Goal: Task Accomplishment & Management: Use online tool/utility

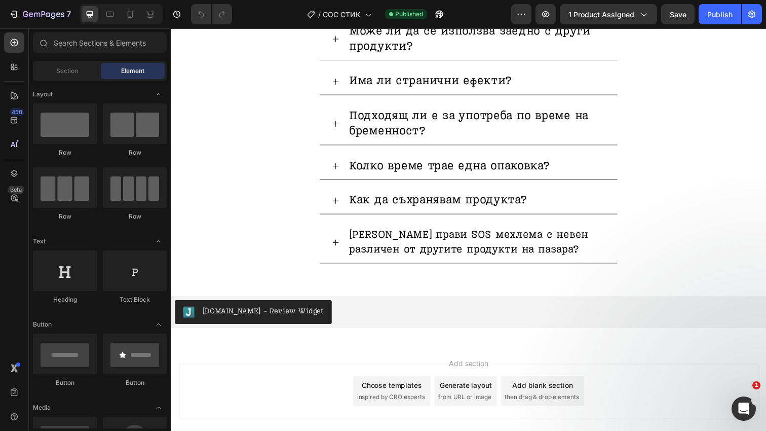
scroll to position [3138, 0]
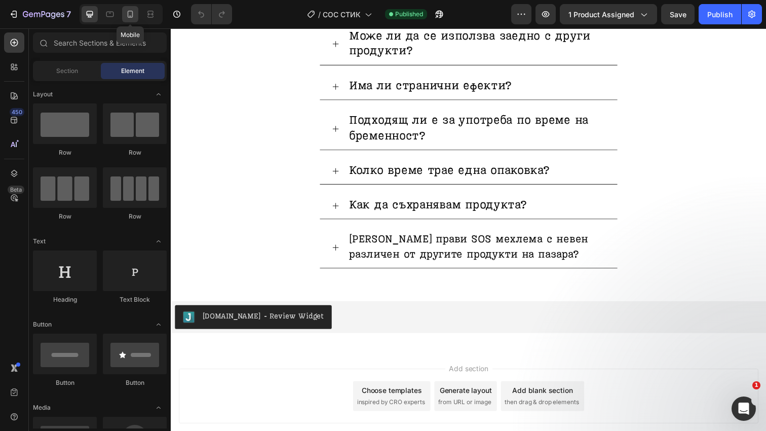
click at [135, 12] on icon at bounding box center [130, 14] width 10 height 10
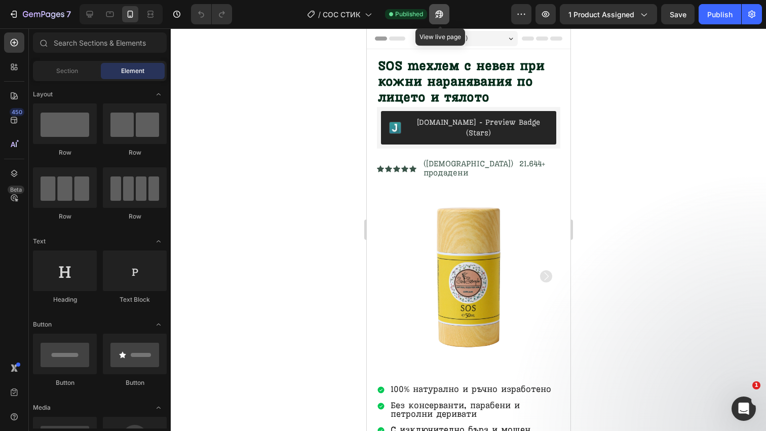
click at [438, 15] on icon "button" at bounding box center [437, 16] width 3 height 3
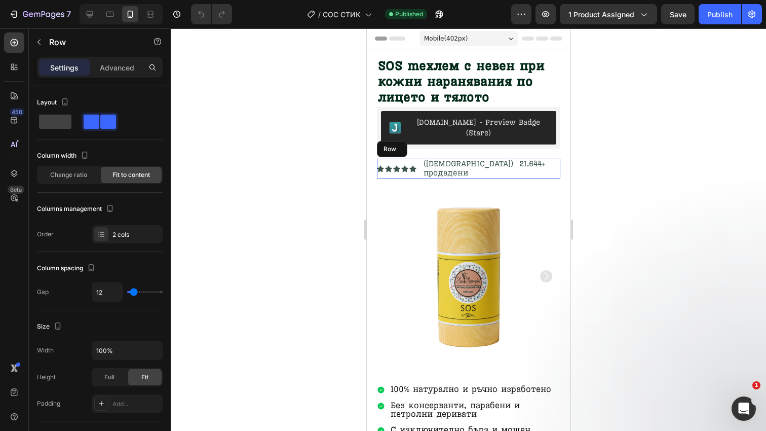
click at [532, 159] on div "Icon Icon Icon Icon Icon Icon List (1132) 21.644+ продадени Text Block Row" at bounding box center [468, 169] width 183 height 20
click at [442, 145] on icon at bounding box center [439, 149] width 8 height 8
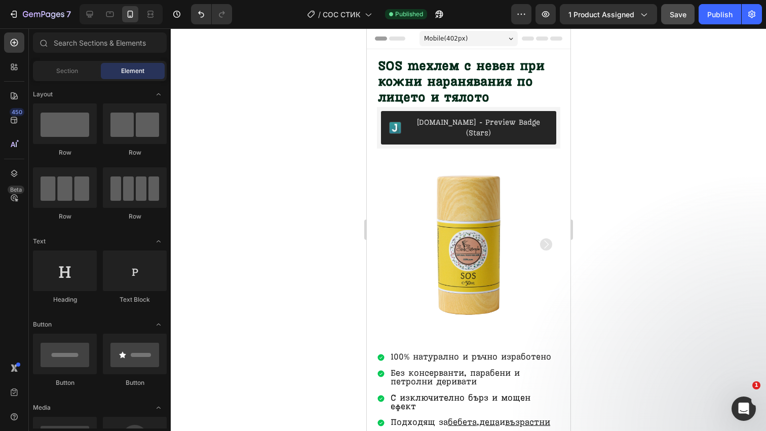
click at [694, 11] on button "Save" at bounding box center [677, 14] width 33 height 20
click at [723, 15] on div "Publish" at bounding box center [719, 14] width 25 height 11
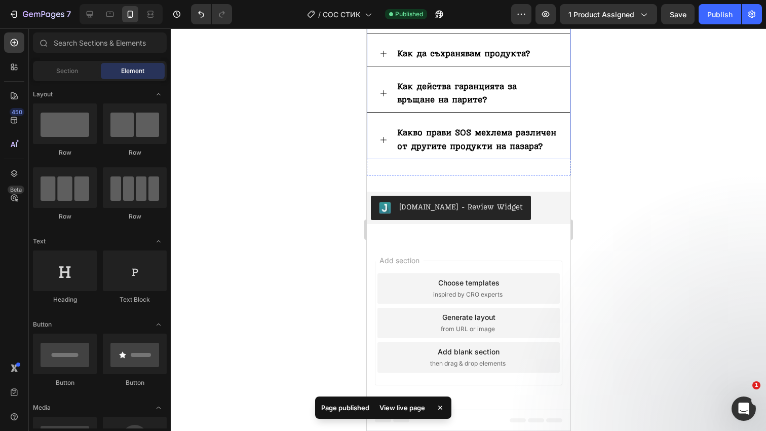
scroll to position [4578, 0]
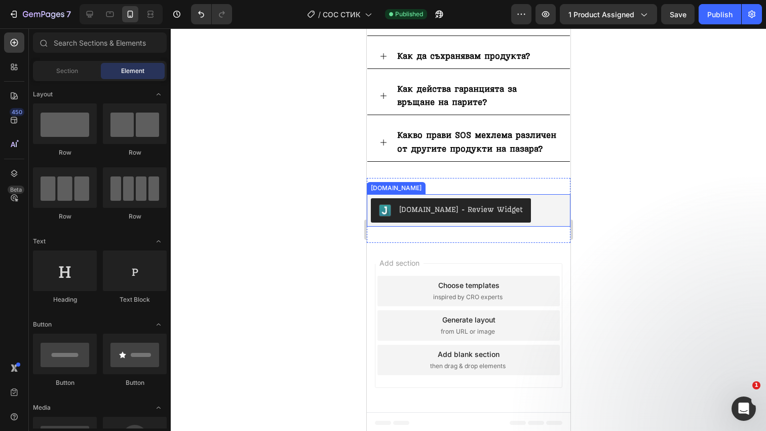
click at [542, 201] on div "[DOMAIN_NAME] - Review Widget" at bounding box center [468, 210] width 196 height 24
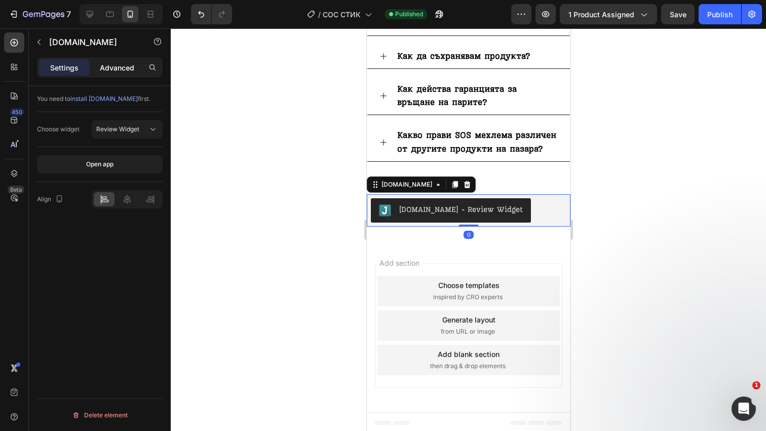
click at [121, 66] on p "Advanced" at bounding box center [117, 67] width 34 height 11
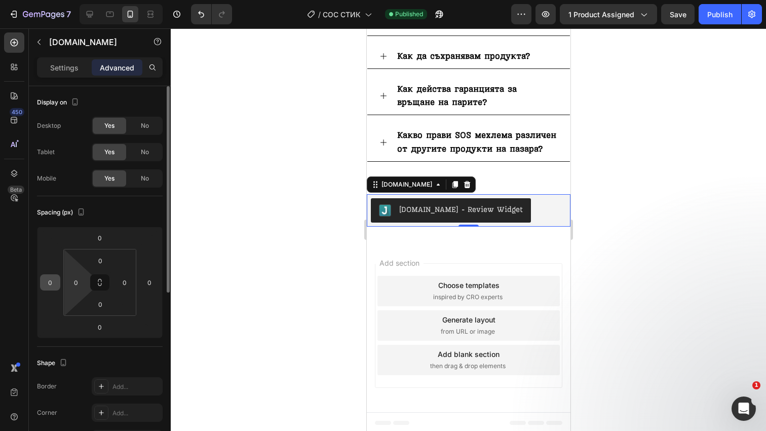
click at [55, 281] on input "0" at bounding box center [50, 282] width 15 height 15
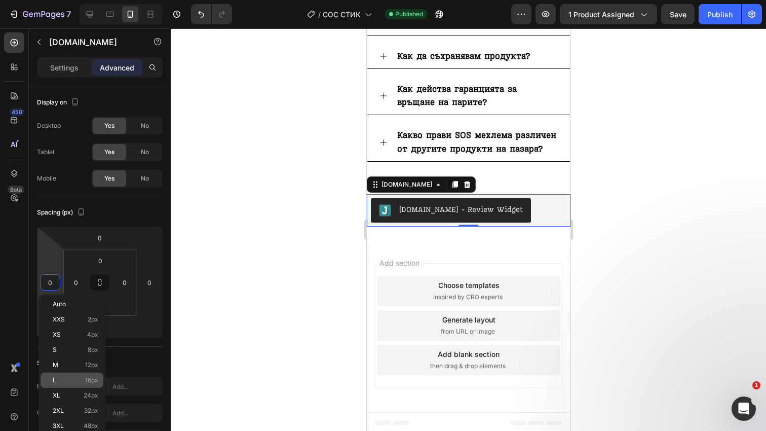
click at [76, 377] on p "L 16px" at bounding box center [76, 380] width 46 height 7
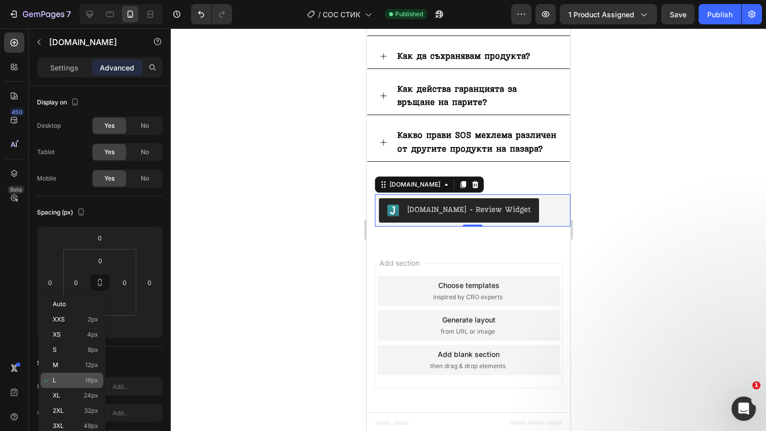
type input "16"
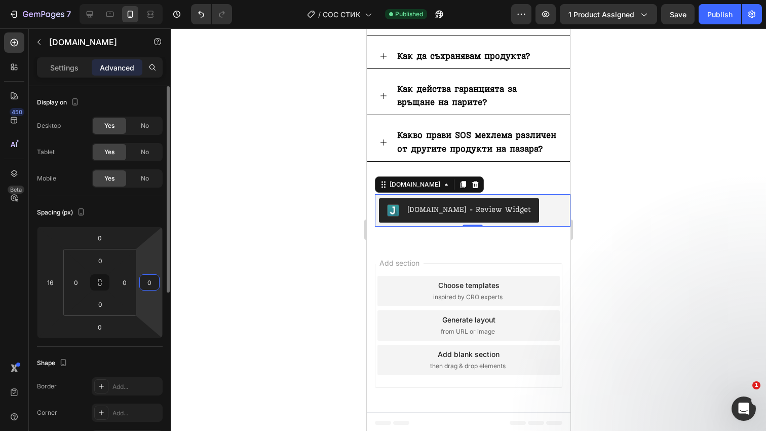
click at [153, 279] on input "0" at bounding box center [149, 282] width 15 height 15
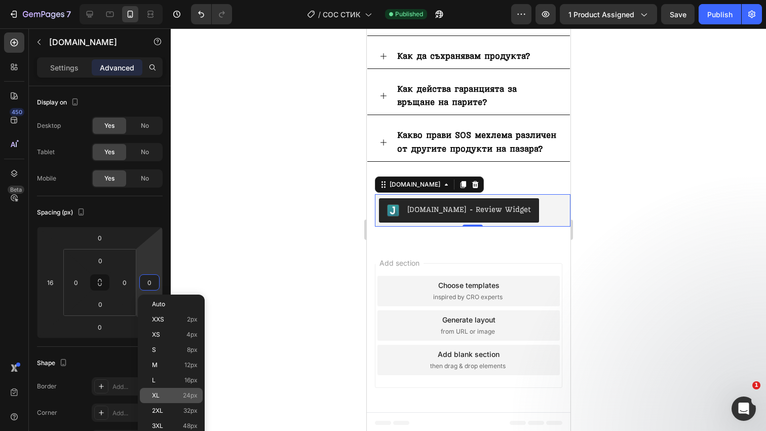
click at [175, 391] on div "XL 24px" at bounding box center [171, 395] width 63 height 15
type input "24"
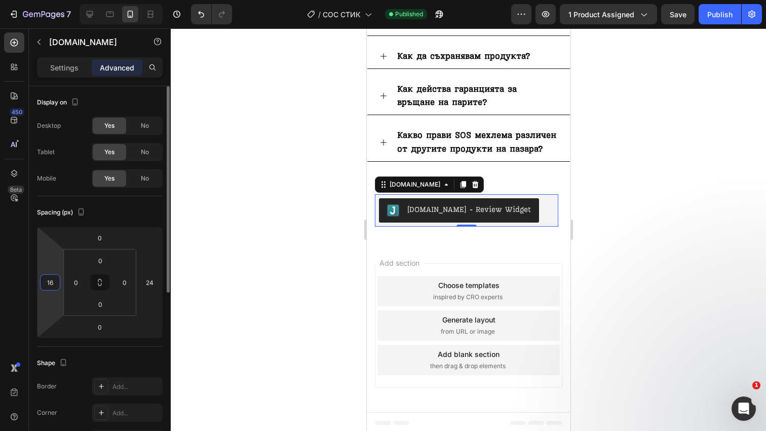
click at [45, 285] on input "16" at bounding box center [50, 282] width 15 height 15
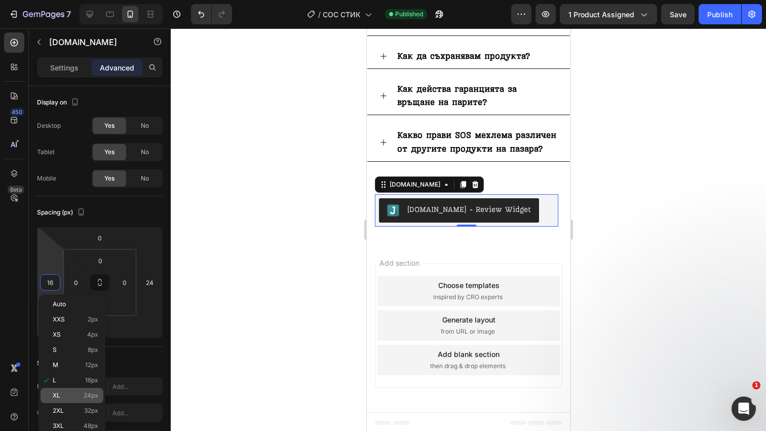
click at [84, 393] on span "24px" at bounding box center [91, 395] width 15 height 7
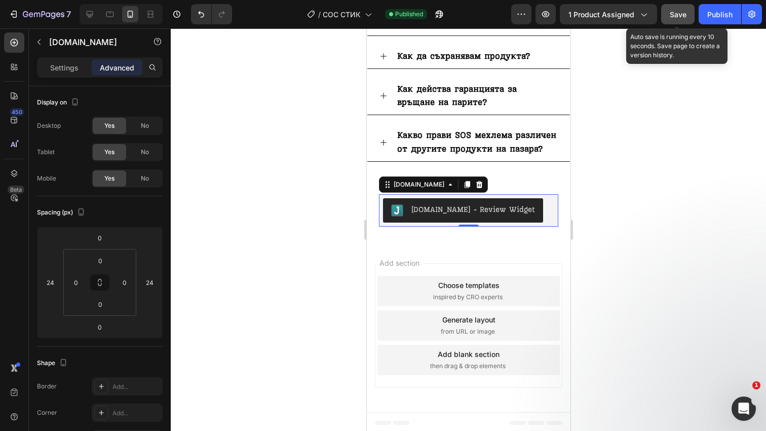
click at [684, 13] on span "Save" at bounding box center [678, 14] width 17 height 9
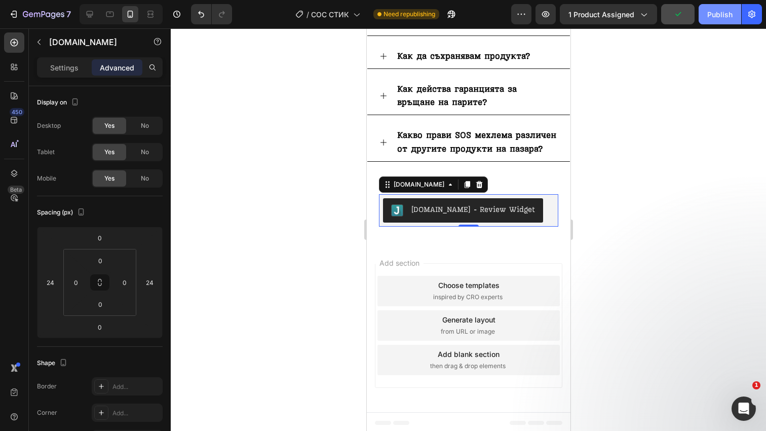
click at [721, 7] on button "Publish" at bounding box center [720, 14] width 43 height 20
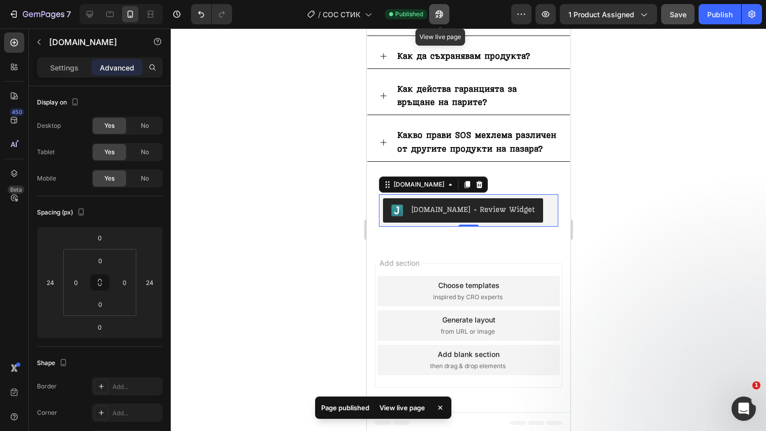
click at [442, 10] on icon "button" at bounding box center [439, 14] width 10 height 10
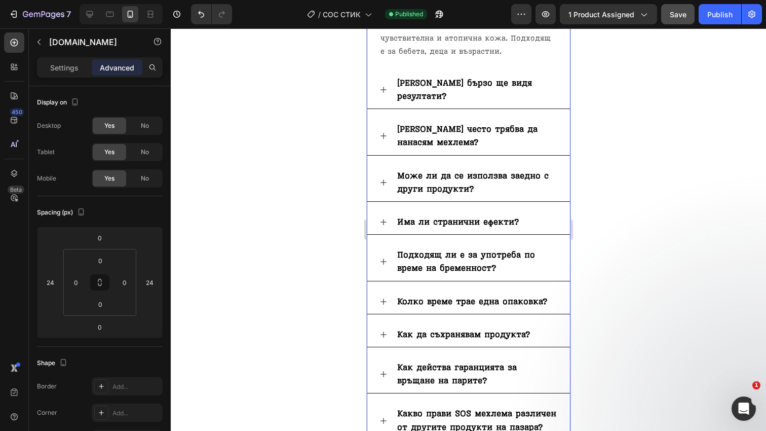
scroll to position [4046, 0]
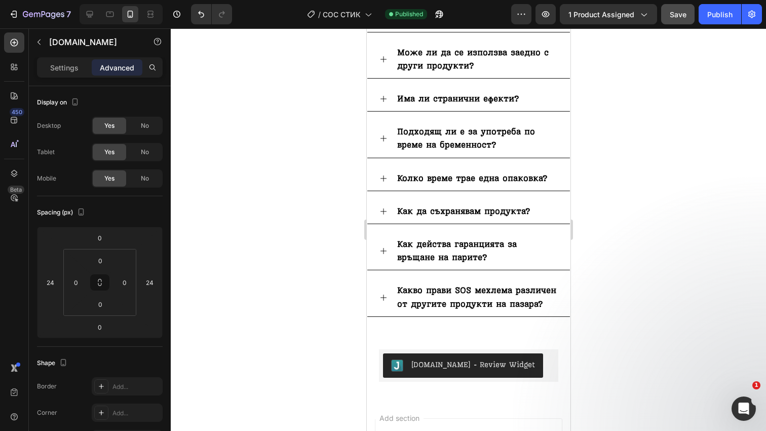
click at [98, 12] on div at bounding box center [121, 14] width 83 height 20
click at [91, 16] on icon at bounding box center [90, 14] width 10 height 10
type input "0"
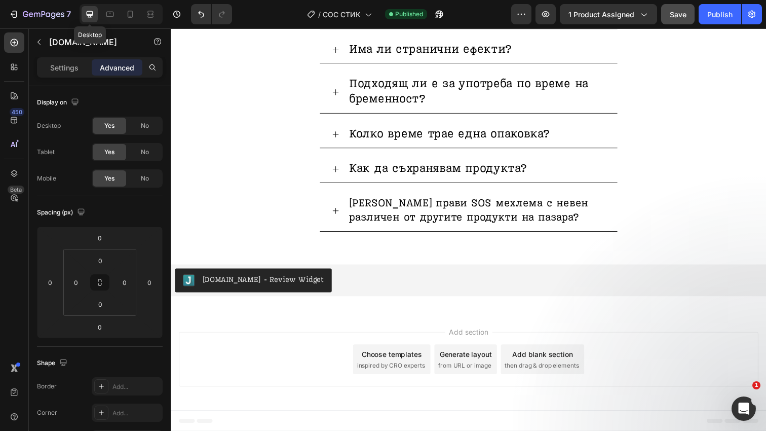
scroll to position [3335, 0]
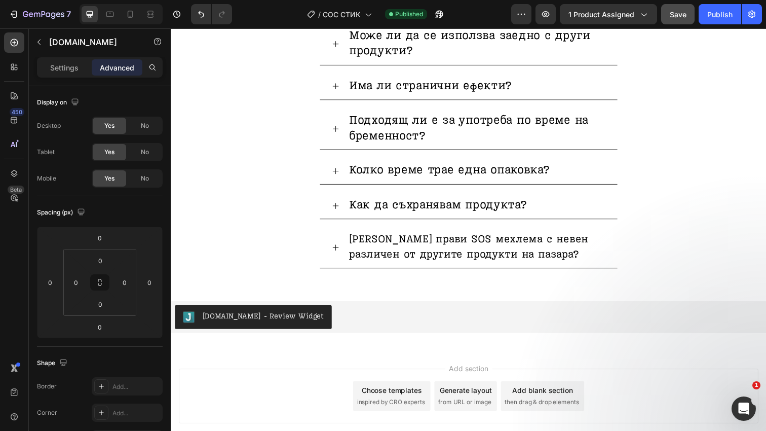
click at [408, 311] on div "[DOMAIN_NAME] - Review Widget" at bounding box center [475, 323] width 600 height 24
click at [344, 311] on div "[DOMAIN_NAME] - Review Widget" at bounding box center [475, 323] width 600 height 24
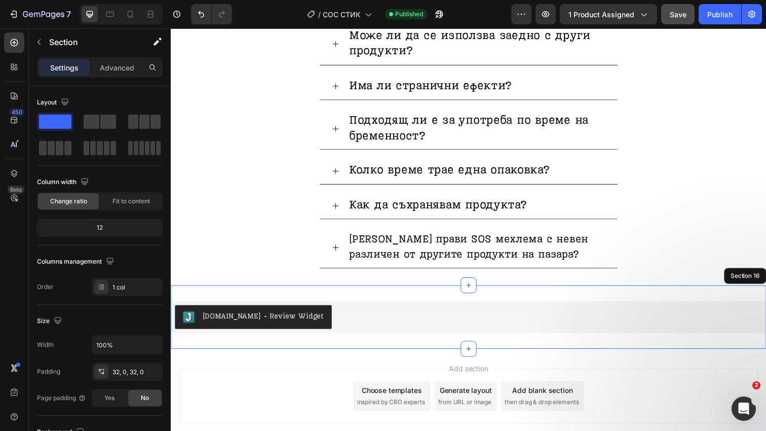
click at [352, 290] on div "Judge.me - Review Widget Judge.me Section 16" at bounding box center [475, 322] width 608 height 65
click at [120, 63] on p "Advanced" at bounding box center [117, 67] width 34 height 11
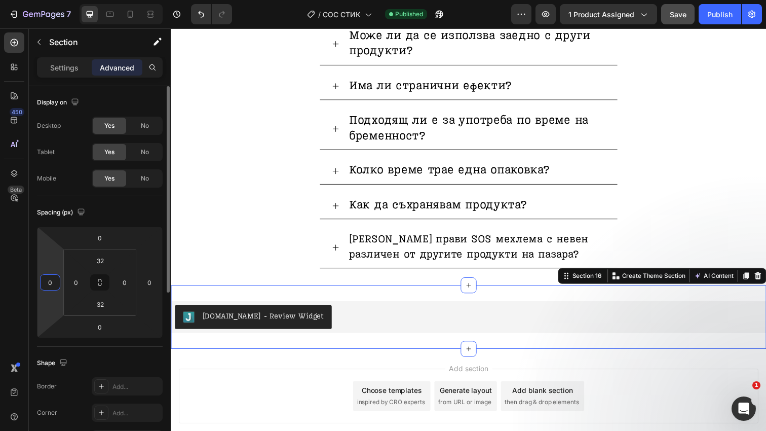
click at [56, 283] on input "0" at bounding box center [50, 282] width 15 height 15
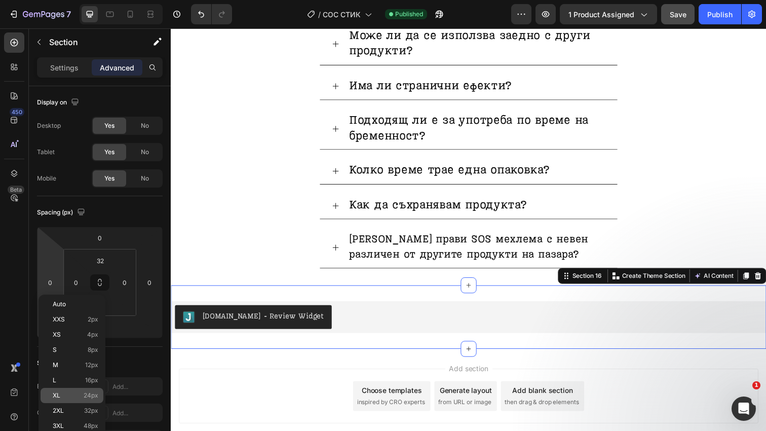
click at [76, 393] on p "XL 24px" at bounding box center [76, 395] width 46 height 7
type input "24"
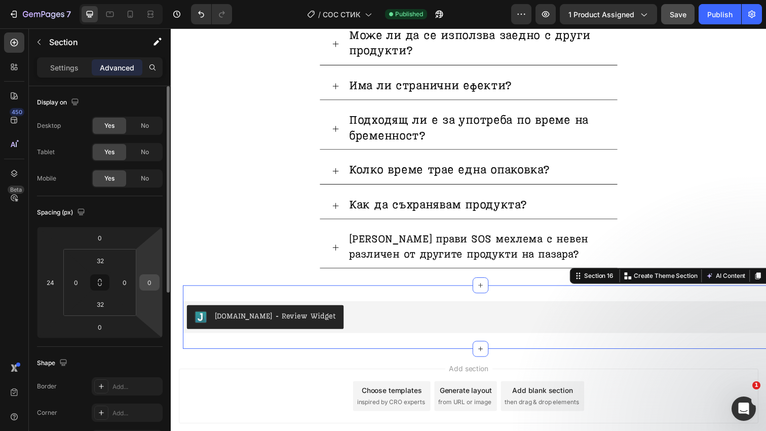
click at [149, 285] on input "0" at bounding box center [149, 282] width 15 height 15
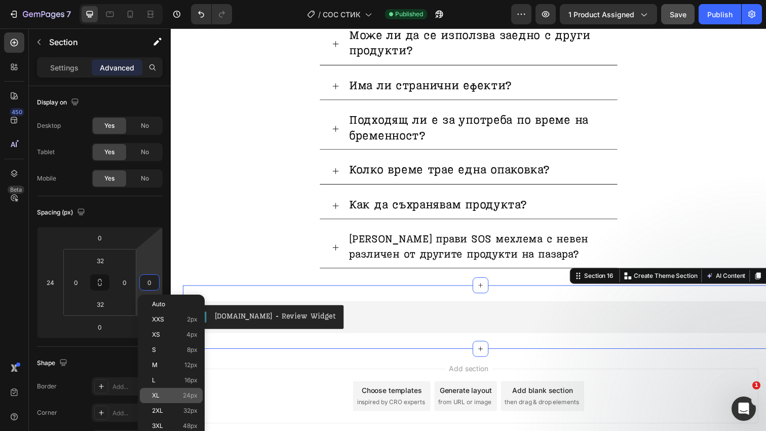
click at [189, 394] on span "24px" at bounding box center [190, 395] width 15 height 7
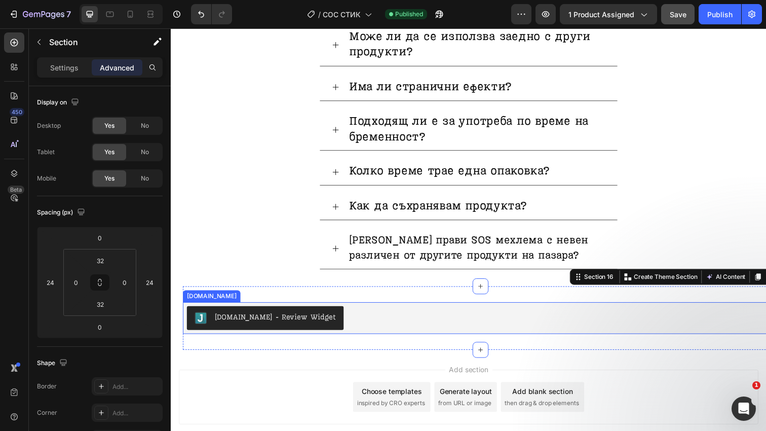
scroll to position [3334, 0]
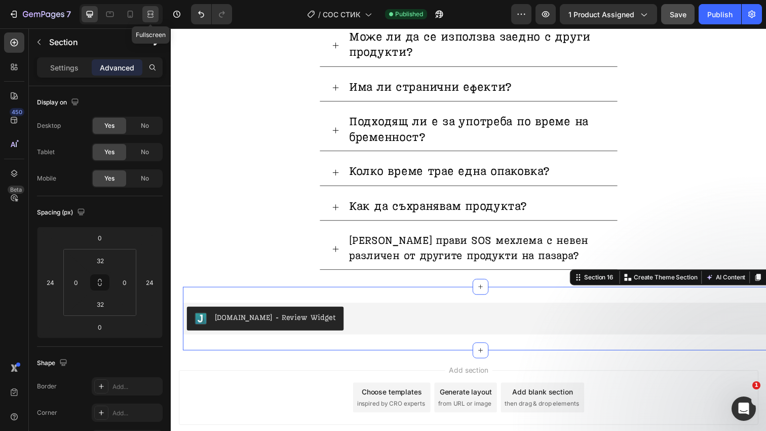
click at [144, 13] on div at bounding box center [150, 14] width 16 height 16
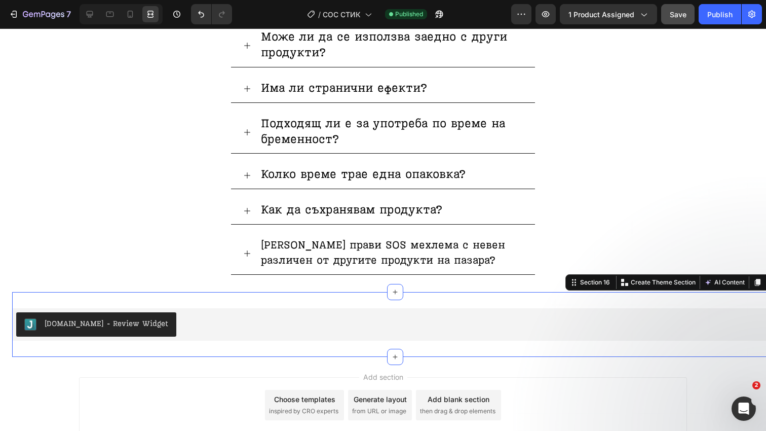
click at [192, 292] on div "Judge.me - Review Widget Judge.me Section 16 Create Theme Section AI Content Wr…" at bounding box center [395, 324] width 766 height 65
click at [95, 15] on div at bounding box center [90, 14] width 16 height 16
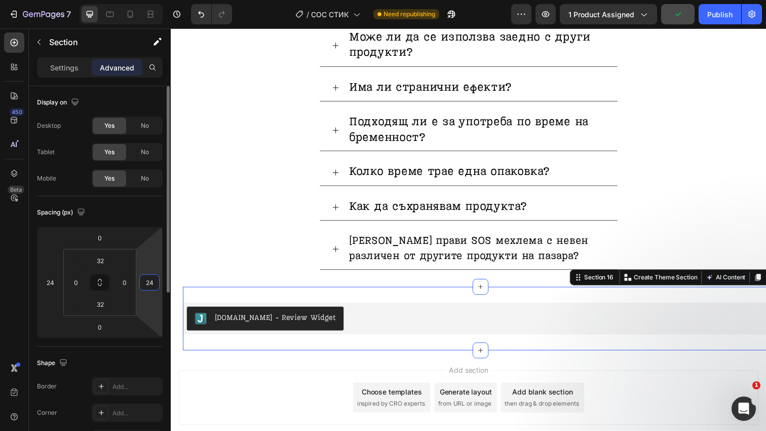
click at [149, 284] on input "24" at bounding box center [149, 282] width 15 height 15
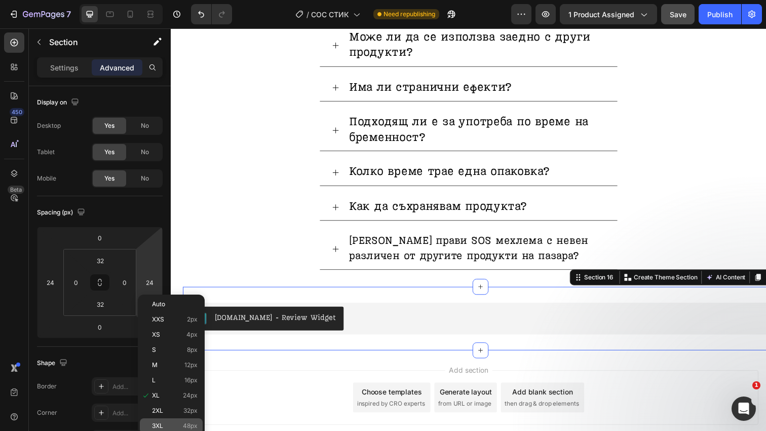
click at [181, 421] on div "3XL 48px" at bounding box center [171, 425] width 63 height 15
type input "48"
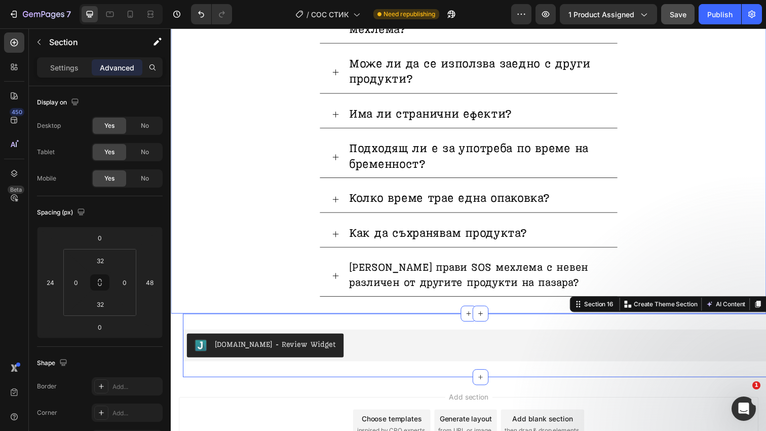
scroll to position [3303, 0]
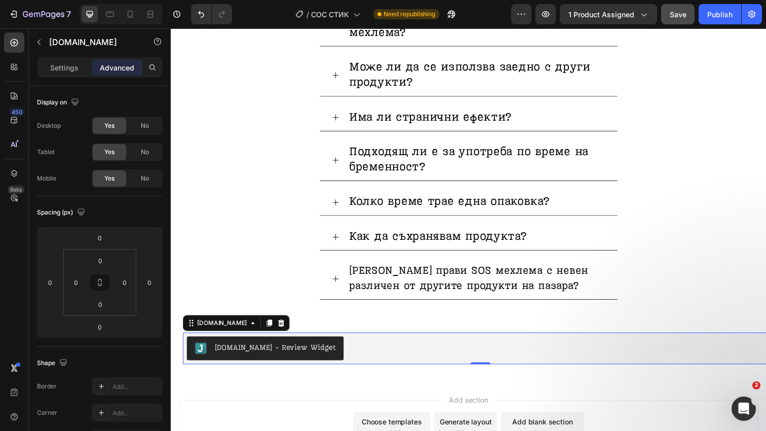
click at [632, 343] on div "[DOMAIN_NAME] - Review Widget" at bounding box center [487, 355] width 600 height 24
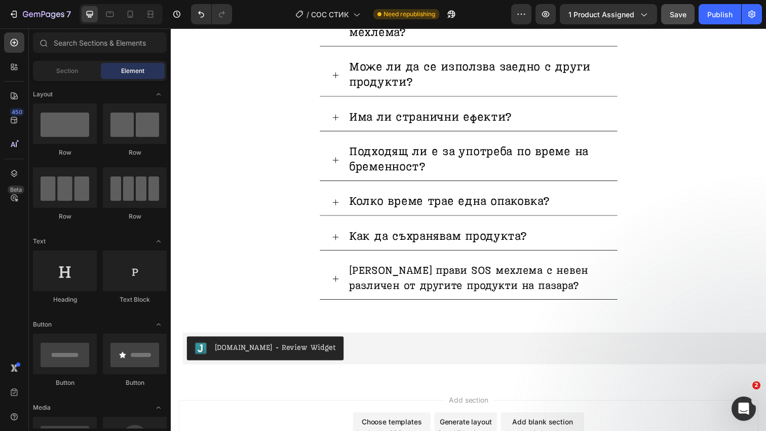
click at [176, 322] on section "Judge.me - Review Widget Judge.me 0 Section 16" at bounding box center [475, 354] width 608 height 65
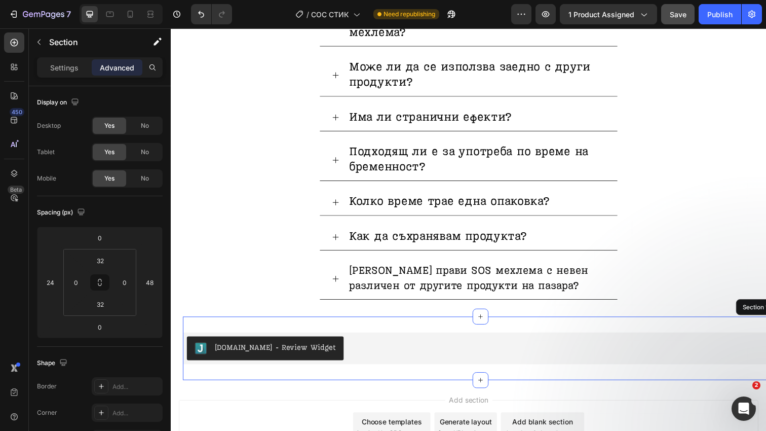
drag, startPoint x: 286, startPoint y: 290, endPoint x: 334, endPoint y: 308, distance: 51.8
click at [286, 322] on div "Judge.me - Review Widget Judge.me Section 16" at bounding box center [487, 354] width 608 height 65
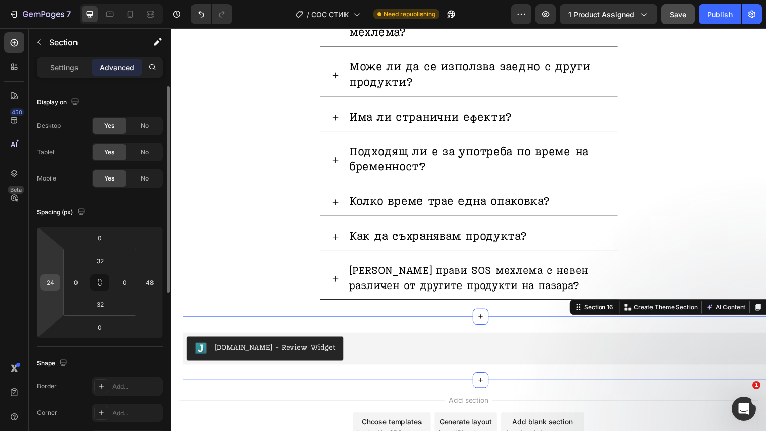
click at [53, 280] on input "24" at bounding box center [50, 282] width 15 height 15
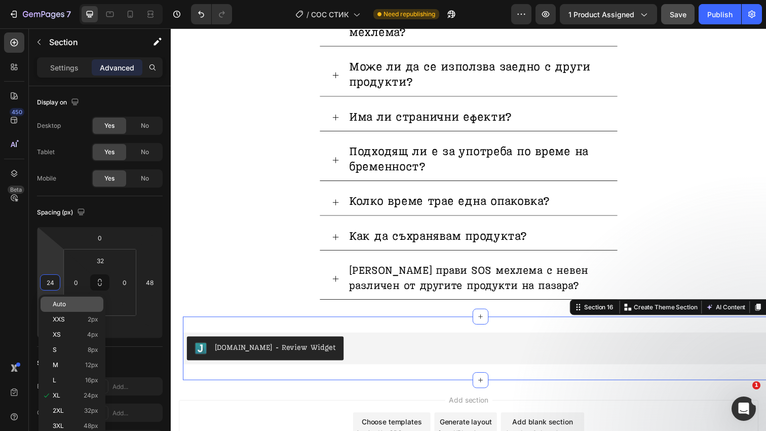
click at [79, 308] on div "Auto" at bounding box center [72, 303] width 63 height 15
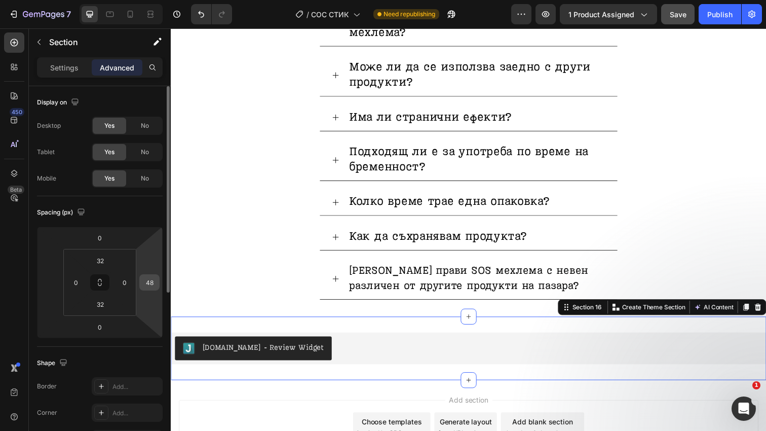
click at [147, 288] on input "48" at bounding box center [149, 282] width 15 height 15
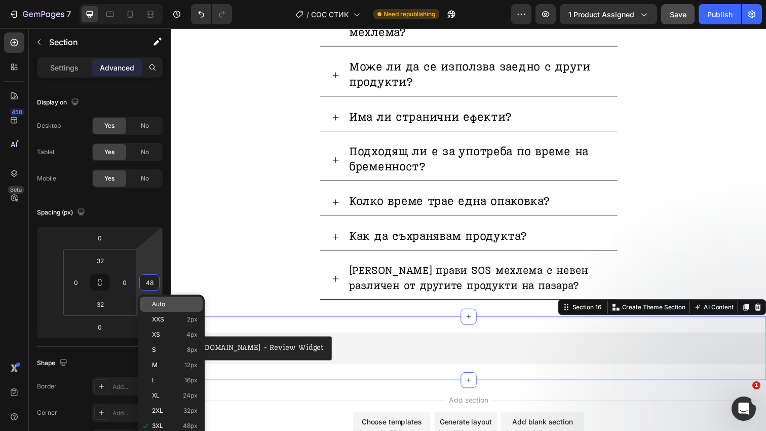
type input "3"
click at [166, 300] on div "Auto" at bounding box center [171, 303] width 63 height 15
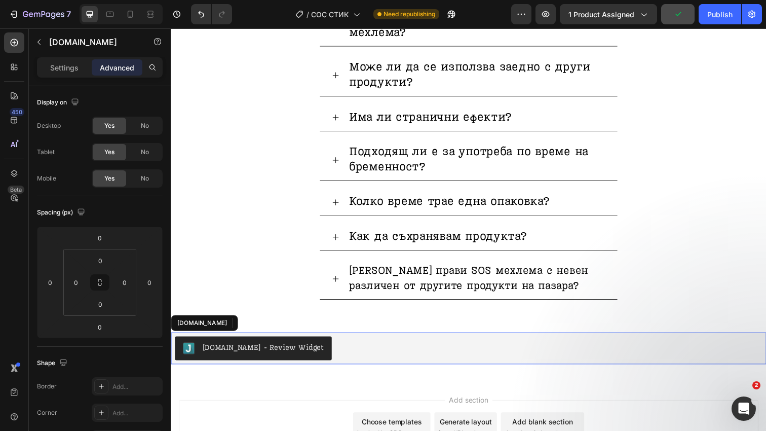
click at [327, 343] on div "[DOMAIN_NAME] - Review Widget" at bounding box center [475, 355] width 600 height 24
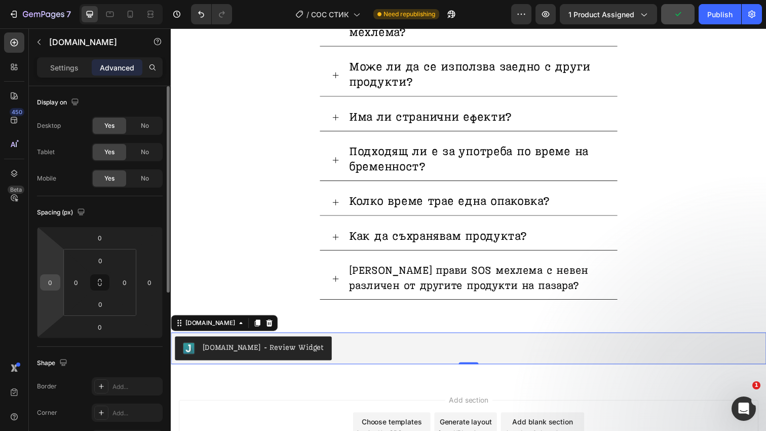
click at [52, 280] on input "0" at bounding box center [50, 282] width 15 height 15
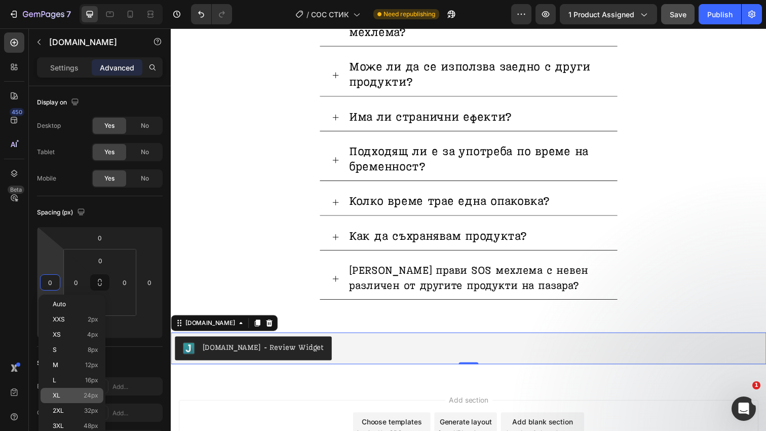
click at [79, 395] on p "XL 24px" at bounding box center [76, 395] width 46 height 7
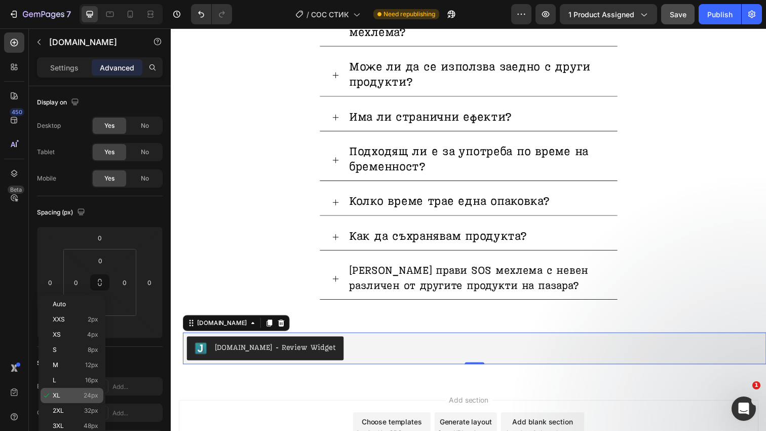
type input "24"
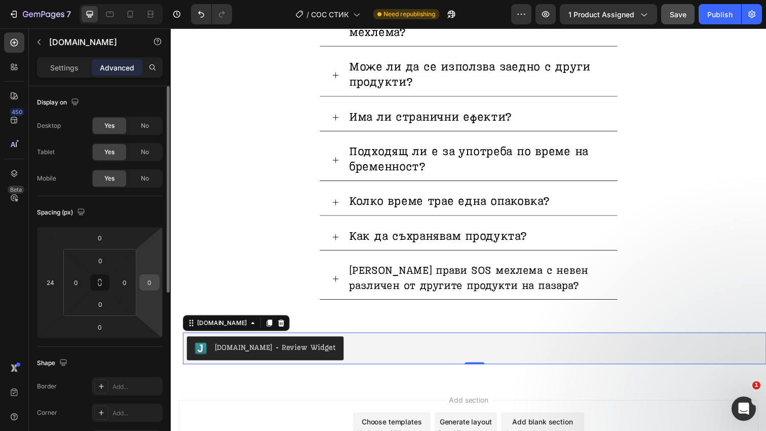
click at [150, 286] on input "0" at bounding box center [149, 282] width 15 height 15
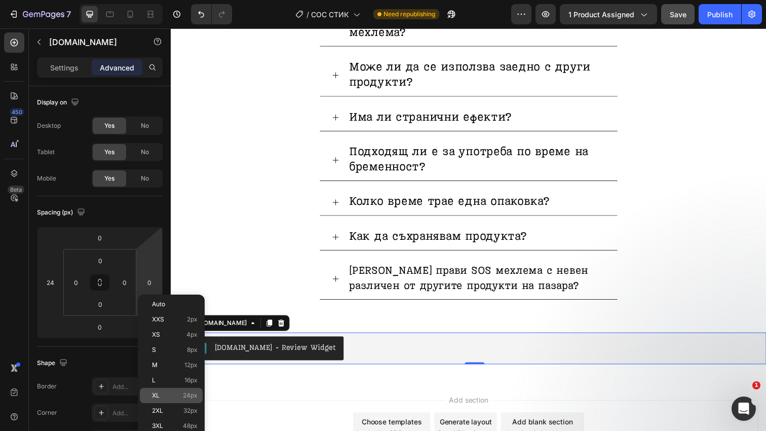
click at [182, 398] on p "XL 24px" at bounding box center [175, 395] width 46 height 7
type input "24"
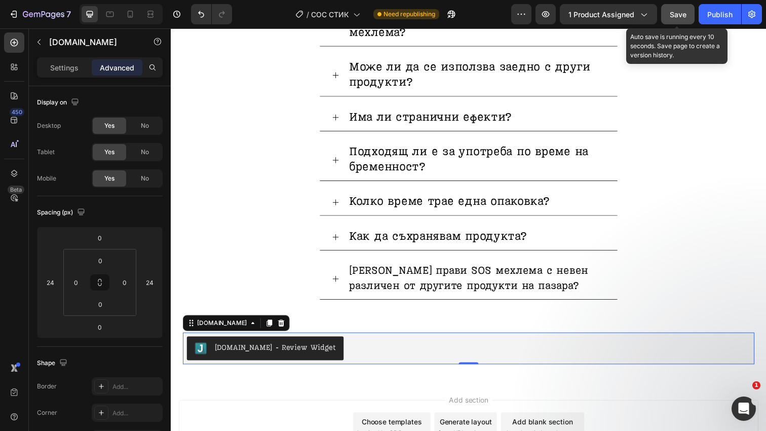
click at [676, 9] on div "Save" at bounding box center [678, 14] width 17 height 11
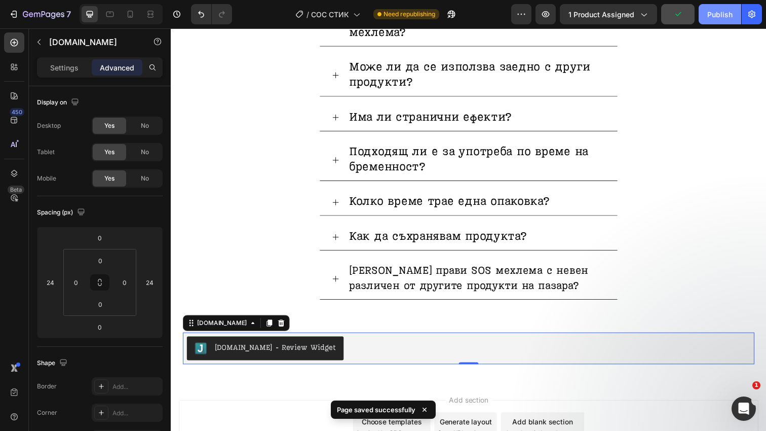
click at [723, 16] on div "Publish" at bounding box center [719, 14] width 25 height 11
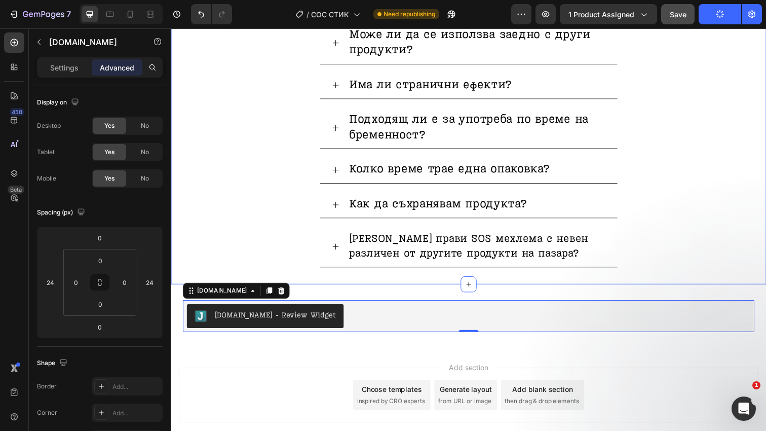
scroll to position [3335, 0]
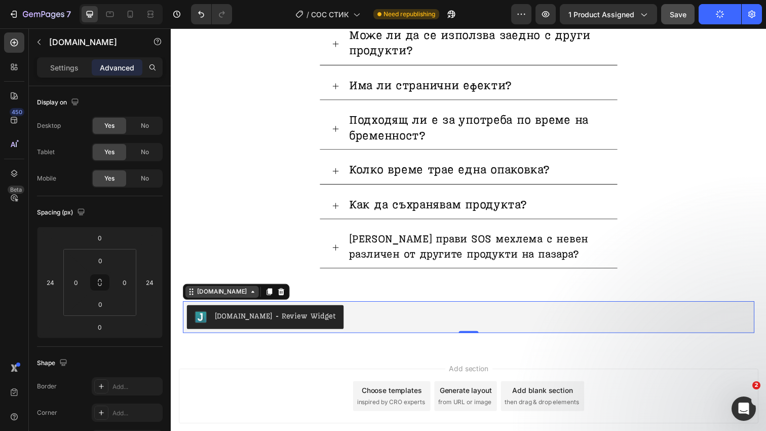
click at [204, 292] on div "[DOMAIN_NAME]" at bounding box center [223, 296] width 55 height 9
click at [197, 292] on div "[DOMAIN_NAME]" at bounding box center [223, 296] width 55 height 9
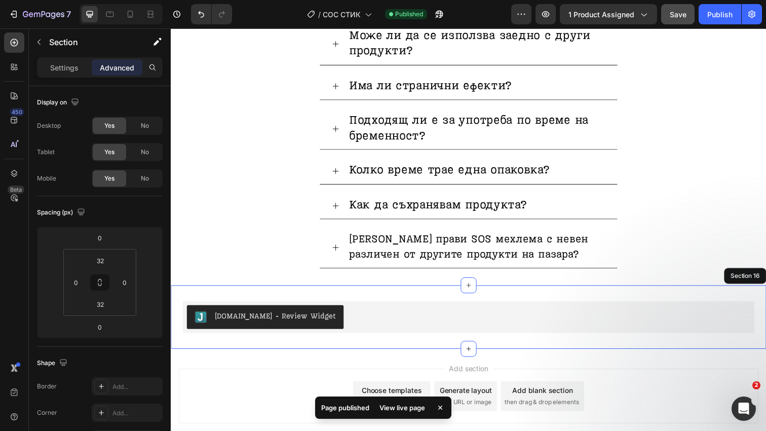
click at [412, 290] on div "Judge.me - Review Widget Judge.me 0 Section 16" at bounding box center [475, 322] width 608 height 65
click at [601, 276] on div "Section 16" at bounding box center [596, 280] width 34 height 9
click at [602, 276] on div "Section 16" at bounding box center [596, 280] width 34 height 9
click at [661, 276] on p "Create Theme Section" at bounding box center [663, 280] width 65 height 9
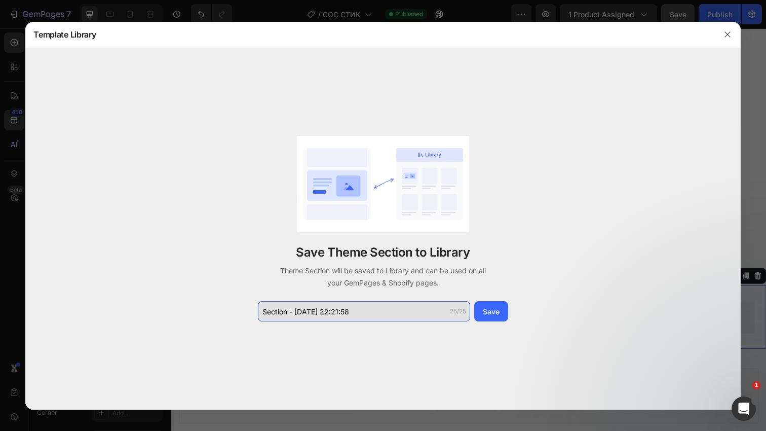
click at [374, 321] on input "Section - Aug 26 22:21:58" at bounding box center [364, 311] width 212 height 20
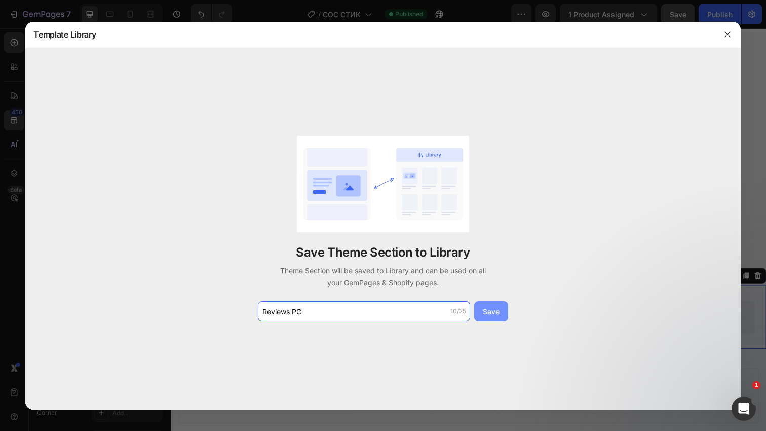
type input "Reviews PC"
click at [498, 316] on div "Save" at bounding box center [491, 311] width 17 height 11
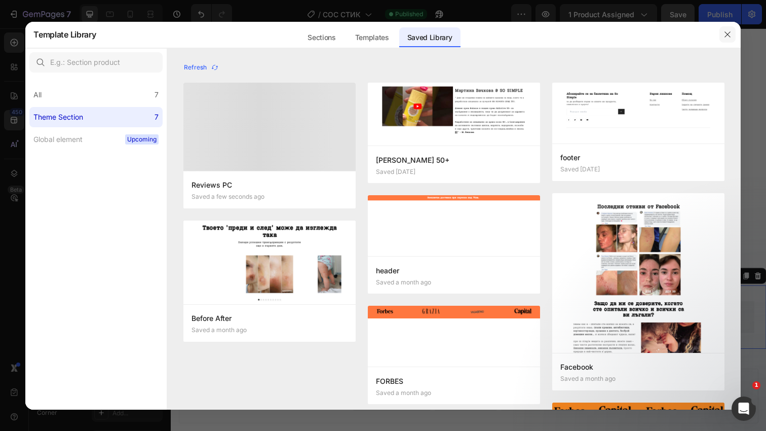
click at [731, 35] on icon "button" at bounding box center [728, 34] width 8 height 8
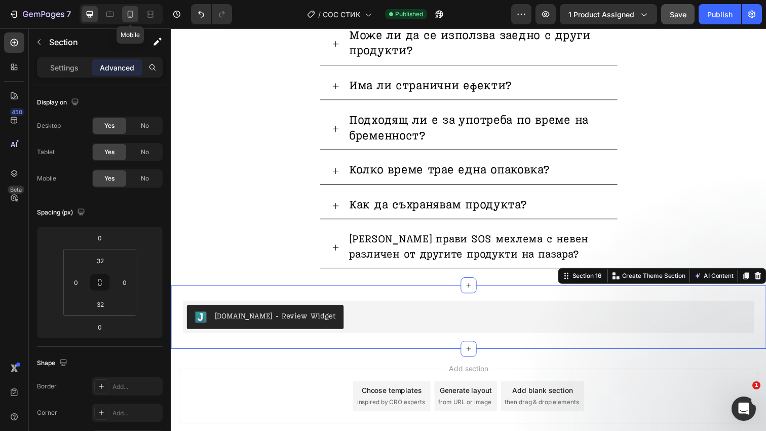
click at [130, 10] on icon at bounding box center [130, 14] width 10 height 10
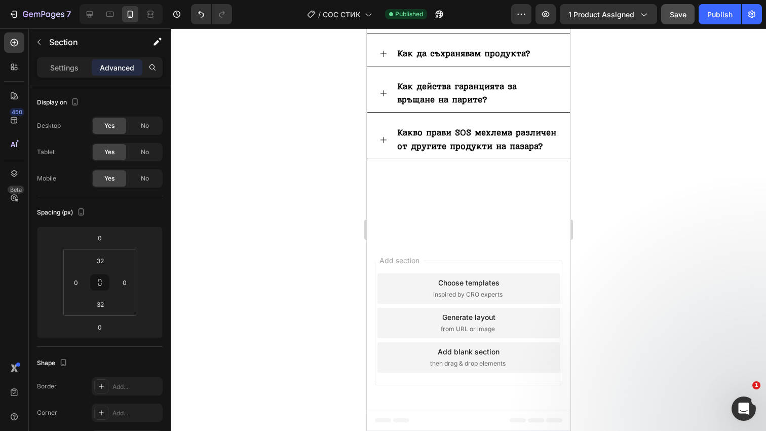
scroll to position [3992, 0]
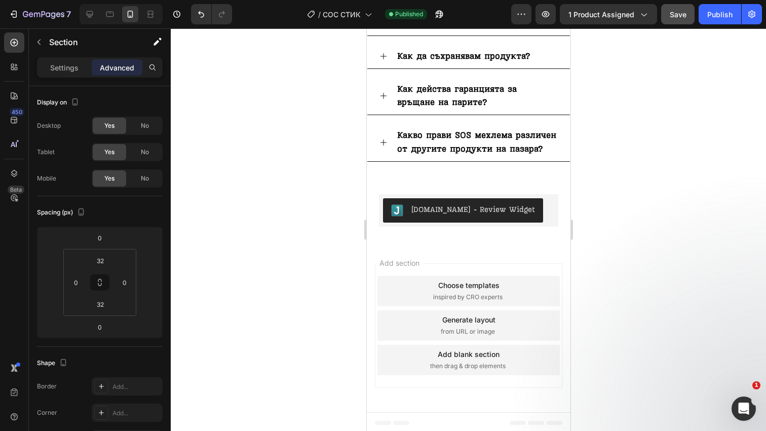
click at [443, 189] on div "Judge.me - Review Widget Judge.me Section 16" at bounding box center [468, 210] width 204 height 65
click at [455, 194] on div "[DOMAIN_NAME] - Review Widget" at bounding box center [468, 210] width 179 height 32
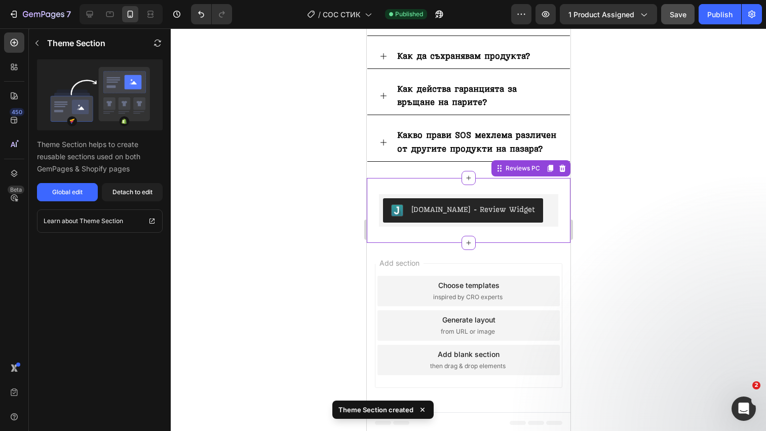
click at [495, 178] on div "Judge.me - Review Widget Judge.me Reviews PC" at bounding box center [468, 210] width 204 height 65
click at [90, 12] on icon at bounding box center [90, 14] width 7 height 7
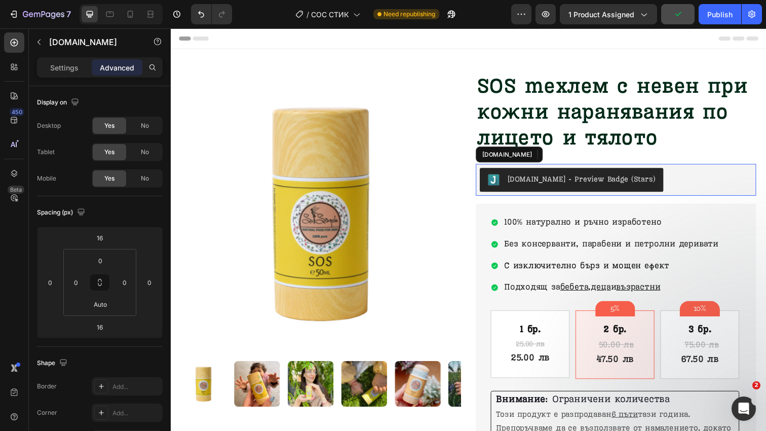
click at [653, 168] on div "[DOMAIN_NAME] - Preview Badge (Stars)" at bounding box center [625, 183] width 286 height 32
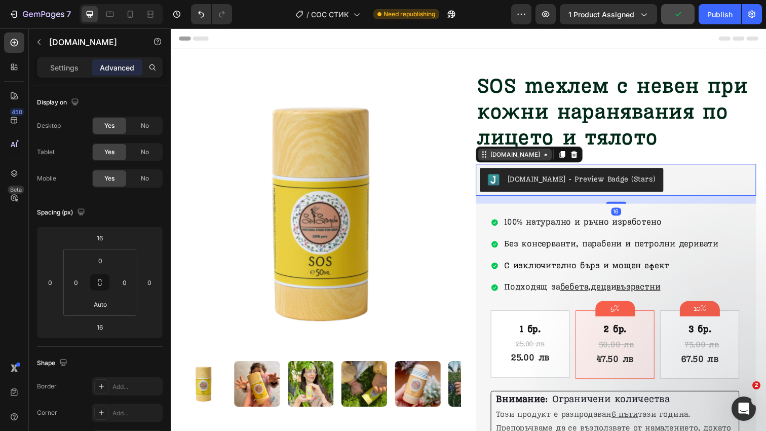
click at [516, 160] on div "[DOMAIN_NAME]" at bounding box center [522, 157] width 55 height 9
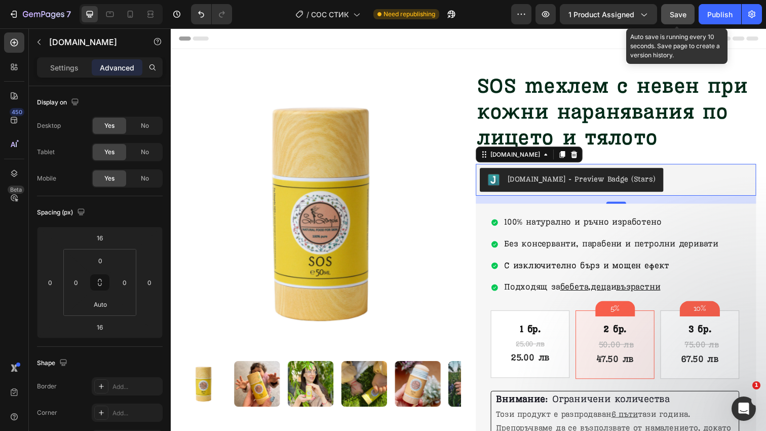
click at [673, 22] on button "Save" at bounding box center [677, 14] width 33 height 20
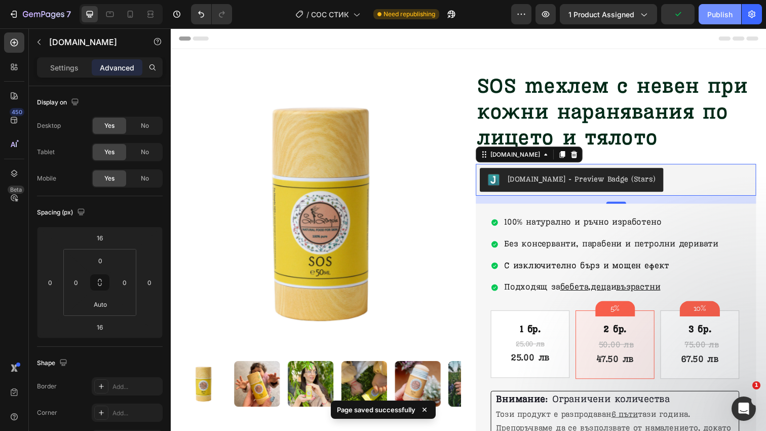
click at [703, 13] on button "Publish" at bounding box center [720, 14] width 43 height 20
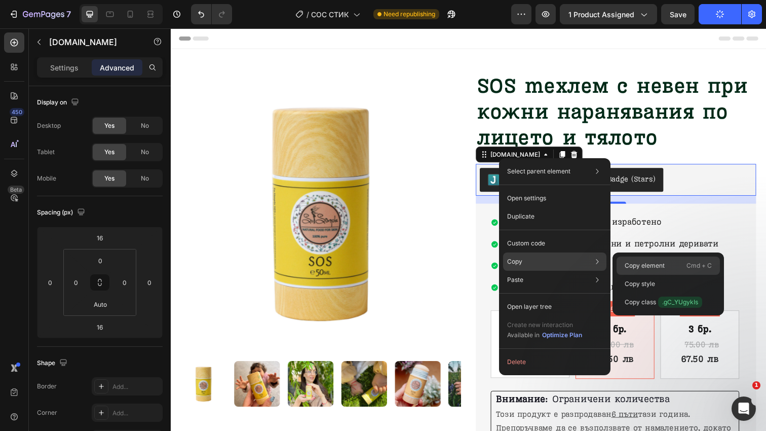
click at [637, 262] on p "Copy element" at bounding box center [645, 265] width 40 height 9
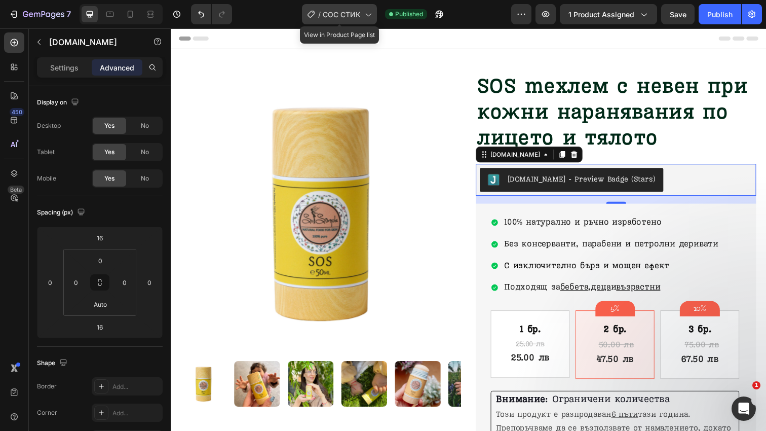
click at [335, 15] on span "СОС СТИК" at bounding box center [342, 14] width 38 height 11
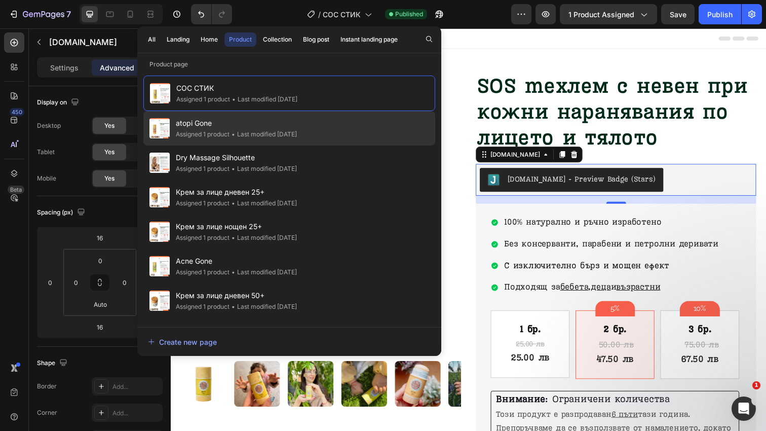
click at [297, 122] on span "atopi Gone" at bounding box center [236, 123] width 121 height 12
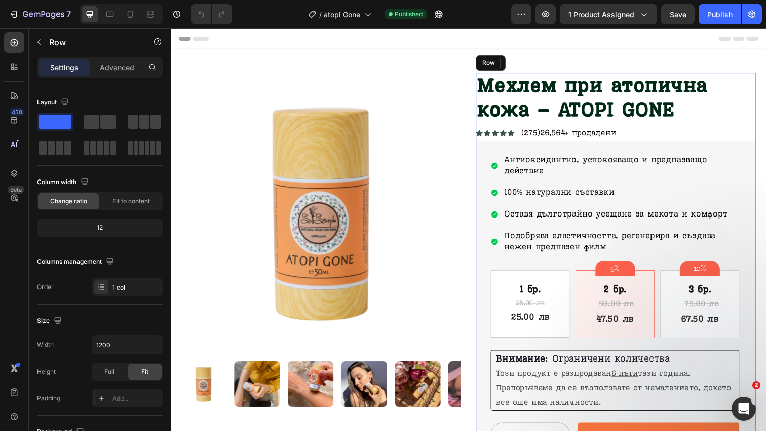
click at [628, 128] on div "Мехлем при атопична кожа – ATOPI GONE Product Title Icon Icon Icon Icon Icon Ic…" at bounding box center [625, 308] width 286 height 471
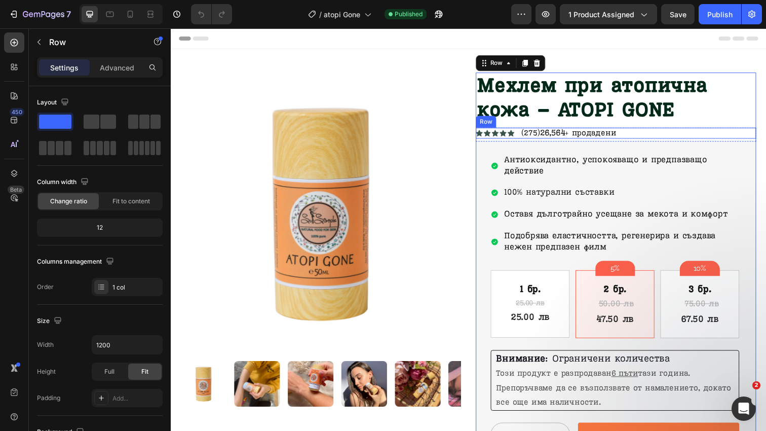
click at [640, 133] on div "Icon Icon Icon Icon Icon Icon List (275) 26,564 + продадени Text Block Row" at bounding box center [625, 135] width 286 height 11
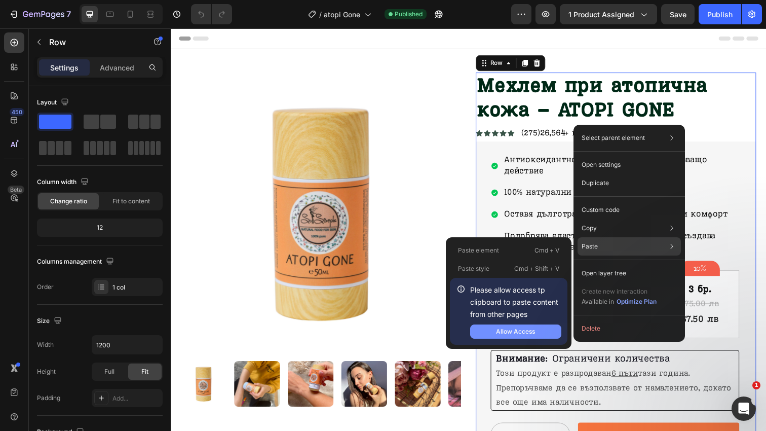
click at [534, 333] on div "Allow Access" at bounding box center [515, 331] width 39 height 9
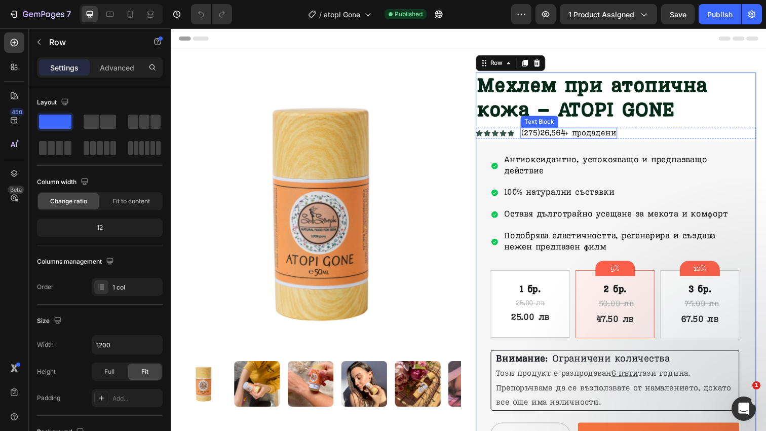
click at [594, 130] on span "+ продадени" at bounding box center [600, 135] width 52 height 10
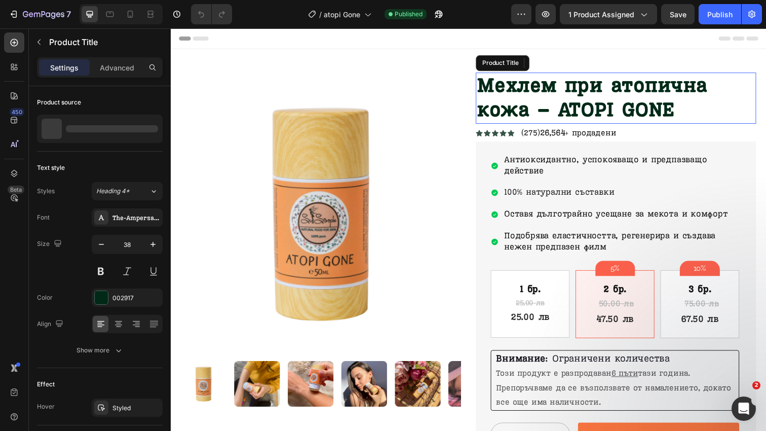
click at [630, 124] on h1 "Мехлем при атопична кожа – ATOPI GONE" at bounding box center [625, 99] width 286 height 52
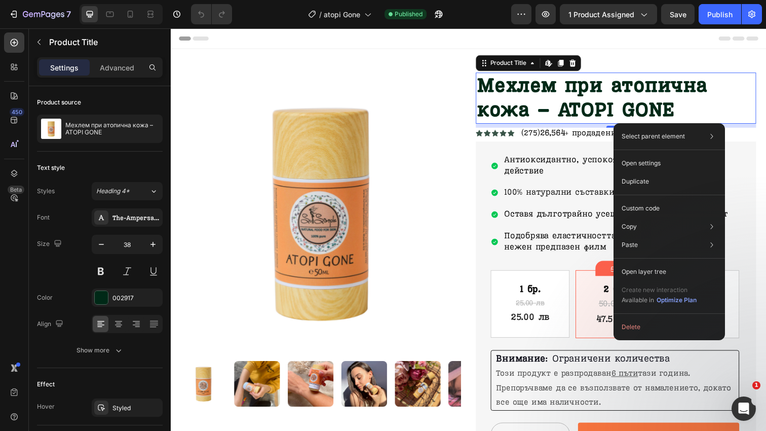
click at [603, 126] on div "8" at bounding box center [625, 128] width 286 height 4
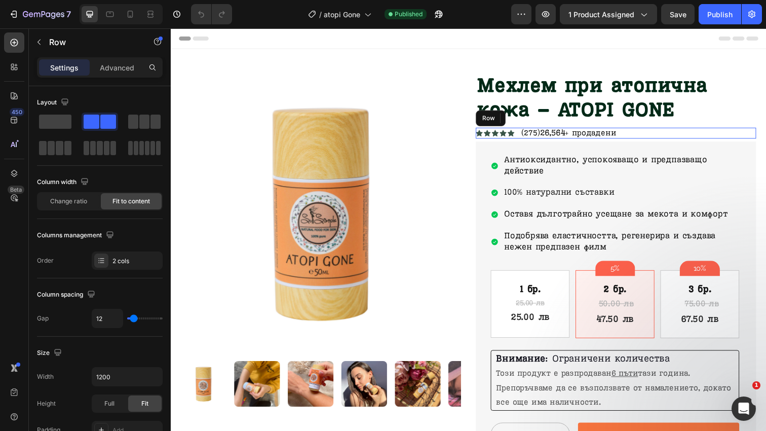
click at [644, 130] on div "Icon Icon Icon Icon Icon Icon List (275) 26,564 + продадени Text Block Row" at bounding box center [625, 135] width 286 height 11
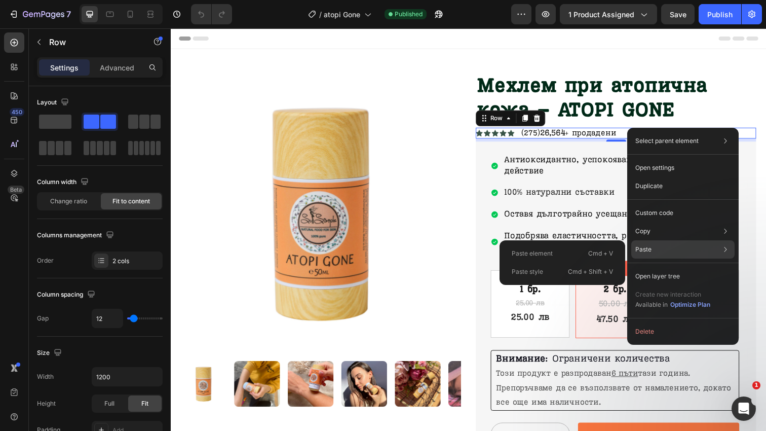
click at [562, 263] on div "Paste element Cmd + V" at bounding box center [563, 272] width 118 height 18
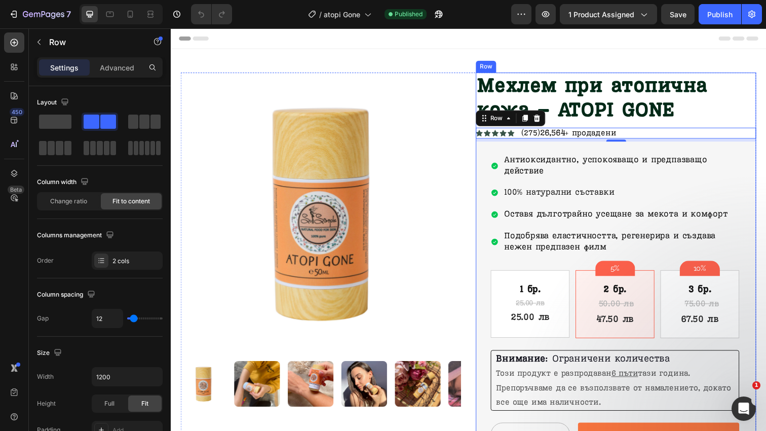
click at [582, 128] on div "Мехлем при атопична кожа – ATOPI GONE Product Title Icon Icon Icon Icon Icon Ic…" at bounding box center [625, 308] width 286 height 471
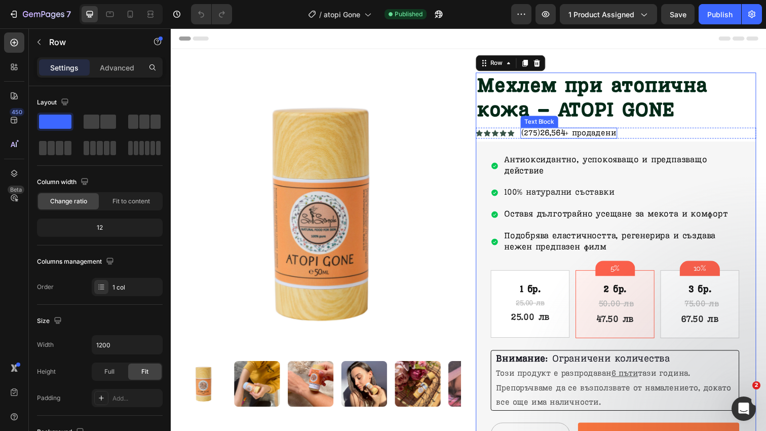
click at [541, 134] on span "(275)" at bounding box center [538, 135] width 19 height 10
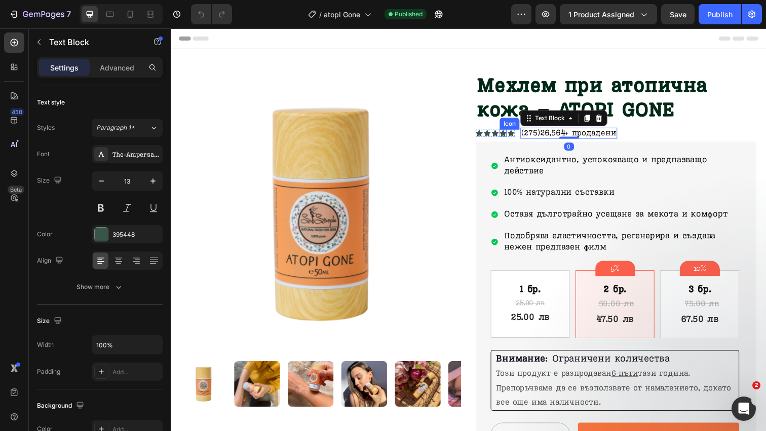
click at [508, 132] on icon at bounding box center [510, 135] width 7 height 7
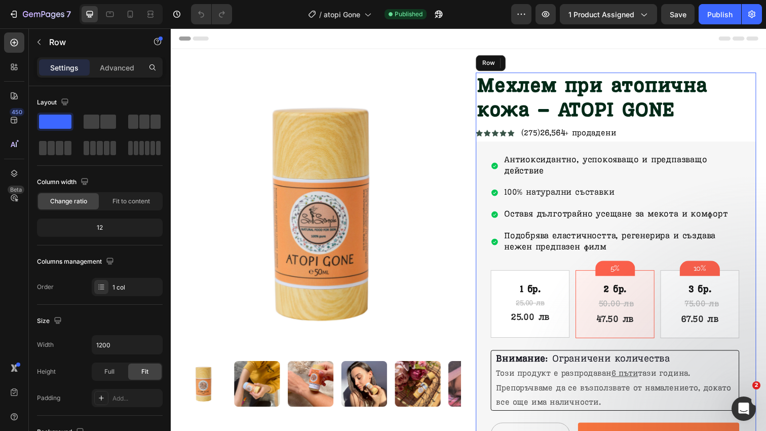
click at [496, 127] on div "Мехлем при атопична кожа – ATOPI GONE Product Title Icon Icon Icon Icon 0 Icon …" at bounding box center [625, 308] width 286 height 471
click at [556, 125] on h1 "Мехлем при атопична кожа – ATOPI GONE" at bounding box center [625, 99] width 286 height 52
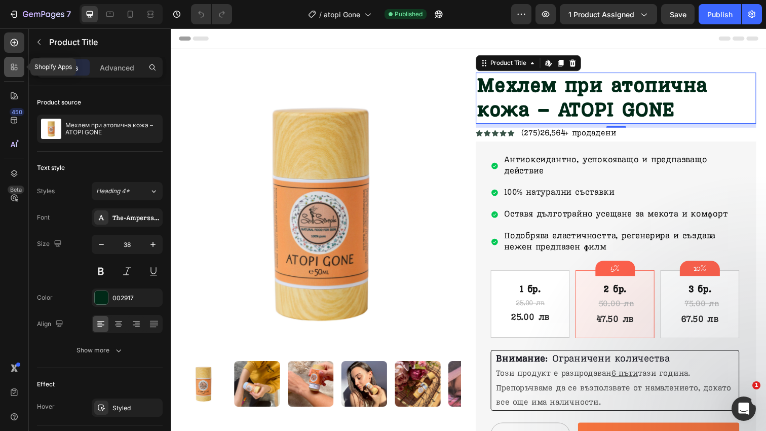
click at [13, 66] on icon at bounding box center [12, 65] width 3 height 3
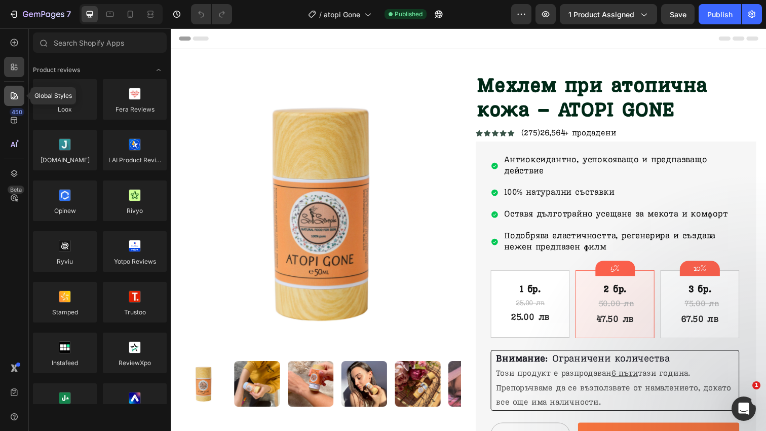
click at [16, 97] on icon at bounding box center [14, 96] width 10 height 10
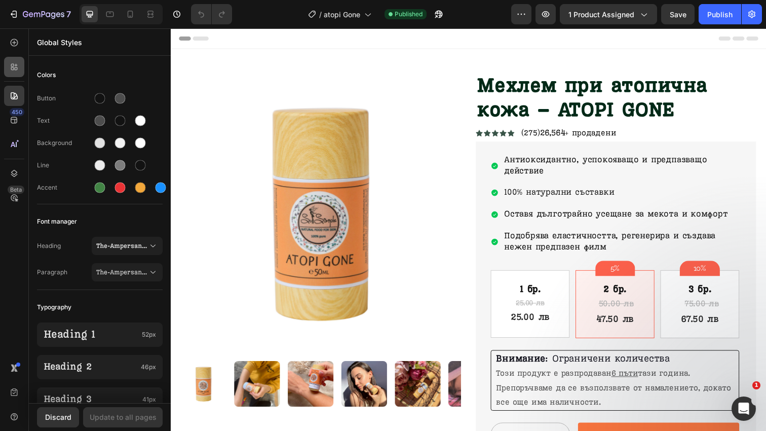
click at [14, 69] on icon at bounding box center [12, 68] width 3 height 3
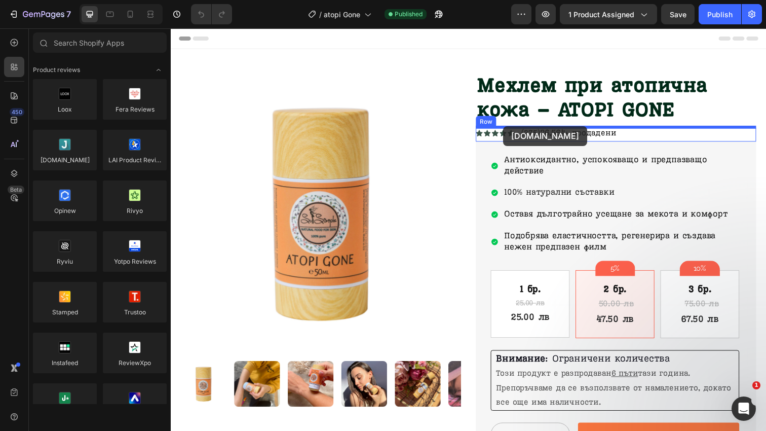
drag, startPoint x: 245, startPoint y: 186, endPoint x: 510, endPoint y: 128, distance: 271.8
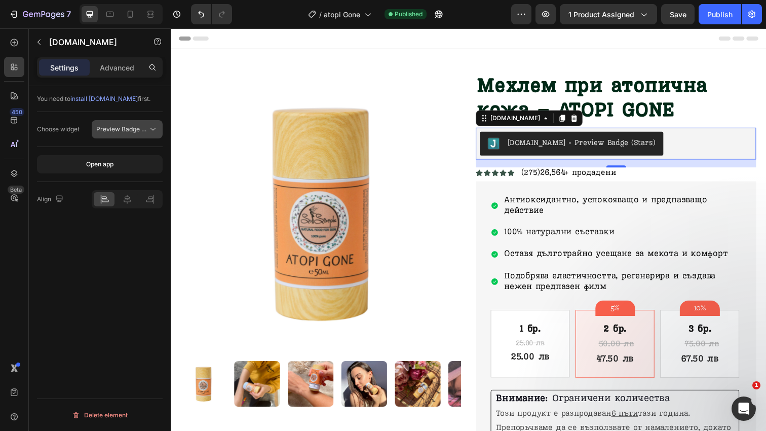
click at [142, 130] on span "Preview Badge (Stars)" at bounding box center [128, 129] width 64 height 8
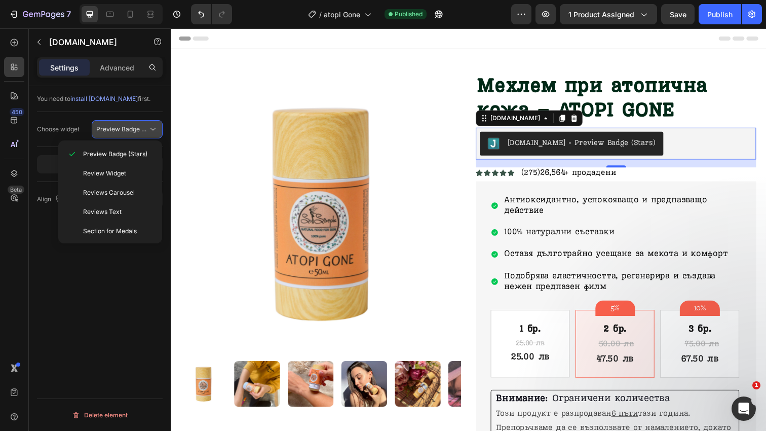
click at [142, 129] on span "Preview Badge (Stars)" at bounding box center [128, 129] width 64 height 8
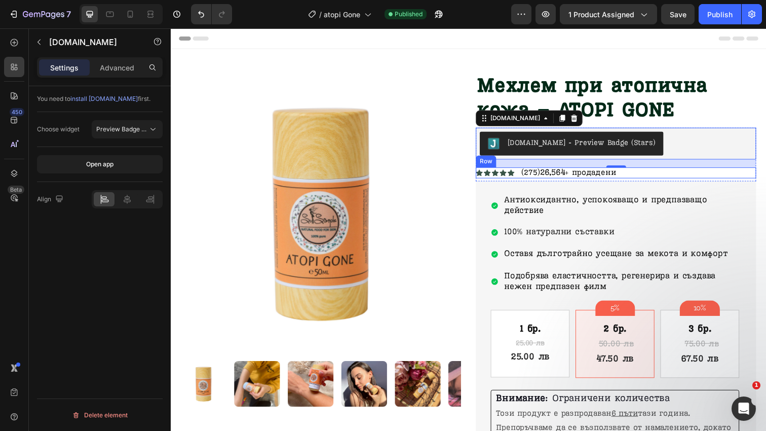
click at [672, 173] on div "Icon Icon Icon Icon Icon Icon List (275) 26,564 + продадени Text Block Row" at bounding box center [625, 175] width 286 height 11
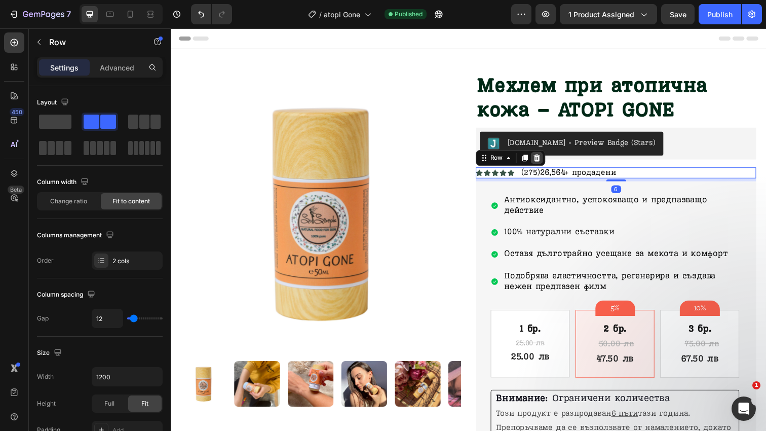
click at [547, 161] on icon at bounding box center [545, 161] width 8 height 8
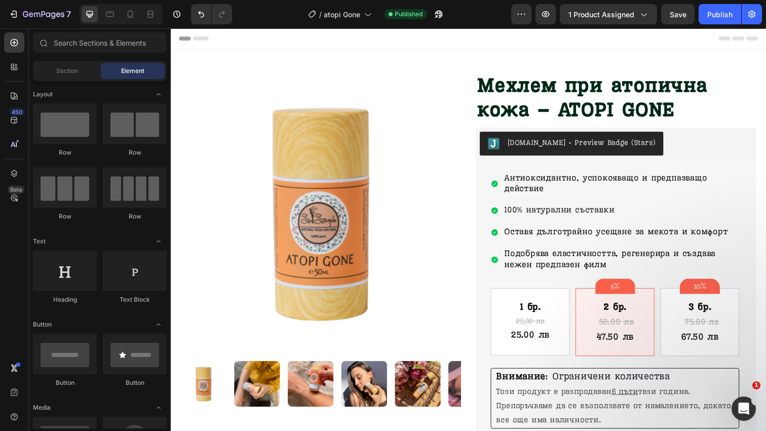
click at [139, 12] on div at bounding box center [121, 14] width 83 height 20
click at [131, 12] on icon at bounding box center [130, 14] width 10 height 10
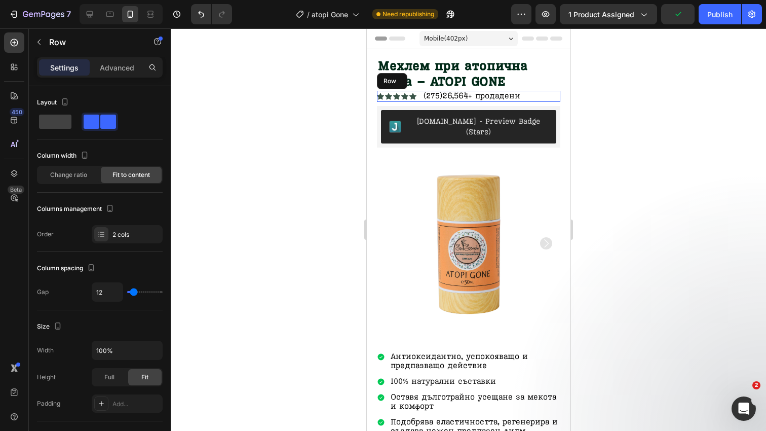
drag, startPoint x: 532, startPoint y: 95, endPoint x: 512, endPoint y: 98, distance: 20.0
click at [532, 95] on div "Icon Icon Icon Icon Icon Icon List (275) 26,564 + продадени Text Block Row" at bounding box center [468, 96] width 183 height 11
click at [443, 83] on div at bounding box center [439, 81] width 12 height 12
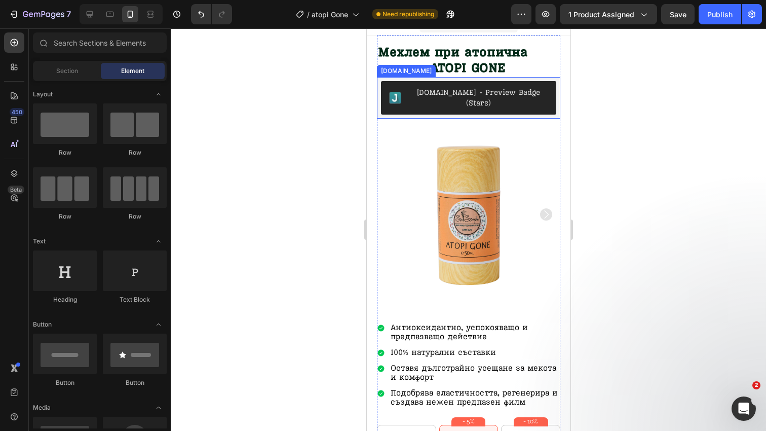
scroll to position [16, 0]
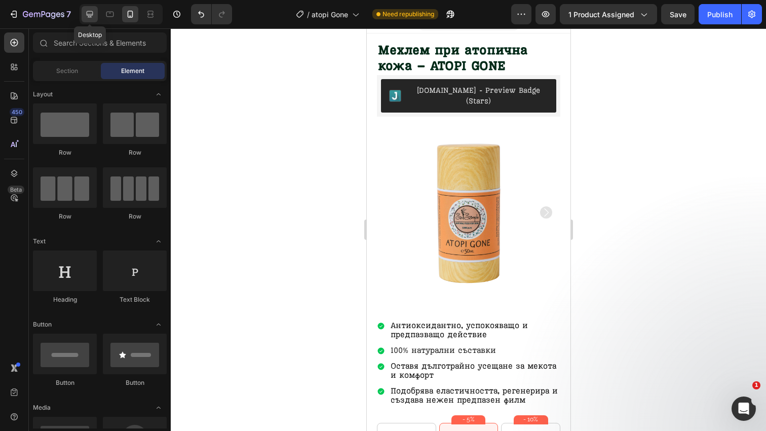
click at [89, 11] on icon at bounding box center [90, 14] width 7 height 7
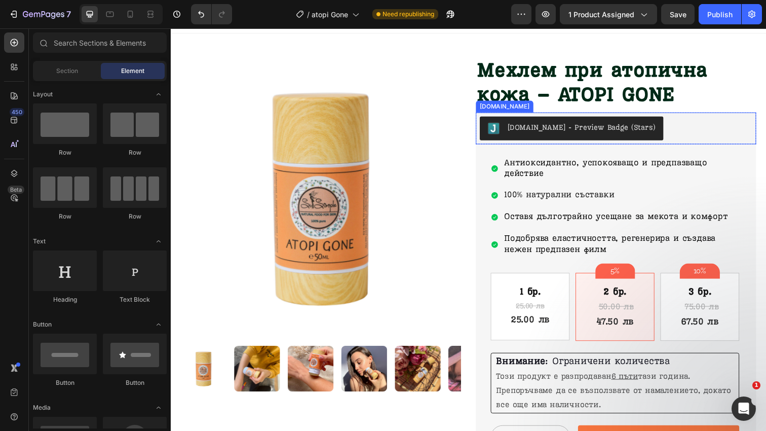
click at [681, 130] on div "[DOMAIN_NAME] - Preview Badge (Stars)" at bounding box center [626, 130] width 278 height 24
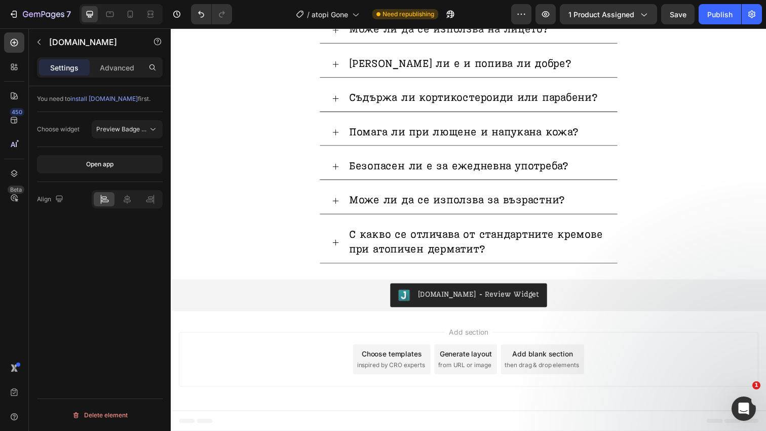
scroll to position [2865, 0]
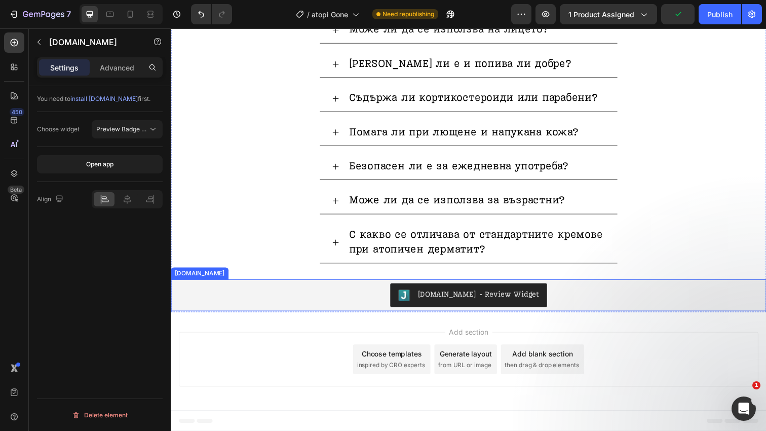
click at [266, 291] on div "[DOMAIN_NAME] - Review Widget" at bounding box center [475, 300] width 600 height 24
click at [268, 275] on icon at bounding box center [271, 274] width 7 height 7
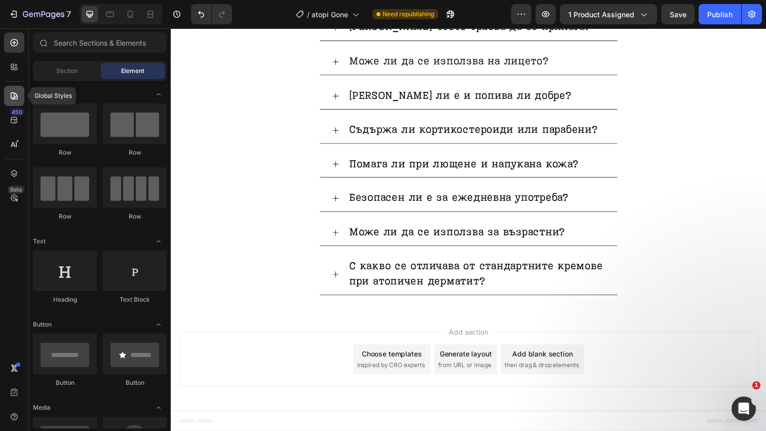
click at [18, 99] on icon at bounding box center [14, 96] width 10 height 10
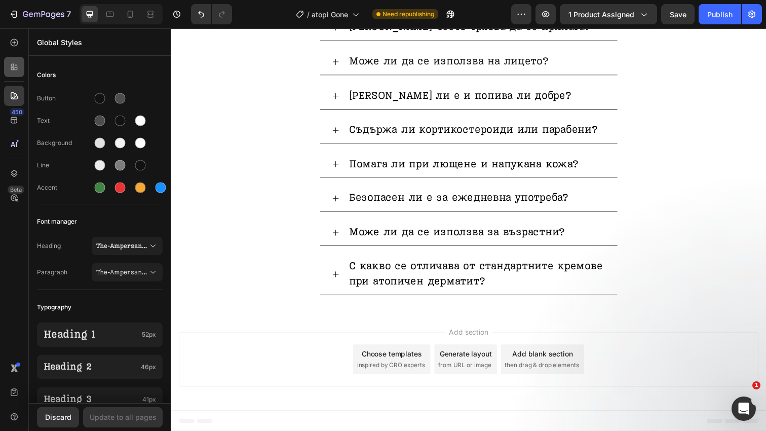
click at [17, 70] on icon at bounding box center [14, 67] width 10 height 10
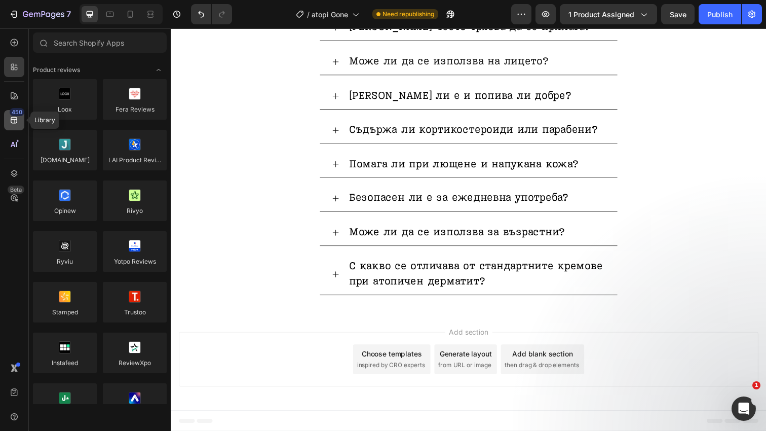
click at [17, 125] on icon at bounding box center [14, 120] width 10 height 10
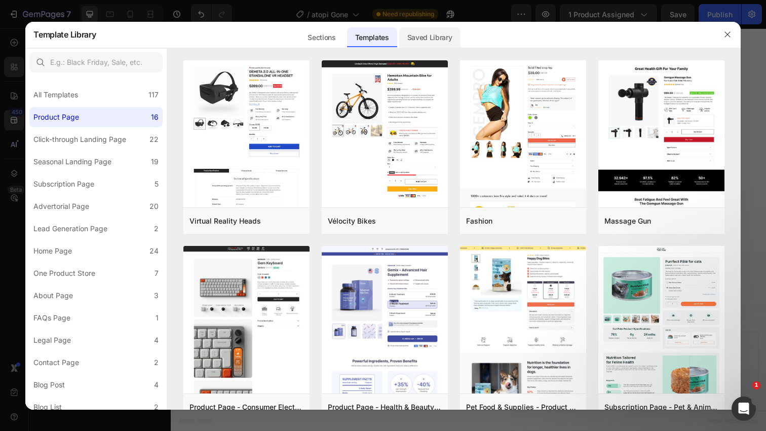
click at [441, 40] on div "Saved Library" at bounding box center [429, 37] width 61 height 20
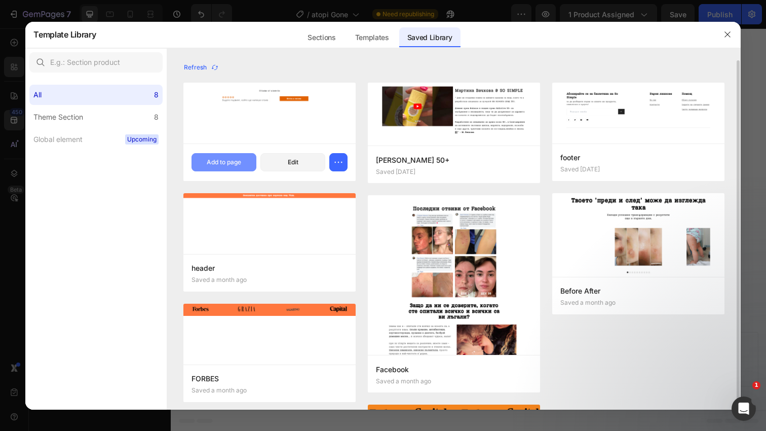
click at [241, 166] on div "Add to page" at bounding box center [224, 162] width 34 height 9
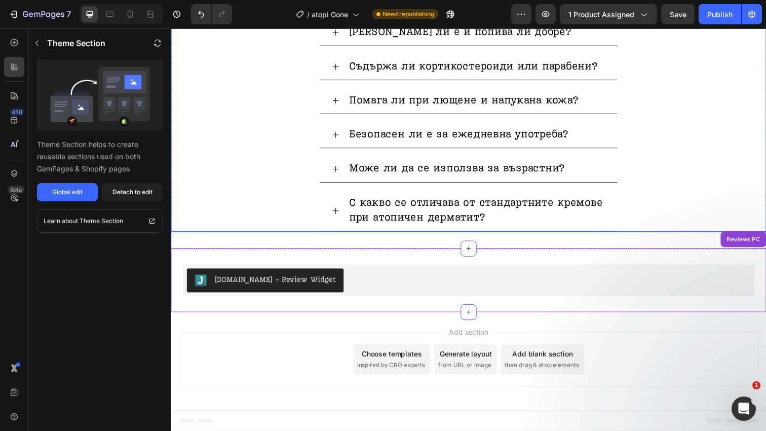
scroll to position [2898, 0]
click at [133, 12] on icon at bounding box center [131, 14] width 6 height 7
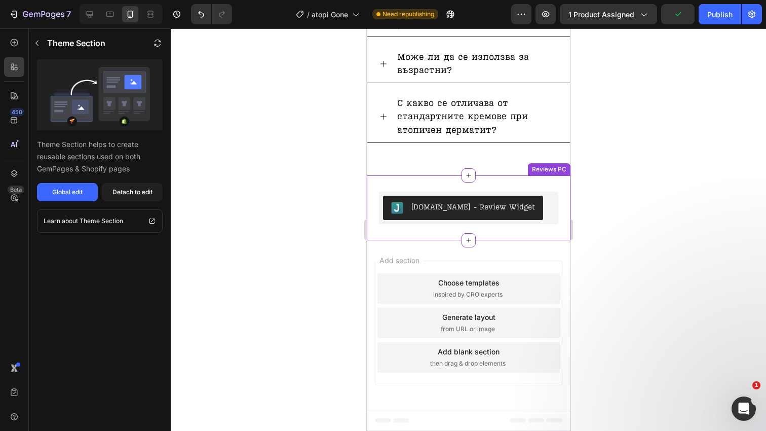
scroll to position [3180, 0]
click at [504, 182] on div "Judge.me - Review Widget Judge.me Reviews PC" at bounding box center [468, 207] width 204 height 65
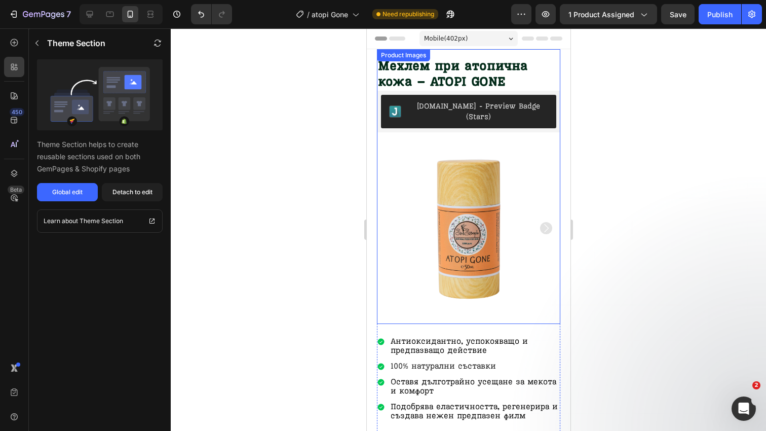
scroll to position [11, 0]
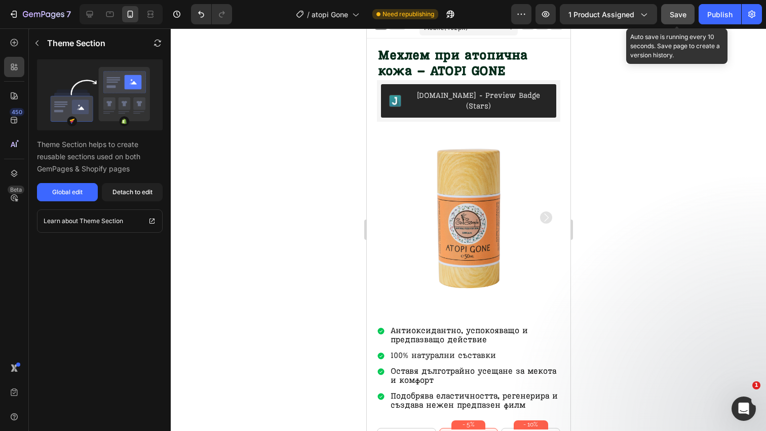
click at [679, 15] on span "Save" at bounding box center [678, 14] width 17 height 9
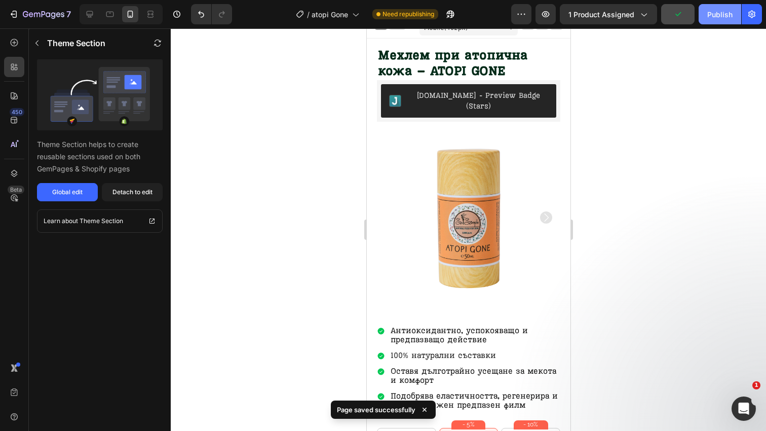
click at [719, 14] on div "Publish" at bounding box center [719, 14] width 25 height 11
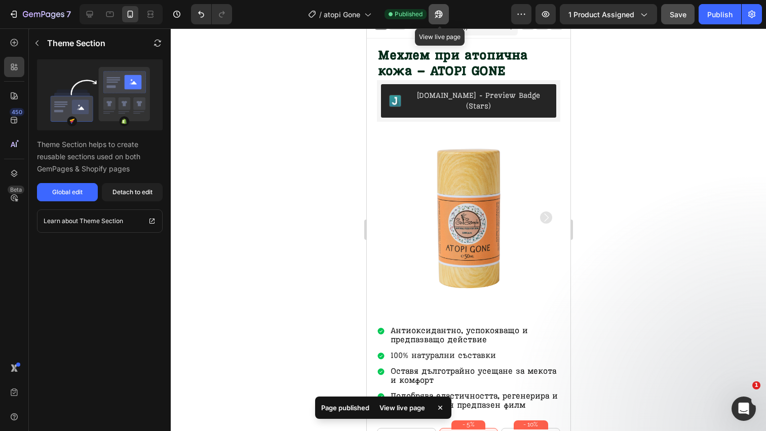
click at [437, 16] on icon "button" at bounding box center [436, 16] width 3 height 3
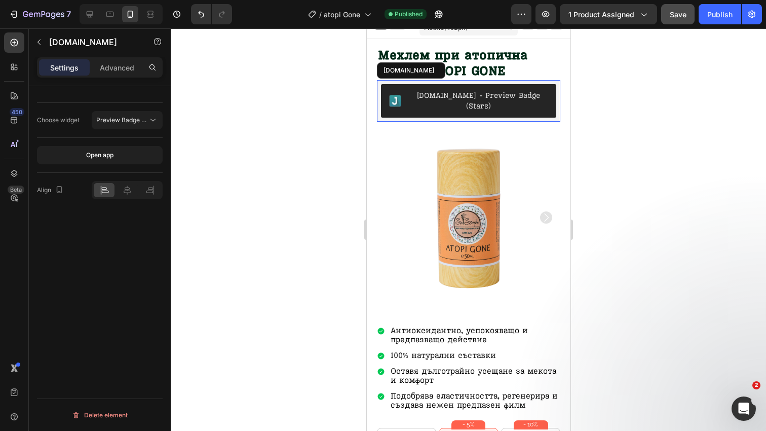
click at [554, 93] on div "[DOMAIN_NAME] - Preview Badge (Stars)" at bounding box center [468, 100] width 175 height 33
click at [130, 68] on p "Advanced" at bounding box center [117, 67] width 34 height 11
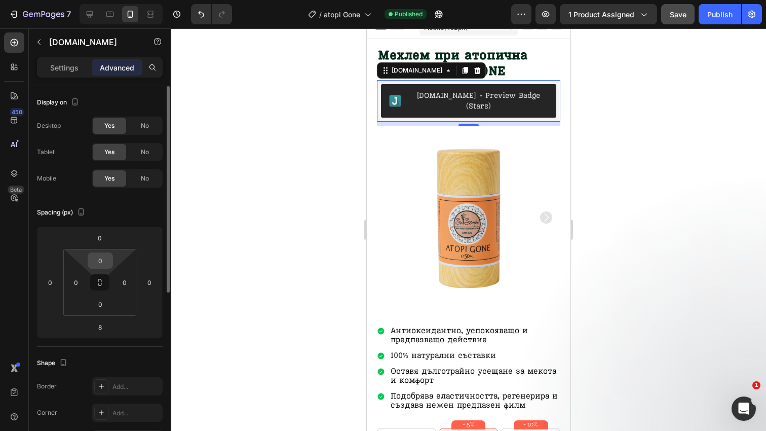
click at [101, 260] on input "0" at bounding box center [100, 260] width 20 height 15
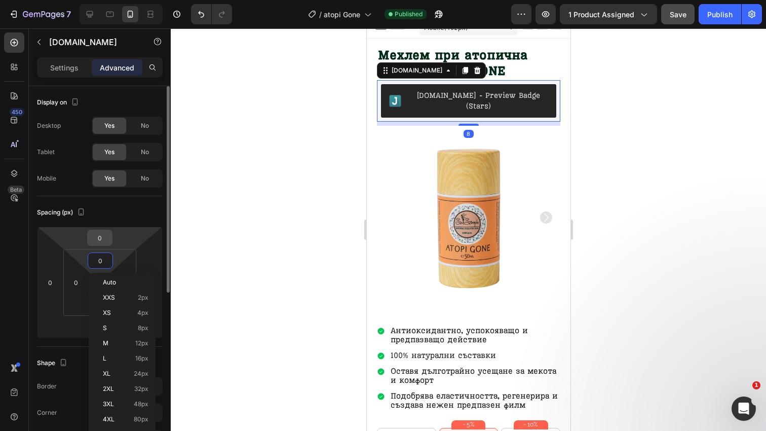
click at [110, 235] on div "0" at bounding box center [99, 238] width 25 height 16
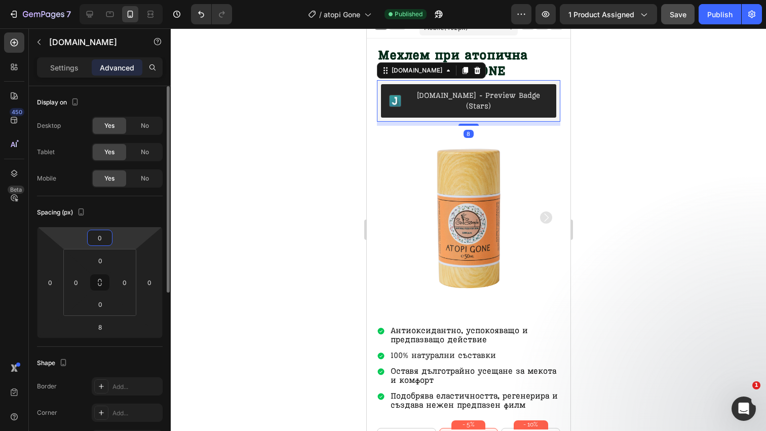
click at [103, 236] on input "0" at bounding box center [100, 237] width 20 height 15
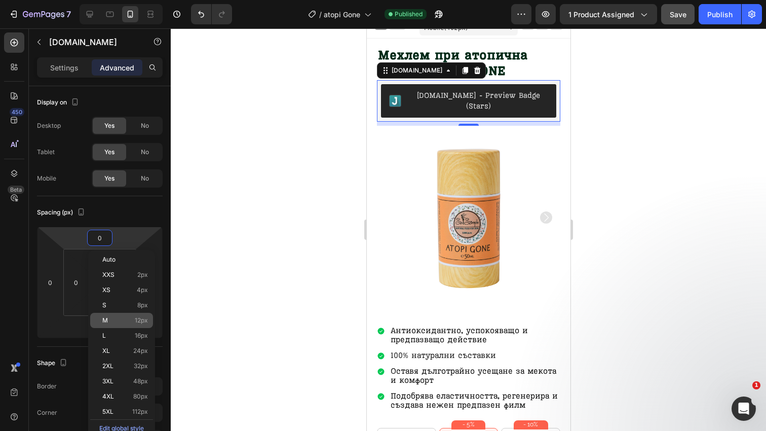
click at [135, 324] on div "M 12px" at bounding box center [121, 320] width 63 height 15
type input "12"
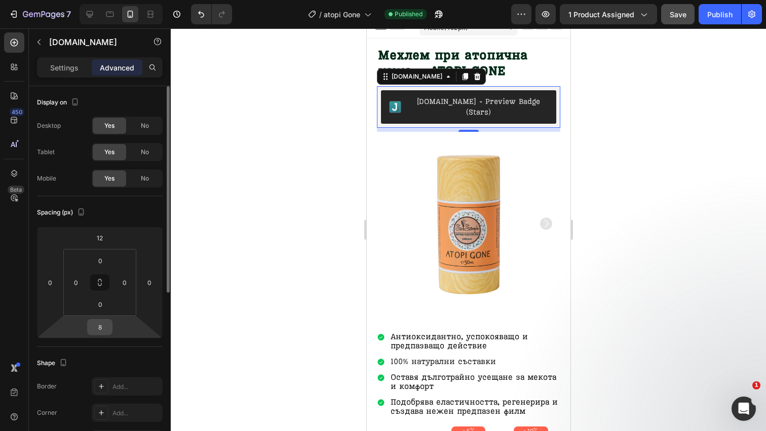
click at [103, 324] on input "8" at bounding box center [100, 326] width 20 height 15
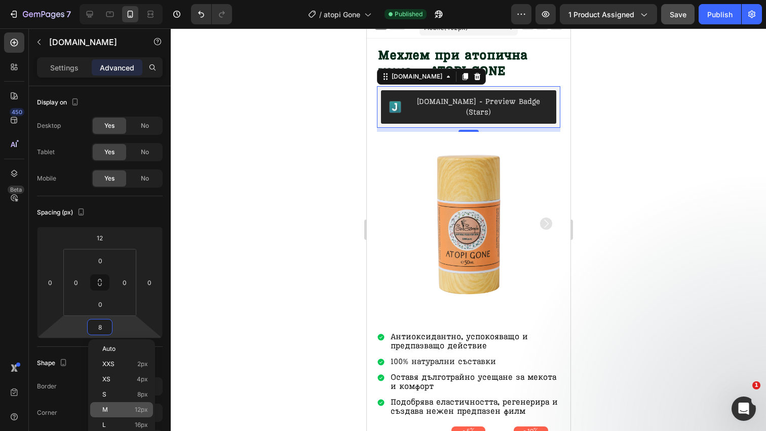
click at [128, 409] on p "M 12px" at bounding box center [125, 409] width 46 height 7
type input "12"
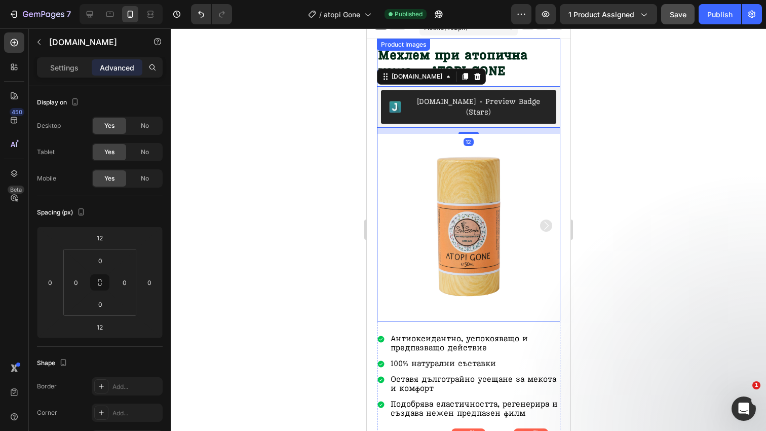
click at [607, 211] on div at bounding box center [468, 229] width 595 height 402
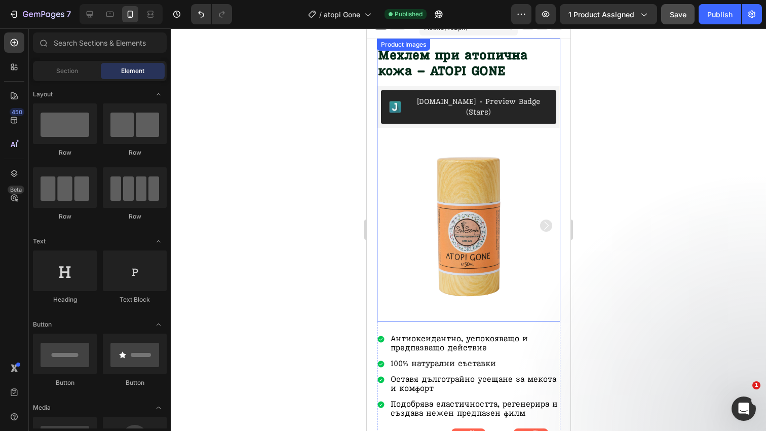
click at [596, 159] on div at bounding box center [468, 229] width 595 height 402
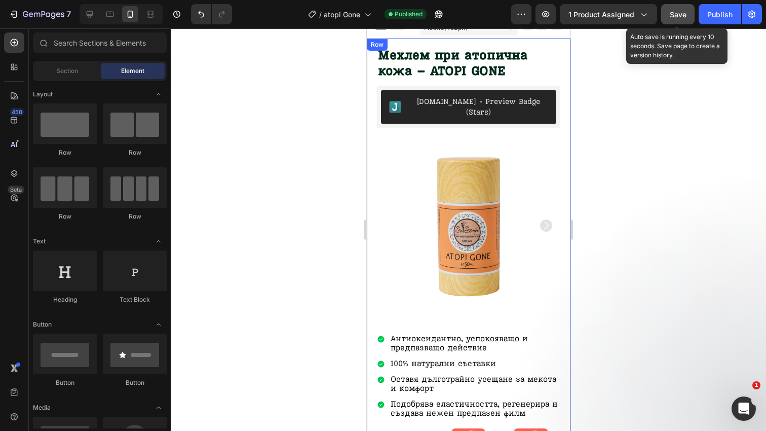
click at [681, 22] on button "Save" at bounding box center [677, 14] width 33 height 20
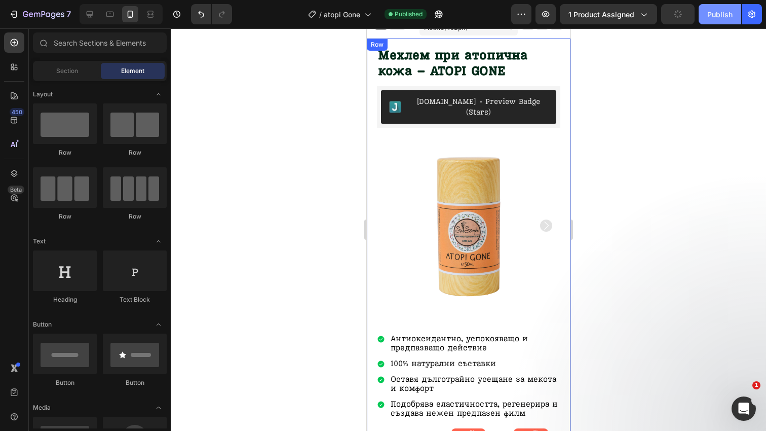
click at [727, 11] on div "Publish" at bounding box center [719, 14] width 25 height 11
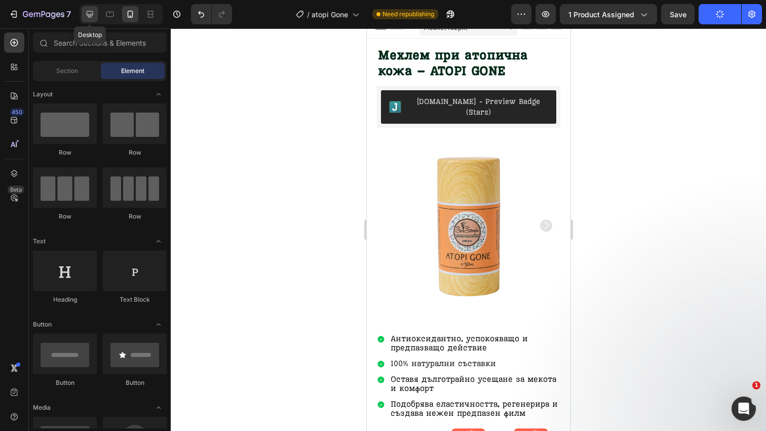
click at [87, 10] on icon at bounding box center [90, 14] width 10 height 10
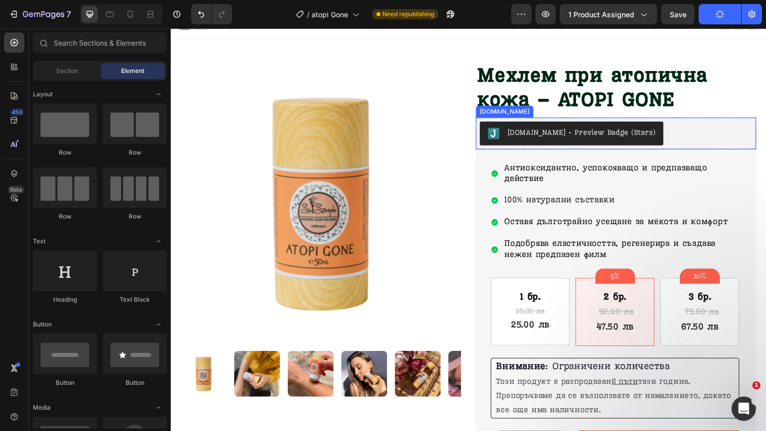
click at [663, 130] on div "[DOMAIN_NAME] - Preview Badge (Stars)" at bounding box center [626, 135] width 278 height 24
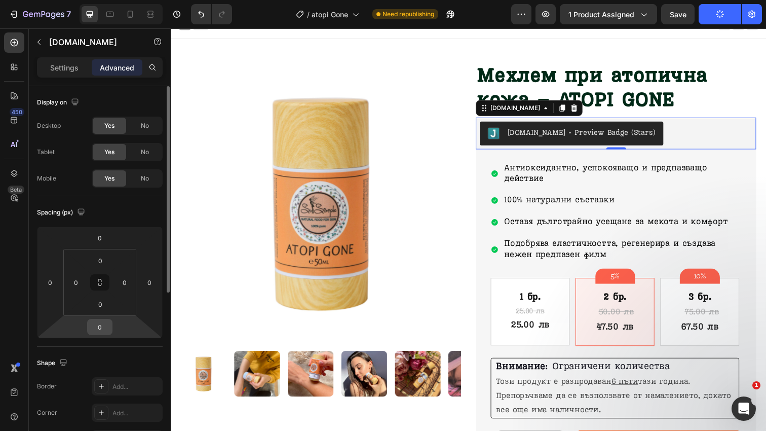
click at [100, 332] on input "0" at bounding box center [100, 326] width 20 height 15
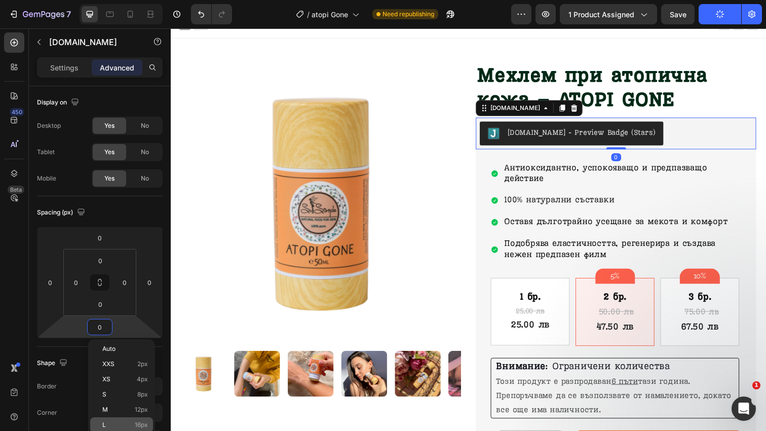
click at [133, 421] on div "L 16px" at bounding box center [121, 424] width 63 height 15
type input "16"
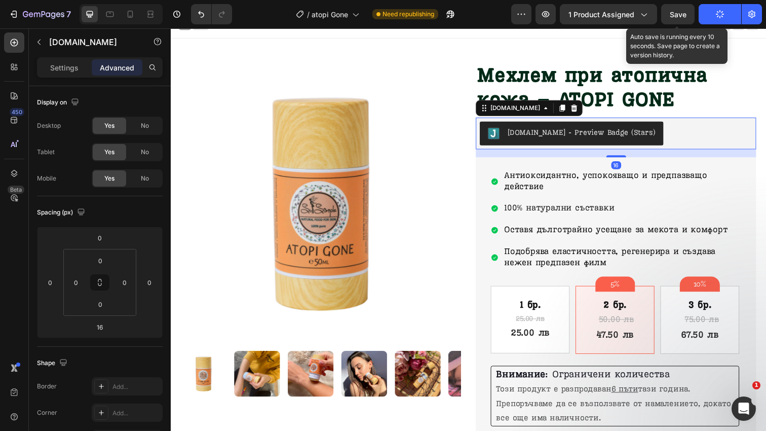
click at [682, 15] on span "Save" at bounding box center [678, 14] width 17 height 9
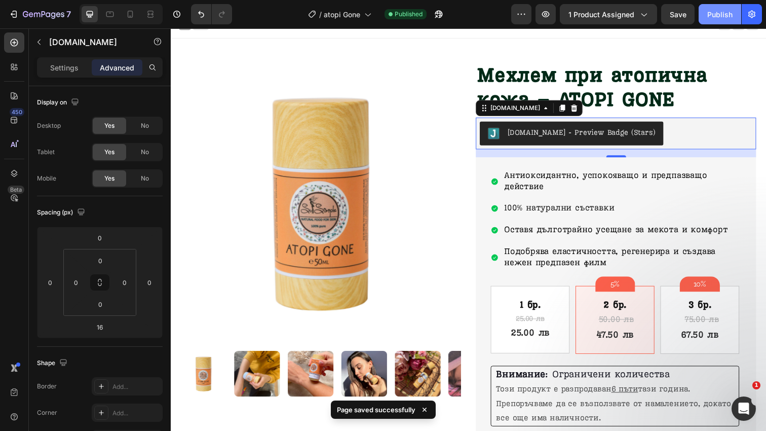
click at [724, 22] on button "Publish" at bounding box center [720, 14] width 43 height 20
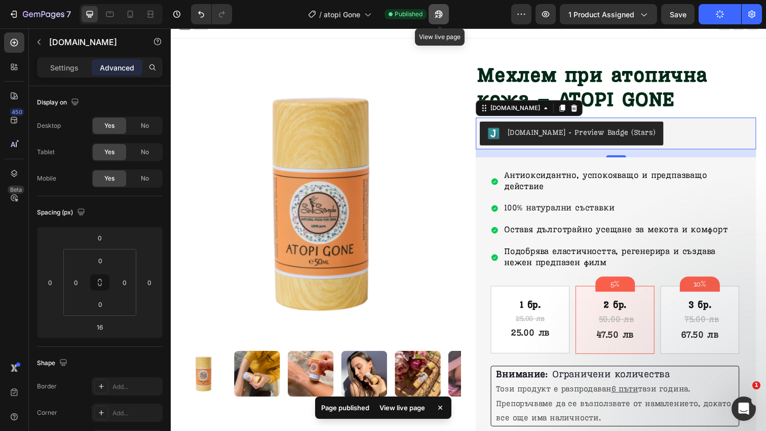
click at [437, 15] on icon "button" at bounding box center [436, 16] width 3 height 3
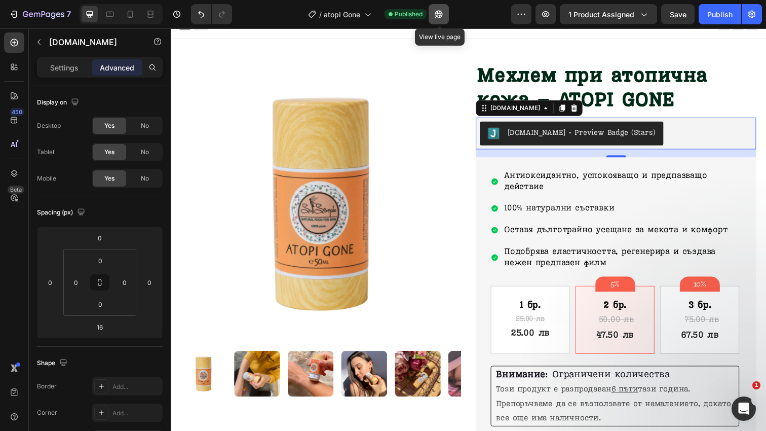
click at [445, 17] on button "button" at bounding box center [439, 14] width 20 height 20
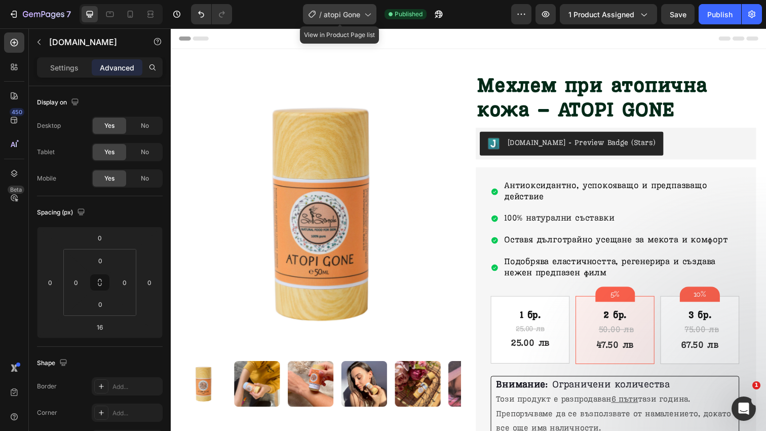
click at [359, 10] on span "atopi Gone" at bounding box center [342, 14] width 36 height 11
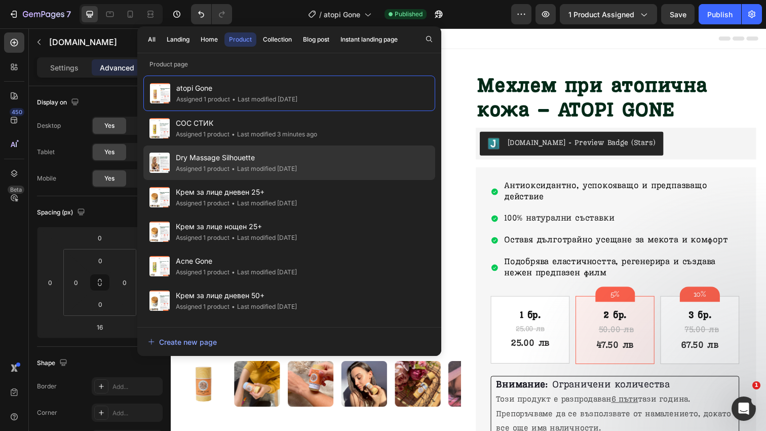
click at [342, 180] on div "Dry Massage Silhouette Assigned 1 product • Last modified 8 days ago" at bounding box center [289, 197] width 292 height 34
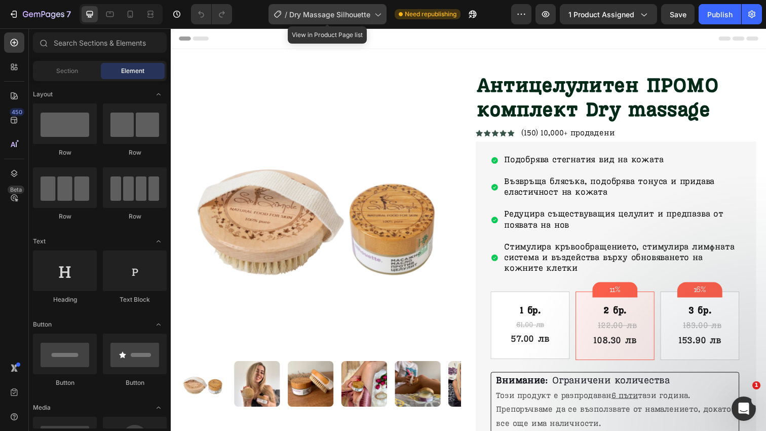
click at [321, 9] on span "Dry Massage Silhouette" at bounding box center [329, 14] width 81 height 11
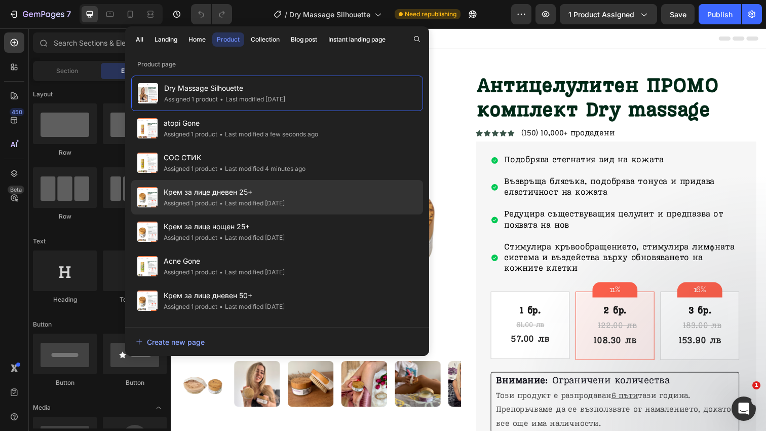
click at [300, 214] on div "Крем за лице дневен 25+ Assigned 1 product • Last modified 8 days ago" at bounding box center [277, 231] width 292 height 34
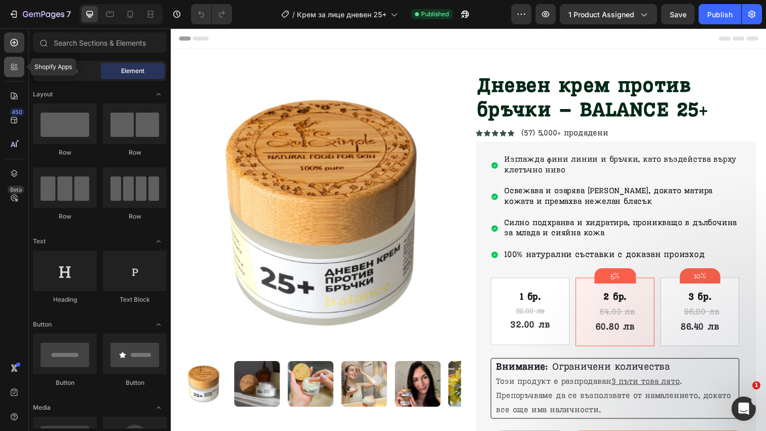
click at [16, 64] on icon at bounding box center [16, 65] width 3 height 3
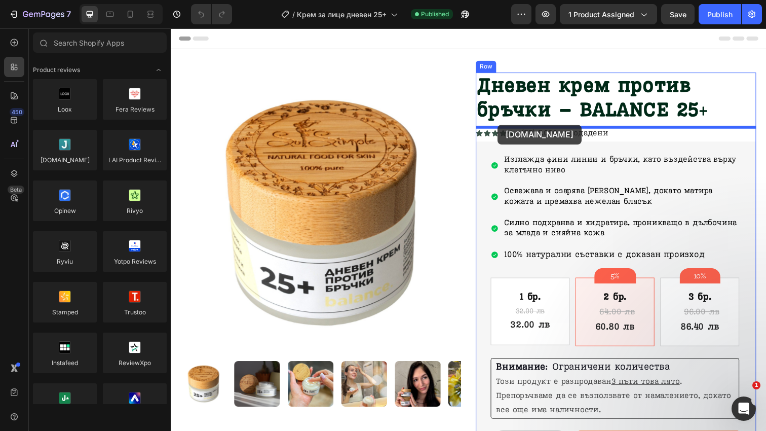
drag, startPoint x: 246, startPoint y: 191, endPoint x: 505, endPoint y: 127, distance: 266.7
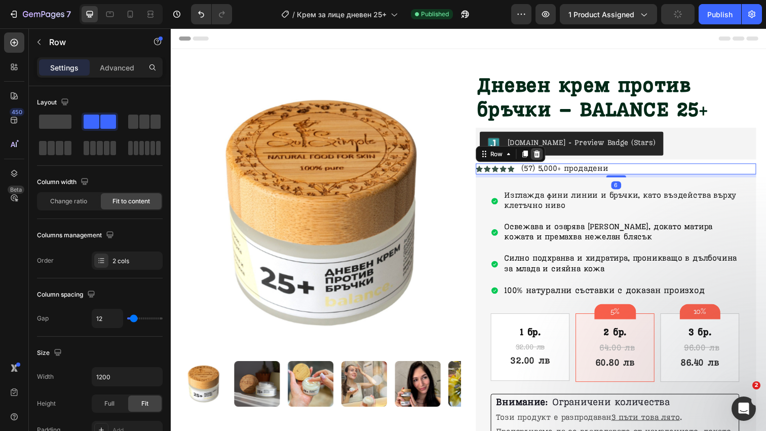
click at [549, 155] on div at bounding box center [545, 157] width 12 height 12
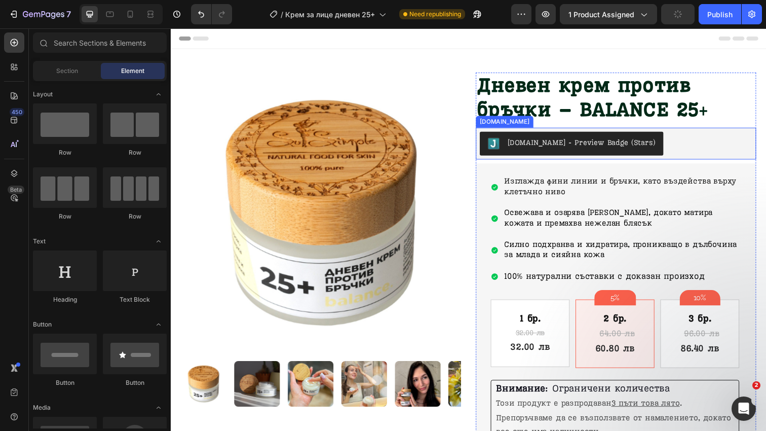
click at [674, 137] on div "[DOMAIN_NAME] - Preview Badge (Stars)" at bounding box center [626, 146] width 278 height 24
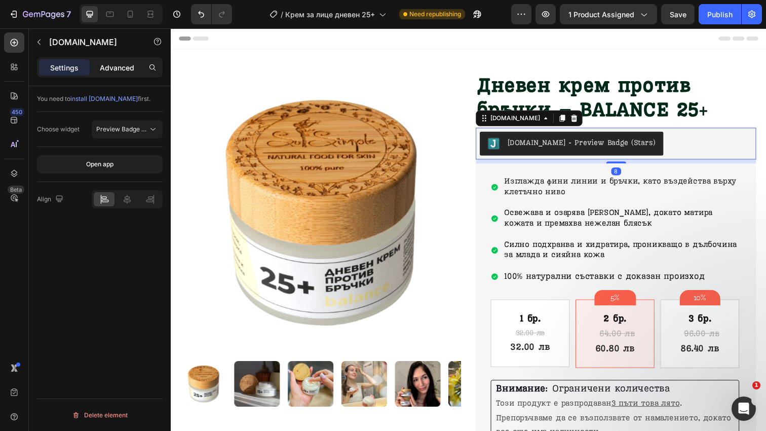
click at [123, 61] on div "Advanced" at bounding box center [117, 67] width 51 height 16
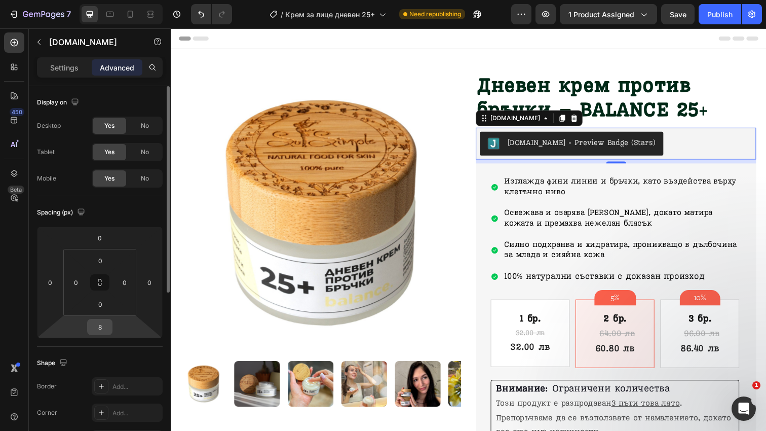
click at [97, 327] on input "8" at bounding box center [100, 326] width 20 height 15
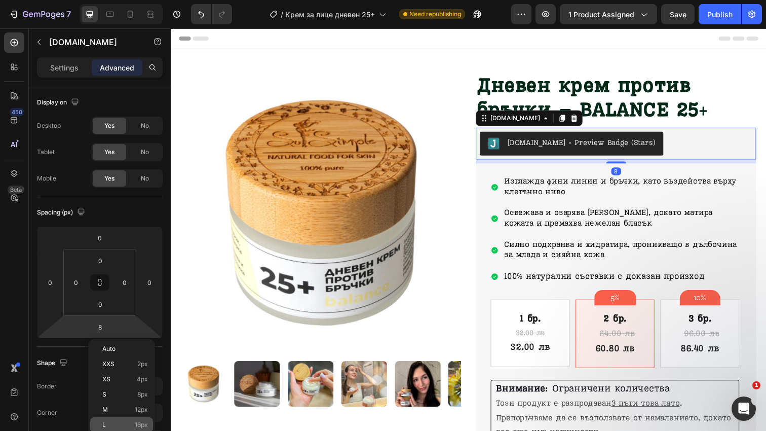
click at [129, 419] on div "L 16px" at bounding box center [121, 424] width 63 height 15
type input "16"
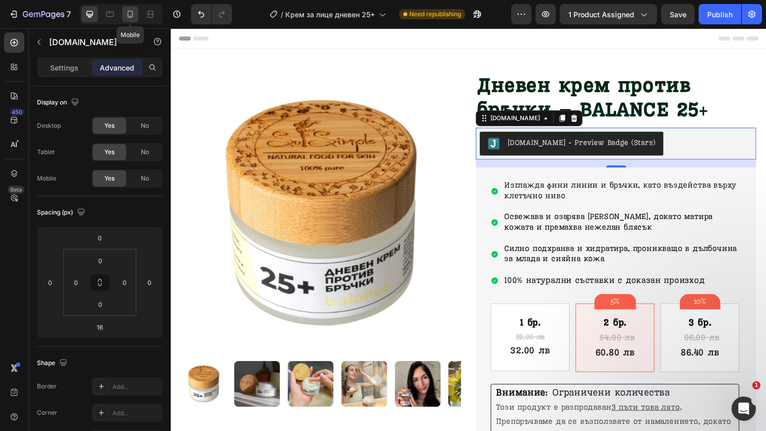
click at [131, 12] on icon at bounding box center [130, 14] width 10 height 10
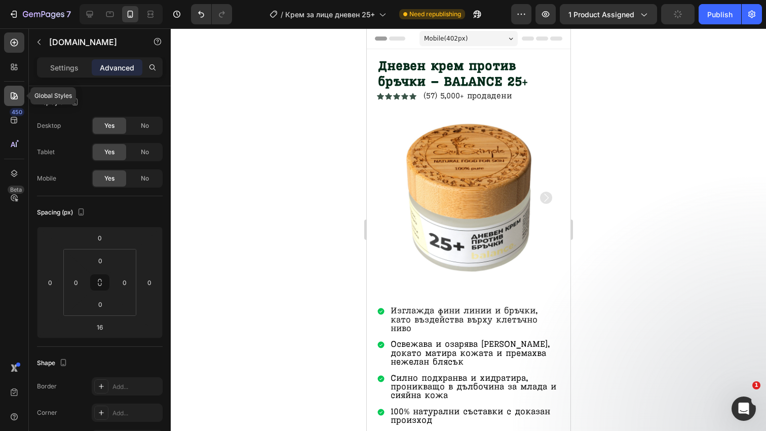
click at [18, 92] on icon at bounding box center [14, 96] width 10 height 10
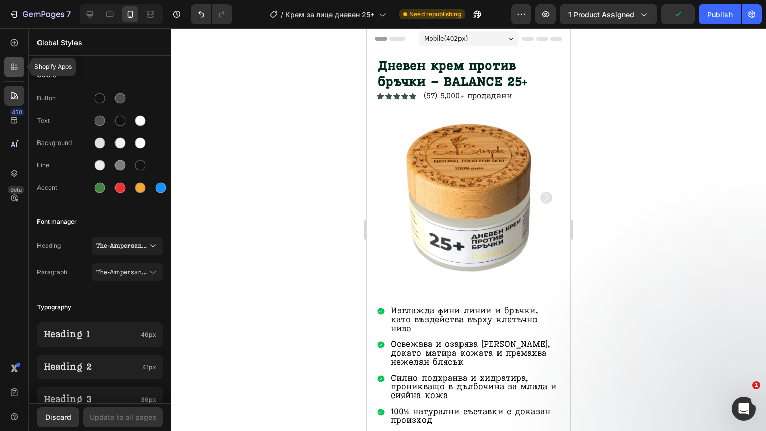
click at [20, 68] on div at bounding box center [14, 67] width 20 height 20
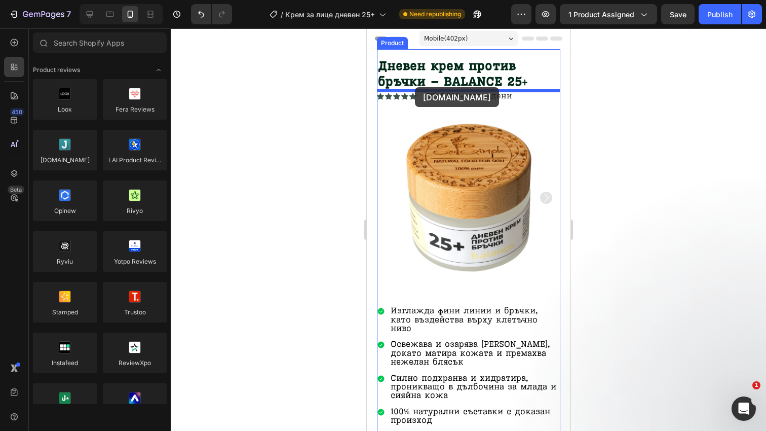
drag, startPoint x: 443, startPoint y: 183, endPoint x: 415, endPoint y: 87, distance: 99.9
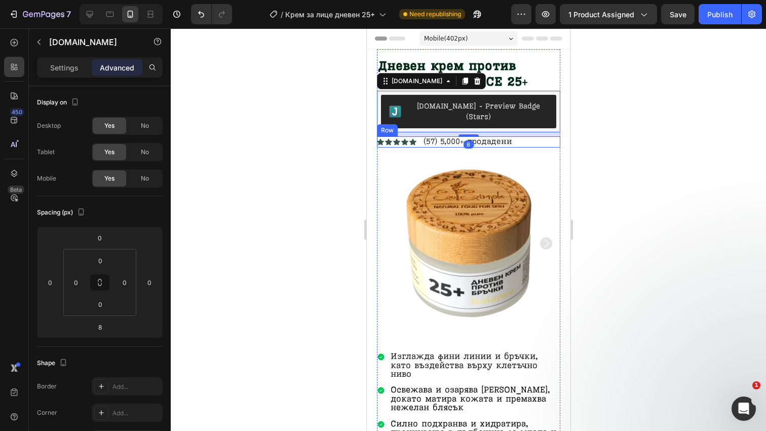
click at [527, 136] on div "Icon Icon Icon Icon Icon Icon List (57) 5,000+ продадени Text Block Row" at bounding box center [468, 141] width 183 height 11
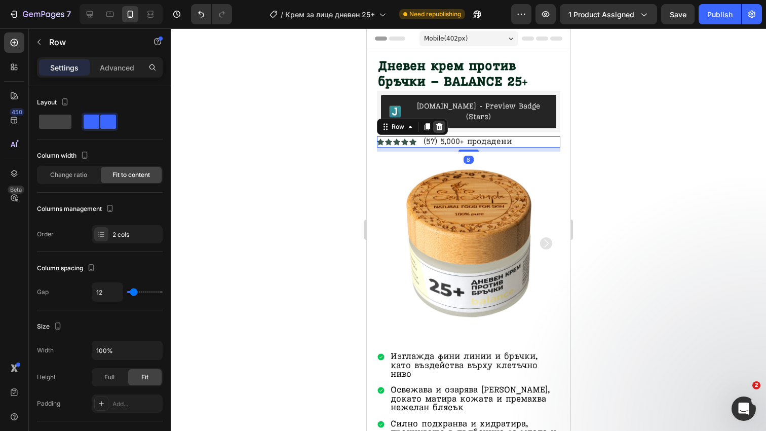
click at [442, 123] on icon at bounding box center [439, 127] width 8 height 8
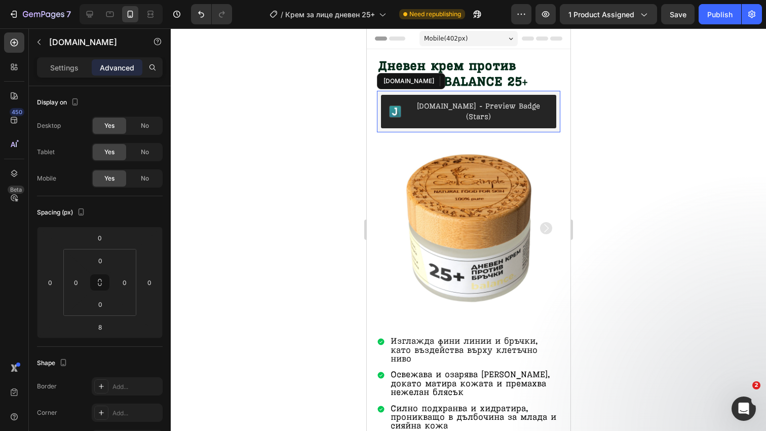
drag, startPoint x: 547, startPoint y: 107, endPoint x: 610, endPoint y: 136, distance: 69.4
click at [547, 107] on div "[DOMAIN_NAME] - Preview Badge (Stars)" at bounding box center [468, 111] width 175 height 33
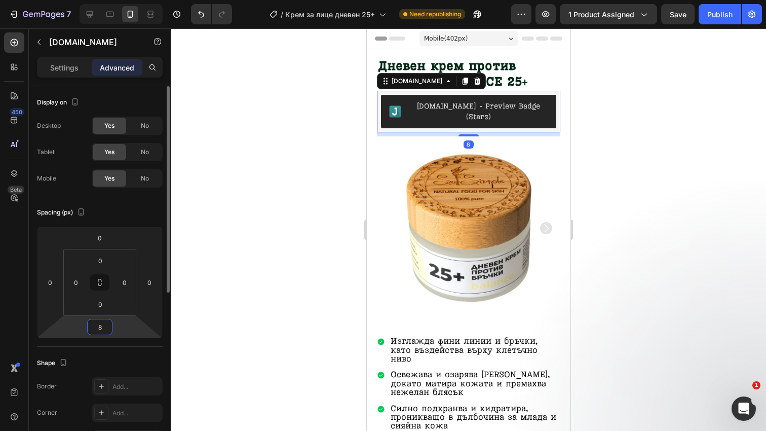
click at [106, 325] on input "8" at bounding box center [100, 326] width 20 height 15
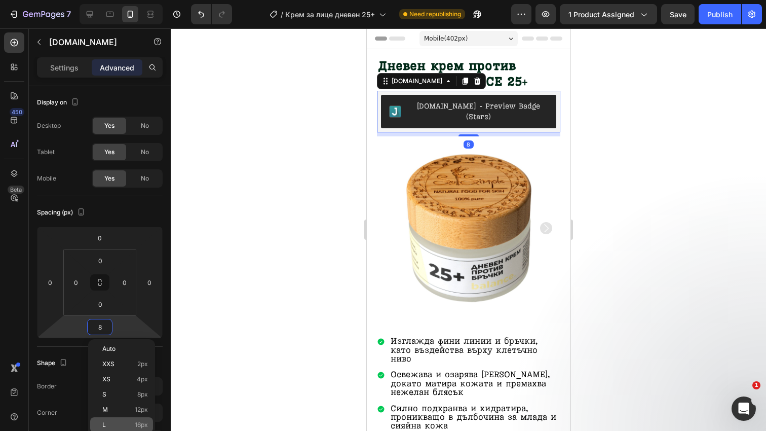
click at [135, 419] on div "L 16px" at bounding box center [121, 424] width 63 height 15
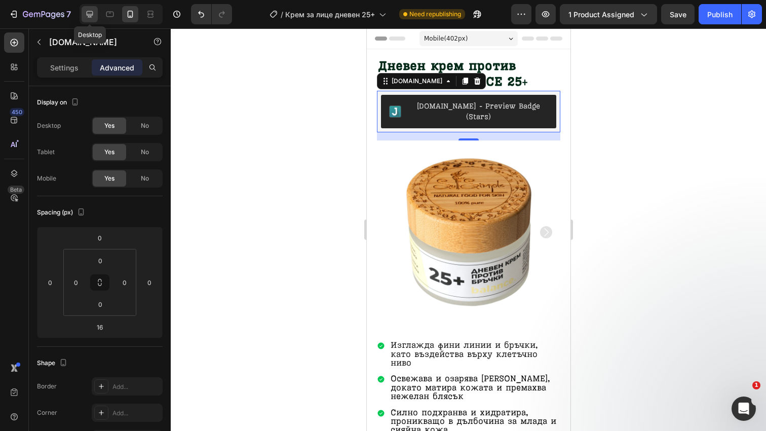
click at [87, 11] on icon at bounding box center [90, 14] width 7 height 7
type input "8"
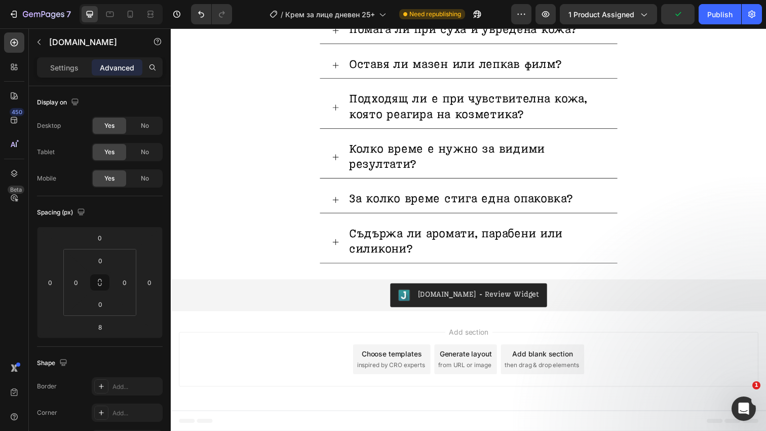
scroll to position [3211, 0]
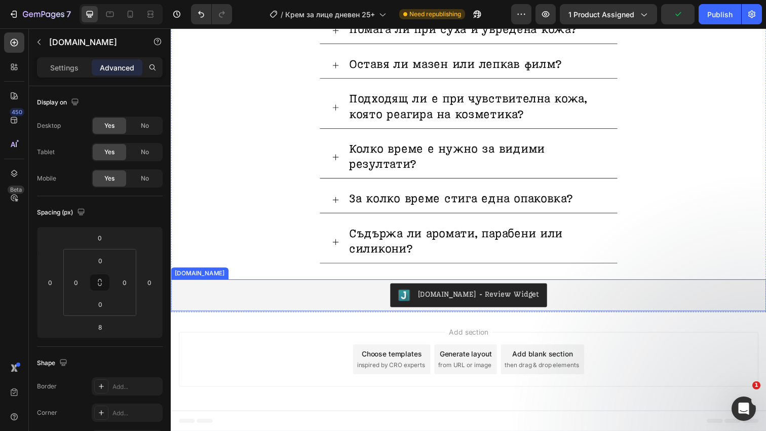
click at [367, 291] on div "[DOMAIN_NAME] - Review Widget" at bounding box center [475, 300] width 600 height 24
click at [268, 276] on icon at bounding box center [271, 274] width 7 height 7
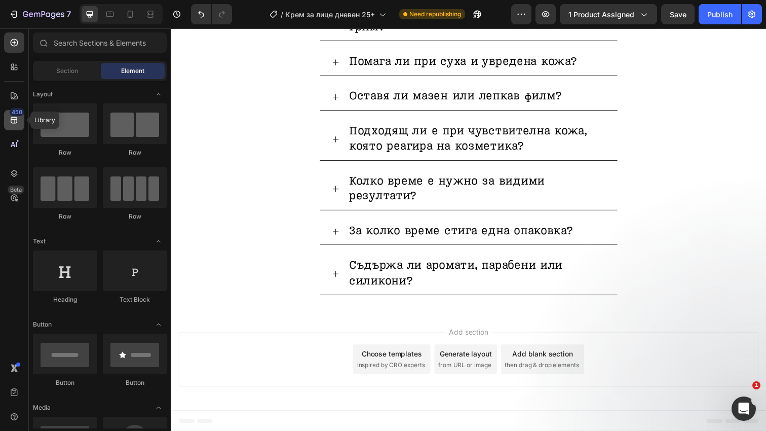
click at [18, 128] on div "450" at bounding box center [14, 120] width 20 height 20
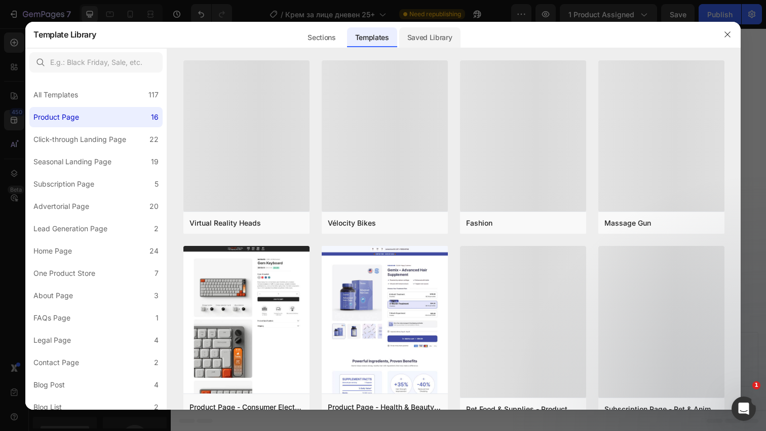
click at [421, 36] on div "Saved Library" at bounding box center [429, 37] width 61 height 20
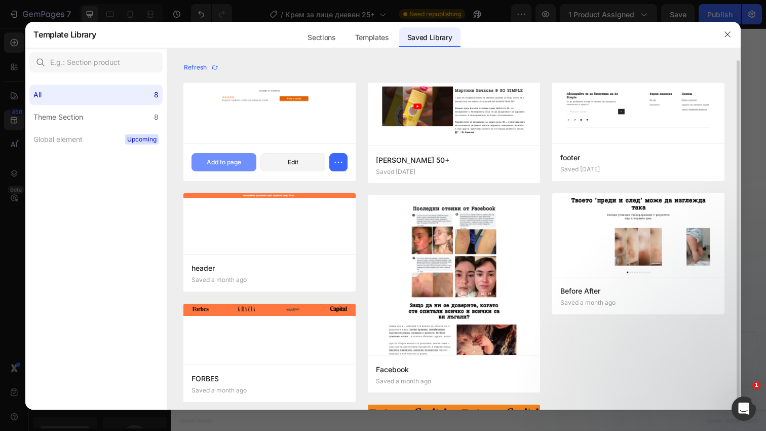
click at [241, 160] on div "Add to page" at bounding box center [224, 162] width 34 height 9
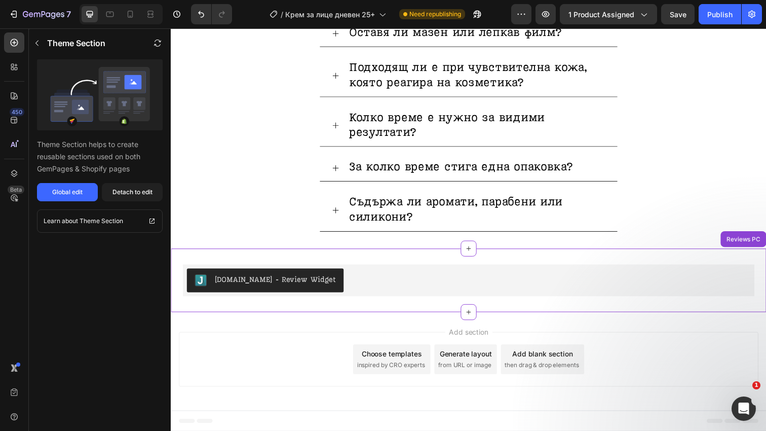
scroll to position [3243, 0]
click at [126, 18] on icon at bounding box center [130, 14] width 10 height 10
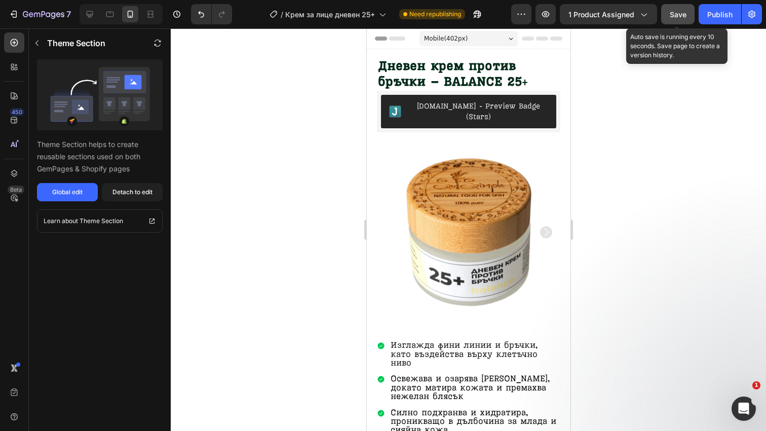
click at [680, 11] on span "Save" at bounding box center [678, 14] width 17 height 9
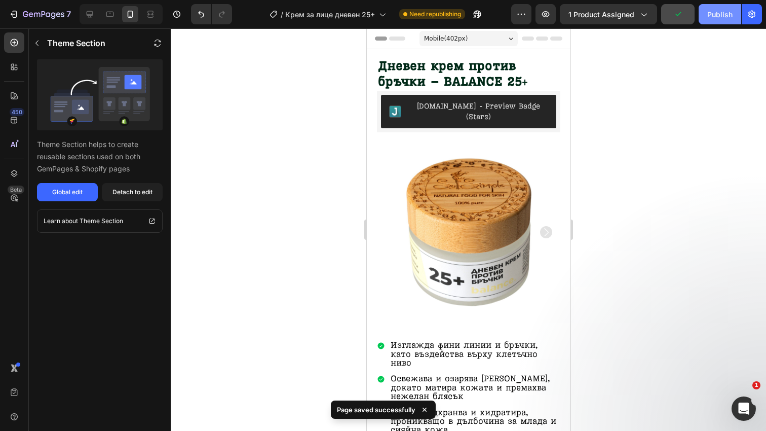
click at [731, 6] on button "Publish" at bounding box center [720, 14] width 43 height 20
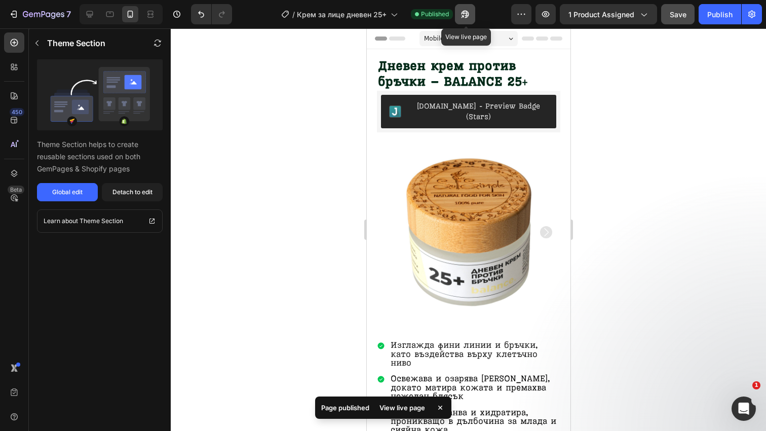
click at [472, 18] on button "button" at bounding box center [465, 14] width 20 height 20
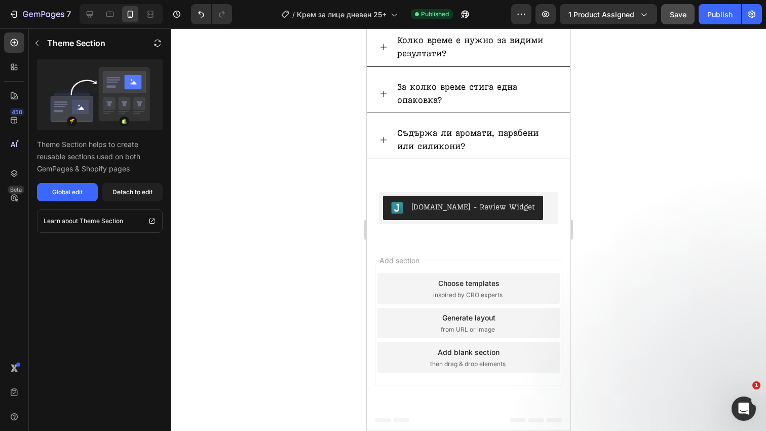
scroll to position [4379, 0]
click at [534, 235] on div "Judge.me - Review Widget Judge.me Reviews PC" at bounding box center [468, 207] width 204 height 65
click at [93, 19] on div at bounding box center [90, 14] width 16 height 16
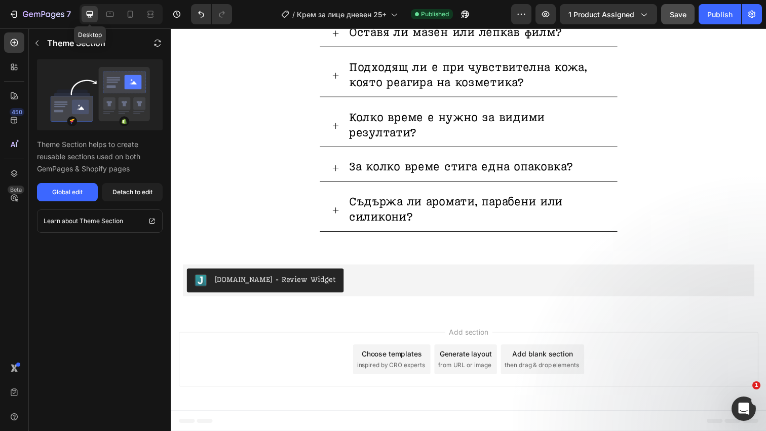
scroll to position [3217, 0]
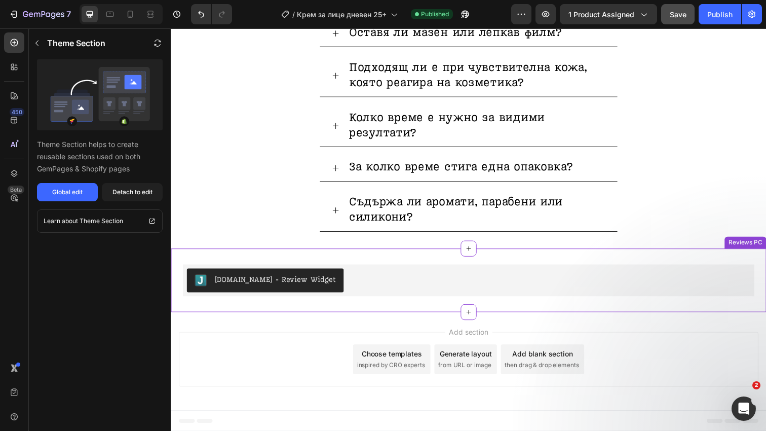
click at [392, 263] on div "Judge.me - Review Widget Judge.me Reviews PC" at bounding box center [475, 285] width 608 height 65
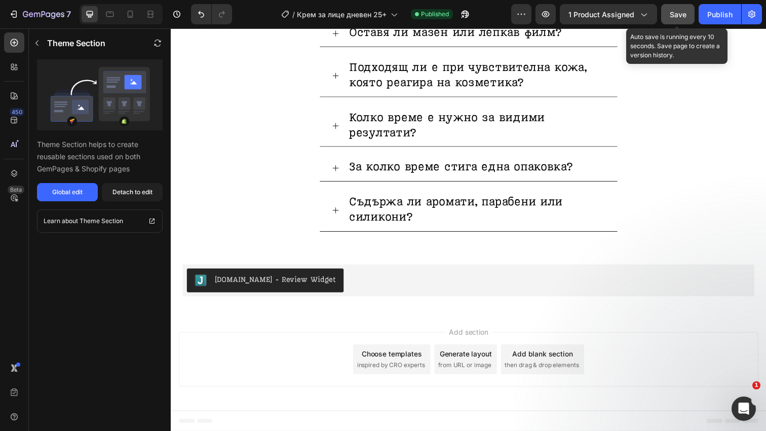
click at [672, 13] on span "Save" at bounding box center [678, 14] width 17 height 9
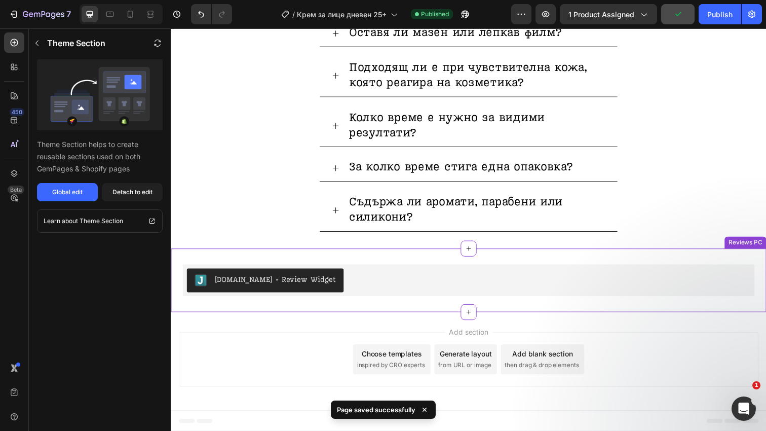
click at [319, 269] on div "[DOMAIN_NAME] - Review Widget" at bounding box center [475, 285] width 584 height 32
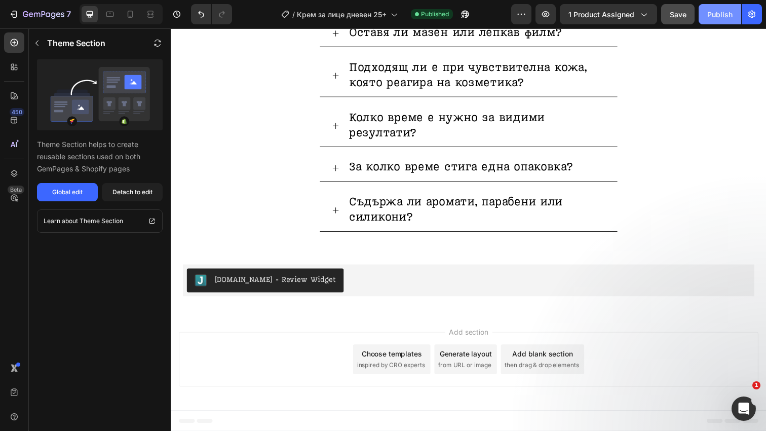
click at [711, 14] on div "Publish" at bounding box center [719, 14] width 25 height 11
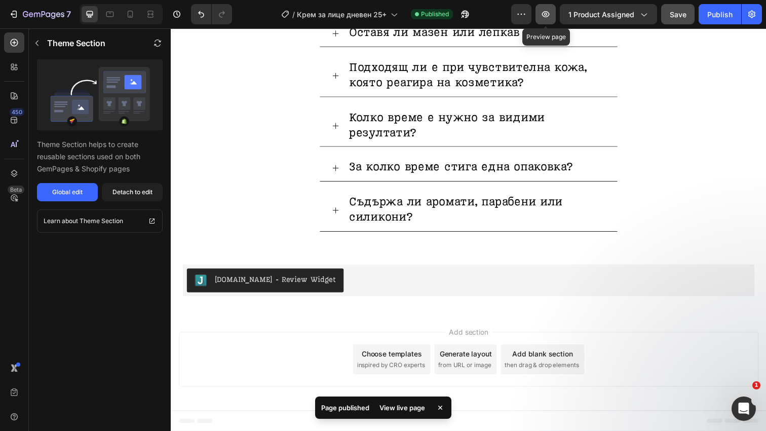
click at [547, 13] on icon "button" at bounding box center [546, 14] width 8 height 6
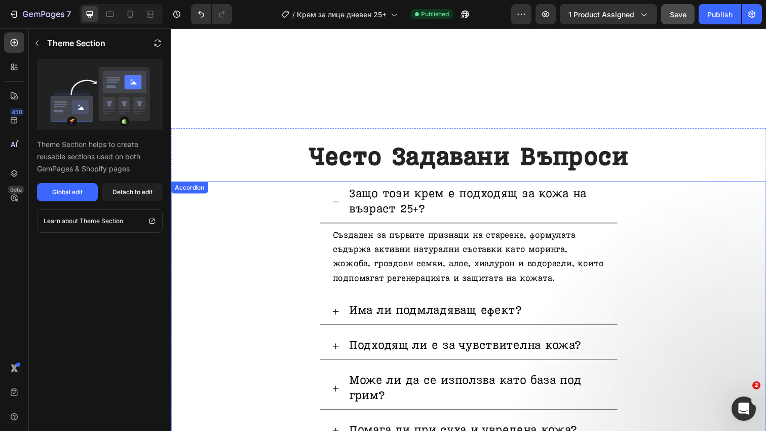
scroll to position [2581, 0]
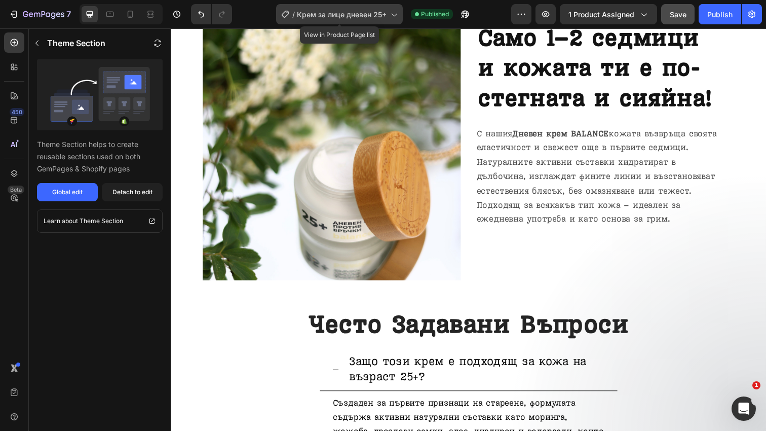
click at [372, 10] on span "Крем за лице дневен 25+" at bounding box center [342, 14] width 90 height 11
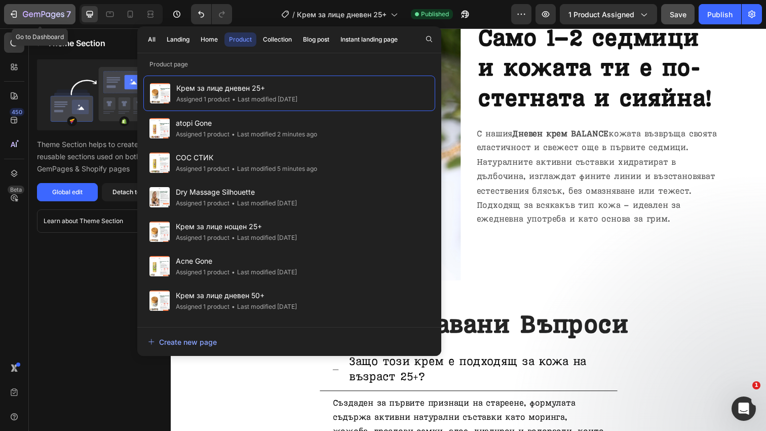
click at [35, 9] on div "7" at bounding box center [47, 14] width 48 height 12
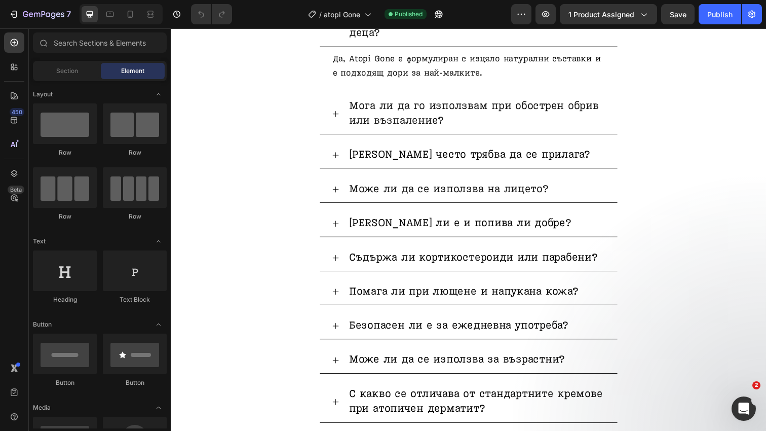
scroll to position [2906, 0]
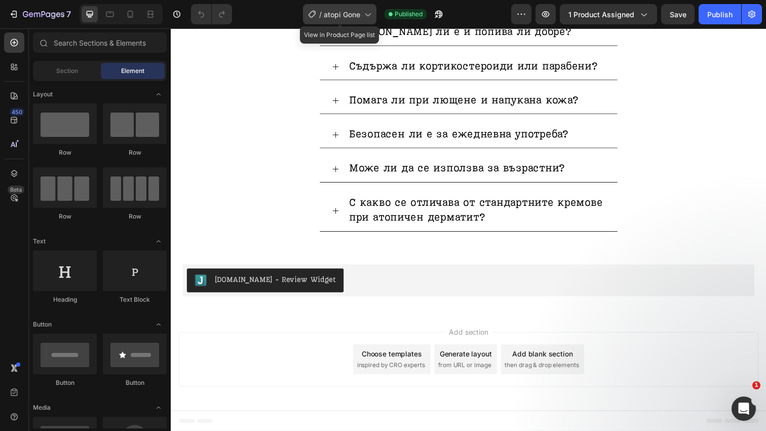
click at [341, 17] on span "atopi Gone" at bounding box center [342, 14] width 36 height 11
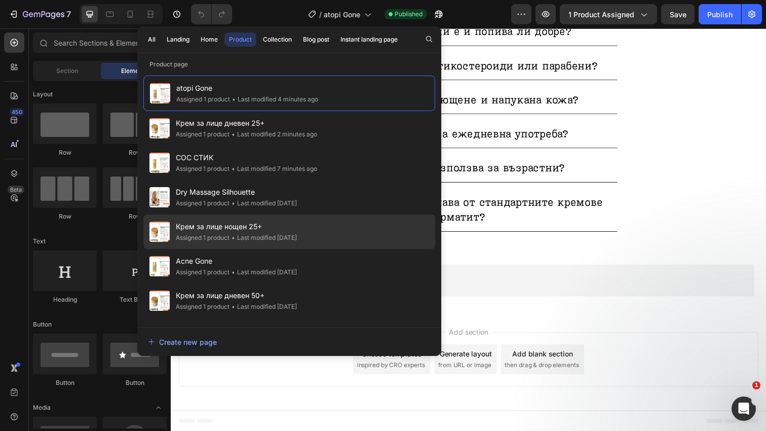
click at [317, 249] on div "Крем за лице нощен 25+ Assigned 1 product • Last modified [DATE]" at bounding box center [289, 266] width 292 height 34
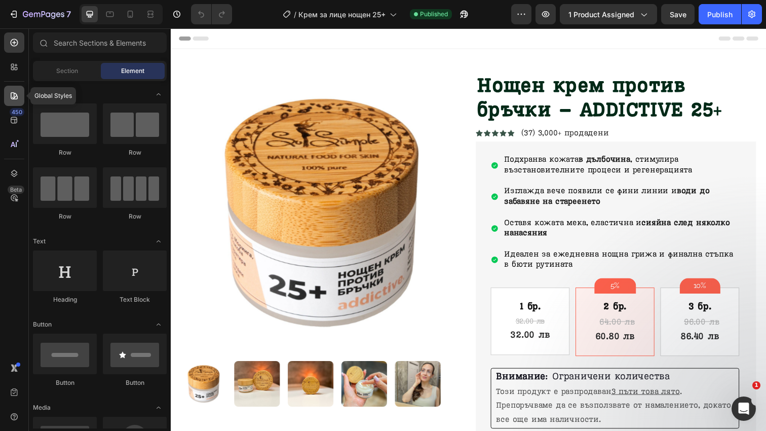
click at [11, 90] on div at bounding box center [14, 96] width 20 height 20
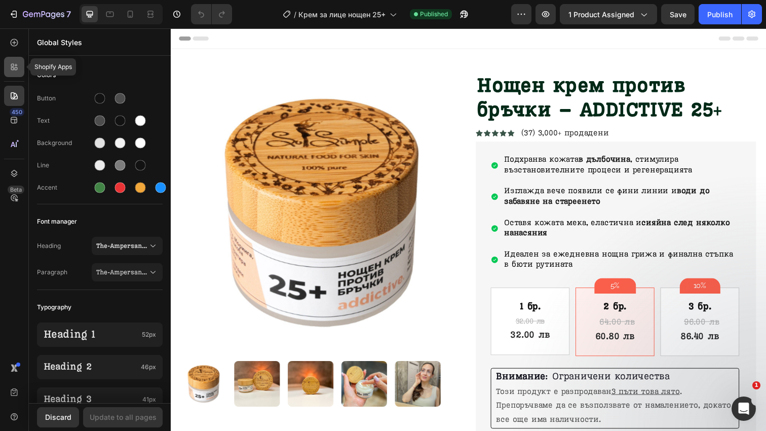
click at [13, 67] on icon at bounding box center [12, 68] width 3 height 3
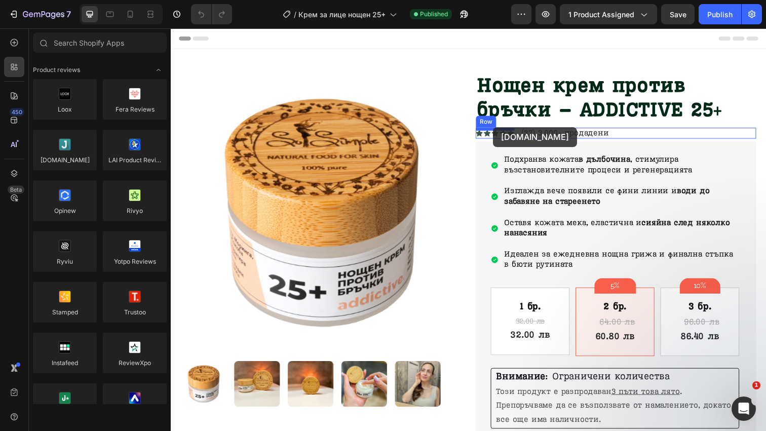
drag, startPoint x: 245, startPoint y: 179, endPoint x: 500, endPoint y: 129, distance: 259.7
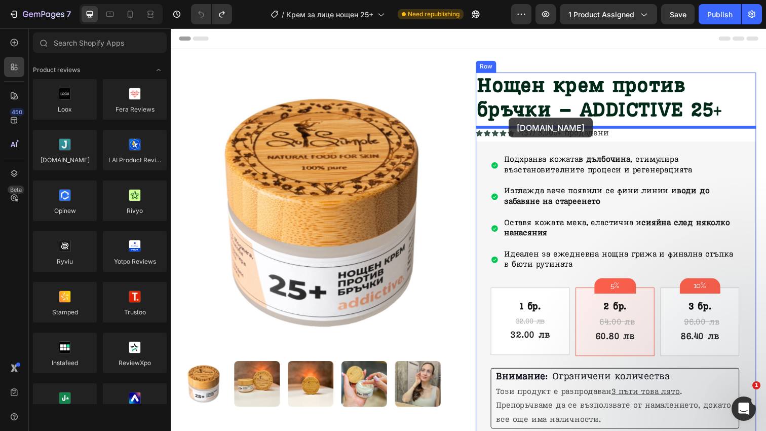
drag, startPoint x: 244, startPoint y: 180, endPoint x: 516, endPoint y: 120, distance: 278.4
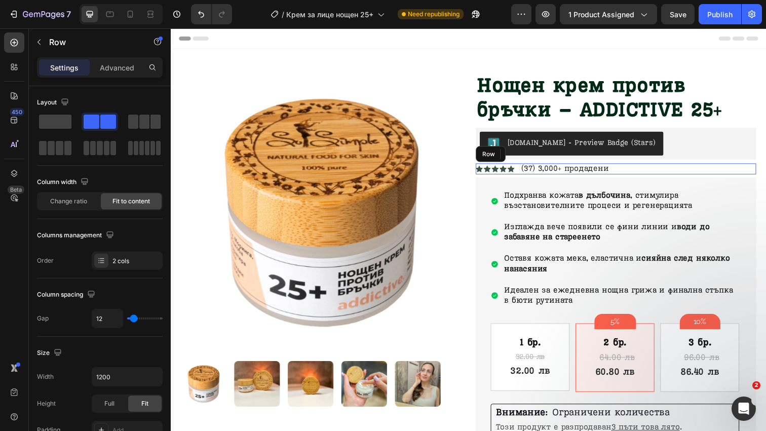
click at [665, 170] on div "Icon Icon Icon Icon Icon Icon List (37) 3,000+ продадени Text [GEOGRAPHIC_DATA]" at bounding box center [625, 171] width 286 height 11
click at [550, 158] on div at bounding box center [545, 157] width 12 height 12
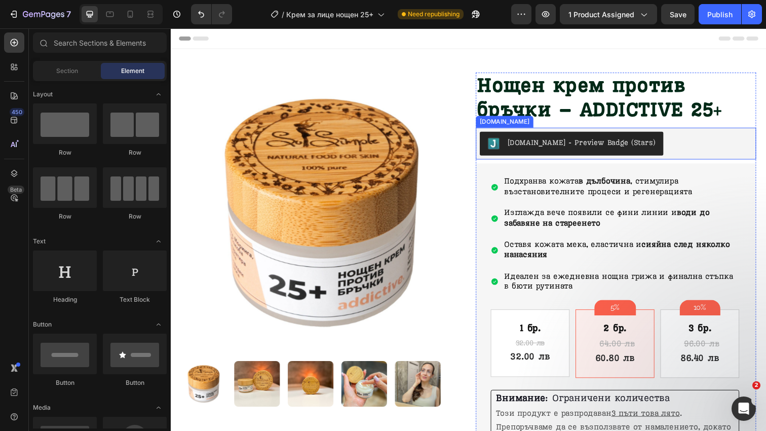
click at [661, 141] on div "[DOMAIN_NAME] - Preview Badge (Stars)" at bounding box center [626, 146] width 278 height 24
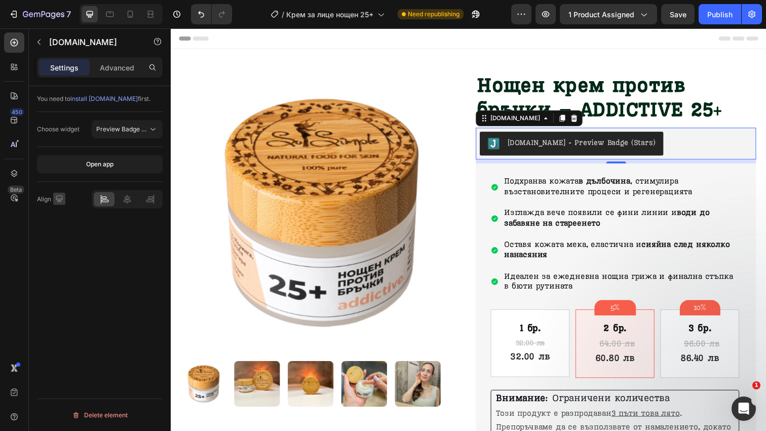
click at [59, 200] on icon "button" at bounding box center [59, 198] width 7 height 7
click at [64, 247] on icon "button" at bounding box center [61, 251] width 10 height 10
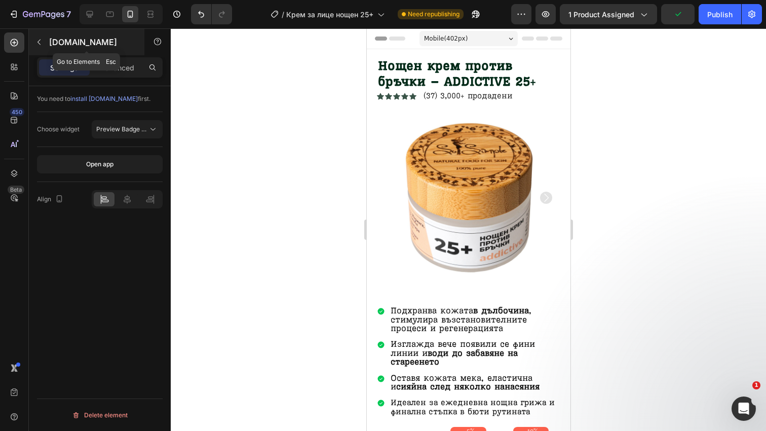
click at [46, 42] on button "button" at bounding box center [39, 42] width 16 height 16
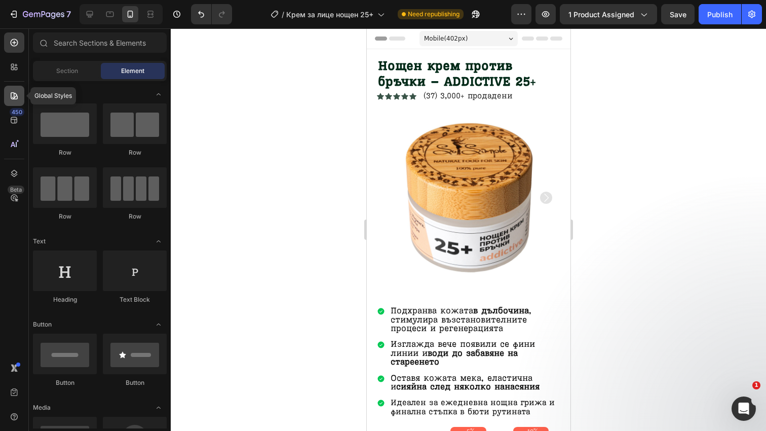
click at [14, 90] on div at bounding box center [14, 96] width 20 height 20
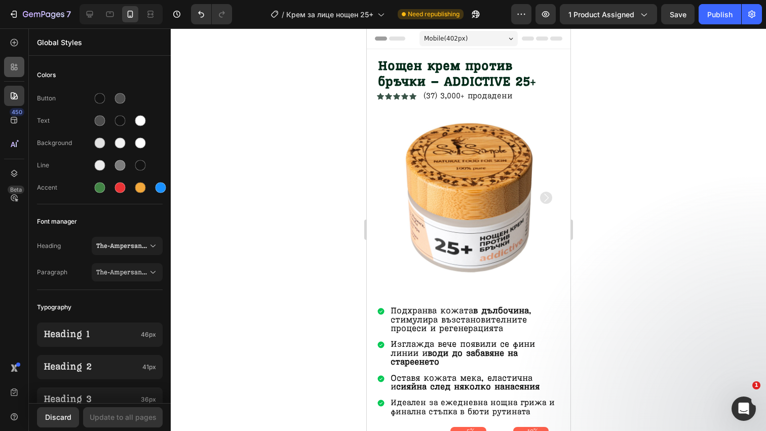
click at [14, 73] on div at bounding box center [14, 67] width 20 height 20
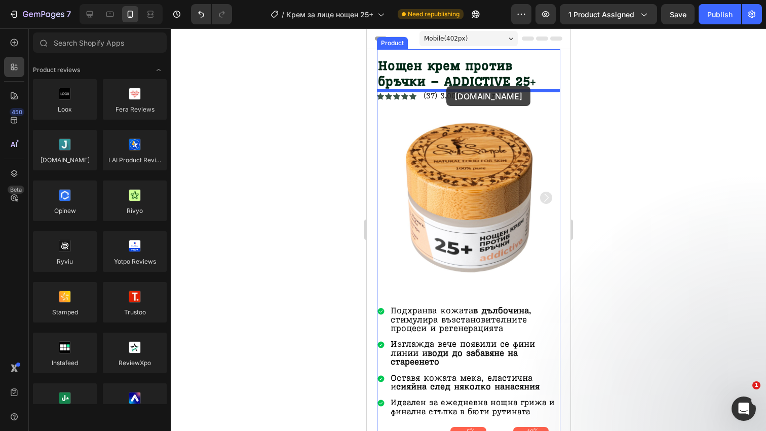
drag, startPoint x: 424, startPoint y: 175, endPoint x: 446, endPoint y: 86, distance: 91.8
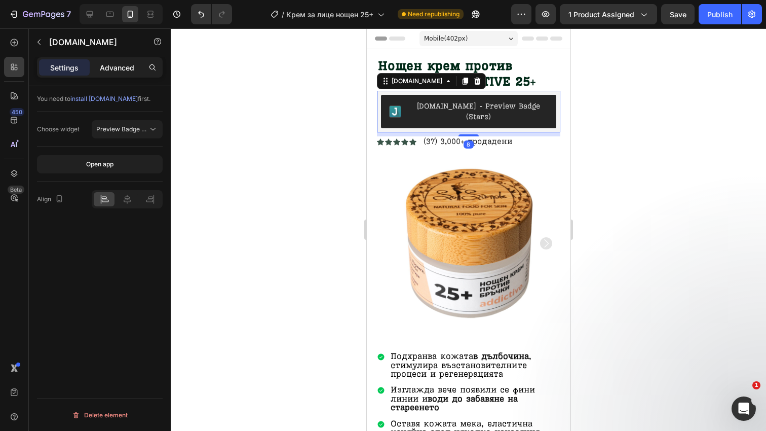
click at [113, 64] on p "Advanced" at bounding box center [117, 67] width 34 height 11
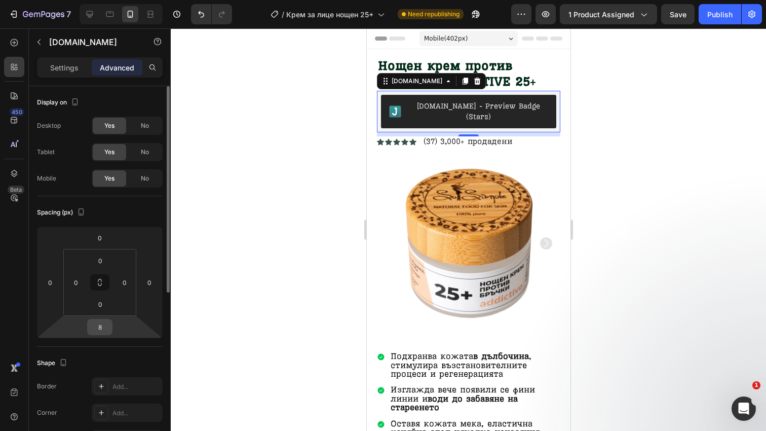
click at [102, 324] on input "8" at bounding box center [100, 326] width 20 height 15
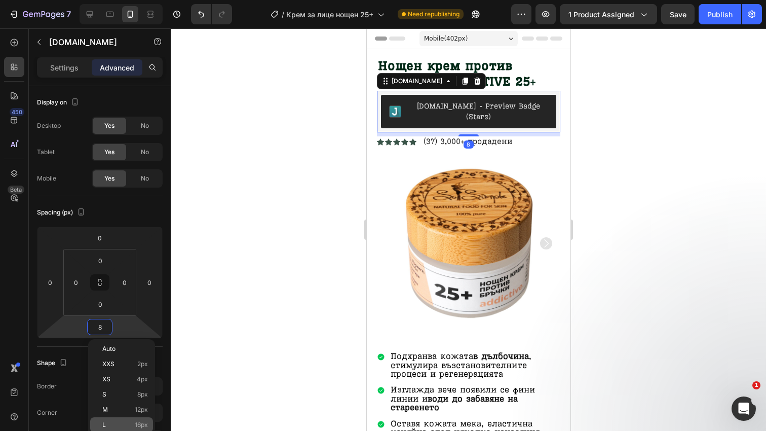
click at [133, 419] on div "L 16px" at bounding box center [121, 424] width 63 height 15
type input "16"
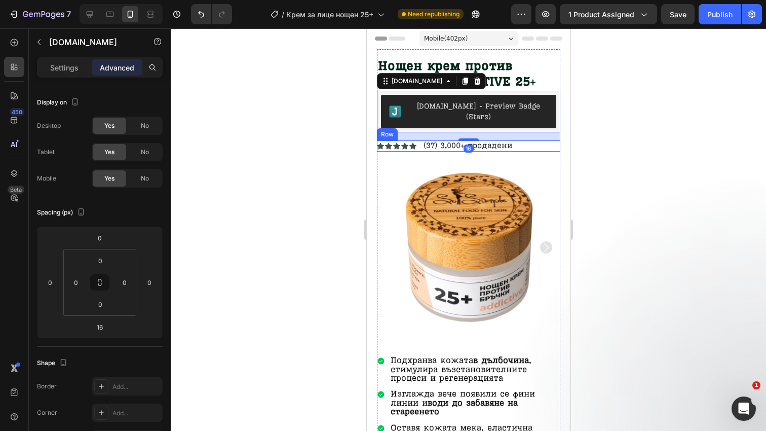
click at [529, 140] on div "Icon Icon Icon Icon Icon Icon List (37) 3,000+ продадени Text Block Row" at bounding box center [468, 145] width 183 height 11
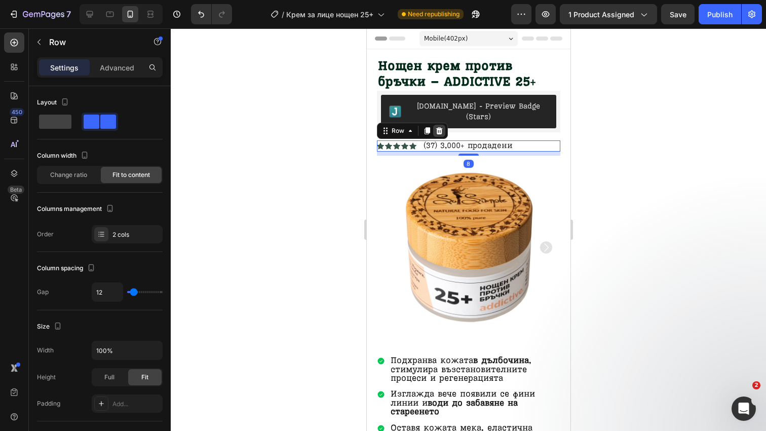
click at [439, 127] on icon at bounding box center [439, 130] width 7 height 7
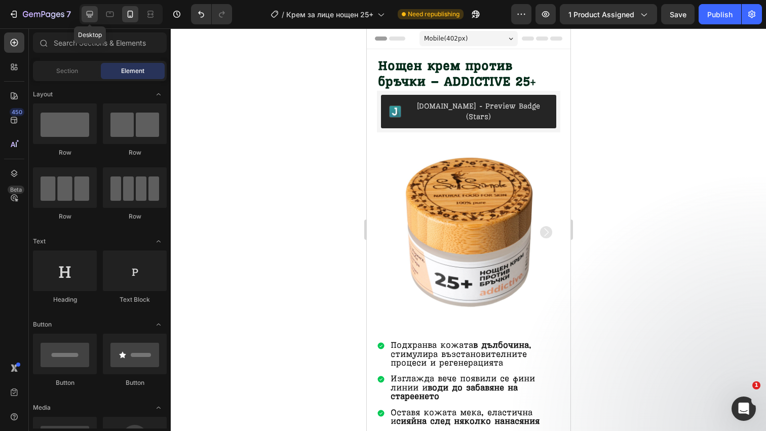
click at [82, 20] on div at bounding box center [90, 14] width 16 height 16
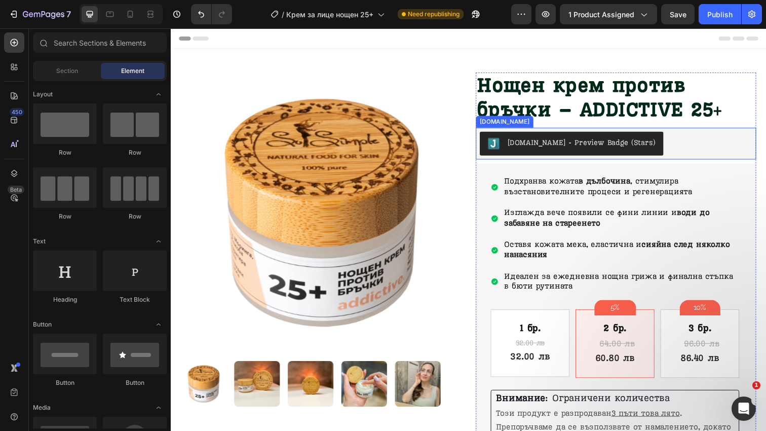
click at [674, 146] on div "[DOMAIN_NAME] - Preview Badge (Stars)" at bounding box center [626, 146] width 278 height 24
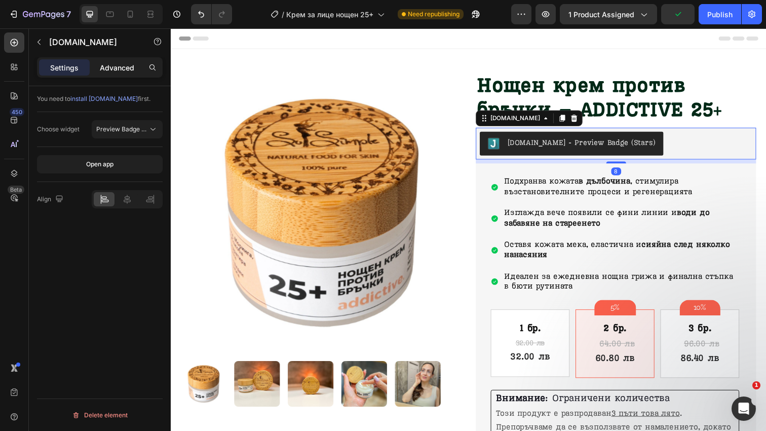
click at [119, 63] on p "Advanced" at bounding box center [117, 67] width 34 height 11
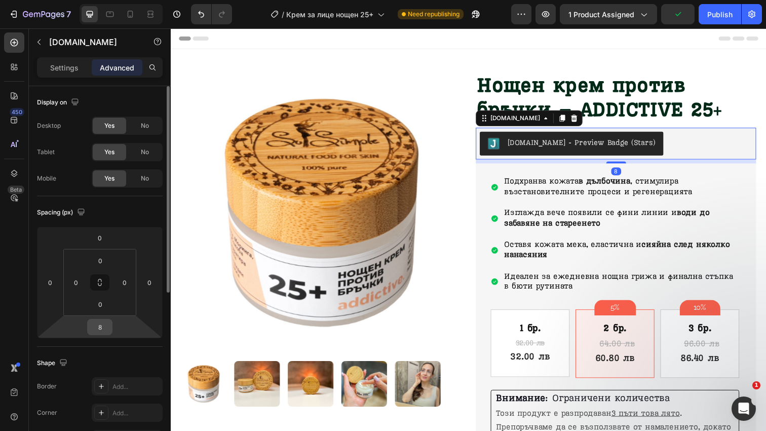
click at [103, 330] on input "8" at bounding box center [100, 326] width 20 height 15
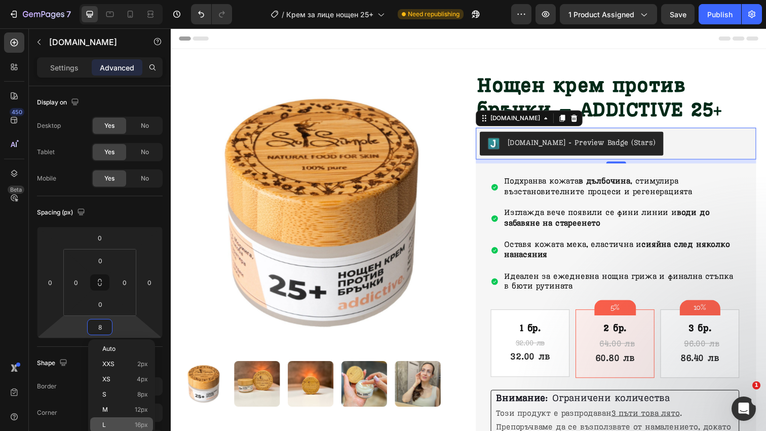
click at [133, 420] on div "L 16px" at bounding box center [121, 424] width 63 height 15
type input "16"
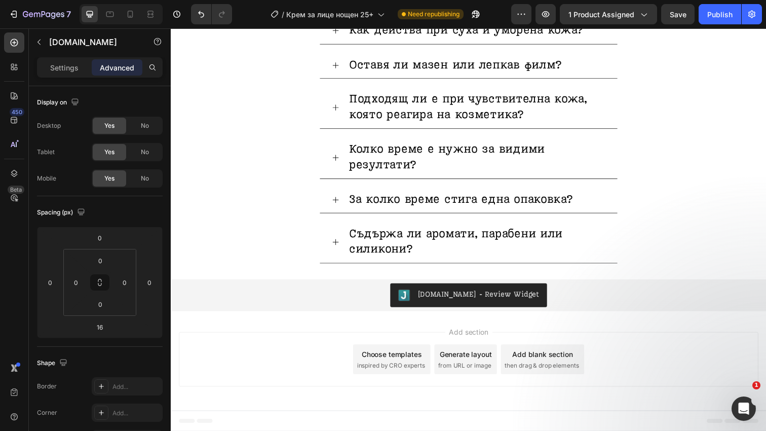
scroll to position [2905, 0]
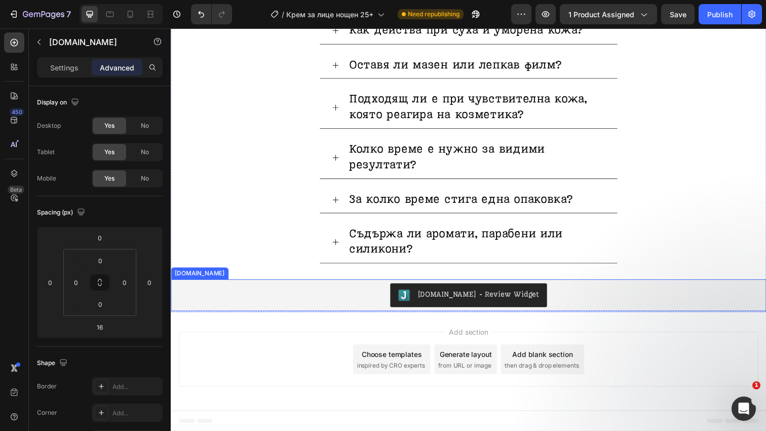
click at [577, 297] on div "[DOMAIN_NAME] - Review Widget" at bounding box center [475, 300] width 600 height 24
click at [268, 273] on icon at bounding box center [271, 274] width 7 height 7
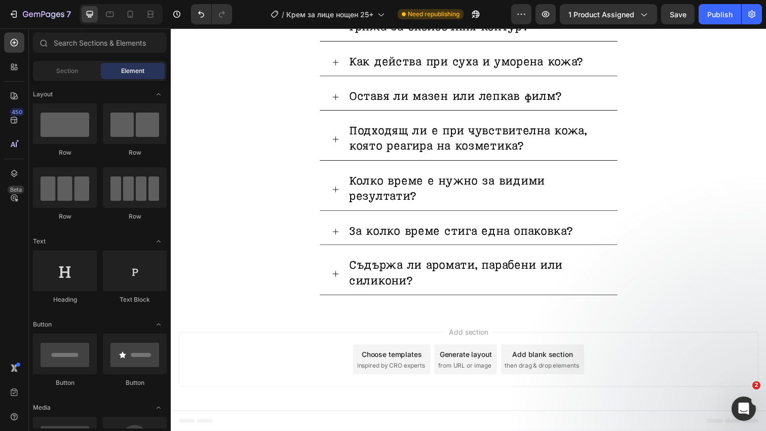
scroll to position [2873, 0]
click at [268, 318] on div "Add section Choose templates inspired by CRO experts Generate layout from URL o…" at bounding box center [475, 368] width 608 height 100
click at [344, 307] on div "Image "Ако не ви помогнем, не искаме парите ви! " Heading Ако нашият мехлем не …" at bounding box center [475, 30] width 608 height 574
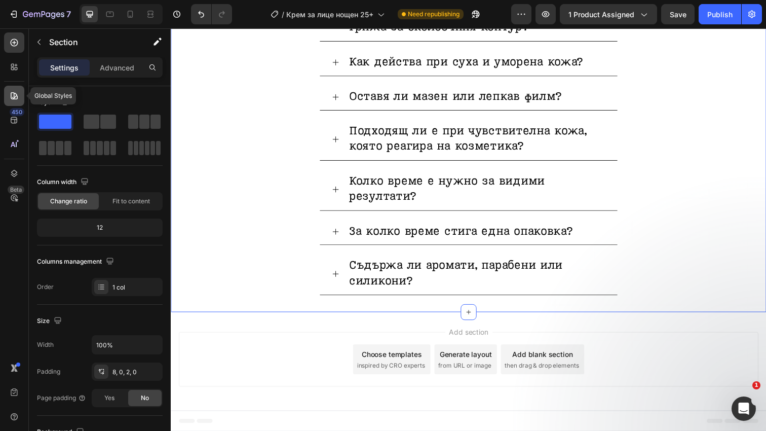
click at [19, 99] on div at bounding box center [14, 96] width 20 height 20
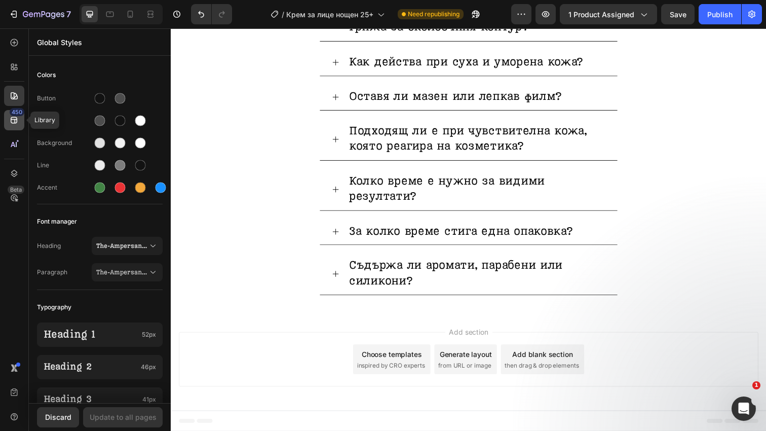
click at [12, 122] on icon at bounding box center [14, 120] width 10 height 10
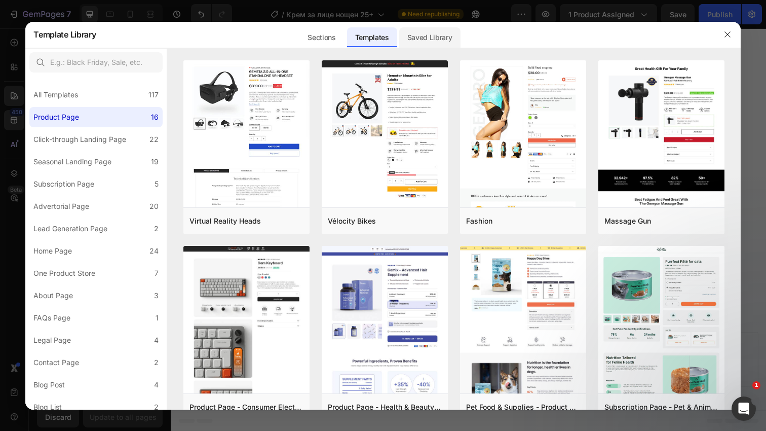
click at [445, 41] on div "Saved Library" at bounding box center [429, 37] width 61 height 20
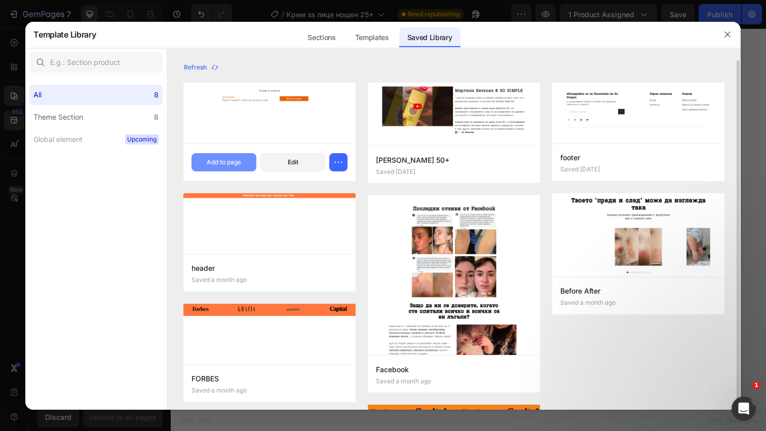
click at [235, 154] on button "Add to page" at bounding box center [224, 162] width 65 height 18
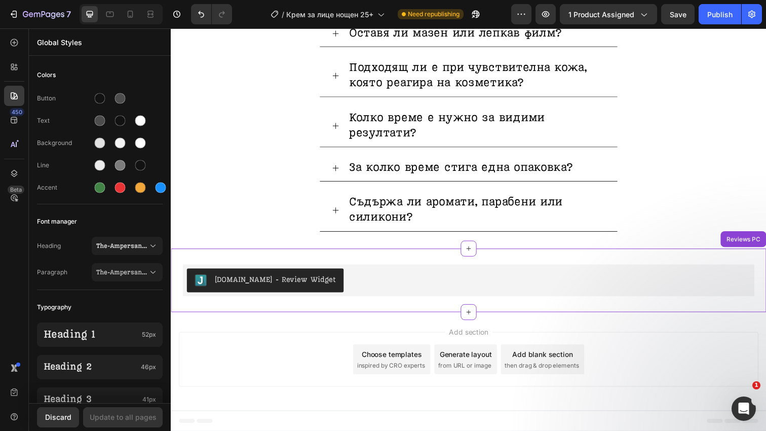
scroll to position [2938, 0]
click at [130, 19] on div at bounding box center [130, 14] width 16 height 16
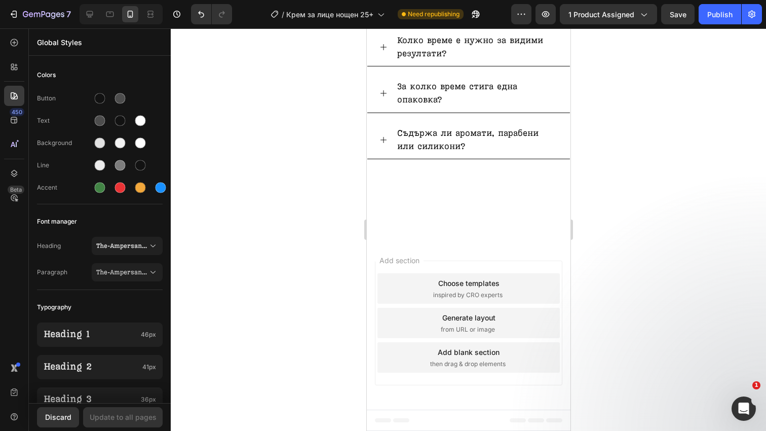
scroll to position [3426, 0]
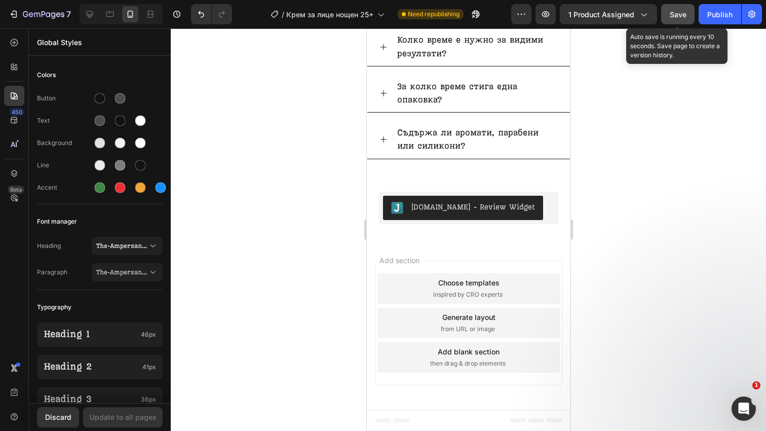
click at [679, 11] on span "Save" at bounding box center [678, 14] width 17 height 9
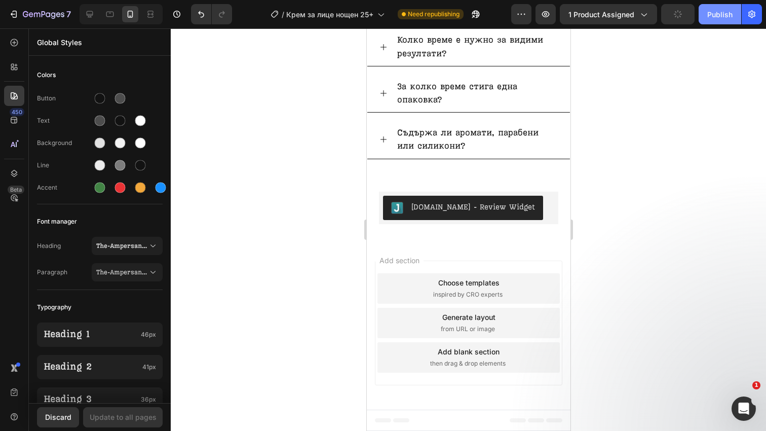
click at [736, 11] on button "Publish" at bounding box center [720, 14] width 43 height 20
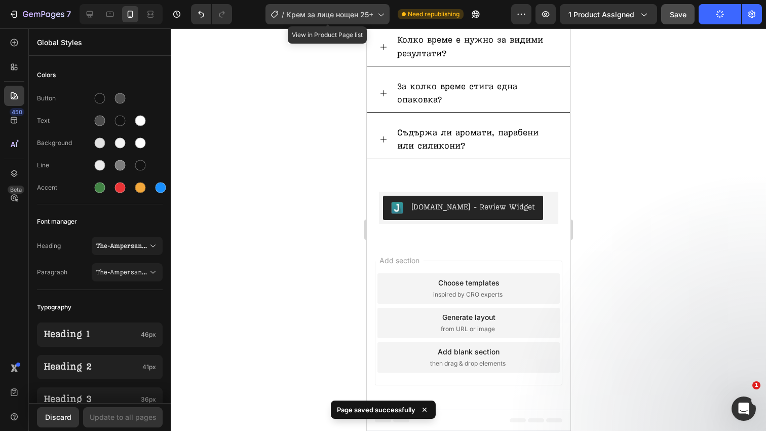
click at [359, 17] on span "Крем за лице нощен 25+" at bounding box center [329, 14] width 87 height 11
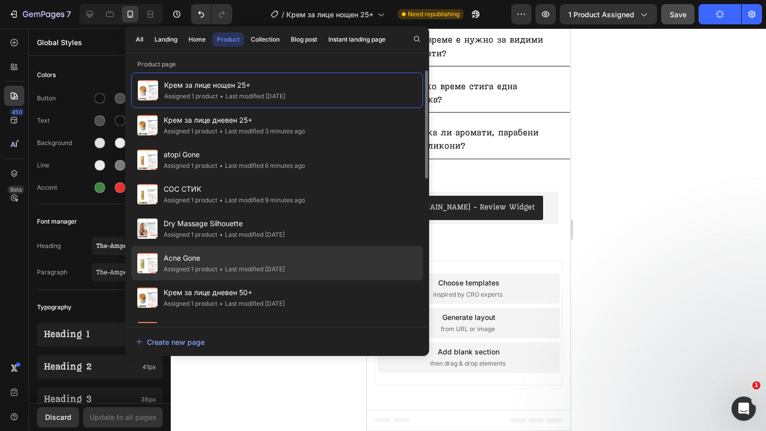
scroll to position [0, 0]
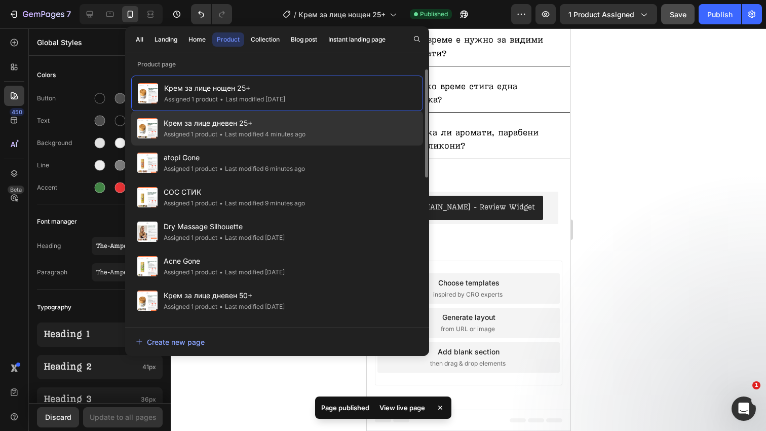
click at [316, 145] on div "Крем за лице дневен 25+ Assigned 1 product • Last modified 4 minutes ago" at bounding box center [277, 162] width 292 height 34
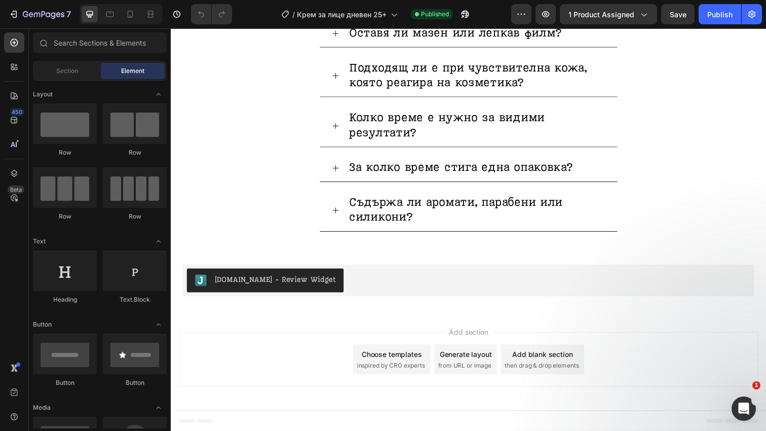
scroll to position [2455, 0]
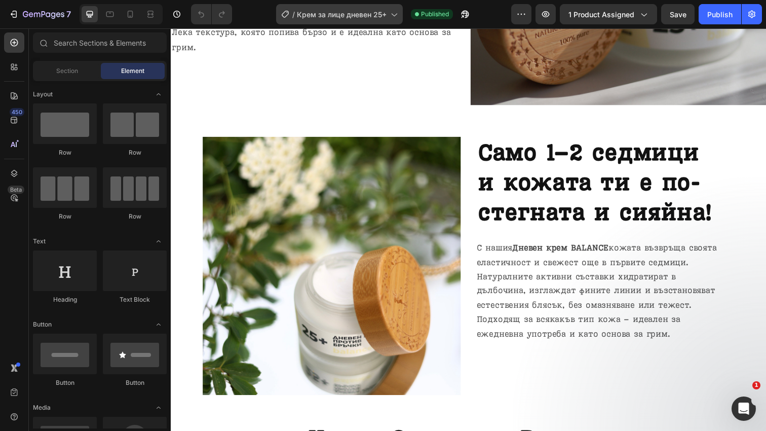
click at [377, 9] on span "Крем за лице дневен 25+" at bounding box center [342, 14] width 90 height 11
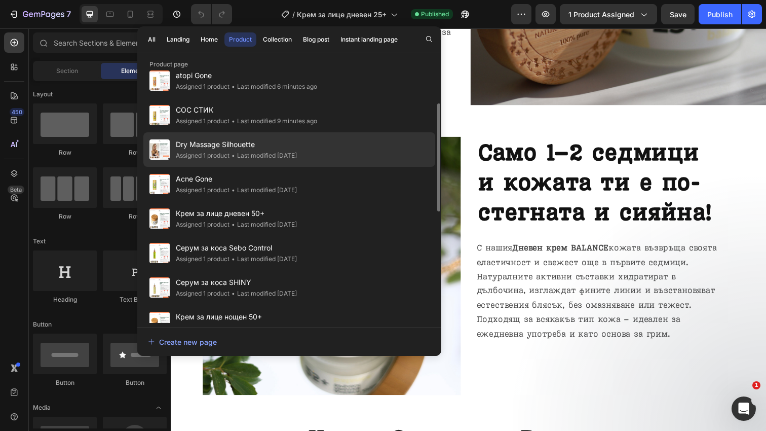
scroll to position [82, 0]
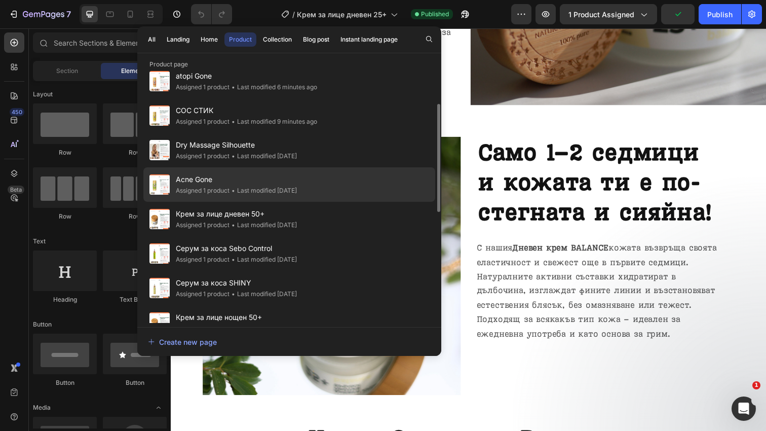
click at [312, 202] on div "Acne Gone Assigned 1 product • Last modified [DATE]" at bounding box center [289, 219] width 292 height 34
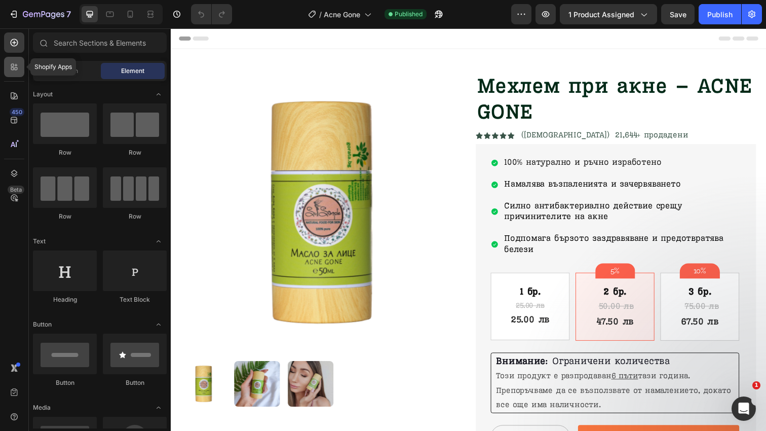
click at [11, 66] on icon at bounding box center [14, 67] width 10 height 10
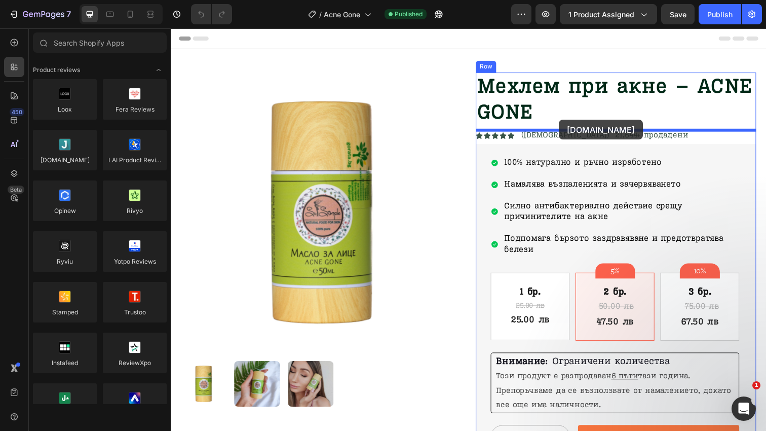
drag, startPoint x: 230, startPoint y: 184, endPoint x: 567, endPoint y: 122, distance: 343.2
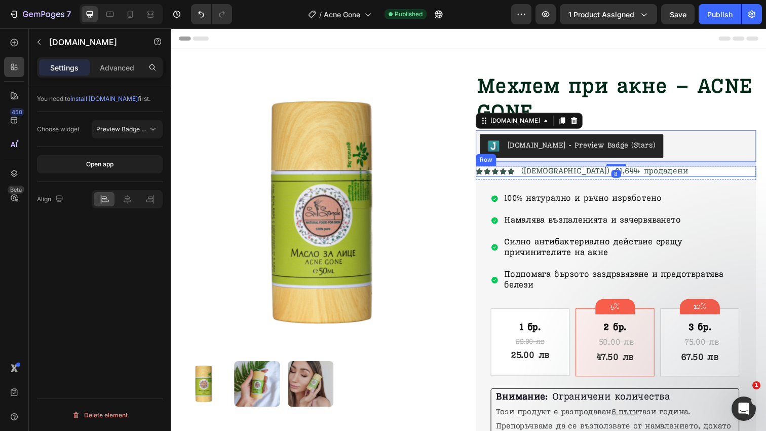
click at [658, 172] on div "Icon Icon Icon Icon Icon Icon List (1132) 21,644+ продадени Text Block Row" at bounding box center [625, 174] width 286 height 11
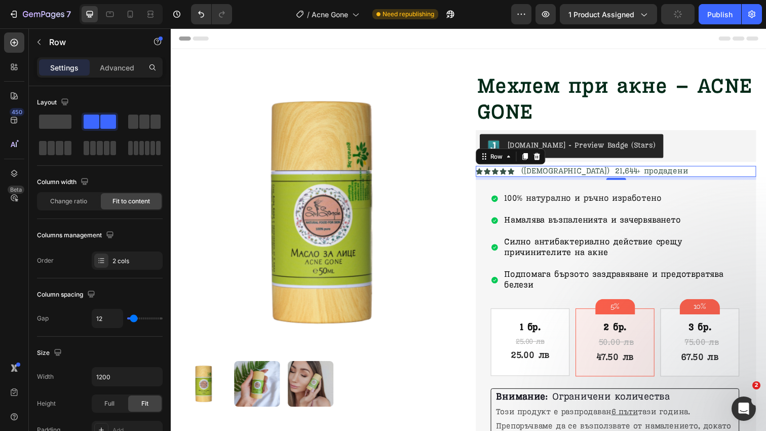
click at [549, 158] on div at bounding box center [545, 159] width 12 height 12
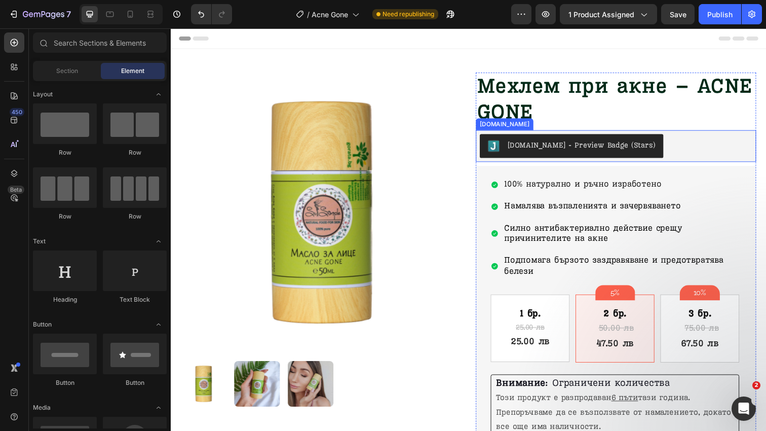
click at [674, 155] on div "[DOMAIN_NAME] - Preview Badge (Stars)" at bounding box center [626, 148] width 278 height 24
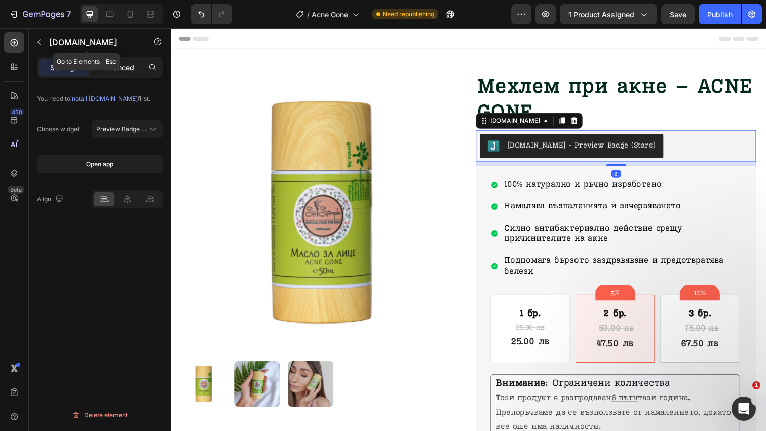
click at [112, 68] on p "Advanced" at bounding box center [117, 67] width 34 height 11
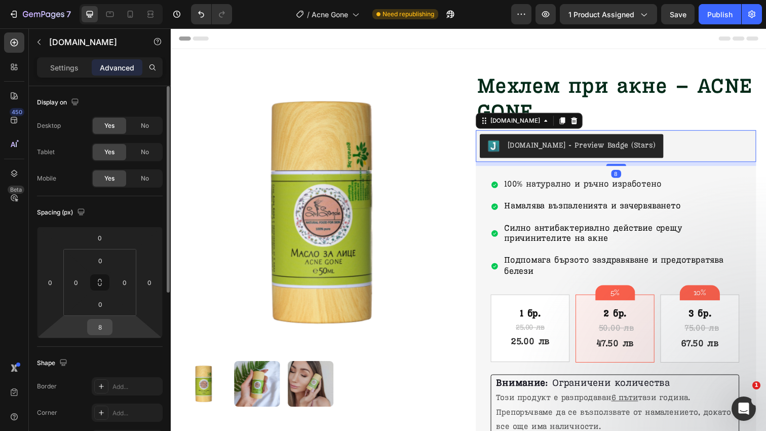
click at [102, 321] on input "8" at bounding box center [100, 326] width 20 height 15
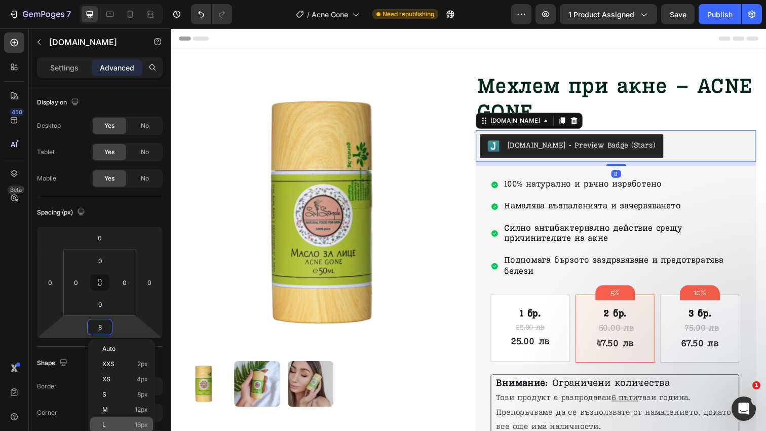
click at [140, 418] on div "L 16px" at bounding box center [121, 424] width 63 height 15
type input "16"
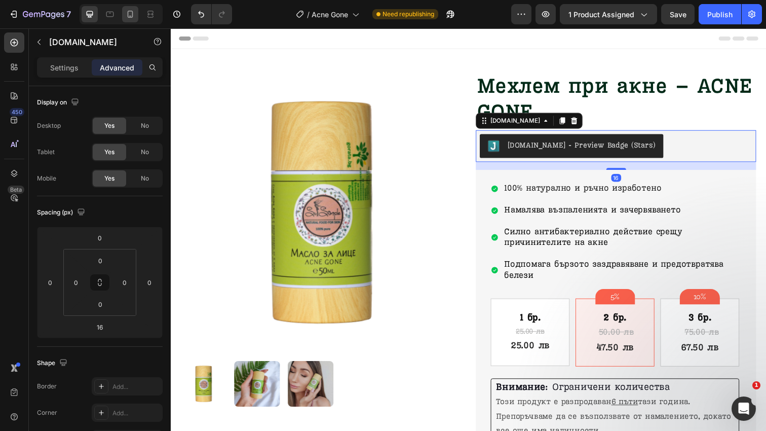
click at [133, 20] on div at bounding box center [130, 14] width 16 height 16
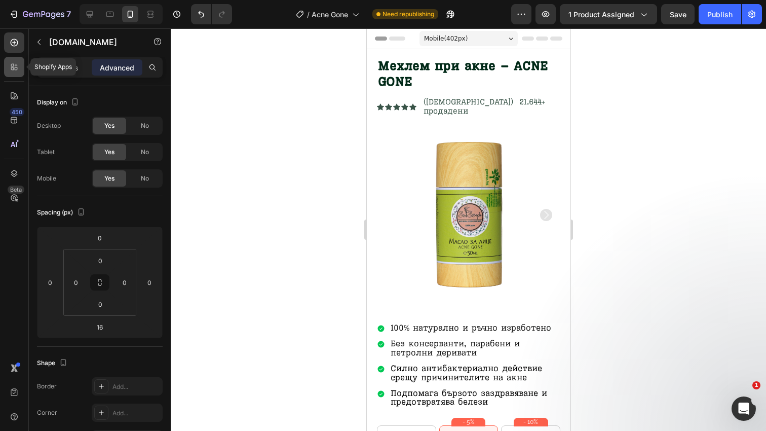
click at [17, 76] on div at bounding box center [14, 67] width 20 height 20
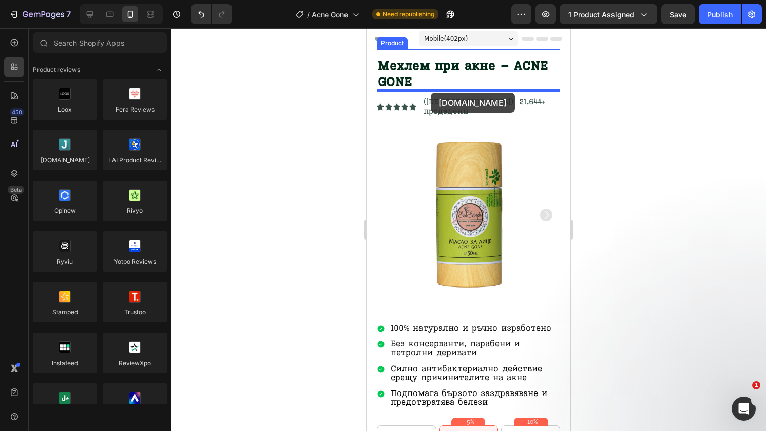
drag, startPoint x: 431, startPoint y: 185, endPoint x: 430, endPoint y: 93, distance: 92.7
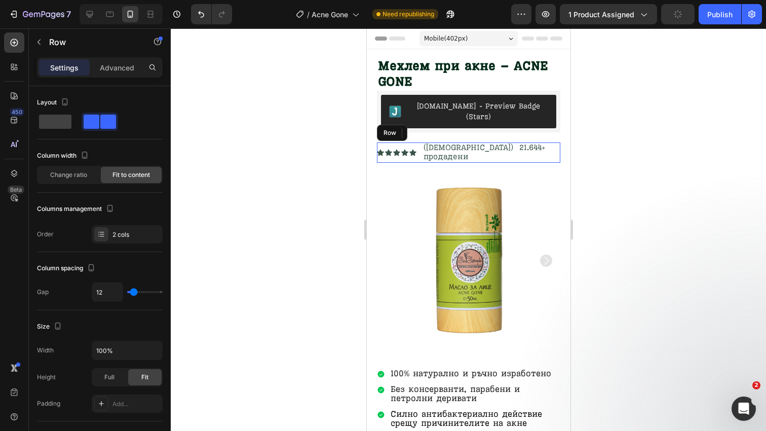
click at [527, 142] on div "Icon Icon Icon Icon Icon Icon List (1132) 21.644+ продадени Text Block Row" at bounding box center [468, 152] width 183 height 20
click at [442, 129] on icon at bounding box center [439, 132] width 7 height 7
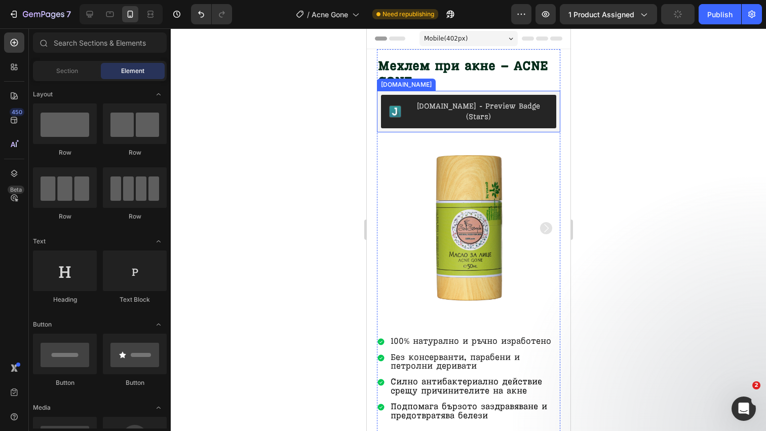
click at [487, 98] on button "[DOMAIN_NAME] - Preview Badge (Stars)" at bounding box center [468, 111] width 175 height 33
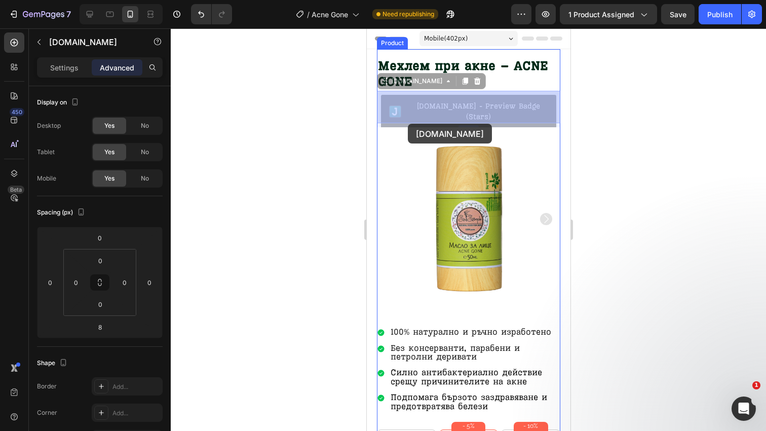
drag, startPoint x: 409, startPoint y: 109, endPoint x: 407, endPoint y: 124, distance: 14.8
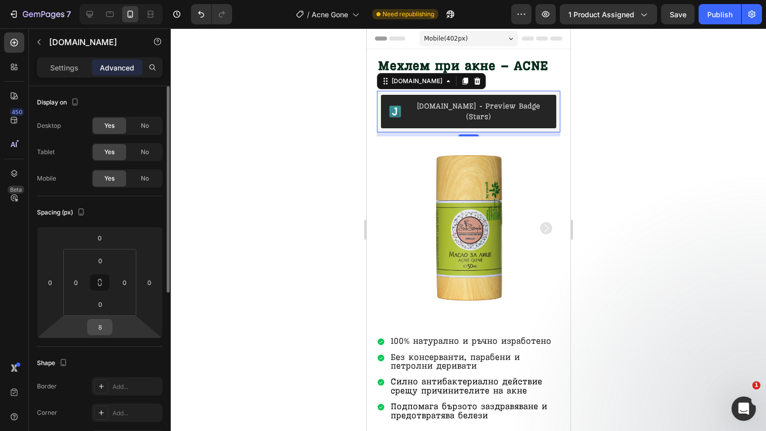
click at [103, 327] on input "8" at bounding box center [100, 326] width 20 height 15
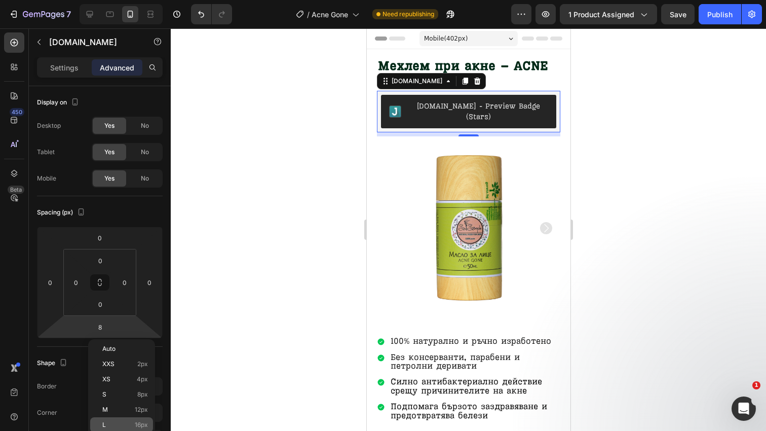
click at [132, 423] on p "L 16px" at bounding box center [125, 424] width 46 height 7
type input "16"
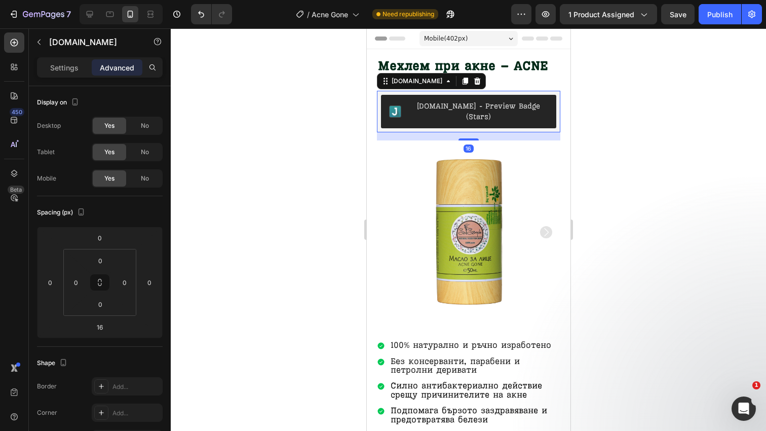
click at [631, 151] on div at bounding box center [468, 229] width 595 height 402
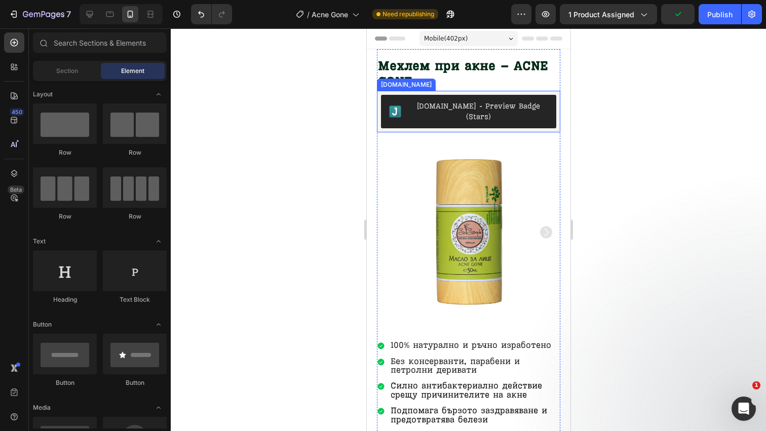
click at [530, 106] on div "[DOMAIN_NAME] - Preview Badge (Stars)" at bounding box center [478, 111] width 139 height 21
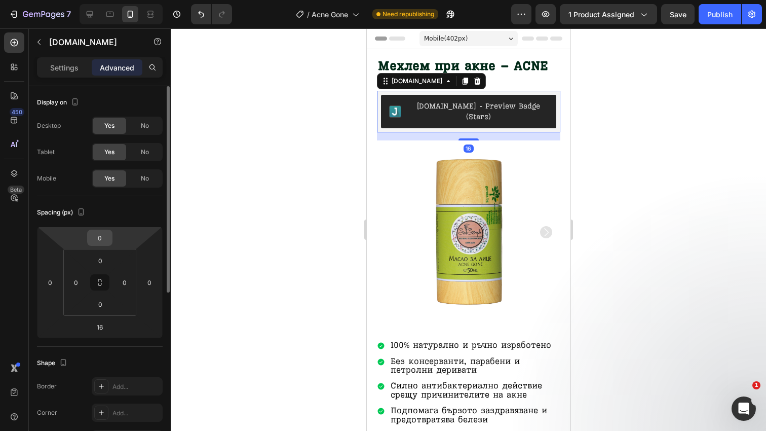
click at [101, 240] on input "0" at bounding box center [100, 237] width 20 height 15
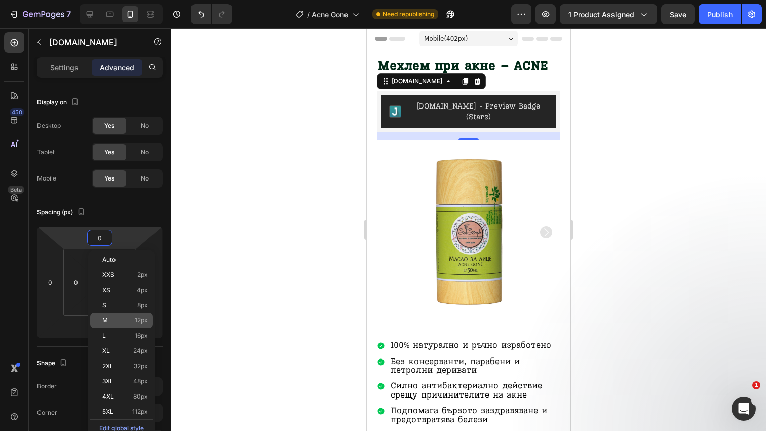
click at [143, 316] on div "M 12px" at bounding box center [121, 320] width 63 height 15
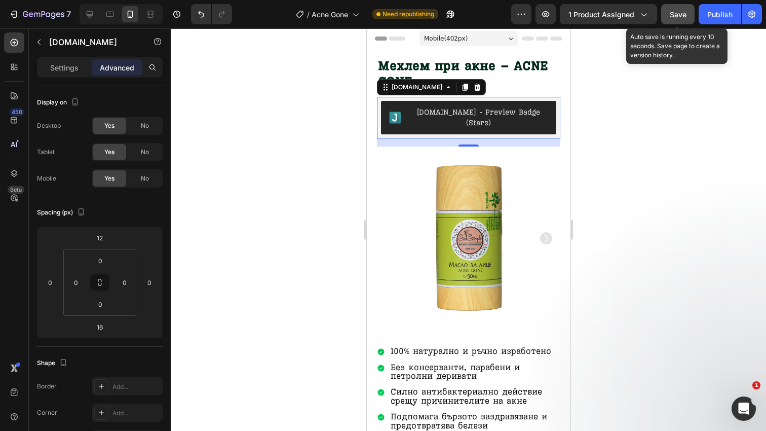
click at [679, 16] on span "Save" at bounding box center [678, 14] width 17 height 9
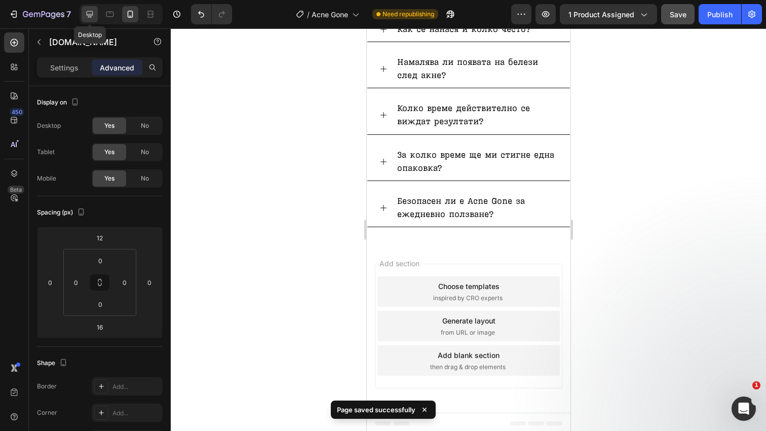
click at [89, 22] on div at bounding box center [90, 14] width 16 height 16
type input "0"
type input "8"
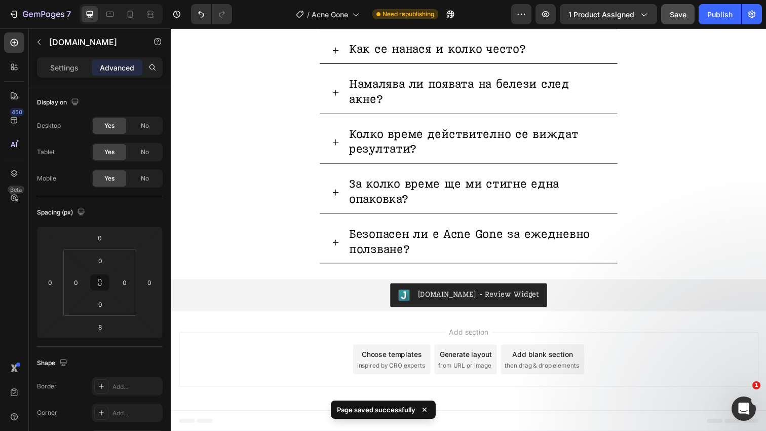
scroll to position [3301, 0]
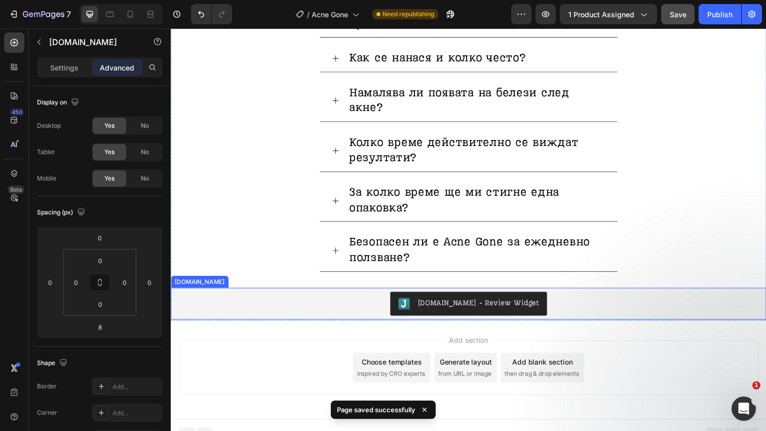
click at [363, 297] on div "[DOMAIN_NAME] - Review Widget" at bounding box center [475, 309] width 600 height 24
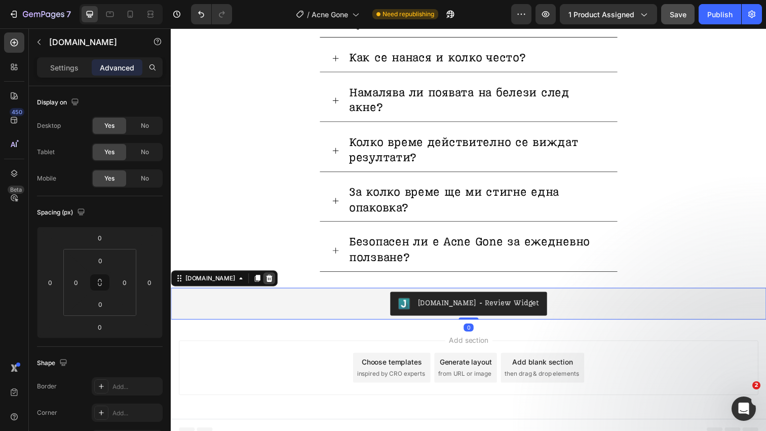
click at [267, 279] on icon at bounding box center [271, 283] width 8 height 8
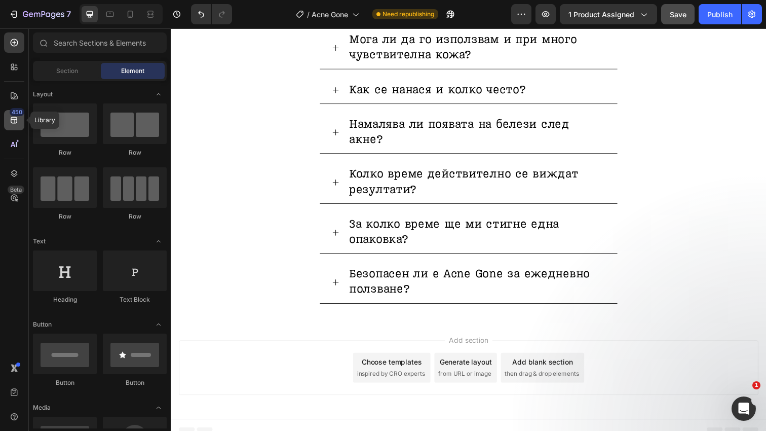
click at [17, 117] on icon at bounding box center [14, 120] width 10 height 10
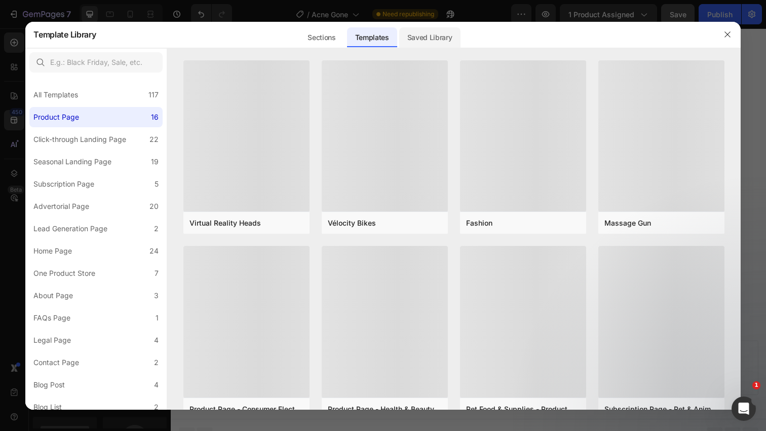
click at [432, 35] on div "Saved Library" at bounding box center [429, 37] width 61 height 20
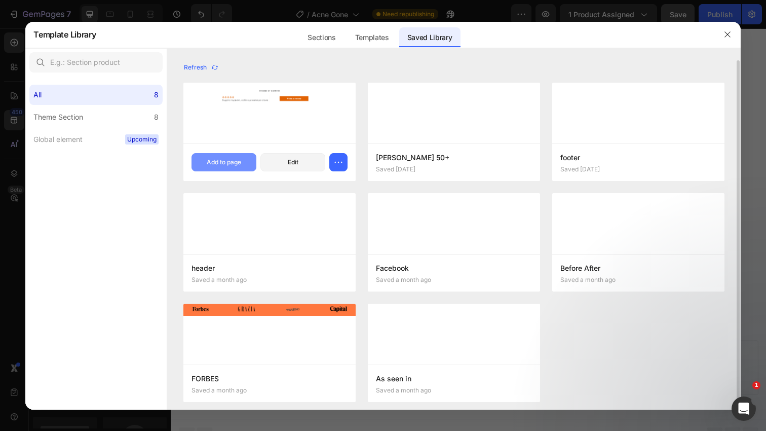
click at [227, 159] on div "Add to page" at bounding box center [224, 162] width 34 height 9
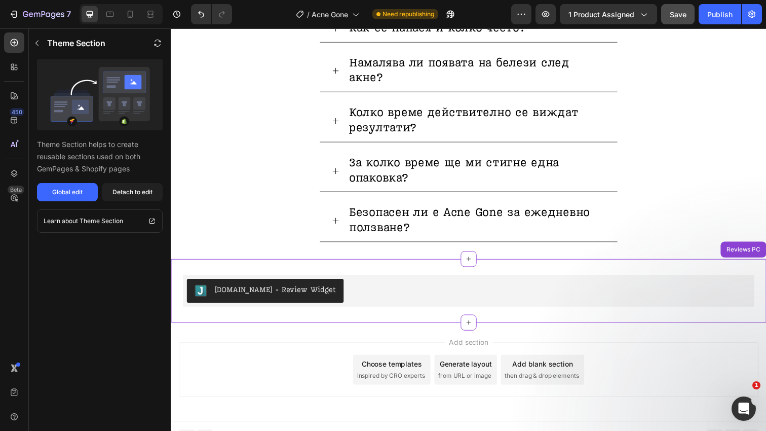
scroll to position [3334, 0]
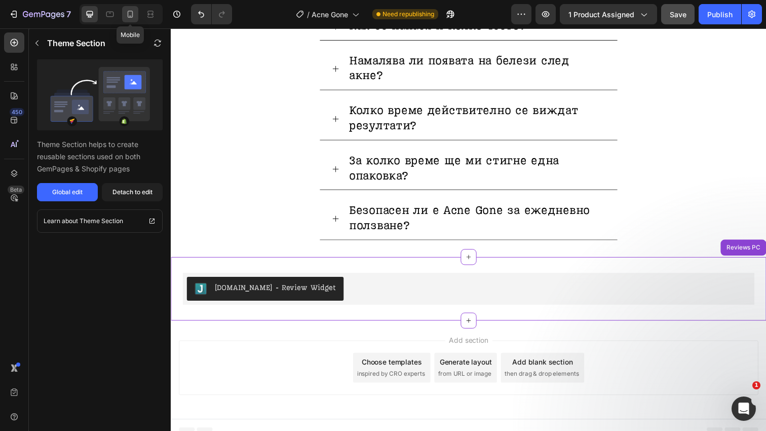
click at [135, 12] on icon at bounding box center [130, 14] width 10 height 10
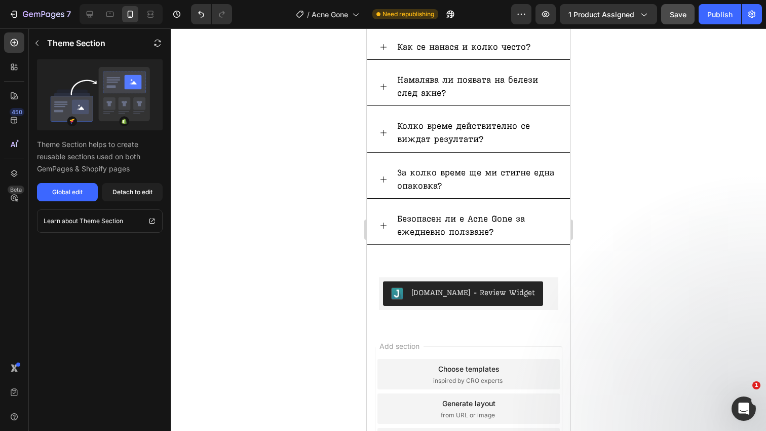
scroll to position [3417, 0]
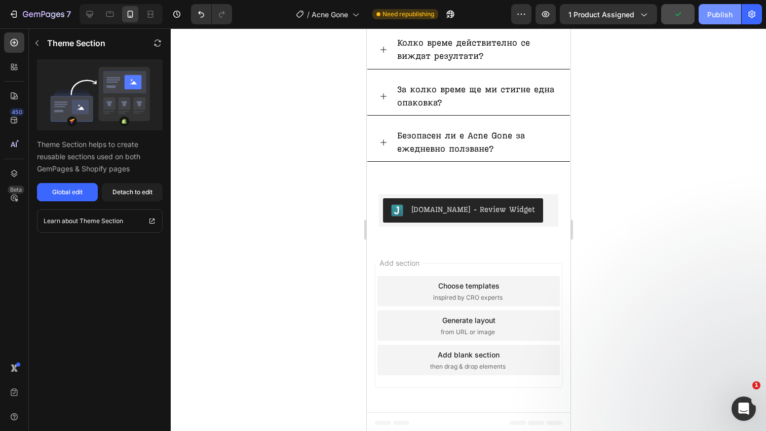
click at [722, 14] on div "Publish" at bounding box center [719, 14] width 25 height 11
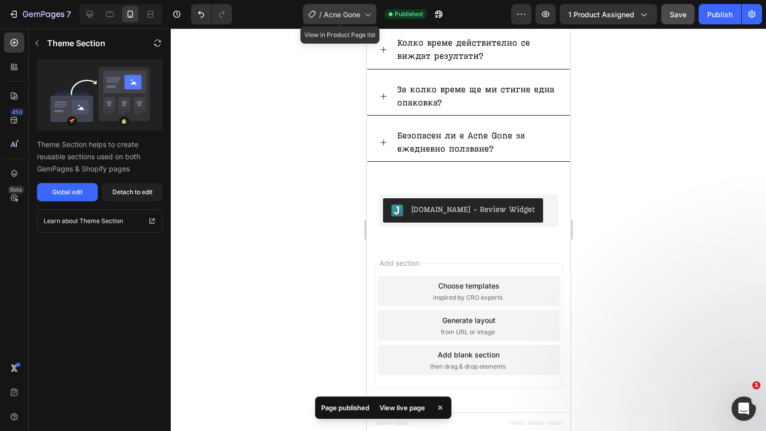
click at [357, 13] on span "Acne Gone" at bounding box center [342, 14] width 36 height 11
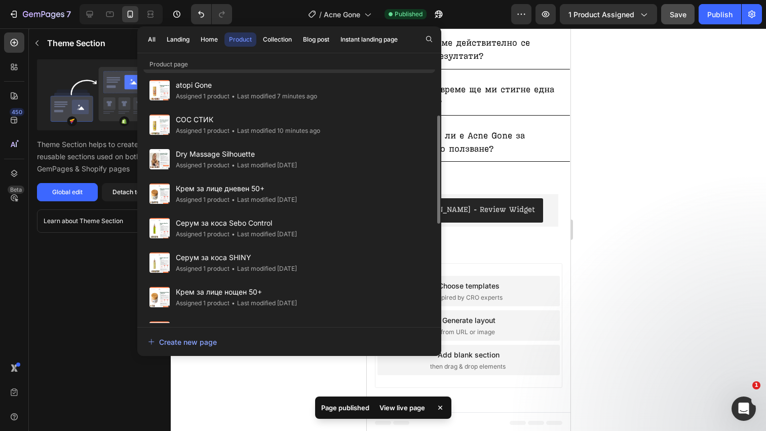
scroll to position [108, 0]
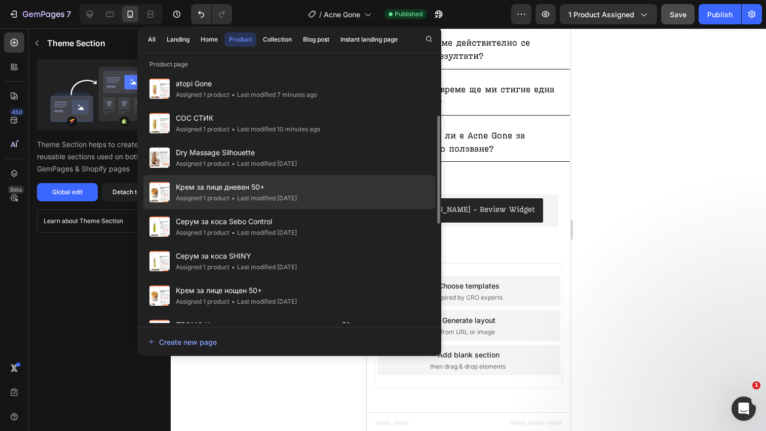
click at [297, 188] on span "Крем за лице дневен 50+" at bounding box center [236, 187] width 121 height 12
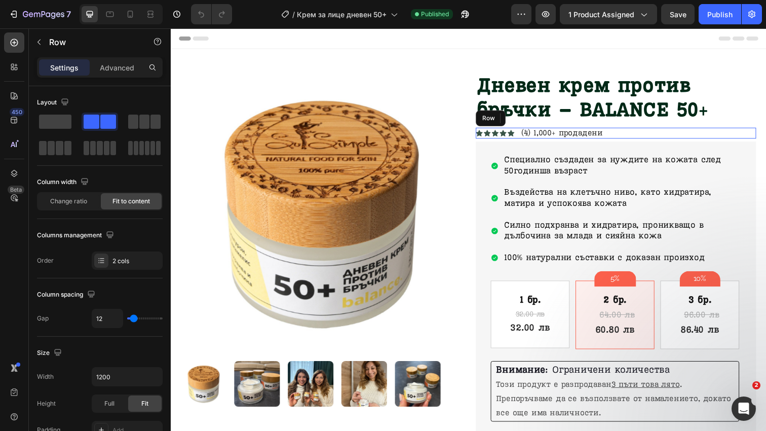
click at [620, 136] on div "Icon Icon Icon Icon Icon Icon List (4) 1,000+ продадени Text Block Row" at bounding box center [625, 135] width 286 height 11
click at [547, 118] on icon at bounding box center [545, 120] width 8 height 8
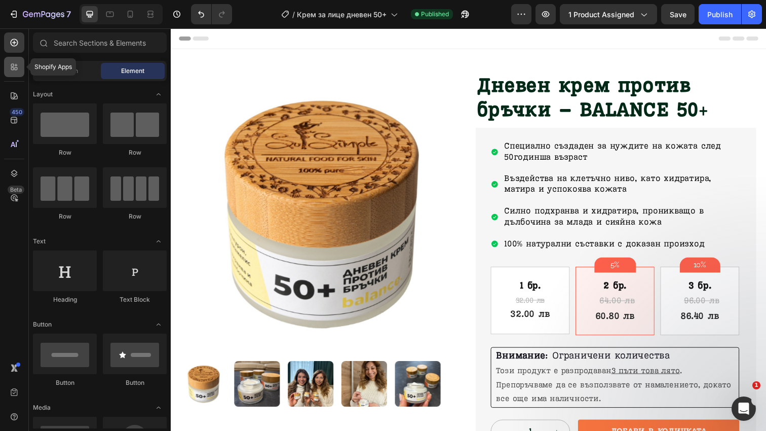
click at [15, 73] on div at bounding box center [14, 67] width 20 height 20
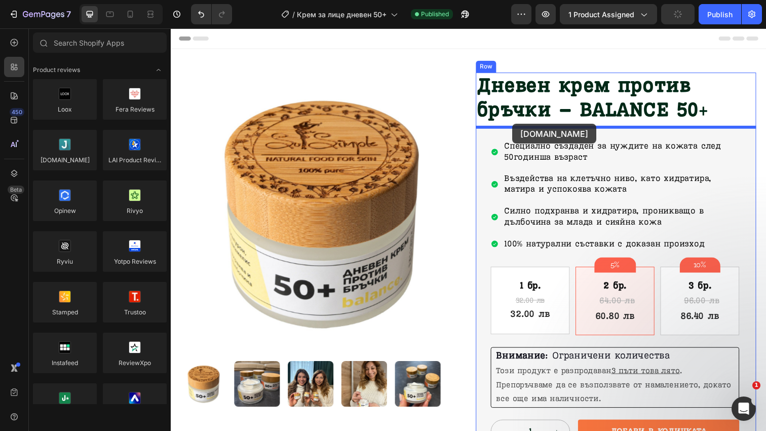
drag, startPoint x: 237, startPoint y: 187, endPoint x: 519, endPoint y: 127, distance: 288.6
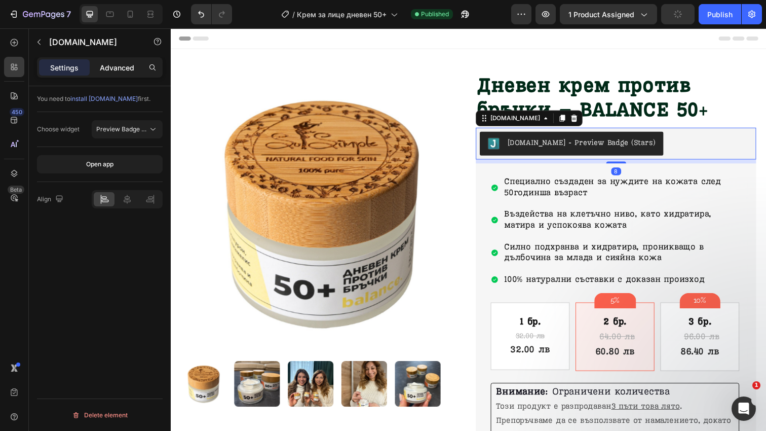
click at [120, 68] on p "Advanced" at bounding box center [117, 67] width 34 height 11
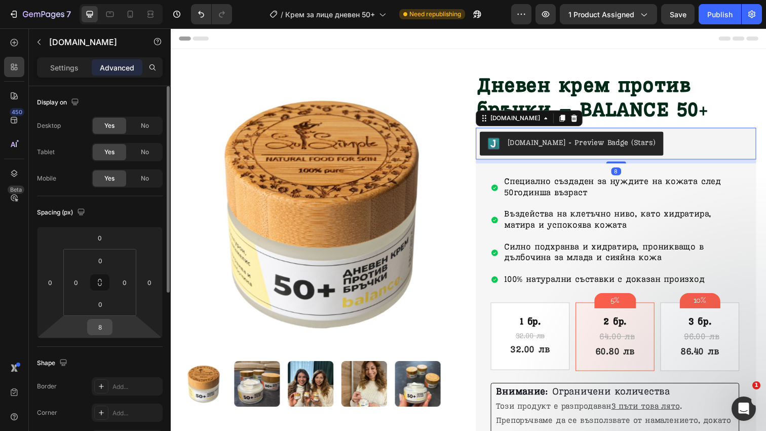
click at [103, 329] on input "8" at bounding box center [100, 326] width 20 height 15
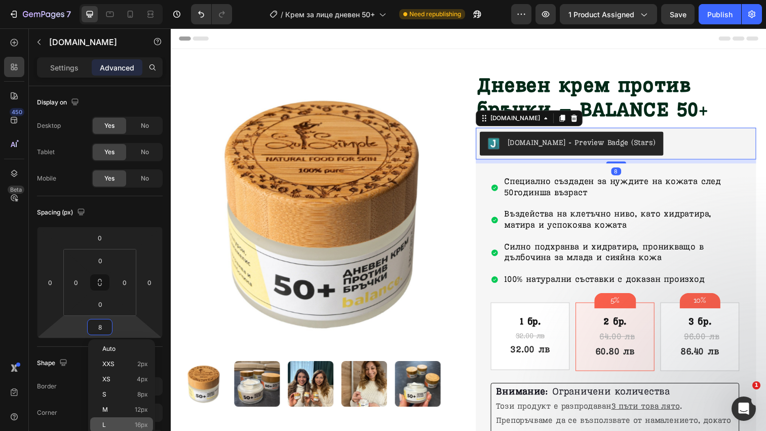
click at [139, 422] on span "16px" at bounding box center [141, 424] width 13 height 7
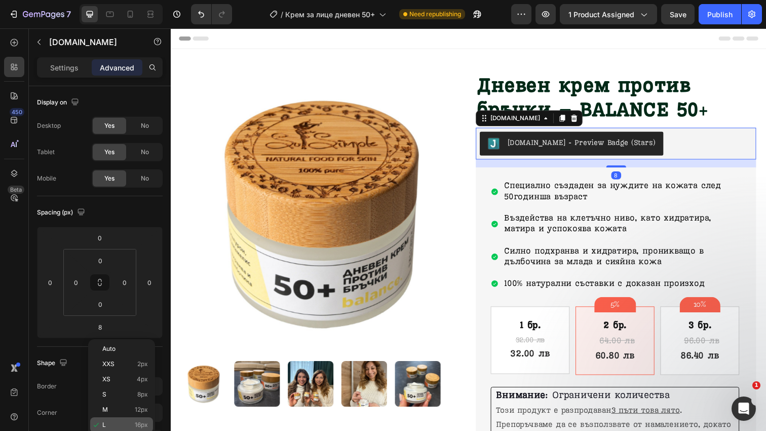
type input "16"
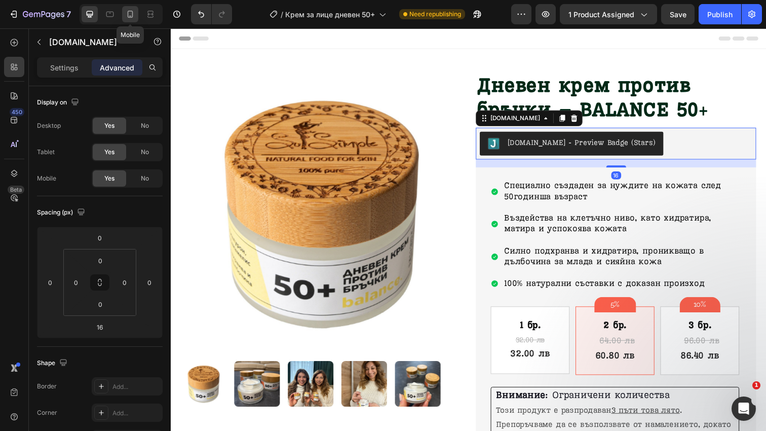
click at [130, 14] on icon at bounding box center [130, 14] width 10 height 10
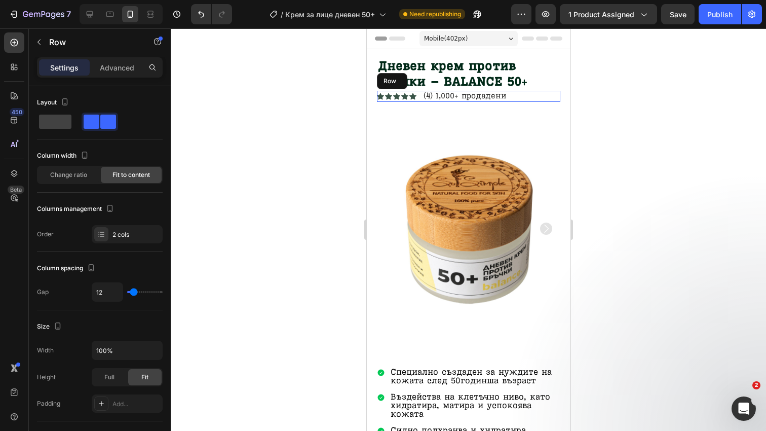
click at [521, 94] on div "Icon Icon Icon Icon Icon Icon List (4) 1,000+ продадени Text Block Row" at bounding box center [468, 96] width 183 height 11
click at [441, 77] on icon at bounding box center [439, 81] width 8 height 8
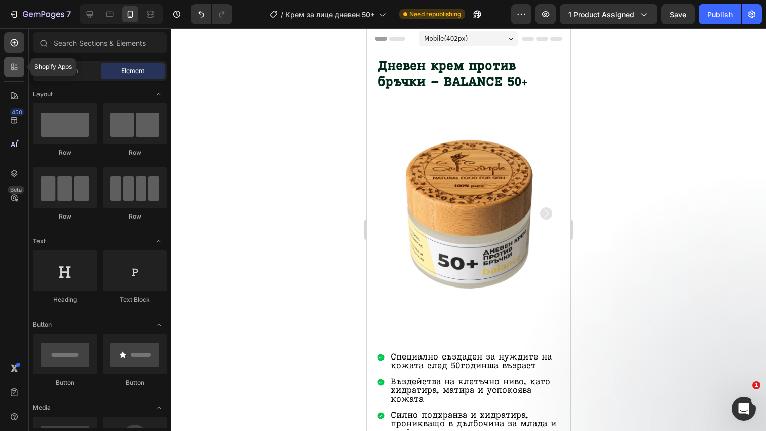
click at [15, 66] on icon at bounding box center [14, 67] width 10 height 10
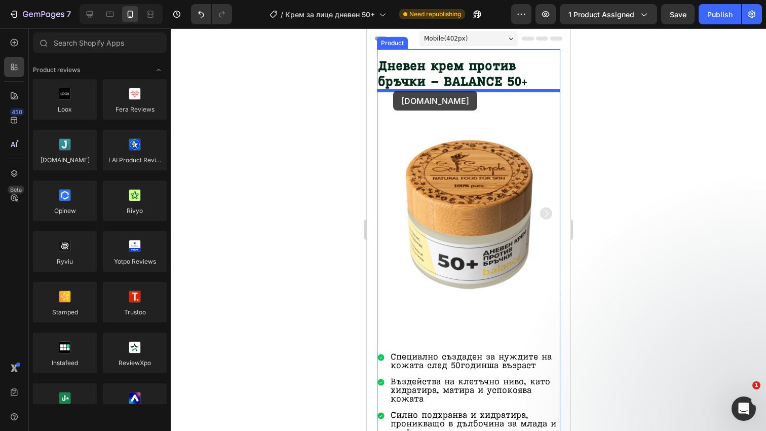
drag, startPoint x: 429, startPoint y: 164, endPoint x: 393, endPoint y: 91, distance: 81.6
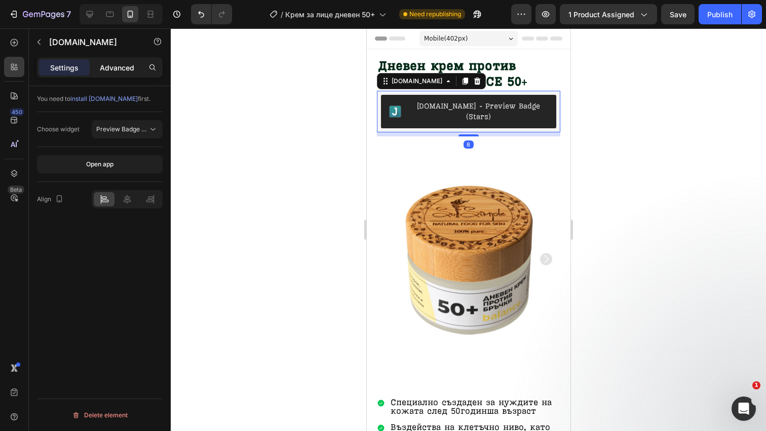
click at [123, 75] on div "Advanced" at bounding box center [117, 67] width 51 height 16
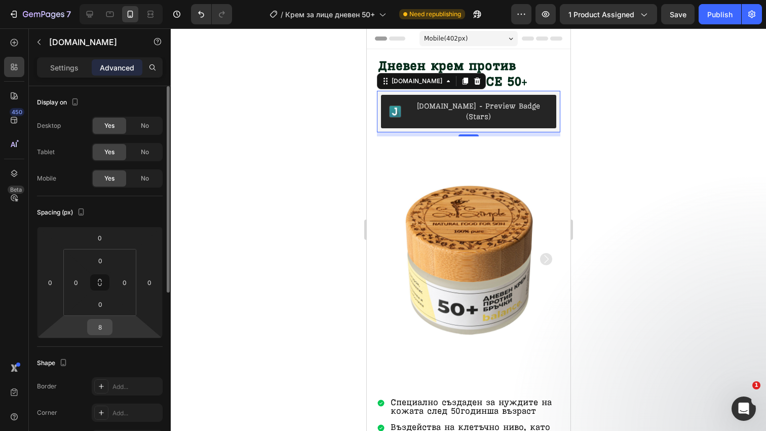
click at [97, 325] on input "8" at bounding box center [100, 326] width 20 height 15
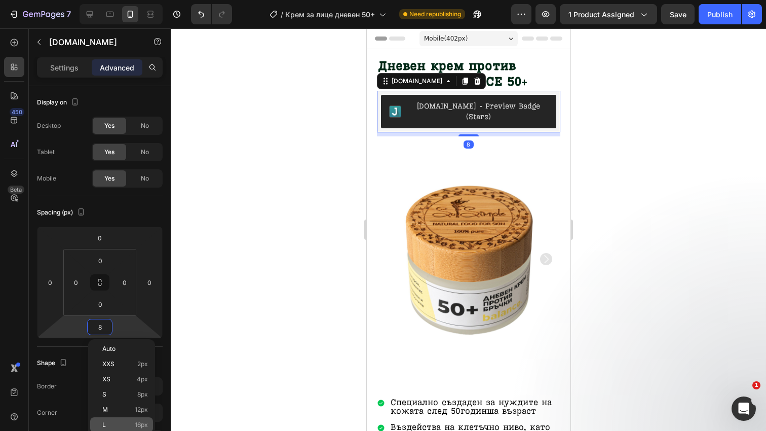
click at [133, 420] on div "L 16px" at bounding box center [121, 424] width 63 height 15
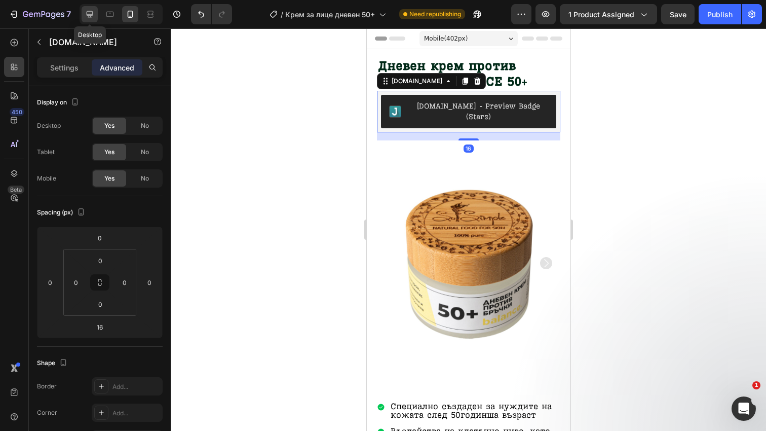
click at [87, 20] on div at bounding box center [90, 14] width 16 height 16
type input "8"
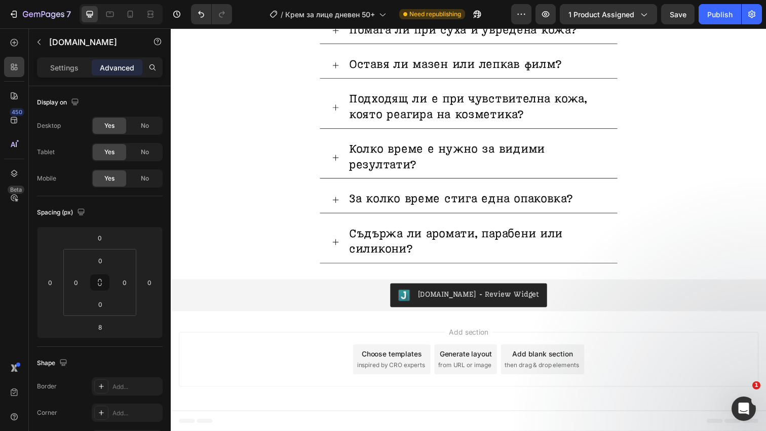
scroll to position [3443, 0]
drag, startPoint x: 381, startPoint y: 299, endPoint x: 262, endPoint y: 263, distance: 124.9
click at [381, 299] on div "[DOMAIN_NAME] - Review Widget" at bounding box center [475, 300] width 600 height 24
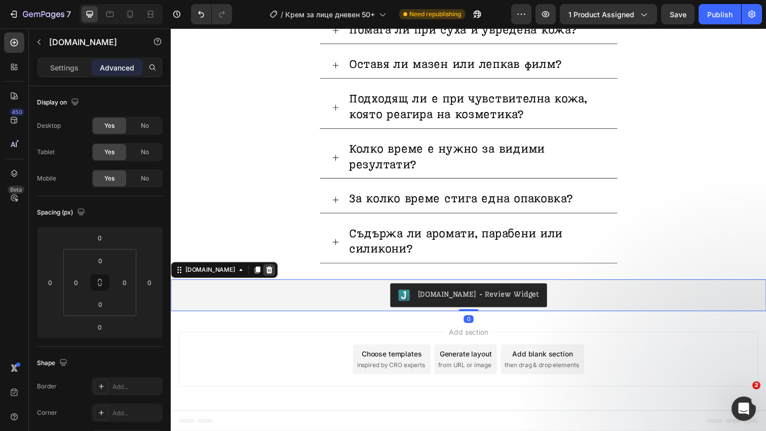
click at [265, 279] on div at bounding box center [271, 275] width 12 height 12
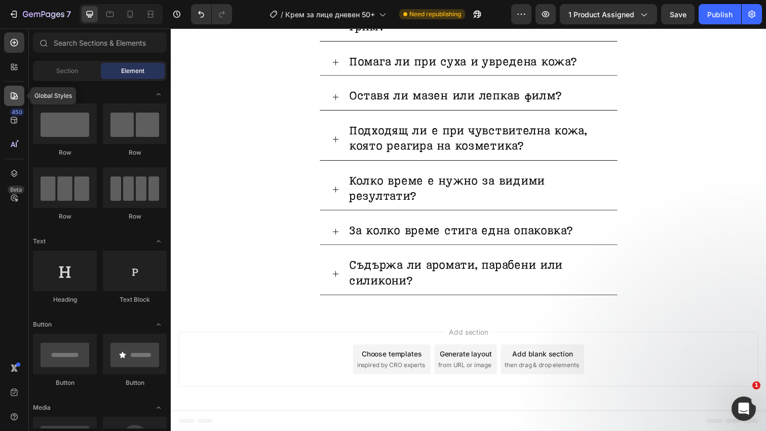
click at [13, 98] on icon at bounding box center [14, 95] width 7 height 7
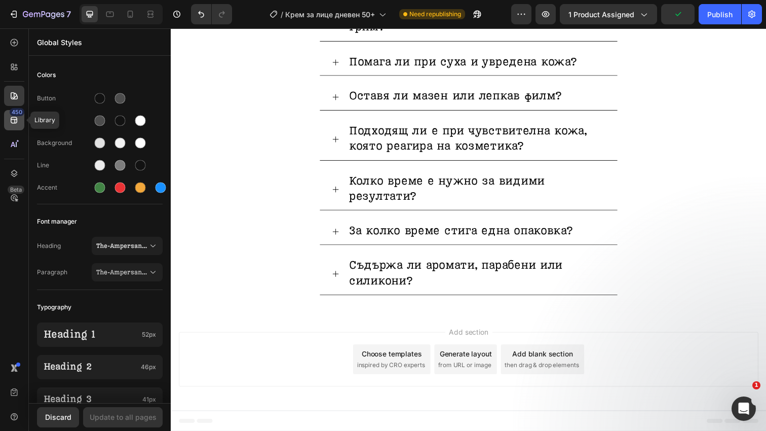
click at [18, 121] on icon at bounding box center [14, 120] width 10 height 10
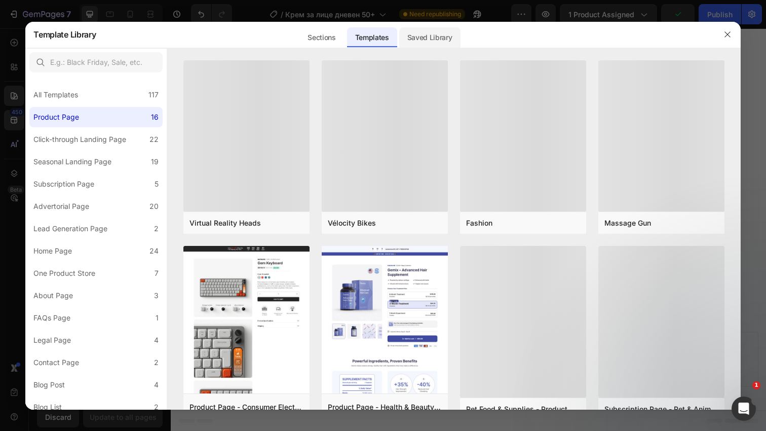
click at [442, 29] on div "Saved Library" at bounding box center [429, 37] width 61 height 20
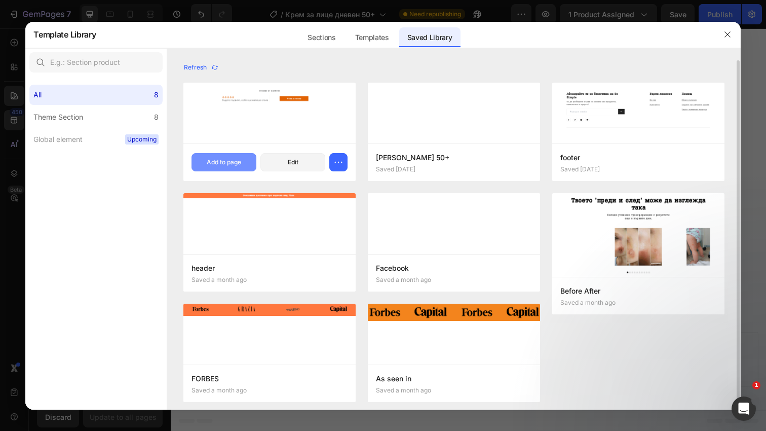
click at [248, 159] on button "Add to page" at bounding box center [224, 162] width 65 height 18
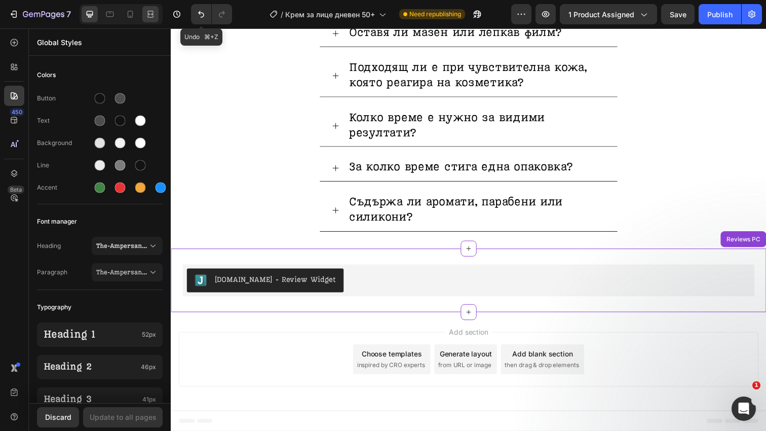
scroll to position [90, 0]
click at [133, 13] on icon at bounding box center [131, 14] width 6 height 7
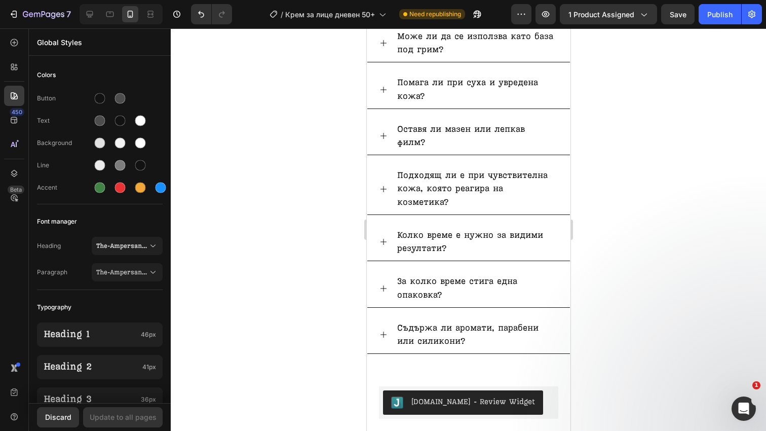
scroll to position [3608, 0]
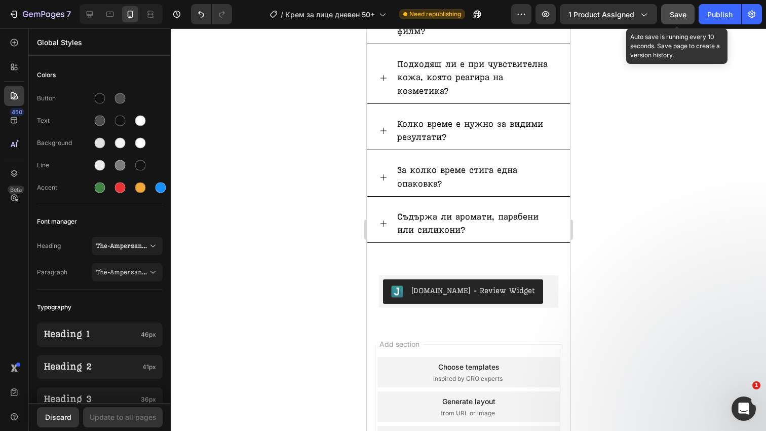
click at [687, 10] on button "Save" at bounding box center [677, 14] width 33 height 20
click at [726, 11] on div "Publish" at bounding box center [719, 14] width 25 height 11
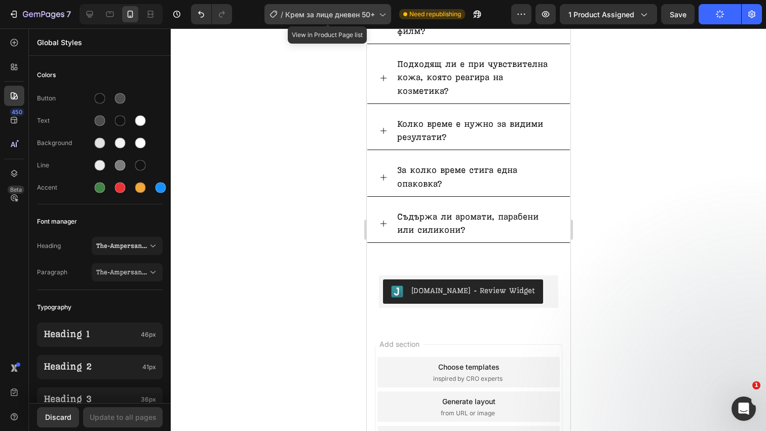
click at [364, 13] on span "Крем за лице дневен 50+" at bounding box center [330, 14] width 90 height 11
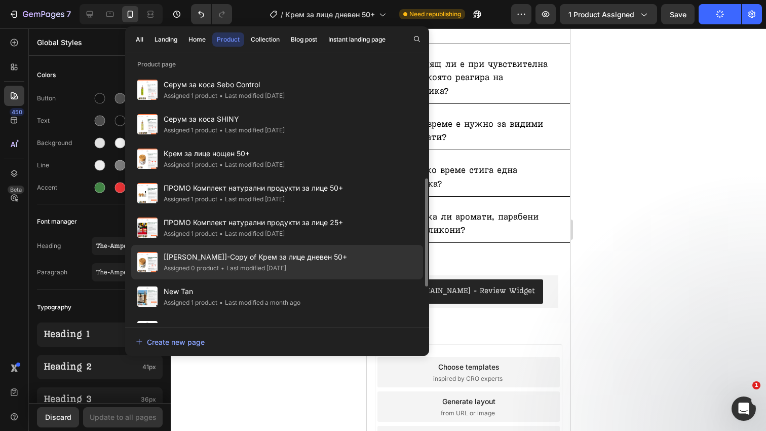
scroll to position [245, 0]
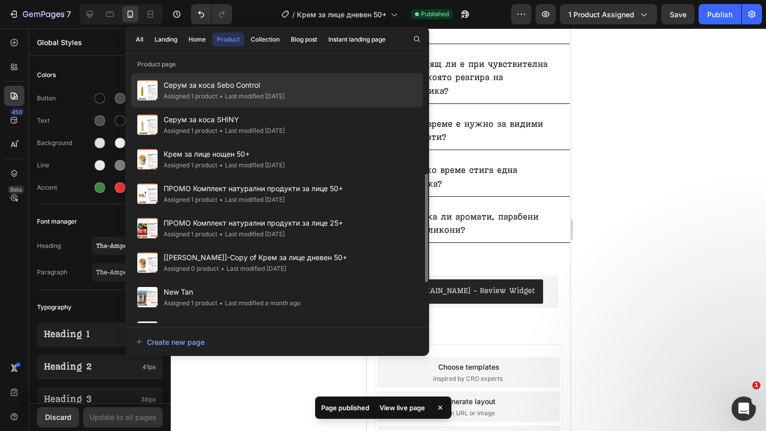
click at [308, 107] on div "Серум за коса Sebo Control Assigned 1 product • Last modified 8 days ago" at bounding box center [277, 124] width 292 height 34
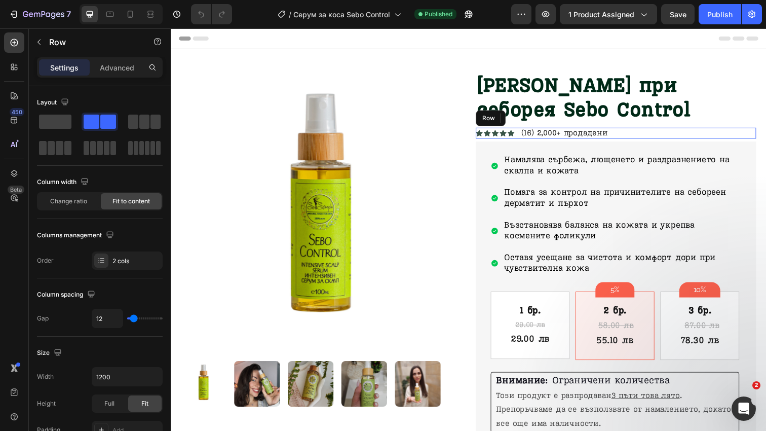
click at [655, 139] on div "Icon Icon Icon Icon Icon Icon List (16) 2,000+ продадени Text [GEOGRAPHIC_DATA]" at bounding box center [625, 135] width 286 height 11
click at [544, 121] on icon at bounding box center [545, 120] width 8 height 8
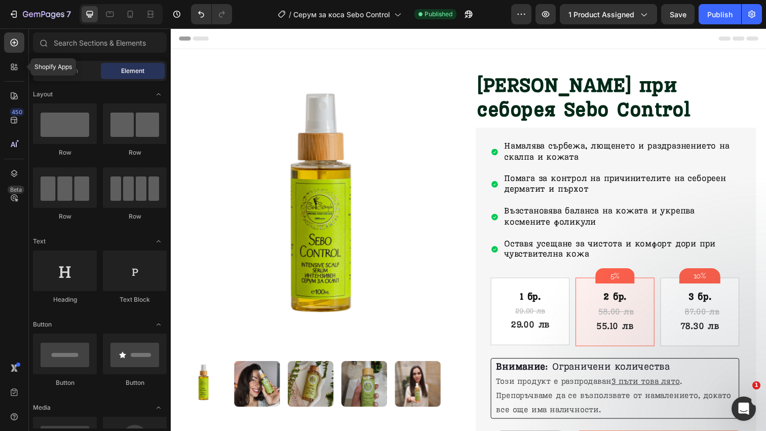
click at [19, 65] on icon at bounding box center [14, 67] width 10 height 10
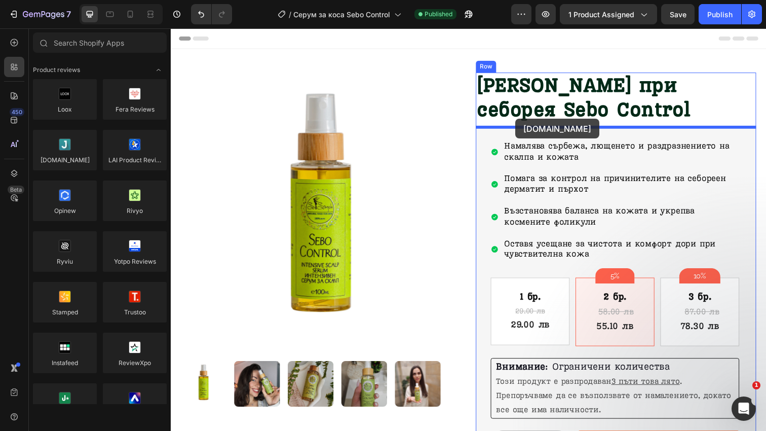
drag, startPoint x: 244, startPoint y: 180, endPoint x: 523, endPoint y: 121, distance: 285.0
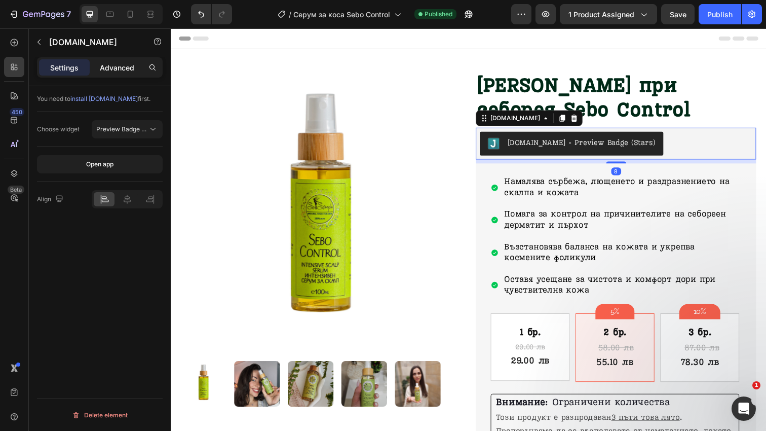
click at [116, 69] on p "Advanced" at bounding box center [117, 67] width 34 height 11
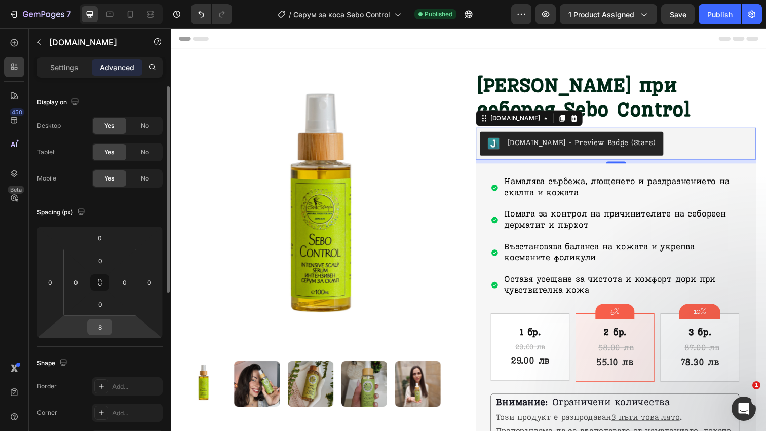
click at [97, 323] on input "8" at bounding box center [100, 326] width 20 height 15
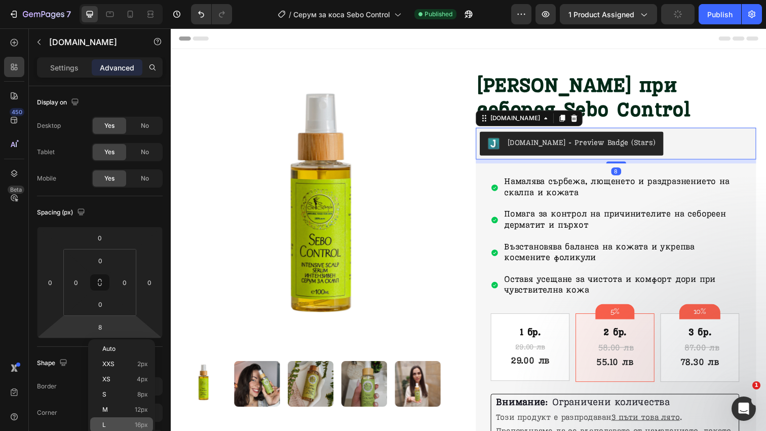
click at [127, 420] on div "L 16px" at bounding box center [121, 424] width 63 height 15
type input "16"
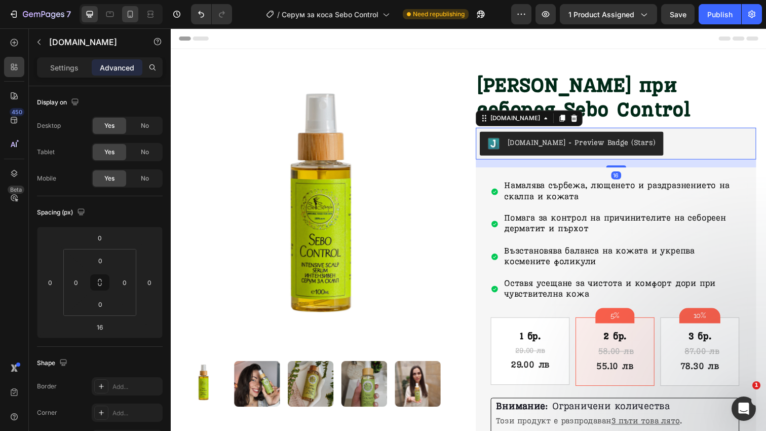
click at [132, 12] on icon at bounding box center [131, 14] width 6 height 7
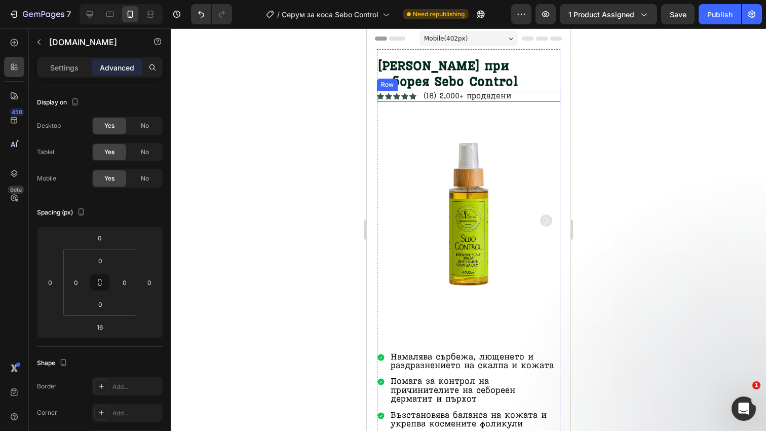
click at [519, 94] on div "Icon Icon Icon Icon Icon Icon List (16) 2,000+ продадени Text Block Row" at bounding box center [468, 96] width 183 height 11
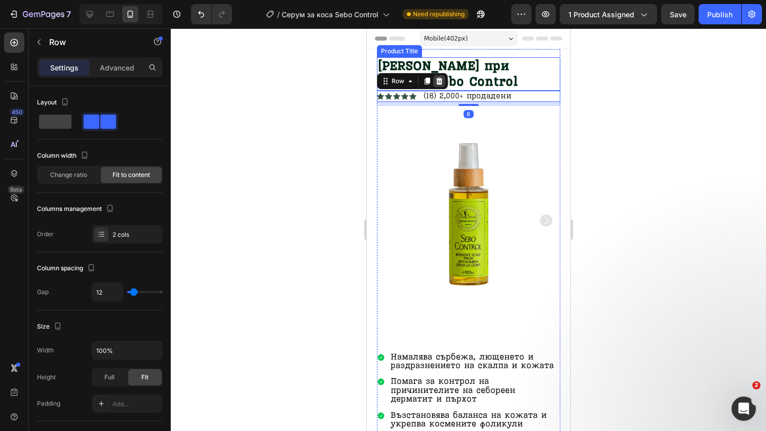
click at [443, 77] on div at bounding box center [439, 81] width 12 height 12
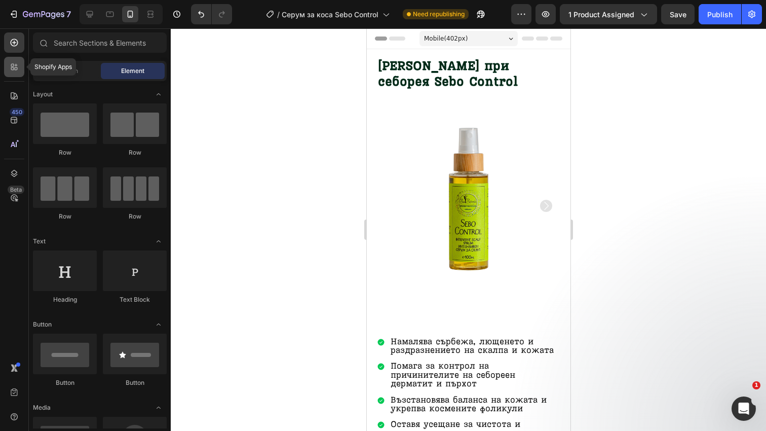
click at [14, 65] on icon at bounding box center [12, 65] width 3 height 3
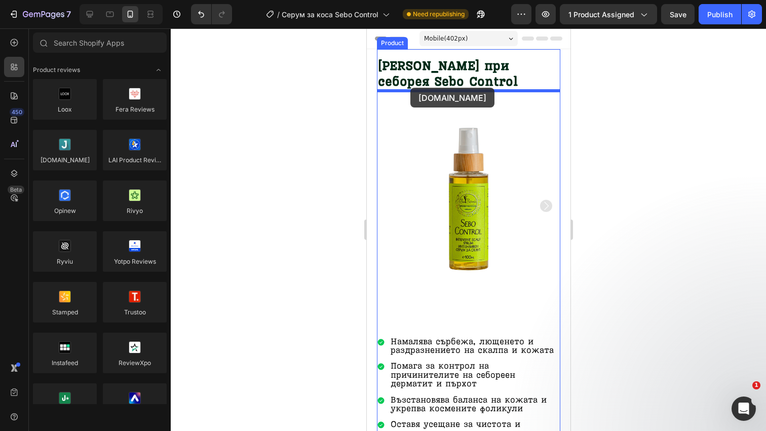
drag, startPoint x: 442, startPoint y: 165, endPoint x: 410, endPoint y: 88, distance: 83.6
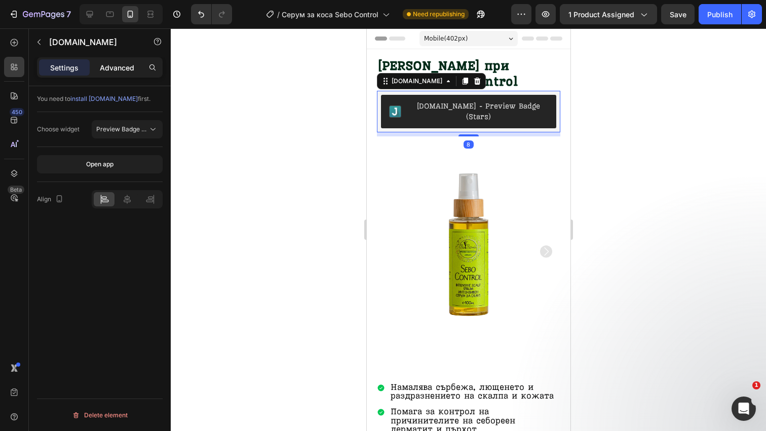
click at [129, 69] on p "Advanced" at bounding box center [117, 67] width 34 height 11
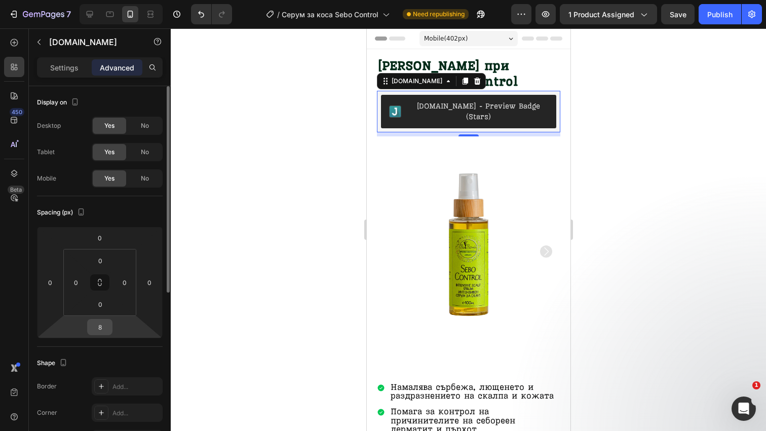
click at [105, 320] on input "8" at bounding box center [100, 326] width 20 height 15
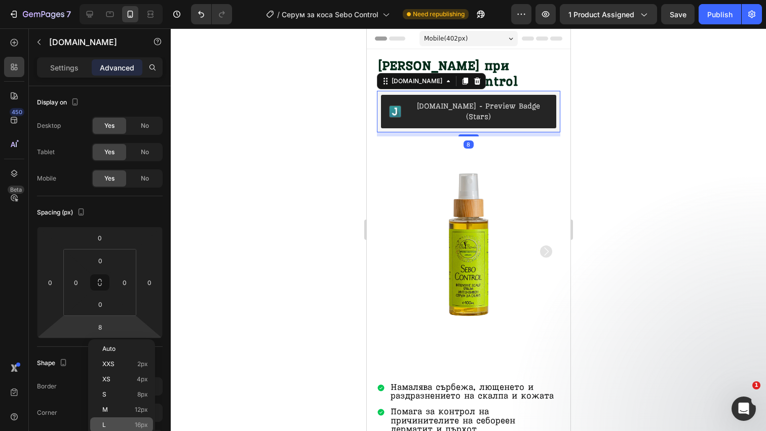
click at [129, 423] on p "L 16px" at bounding box center [125, 424] width 46 height 7
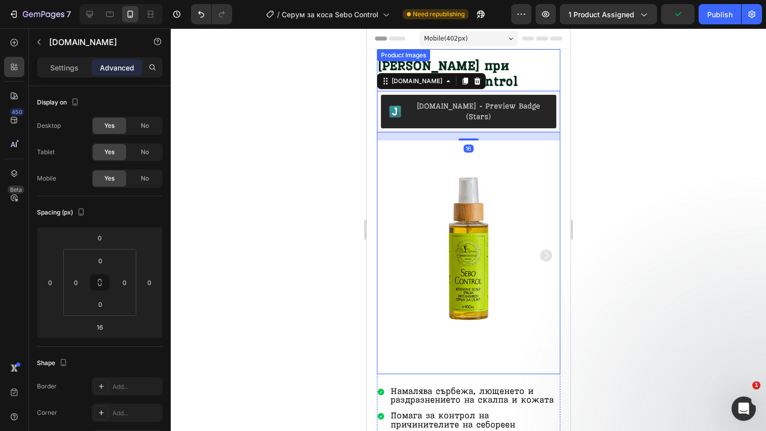
scroll to position [635, 0]
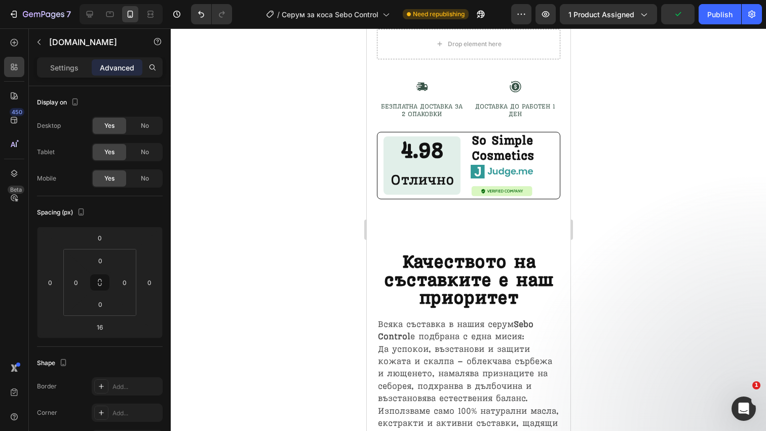
click at [81, 21] on div at bounding box center [121, 14] width 83 height 20
click at [88, 18] on icon at bounding box center [90, 14] width 10 height 10
type input "8"
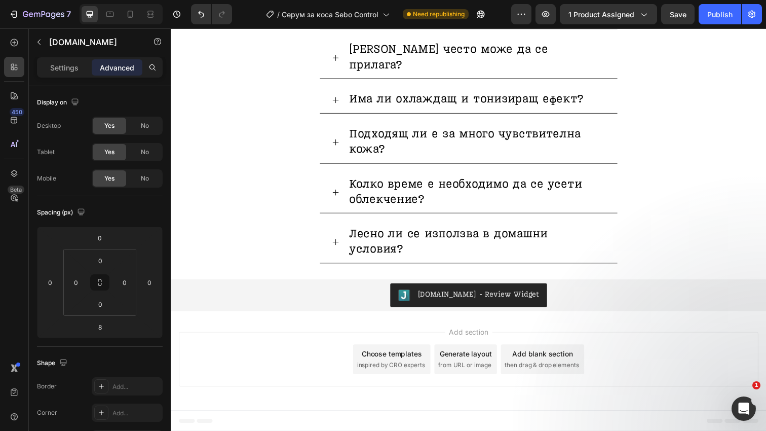
scroll to position [2424, 0]
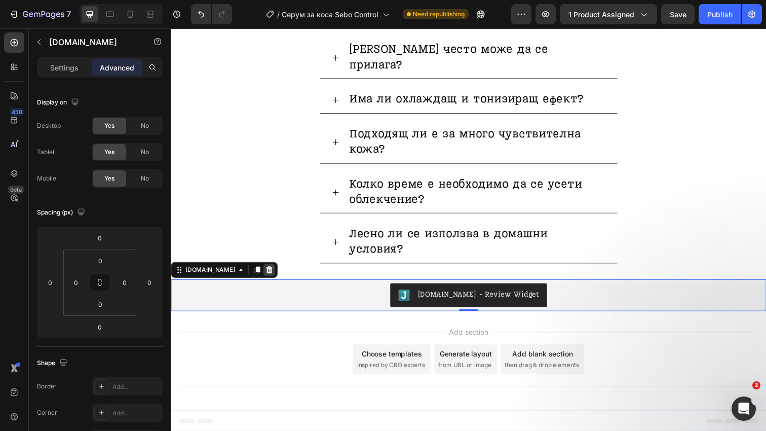
click at [265, 279] on div at bounding box center [271, 275] width 12 height 12
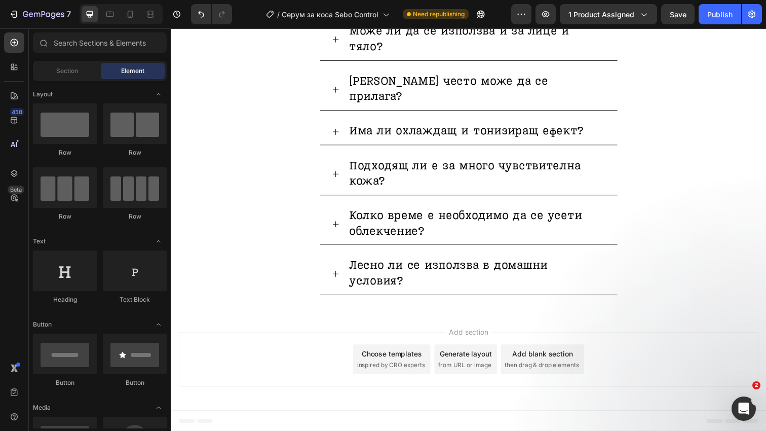
scroll to position [2392, 0]
click at [18, 122] on icon at bounding box center [14, 120] width 10 height 10
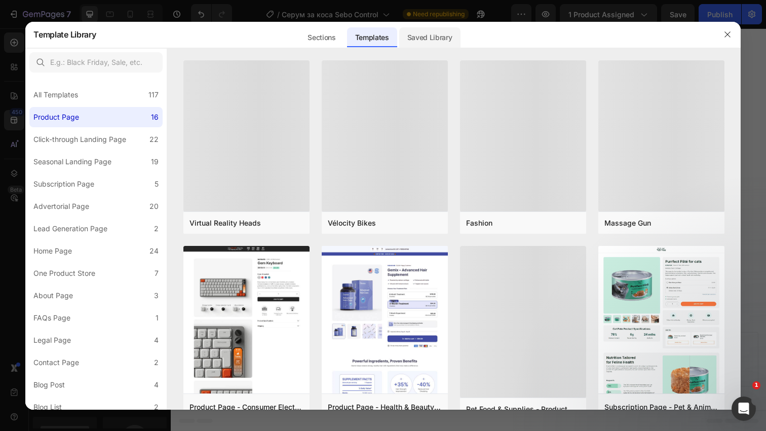
click at [420, 38] on div "Saved Library" at bounding box center [429, 37] width 61 height 20
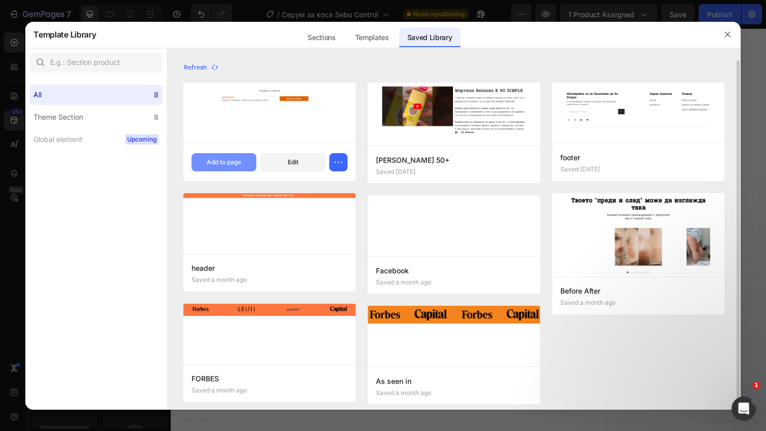
click at [239, 159] on div "Add to page" at bounding box center [224, 162] width 34 height 9
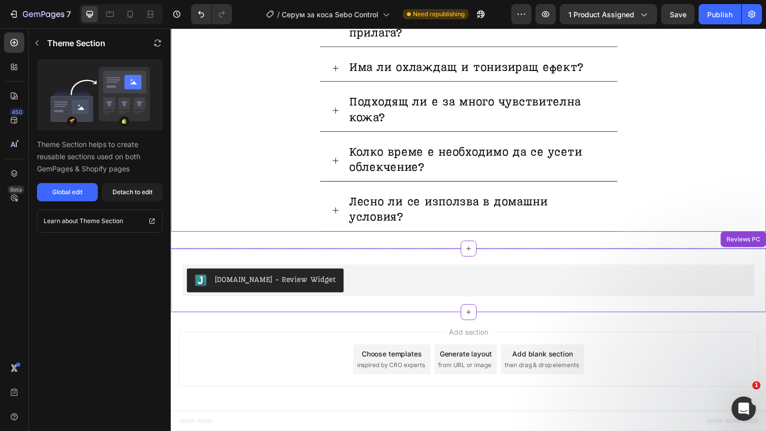
scroll to position [2456, 0]
click at [137, 11] on div at bounding box center [130, 14] width 16 height 16
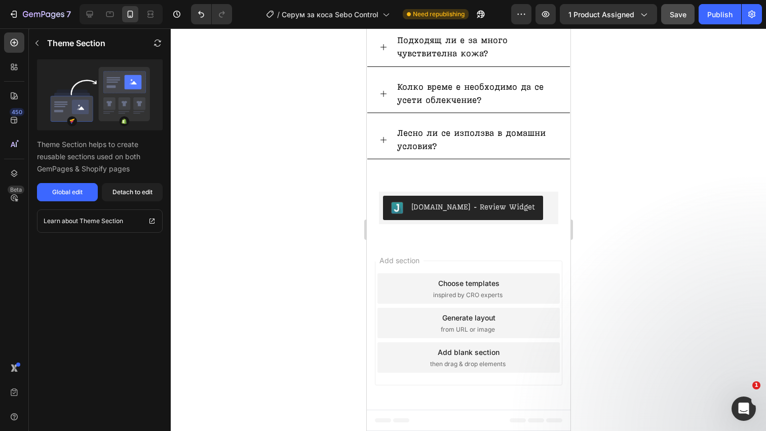
scroll to position [2618, 0]
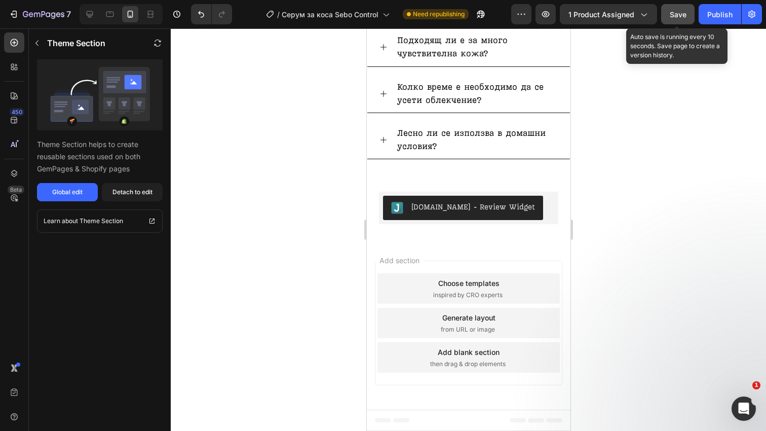
click at [678, 18] on span "Save" at bounding box center [678, 14] width 17 height 9
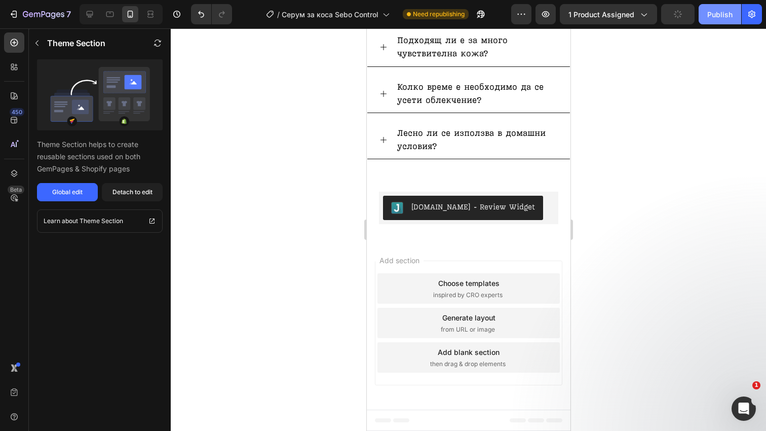
click at [732, 22] on button "Publish" at bounding box center [720, 14] width 43 height 20
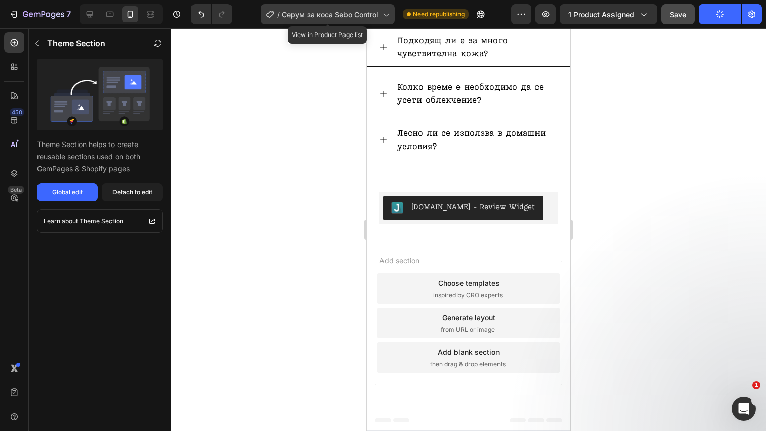
click at [378, 12] on span "Серум за коса Sebo Control" at bounding box center [330, 14] width 97 height 11
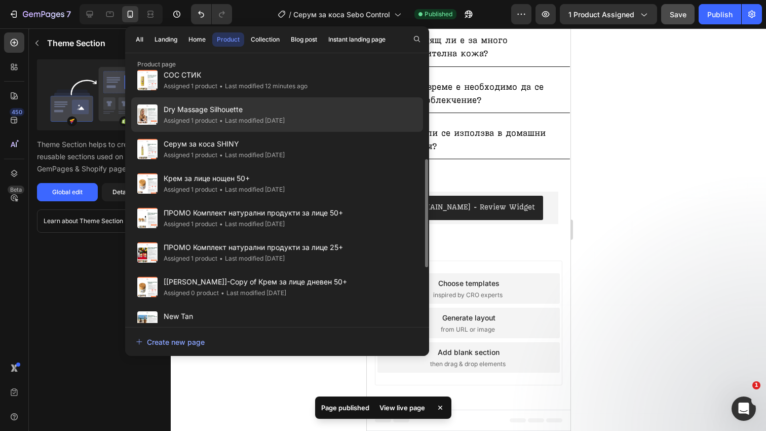
scroll to position [221, 0]
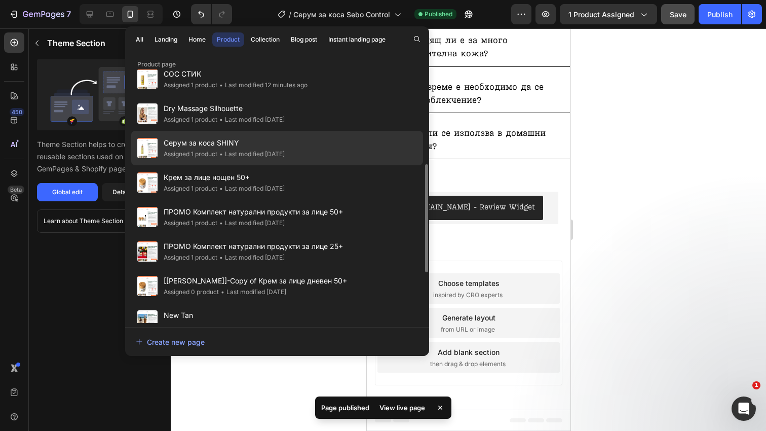
click at [327, 165] on div "Серум за коса SHINY Assigned 1 product • Last modified 8 days ago" at bounding box center [277, 182] width 292 height 34
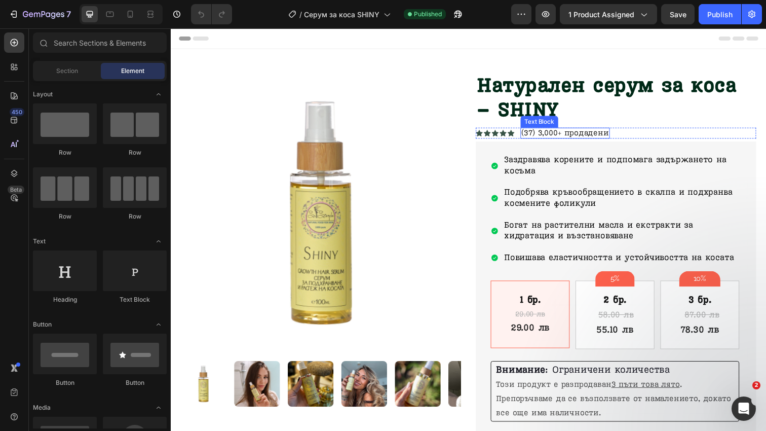
click at [622, 132] on div "Icon Icon Icon Icon Icon Icon List (37) 3,000+ продадени Text [GEOGRAPHIC_DATA]" at bounding box center [625, 135] width 286 height 11
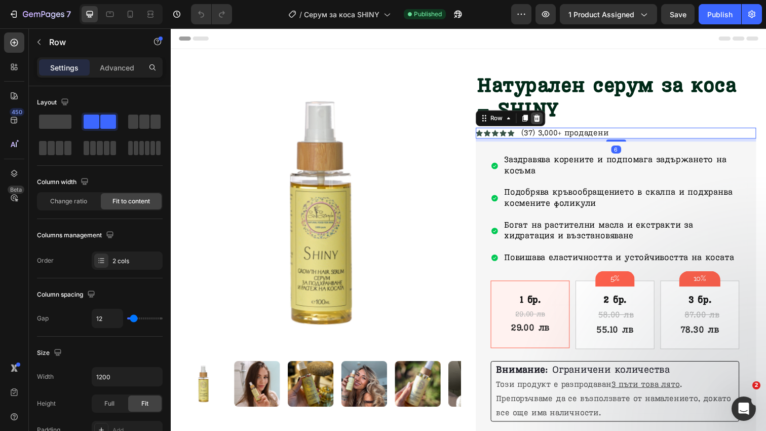
click at [550, 119] on div at bounding box center [545, 120] width 12 height 12
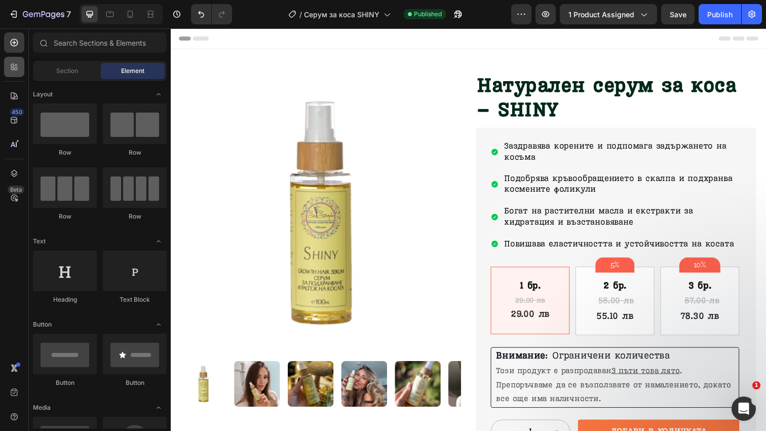
click at [14, 65] on icon at bounding box center [14, 67] width 10 height 10
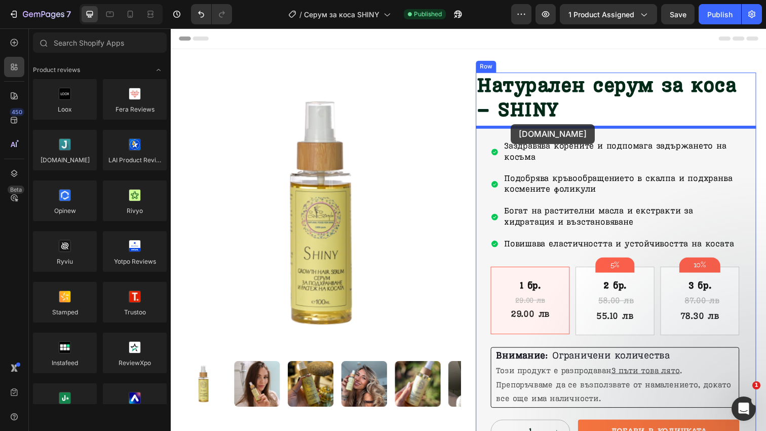
drag, startPoint x: 240, startPoint y: 170, endPoint x: 518, endPoint y: 126, distance: 281.6
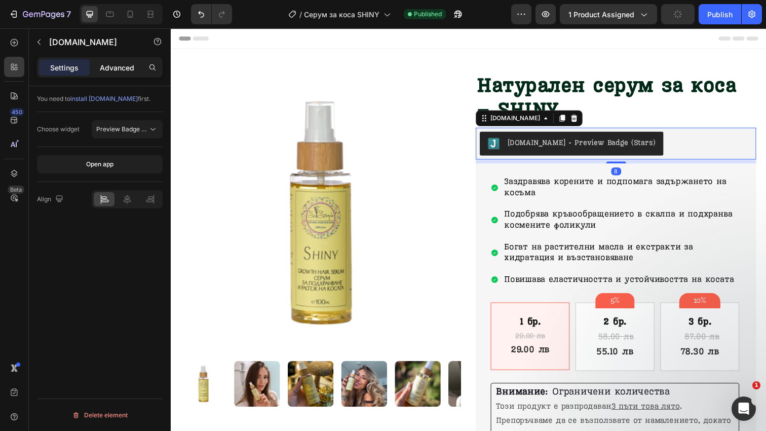
click at [123, 70] on p "Advanced" at bounding box center [117, 67] width 34 height 11
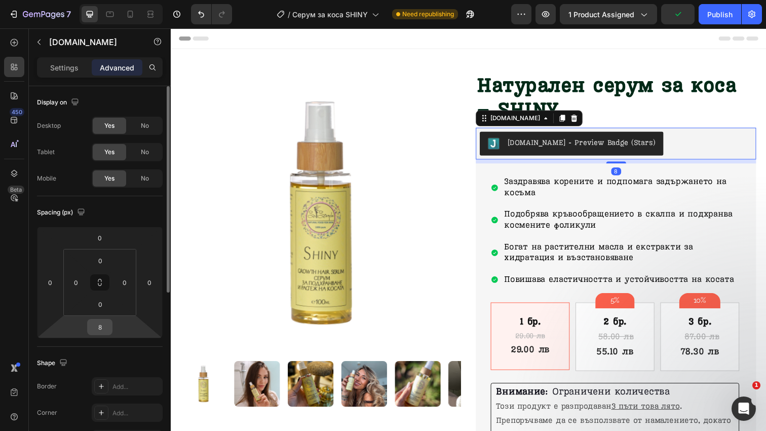
click at [100, 326] on input "8" at bounding box center [100, 326] width 20 height 15
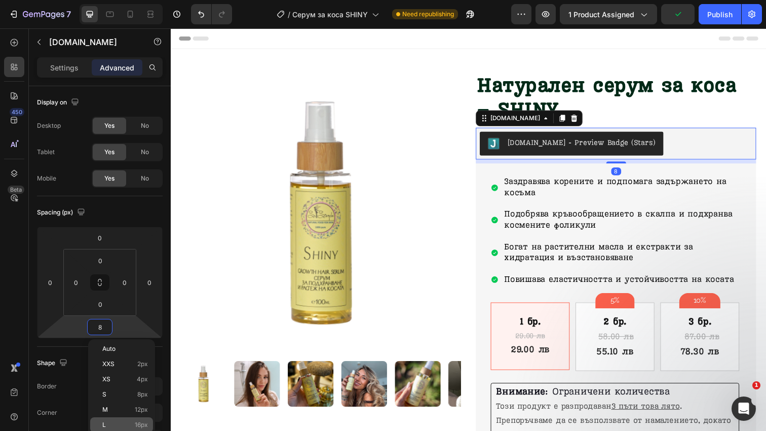
click at [136, 427] on span "16px" at bounding box center [141, 424] width 13 height 7
type input "16"
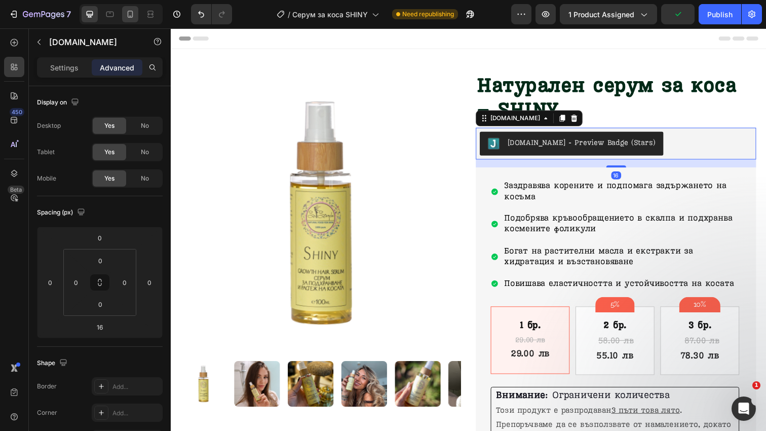
click at [134, 16] on icon at bounding box center [130, 14] width 10 height 10
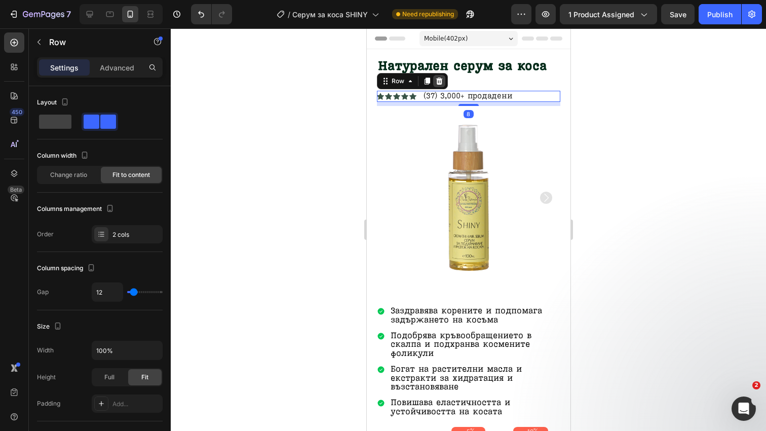
click at [438, 80] on icon at bounding box center [439, 81] width 7 height 7
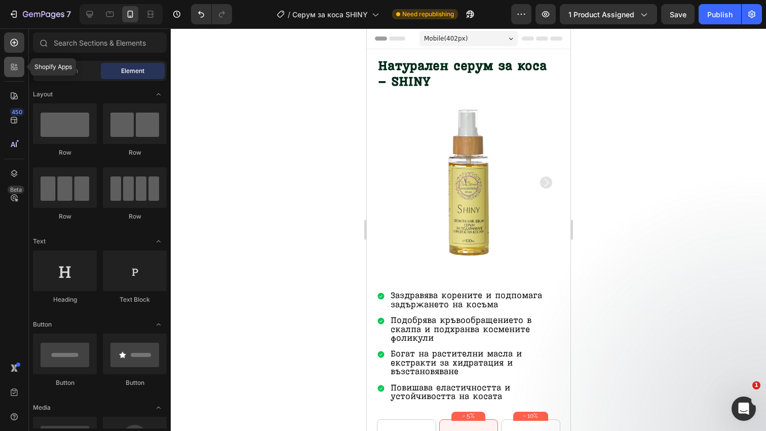
click at [12, 62] on icon at bounding box center [14, 67] width 10 height 10
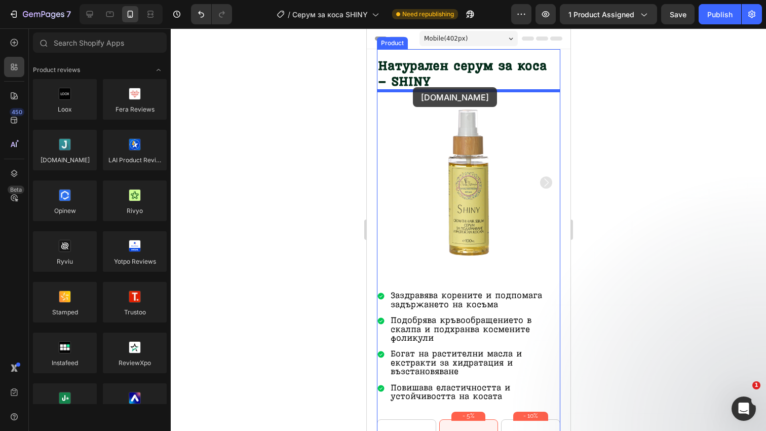
drag, startPoint x: 441, startPoint y: 172, endPoint x: 413, endPoint y: 87, distance: 89.7
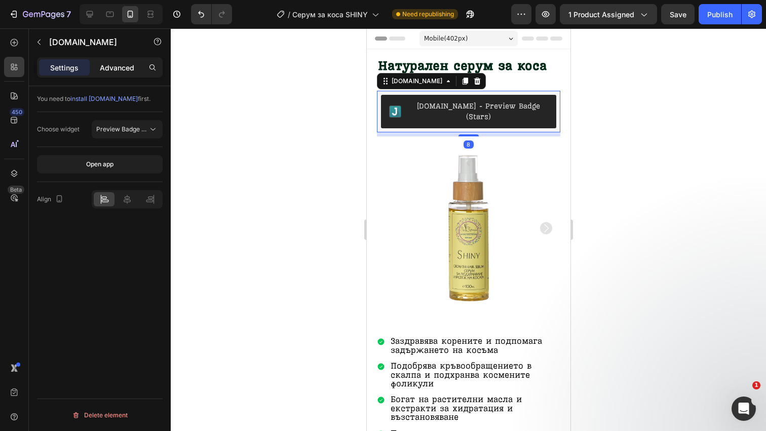
click at [127, 69] on p "Advanced" at bounding box center [117, 67] width 34 height 11
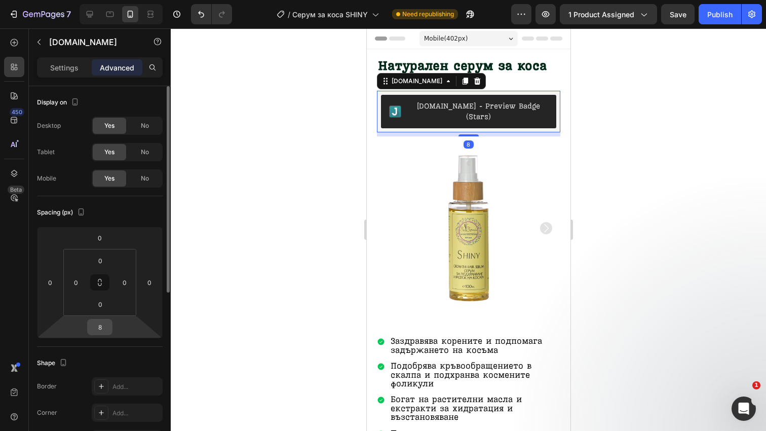
click at [99, 329] on input "8" at bounding box center [100, 326] width 20 height 15
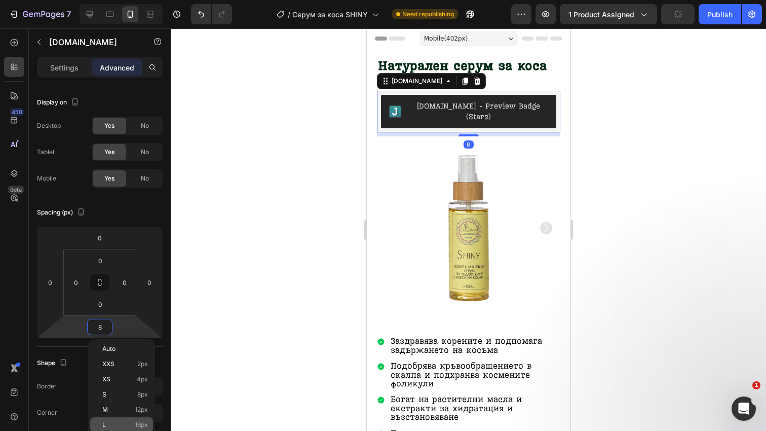
click at [130, 419] on div "L 16px" at bounding box center [121, 424] width 63 height 15
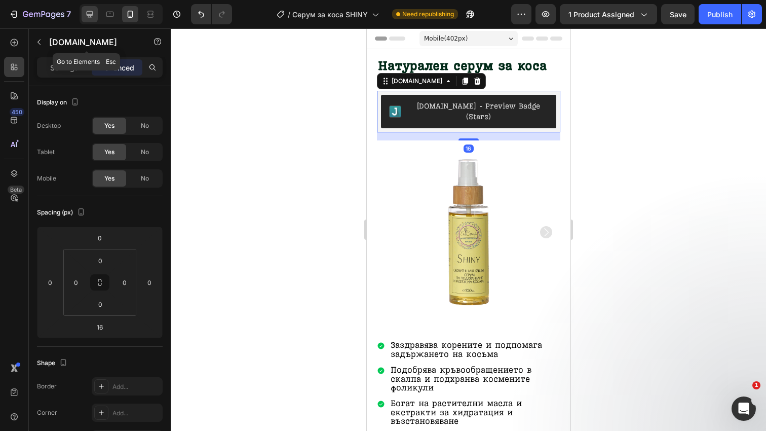
click at [91, 13] on icon at bounding box center [90, 14] width 10 height 10
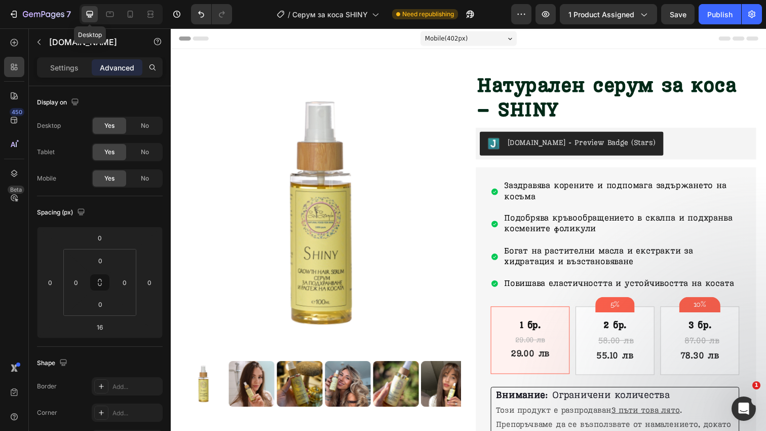
type input "8"
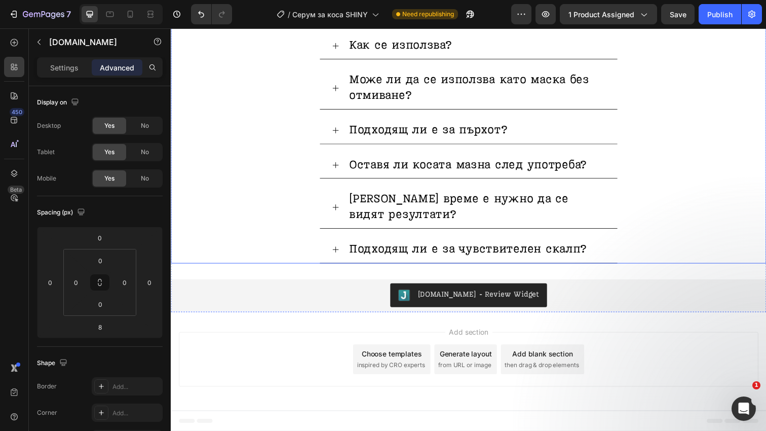
scroll to position [2609, 0]
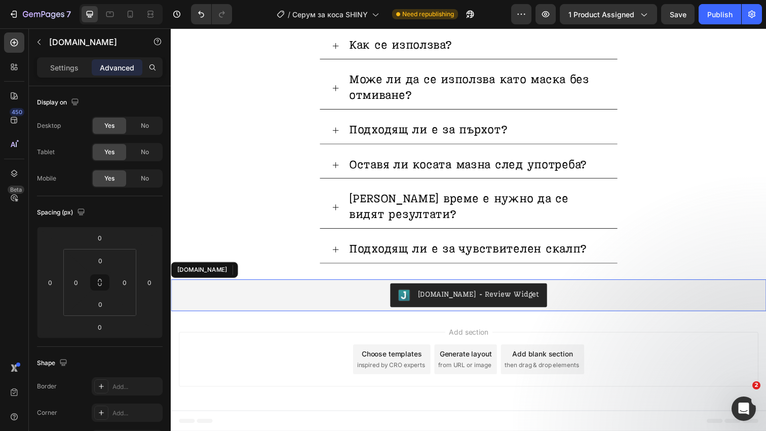
drag, startPoint x: 562, startPoint y: 300, endPoint x: 428, endPoint y: 255, distance: 140.9
click at [562, 300] on div "[DOMAIN_NAME] - Review Widget" at bounding box center [475, 300] width 600 height 24
click at [268, 275] on icon at bounding box center [271, 274] width 7 height 7
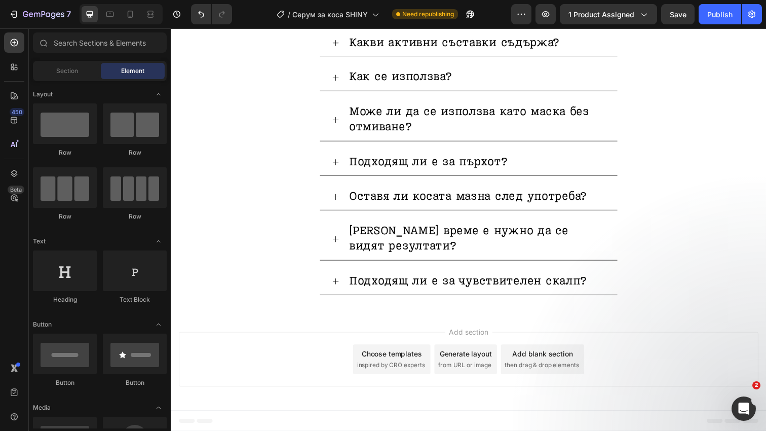
scroll to position [2577, 0]
click at [22, 125] on div "450" at bounding box center [14, 120] width 20 height 20
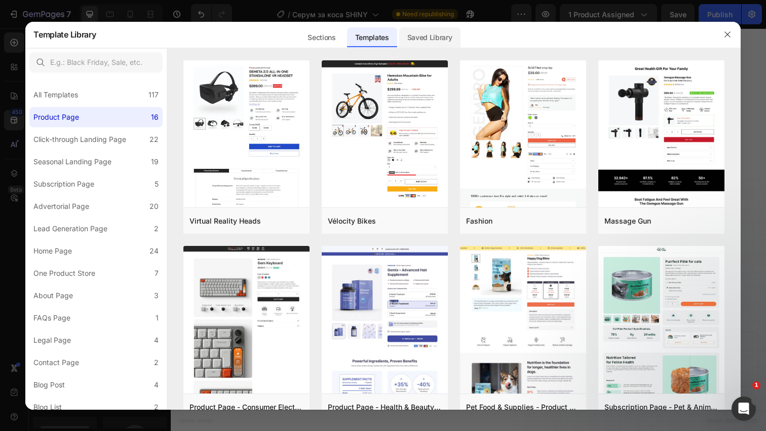
click at [440, 33] on div "Saved Library" at bounding box center [429, 37] width 61 height 20
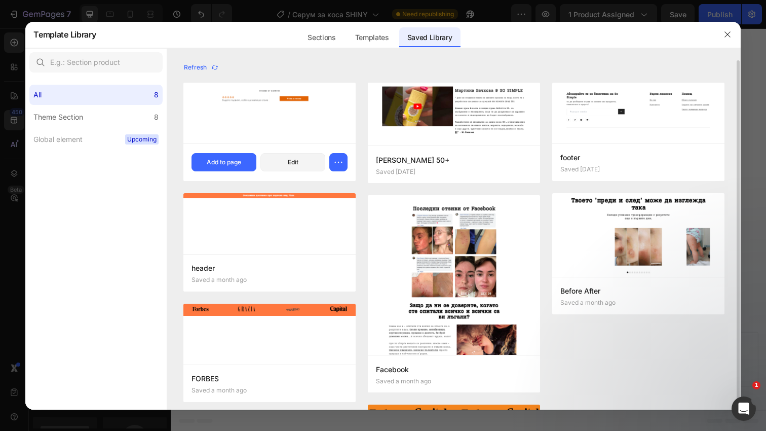
click at [238, 152] on div "Reviews PC Saved 14 minutes ago Add to page Edit" at bounding box center [269, 162] width 172 height 38
click at [238, 158] on div "Add to page" at bounding box center [224, 162] width 34 height 9
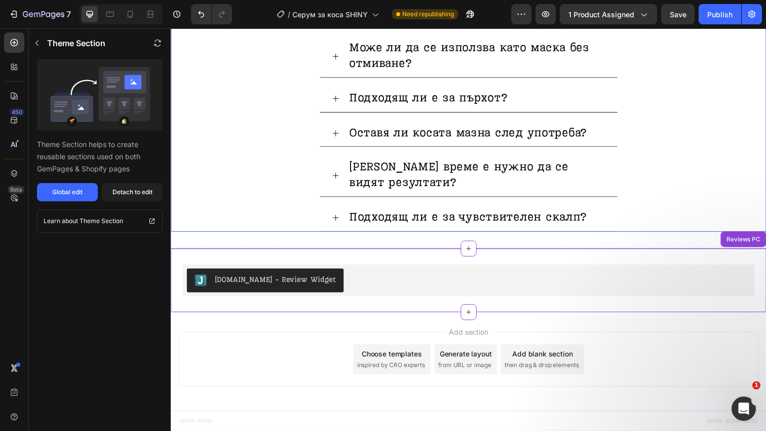
scroll to position [2641, 0]
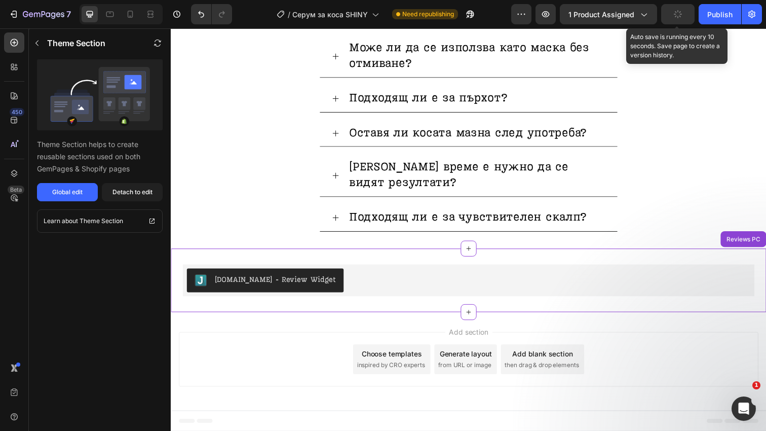
click at [684, 15] on button "button" at bounding box center [677, 14] width 33 height 20
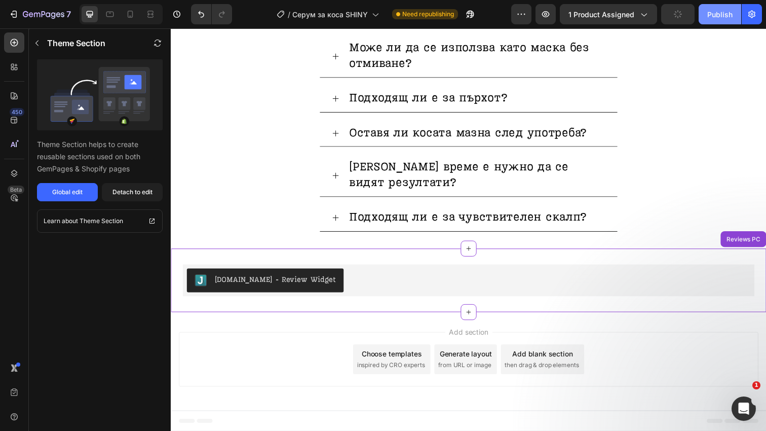
click at [723, 13] on div "Publish" at bounding box center [719, 14] width 25 height 11
click at [128, 20] on div at bounding box center [130, 14] width 16 height 16
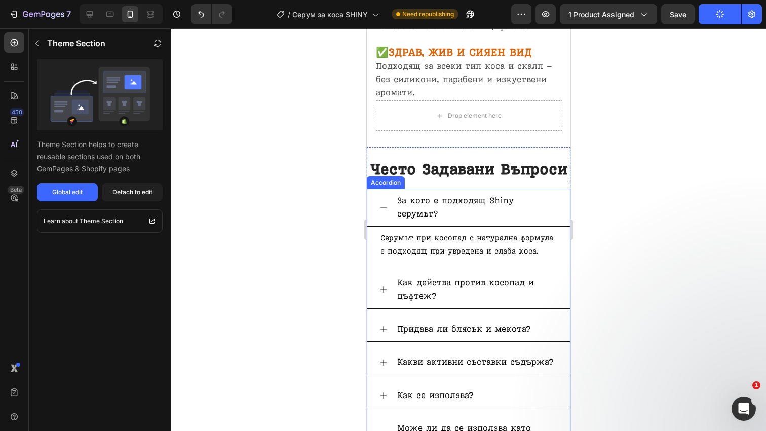
scroll to position [2369, 0]
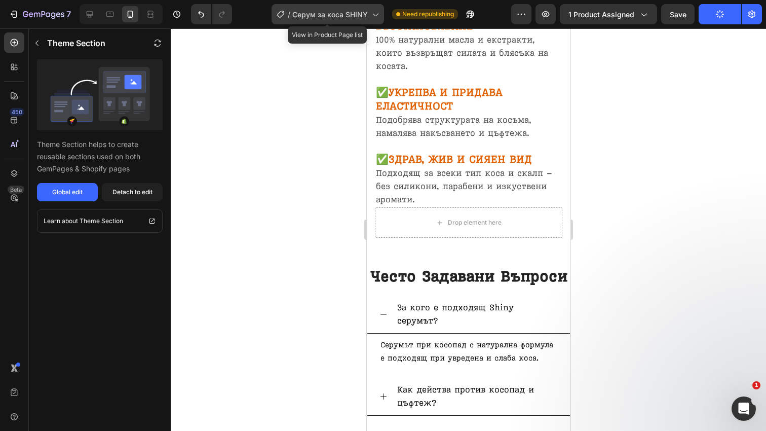
click at [338, 17] on span "Серум за коса SHINY" at bounding box center [330, 14] width 76 height 11
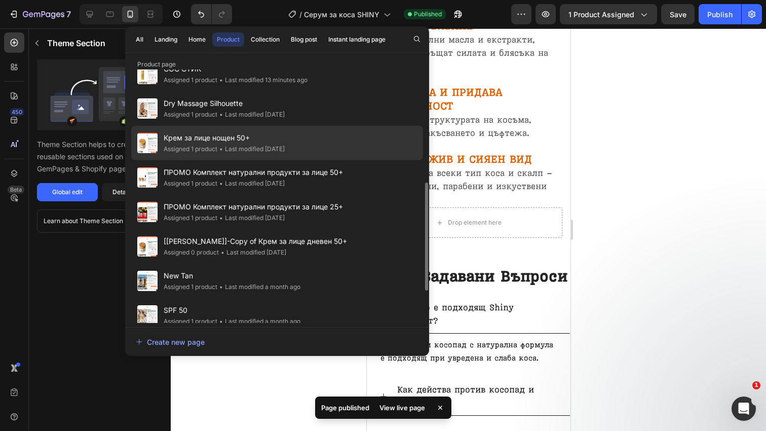
scroll to position [261, 0]
click at [308, 160] on div "Крем за лице нощен 50+ Assigned 1 product • Last modified [DATE]" at bounding box center [277, 177] width 292 height 34
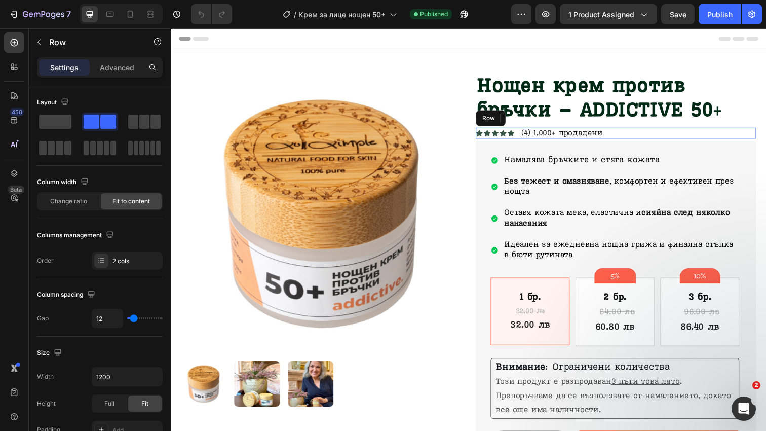
drag, startPoint x: 665, startPoint y: 137, endPoint x: 660, endPoint y: 137, distance: 5.1
click at [665, 137] on div "Icon Icon Icon Icon Icon Icon List (4) 1,000+ продадени Text [GEOGRAPHIC_DATA]" at bounding box center [625, 135] width 286 height 11
click at [547, 118] on icon at bounding box center [545, 120] width 8 height 8
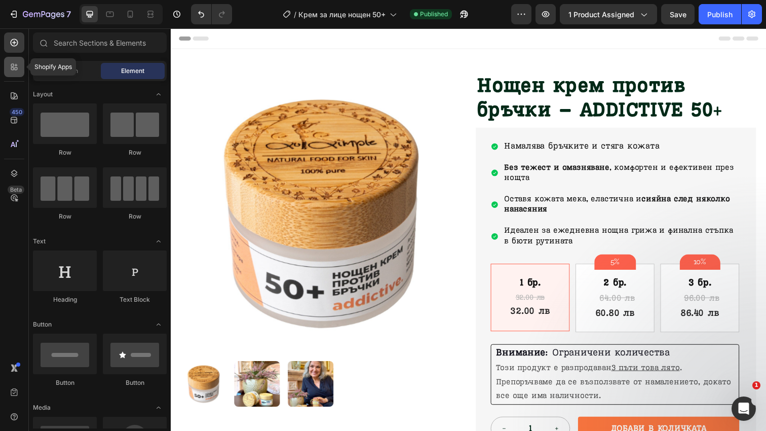
click at [17, 71] on icon at bounding box center [14, 67] width 10 height 10
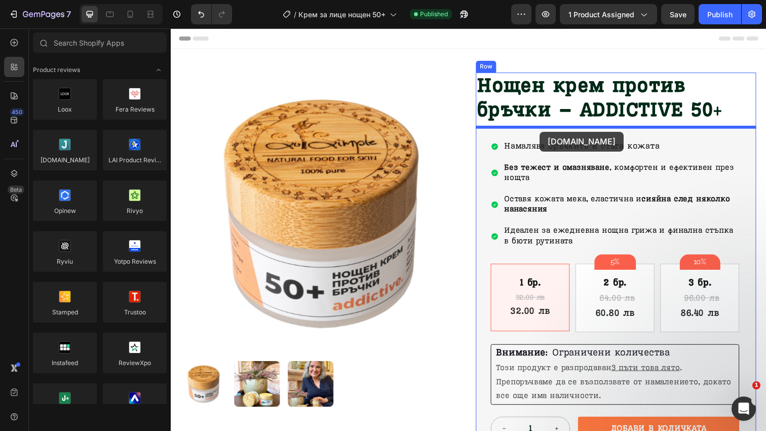
drag, startPoint x: 244, startPoint y: 185, endPoint x: 547, endPoint y: 134, distance: 307.9
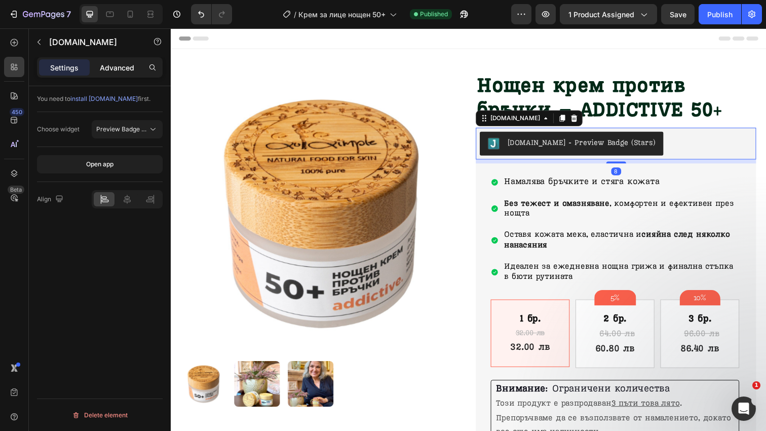
click at [100, 67] on p "Advanced" at bounding box center [117, 67] width 34 height 11
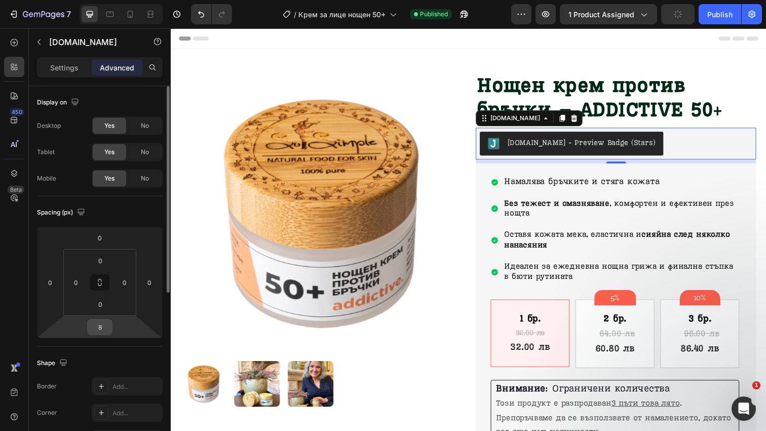
click at [97, 327] on input "8" at bounding box center [100, 326] width 20 height 15
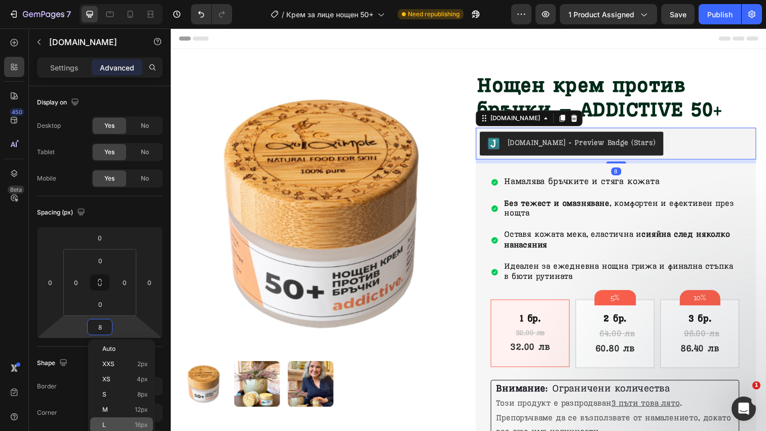
click at [126, 423] on p "L 16px" at bounding box center [125, 424] width 46 height 7
type input "16"
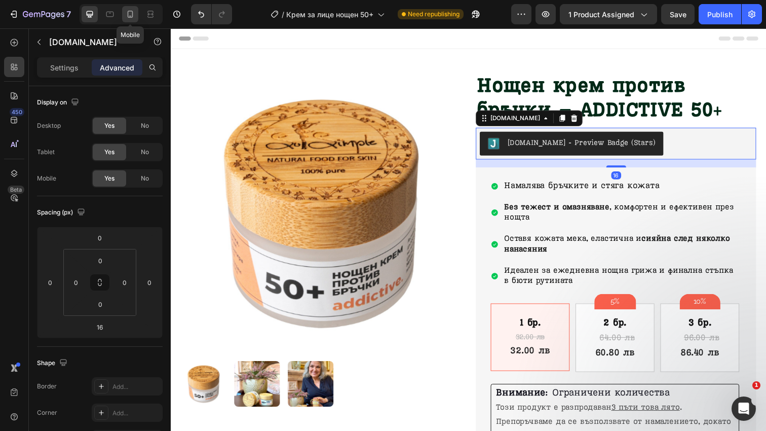
click at [134, 12] on icon at bounding box center [130, 14] width 10 height 10
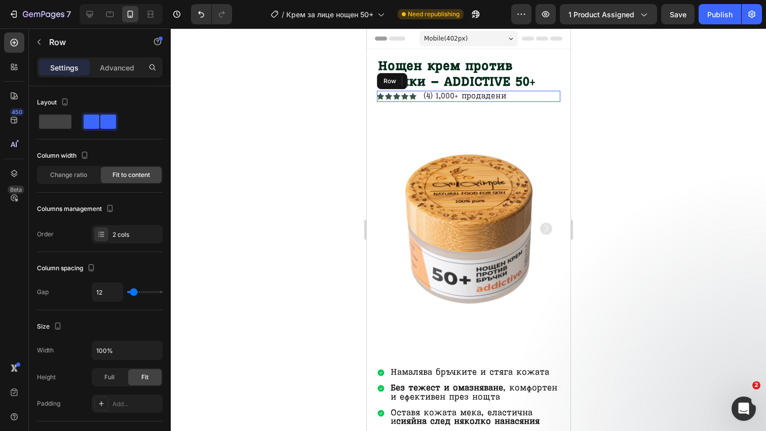
click at [521, 98] on div "Icon Icon Icon Icon Icon Icon List (4) 1,000+ продадени Text Block Row" at bounding box center [468, 96] width 183 height 11
click at [439, 81] on icon at bounding box center [439, 81] width 7 height 7
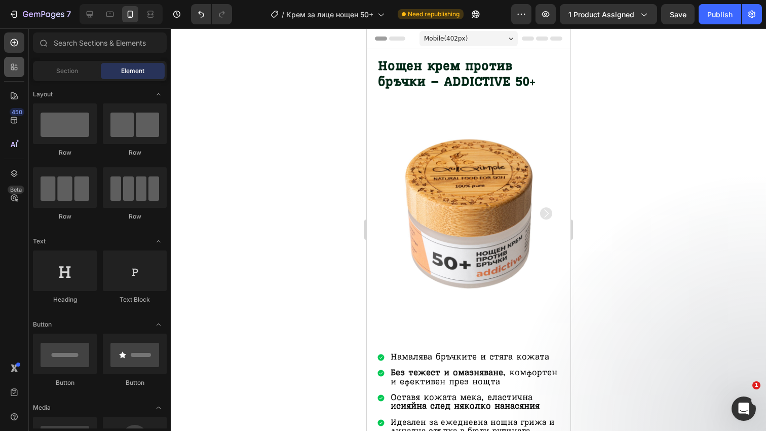
click at [20, 63] on div at bounding box center [14, 67] width 20 height 20
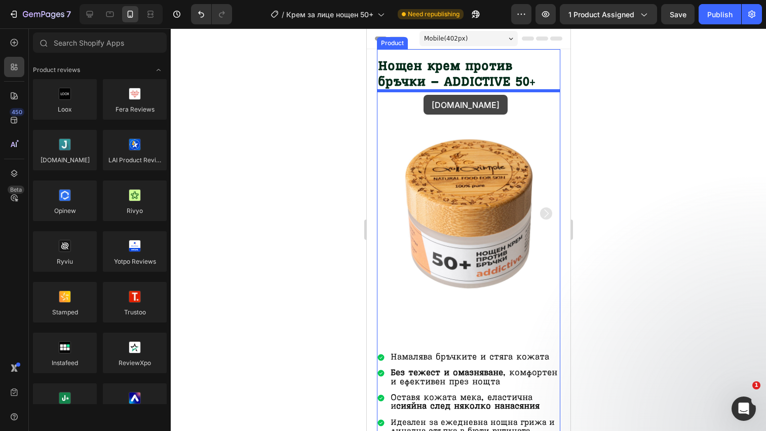
drag, startPoint x: 434, startPoint y: 181, endPoint x: 423, endPoint y: 95, distance: 87.4
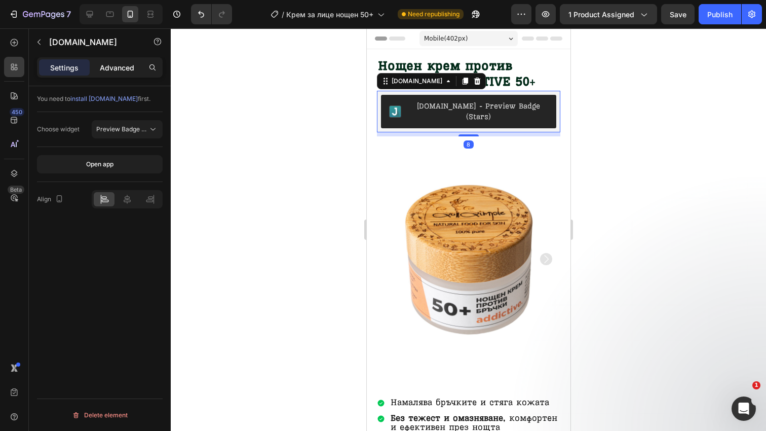
click at [114, 70] on p "Advanced" at bounding box center [117, 67] width 34 height 11
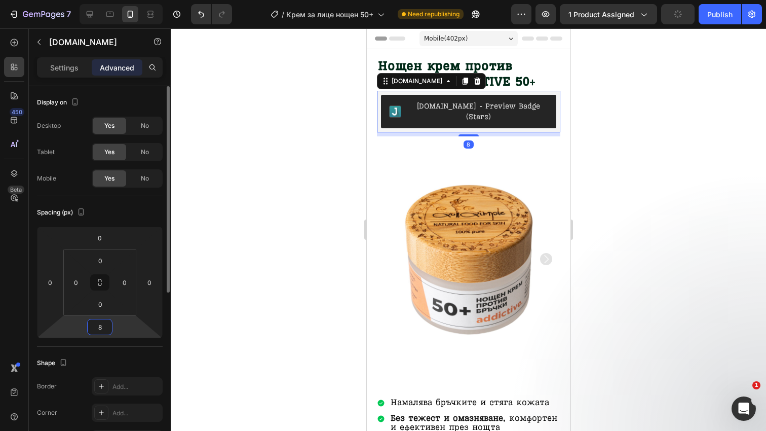
click at [104, 325] on input "8" at bounding box center [100, 326] width 20 height 15
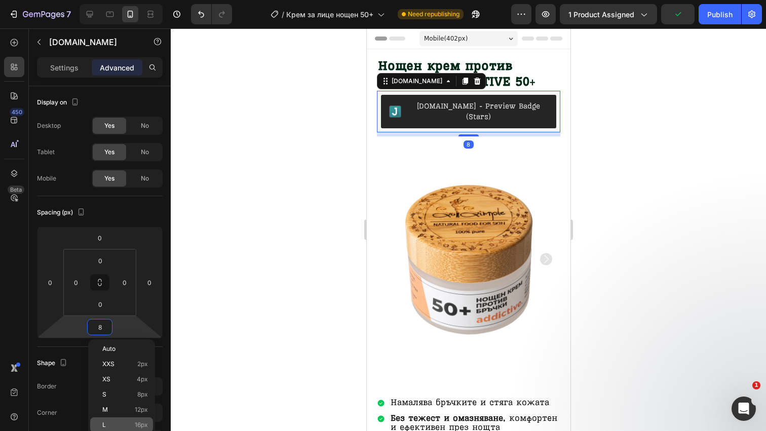
click at [114, 419] on div "L 16px" at bounding box center [121, 424] width 63 height 15
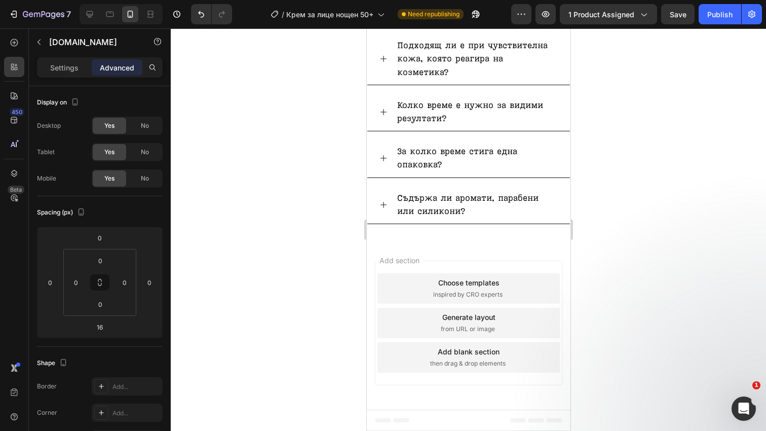
scroll to position [3996, 0]
click at [88, 15] on icon at bounding box center [90, 14] width 7 height 7
type input "8"
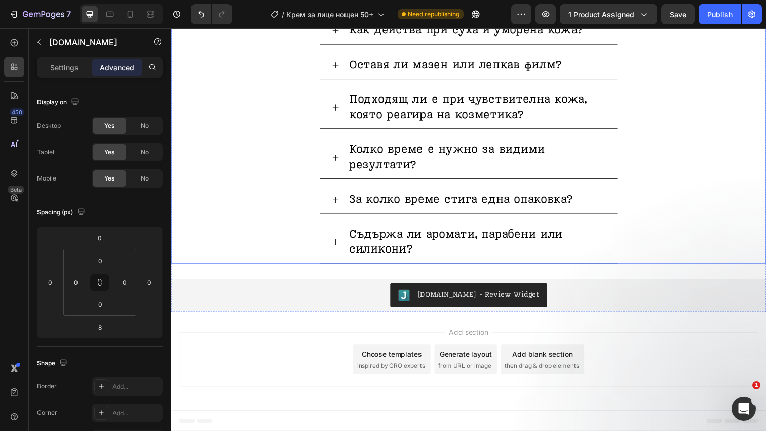
scroll to position [3099, 0]
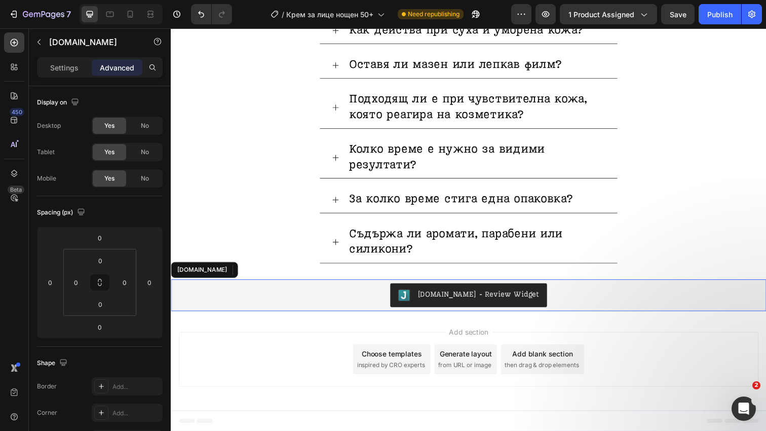
click at [368, 307] on div "[DOMAIN_NAME] - Review Widget" at bounding box center [475, 300] width 600 height 24
click at [267, 271] on icon at bounding box center [271, 275] width 8 height 8
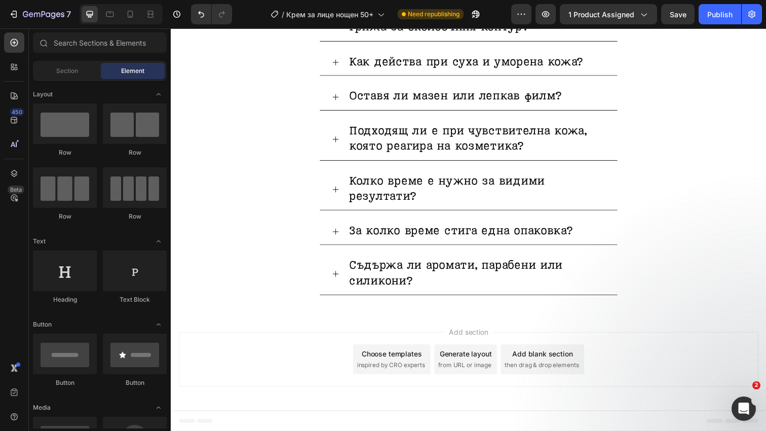
scroll to position [3067, 0]
click at [15, 125] on icon at bounding box center [14, 120] width 10 height 10
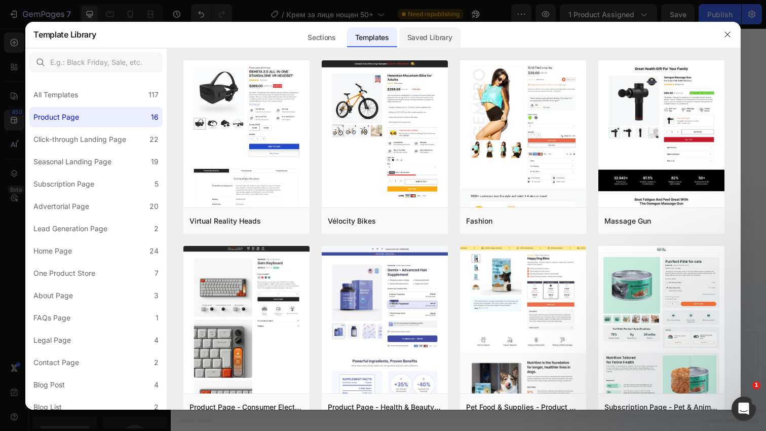
click at [438, 37] on div "Saved Library" at bounding box center [429, 37] width 61 height 20
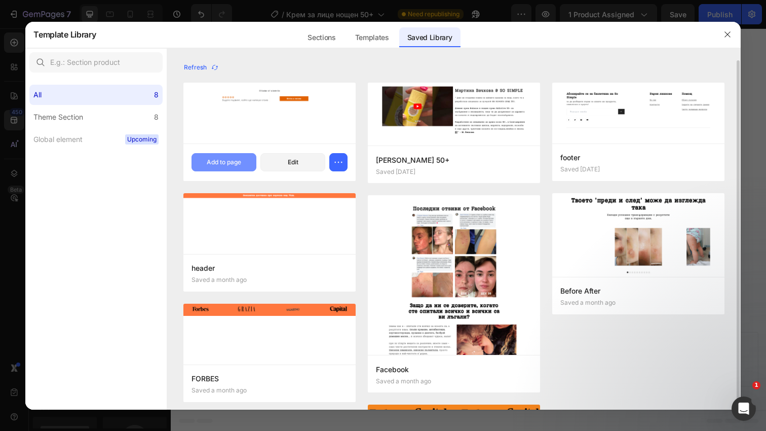
click at [237, 158] on div "Add to page" at bounding box center [224, 162] width 34 height 9
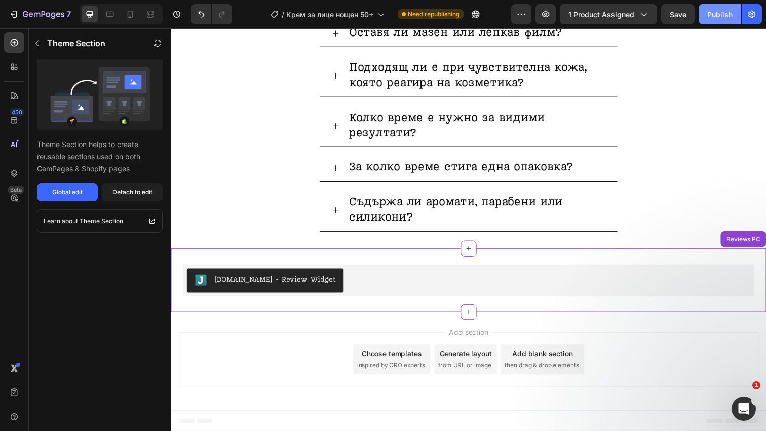
scroll to position [3131, 0]
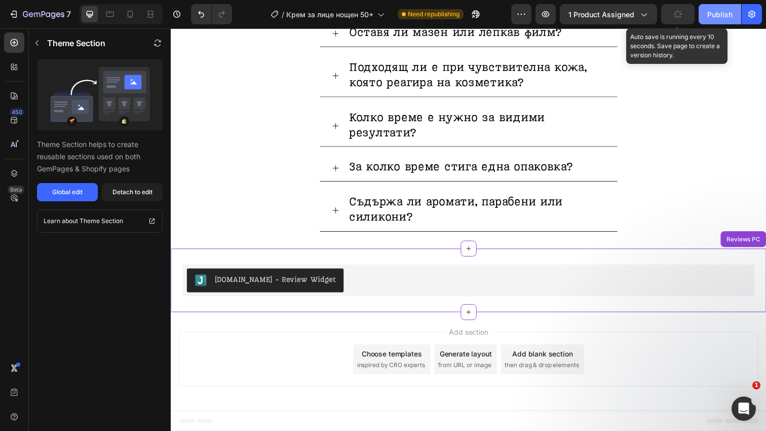
click at [734, 14] on button "Publish" at bounding box center [720, 14] width 43 height 20
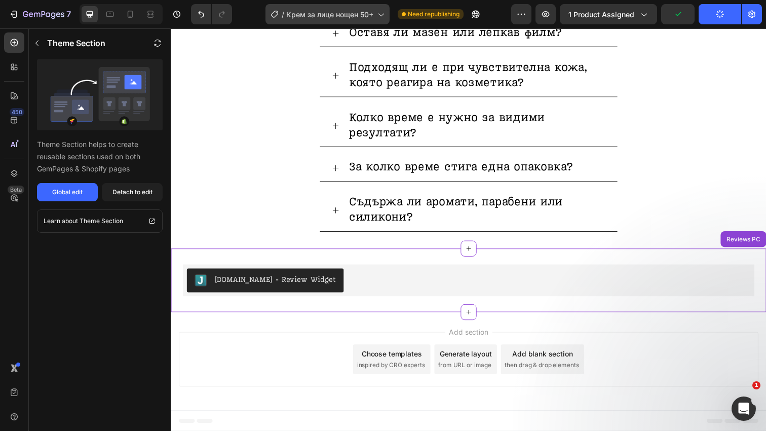
click at [334, 23] on div "/ Крем за лице нощен 50+" at bounding box center [328, 14] width 124 height 20
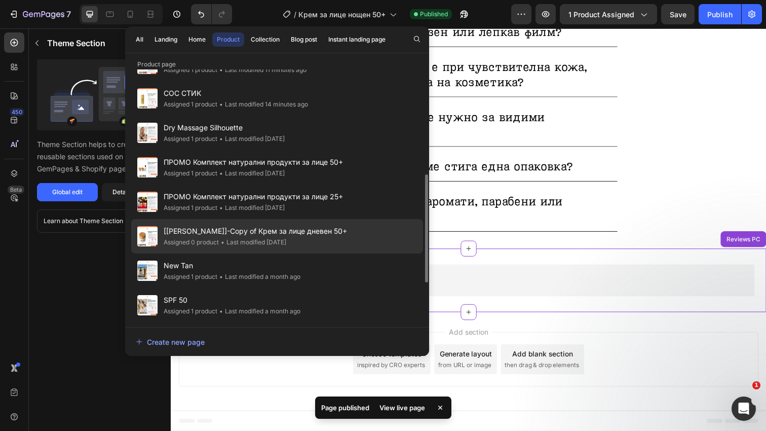
scroll to position [263, 0]
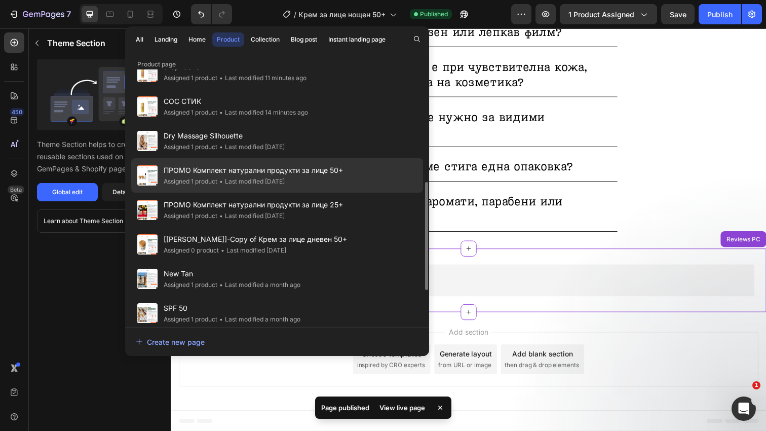
click at [336, 172] on span "ПРОМО Комплект натурални продукти за лице 50+" at bounding box center [253, 170] width 179 height 12
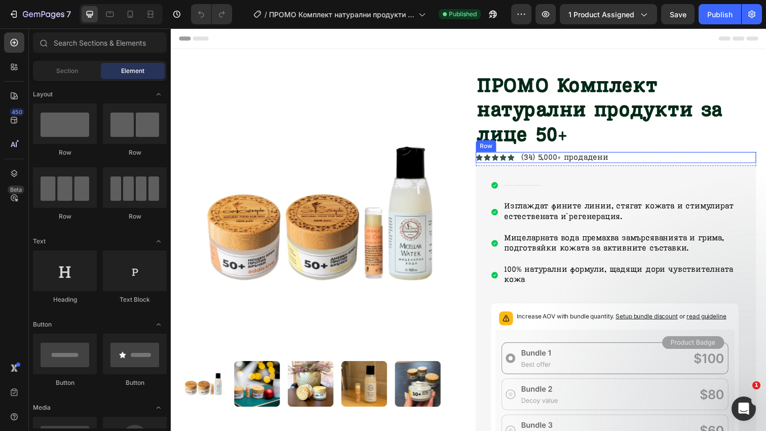
click at [650, 160] on div "Icon Icon Icon Icon Icon Icon List (34) 5,000+ продадени Text [GEOGRAPHIC_DATA]" at bounding box center [625, 160] width 286 height 11
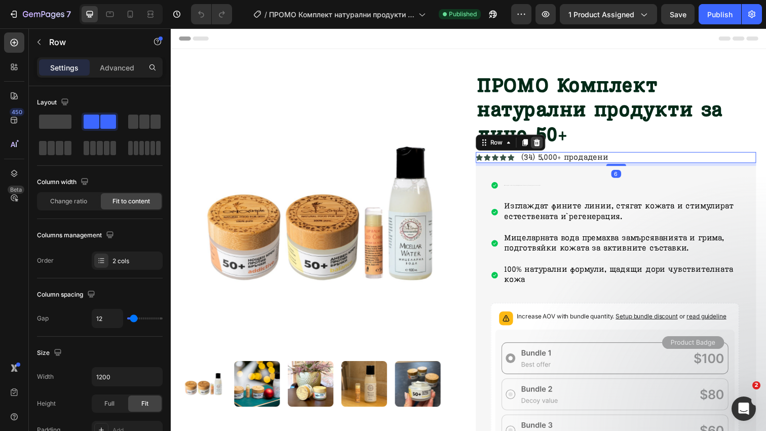
click at [546, 145] on icon at bounding box center [545, 144] width 7 height 7
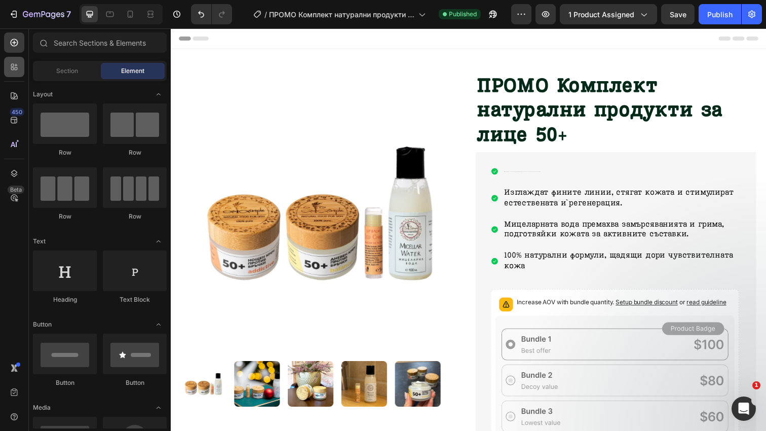
click at [19, 67] on div at bounding box center [14, 67] width 20 height 20
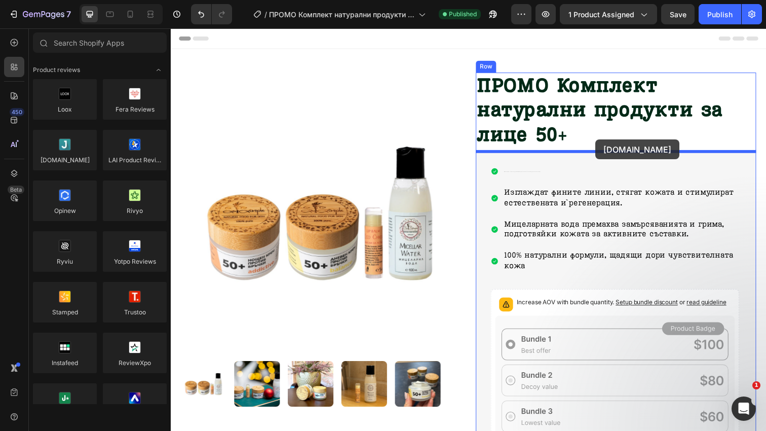
drag, startPoint x: 249, startPoint y: 179, endPoint x: 605, endPoint y: 142, distance: 357.2
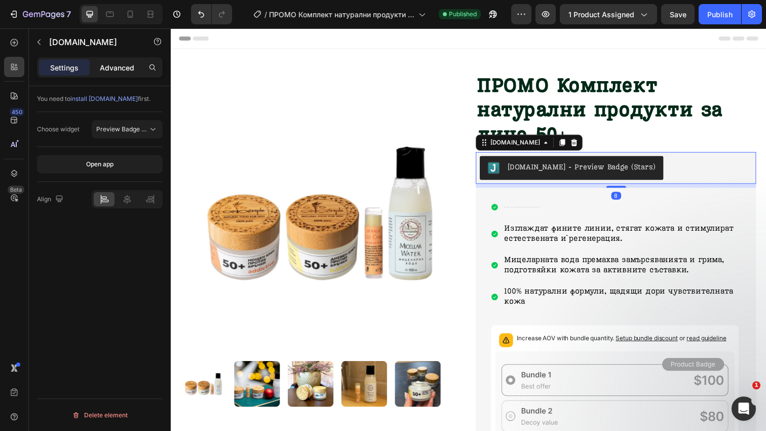
click at [134, 67] on p "Advanced" at bounding box center [117, 67] width 34 height 11
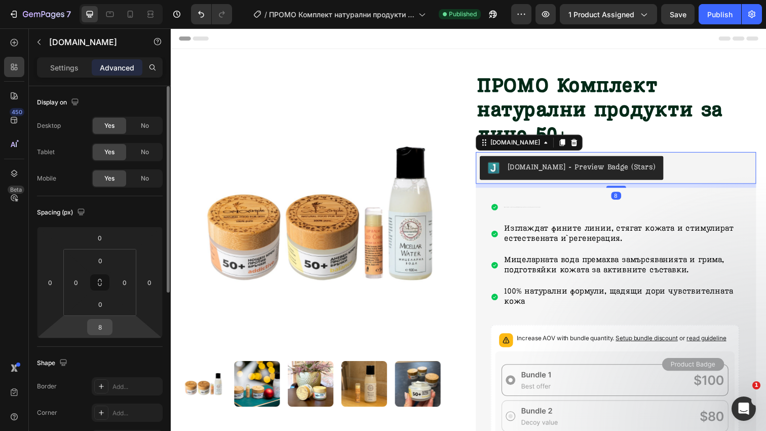
click at [101, 323] on input "8" at bounding box center [100, 326] width 20 height 15
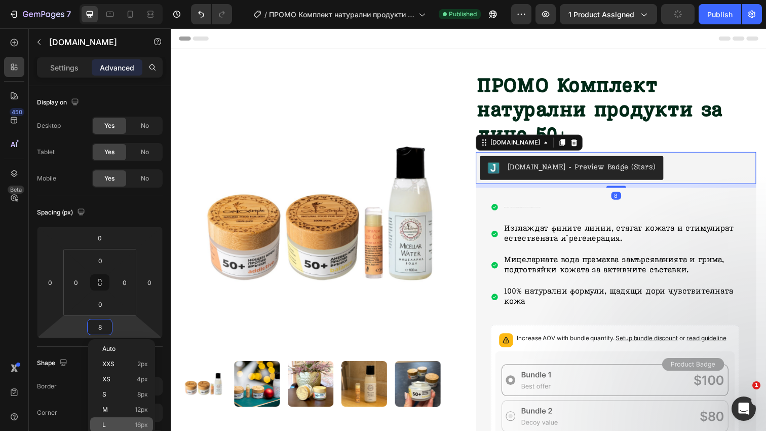
click at [116, 419] on div "L 16px" at bounding box center [121, 424] width 63 height 15
type input "16"
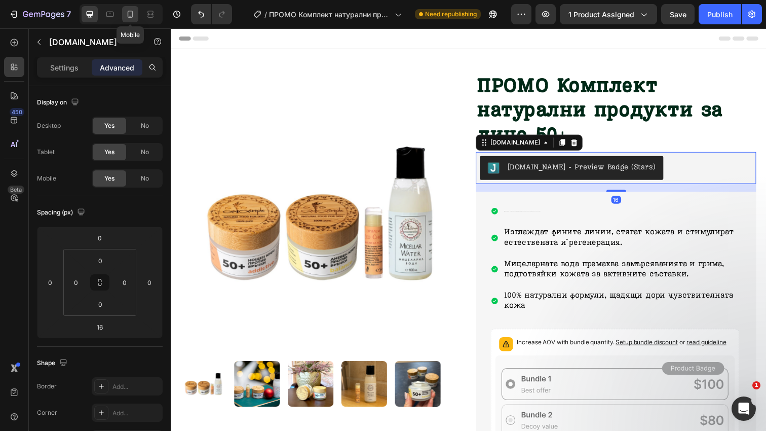
click at [131, 17] on icon at bounding box center [130, 14] width 10 height 10
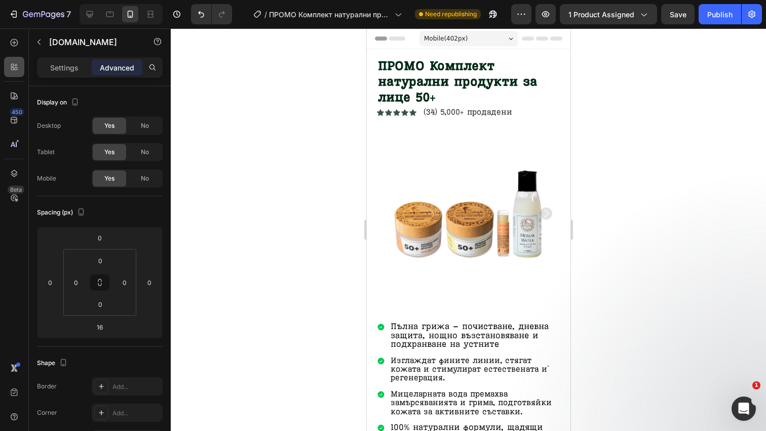
click at [18, 74] on div at bounding box center [14, 67] width 20 height 20
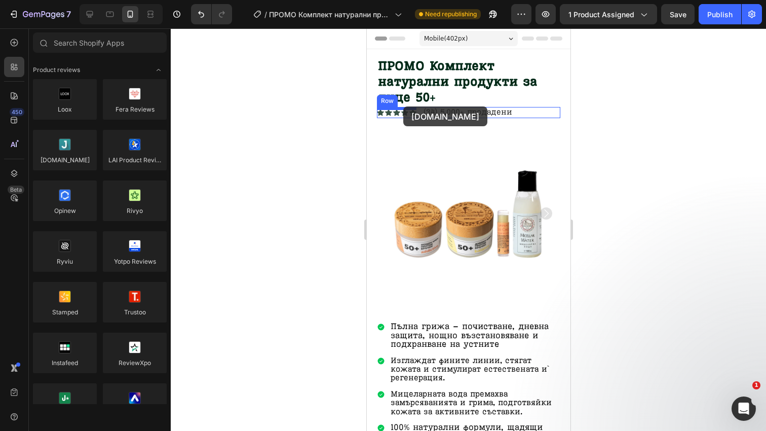
drag, startPoint x: 436, startPoint y: 177, endPoint x: 403, endPoint y: 106, distance: 78.2
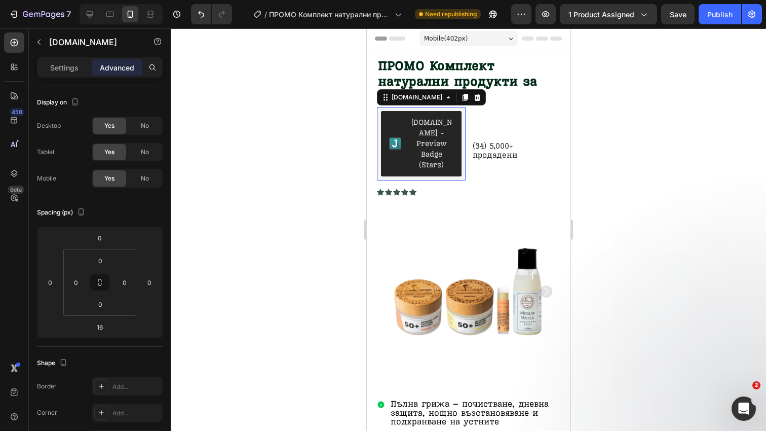
click at [403, 107] on div "[DOMAIN_NAME] - Preview Badge (Stars)" at bounding box center [421, 143] width 89 height 73
click at [474, 96] on icon at bounding box center [477, 96] width 7 height 7
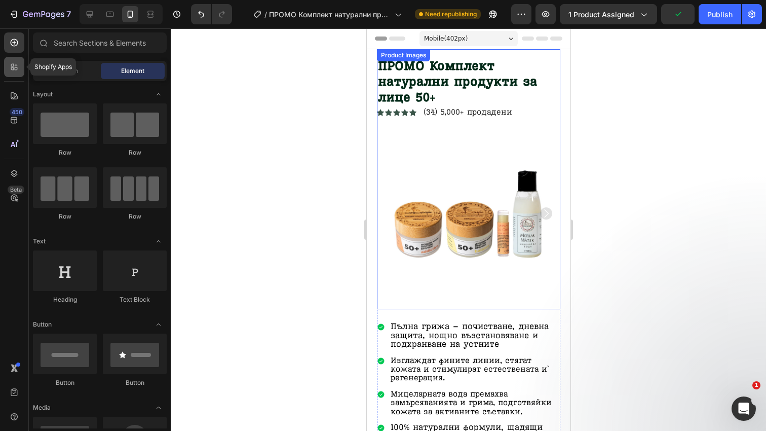
click at [15, 76] on div at bounding box center [14, 67] width 20 height 20
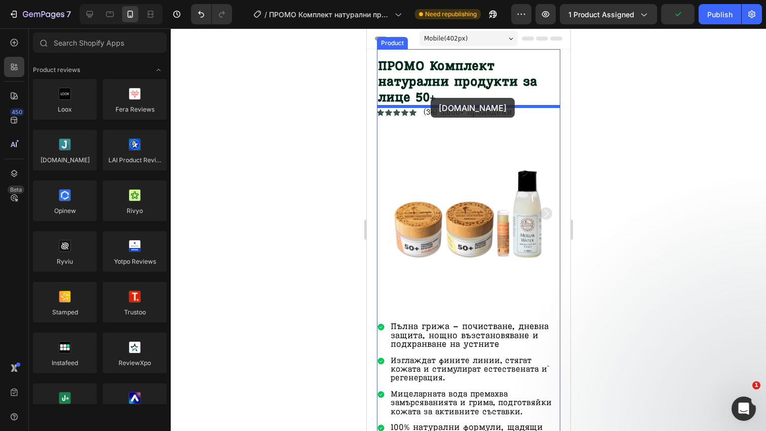
drag, startPoint x: 433, startPoint y: 173, endPoint x: 430, endPoint y: 98, distance: 75.0
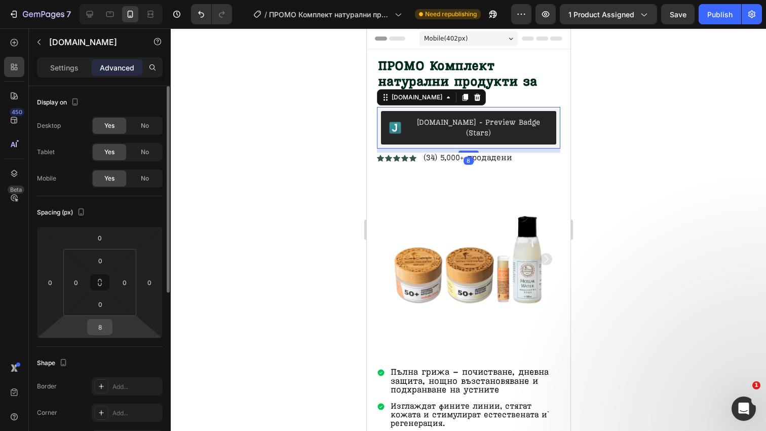
click at [102, 328] on input "8" at bounding box center [100, 326] width 20 height 15
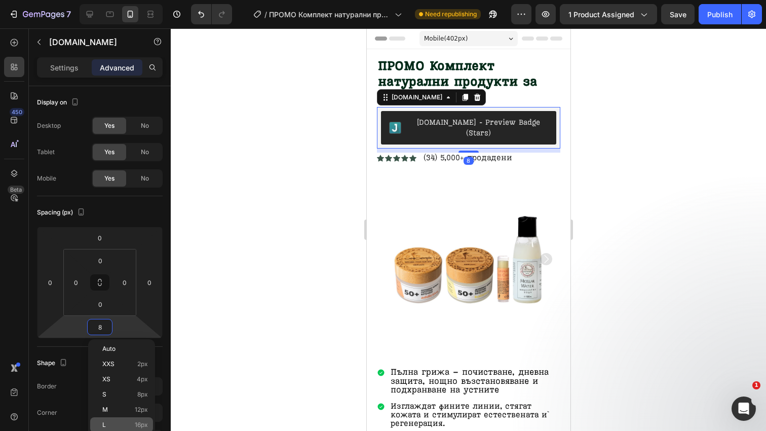
click at [129, 422] on p "L 16px" at bounding box center [125, 424] width 46 height 7
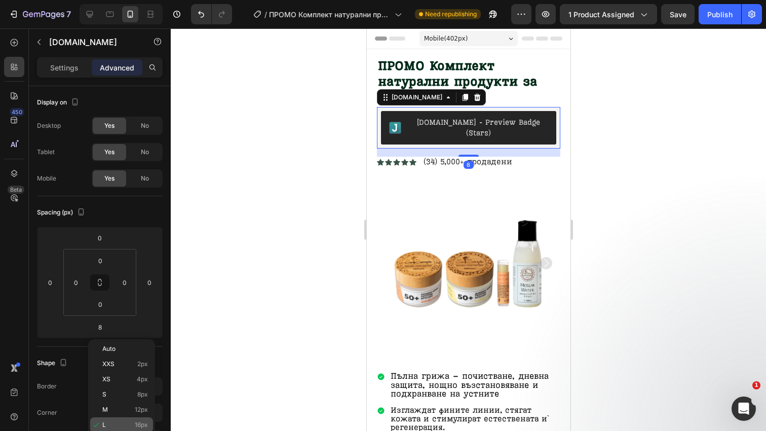
type input "16"
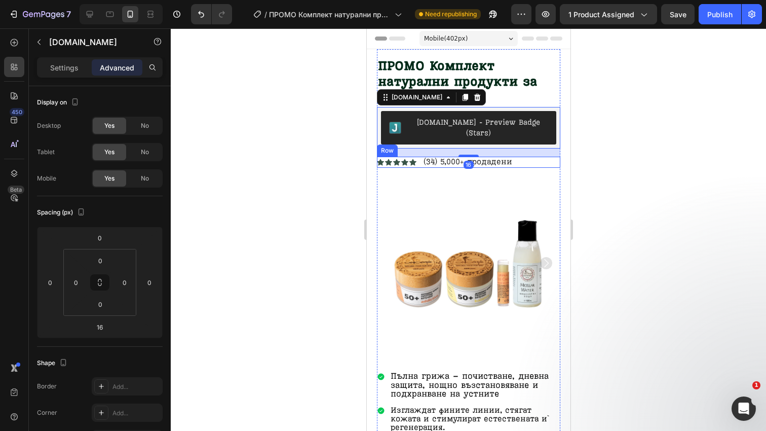
click at [530, 157] on div "Icon Icon Icon Icon Icon Icon List (34) 5,000+ продадени Text Block Row" at bounding box center [468, 162] width 183 height 11
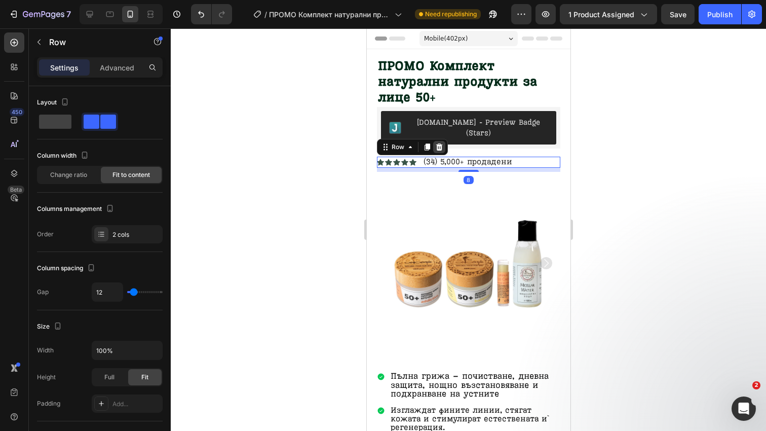
click at [443, 141] on div at bounding box center [439, 147] width 12 height 12
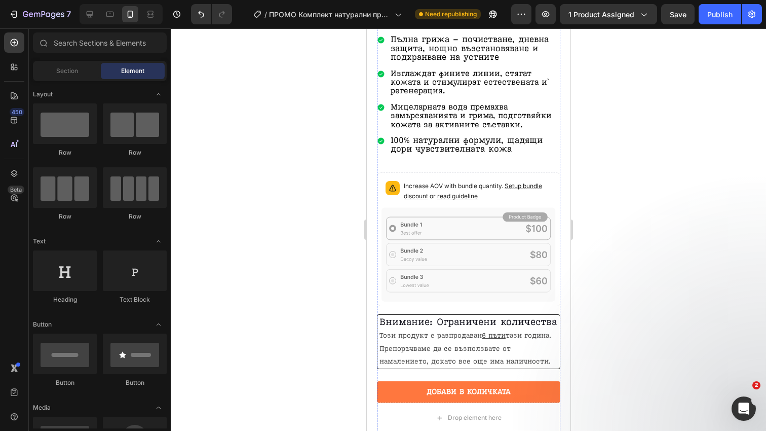
scroll to position [403, 0]
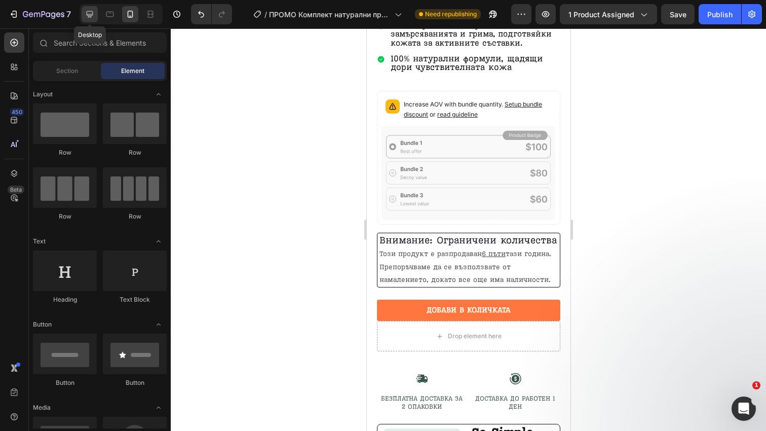
click at [94, 16] on icon at bounding box center [90, 14] width 10 height 10
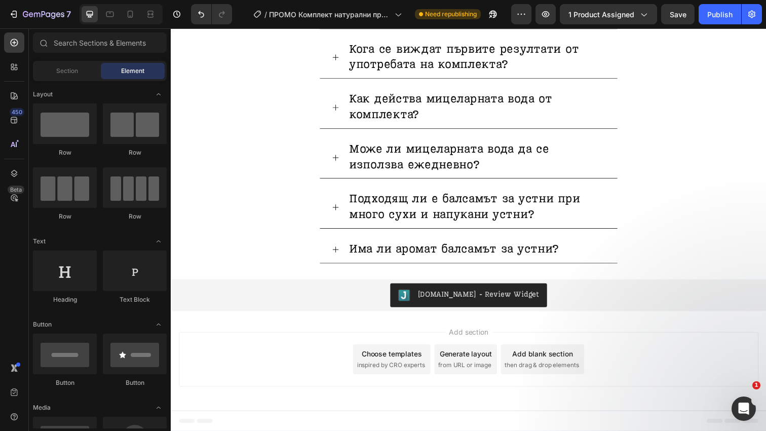
scroll to position [3028, 0]
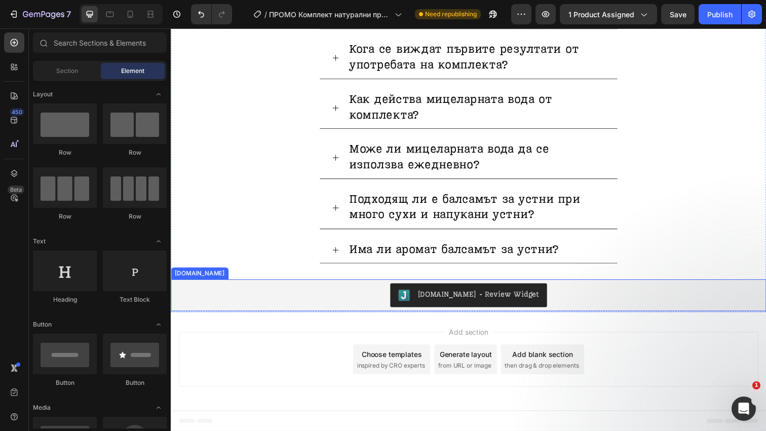
click at [352, 305] on div "[DOMAIN_NAME] - Review Widget" at bounding box center [475, 300] width 600 height 24
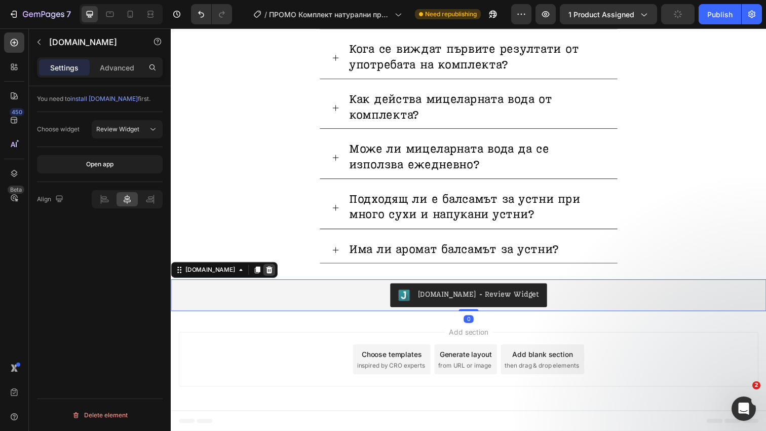
click at [268, 275] on icon at bounding box center [271, 274] width 7 height 7
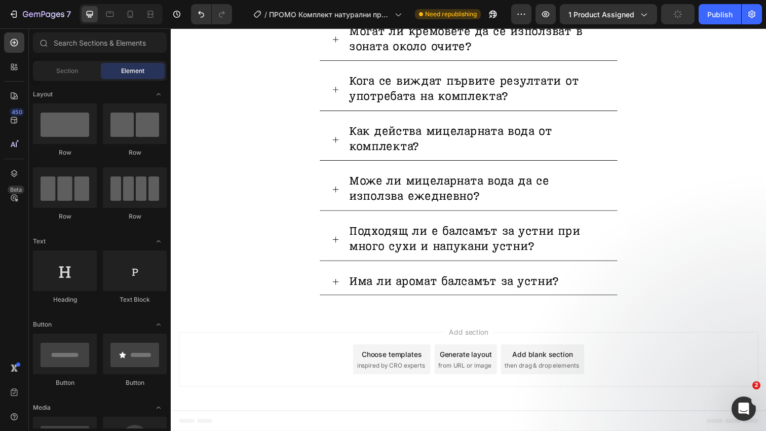
scroll to position [2996, 0]
click at [13, 68] on icon at bounding box center [12, 68] width 3 height 3
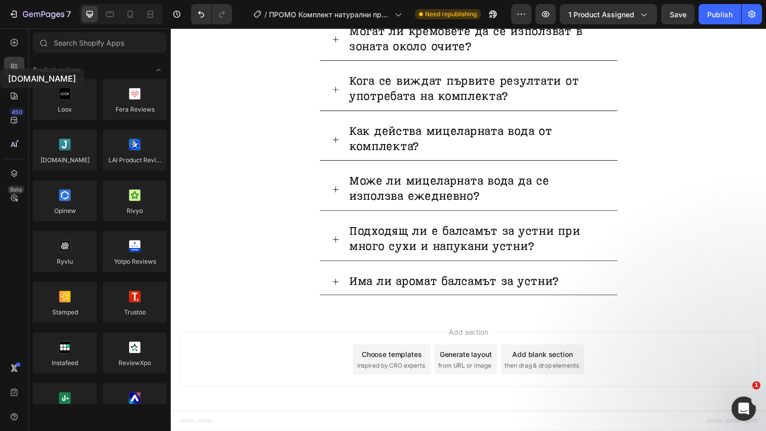
drag, startPoint x: 75, startPoint y: 155, endPoint x: -7, endPoint y: 68, distance: 118.7
click at [0, 0] on html "7 Version history / ПРОМО Комплект натурални продукти за лице 50+ Need republis…" at bounding box center [383, 0] width 766 height 0
click at [22, 129] on div "450" at bounding box center [14, 120] width 20 height 20
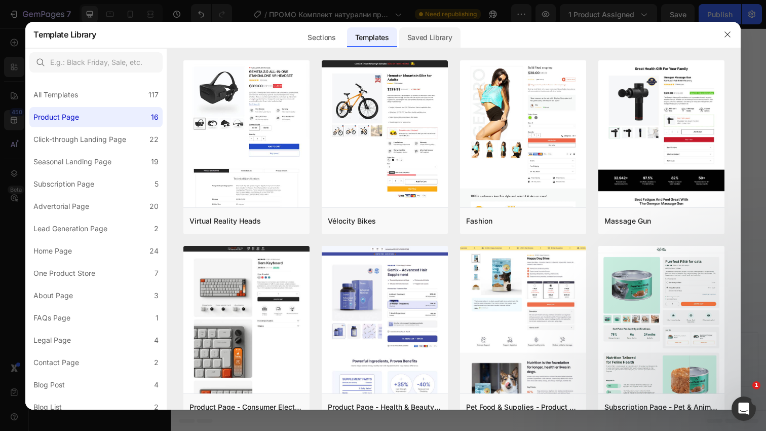
click at [415, 34] on div "Saved Library" at bounding box center [429, 37] width 61 height 20
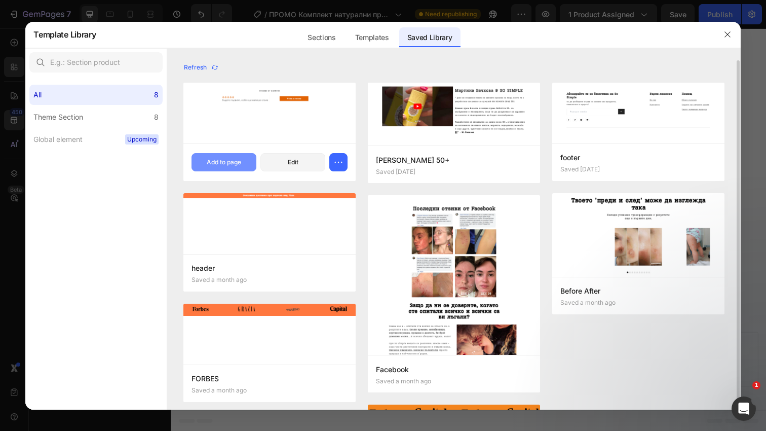
click at [226, 167] on div "Add to page" at bounding box center [224, 162] width 34 height 9
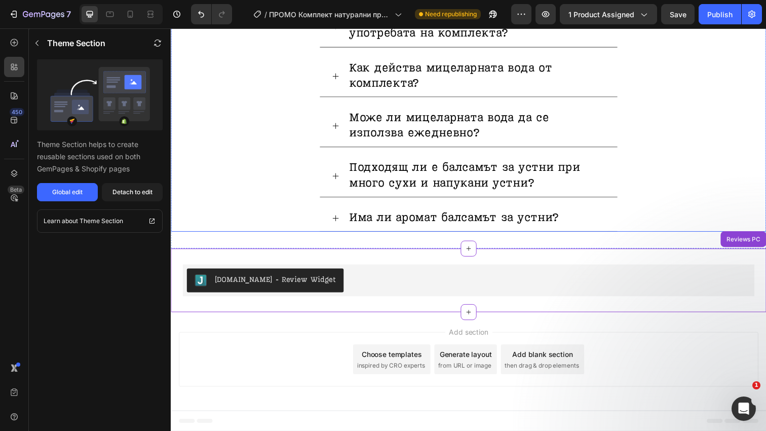
scroll to position [3061, 0]
click at [132, 20] on div at bounding box center [130, 14] width 16 height 16
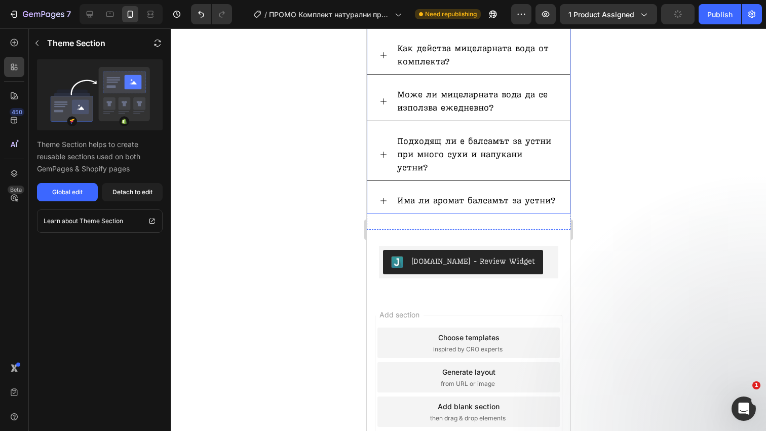
scroll to position [3348, 0]
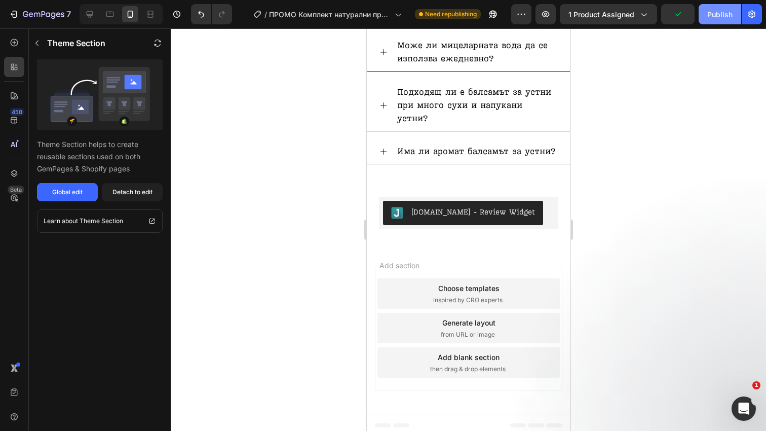
click at [716, 15] on div "Publish" at bounding box center [719, 14] width 25 height 11
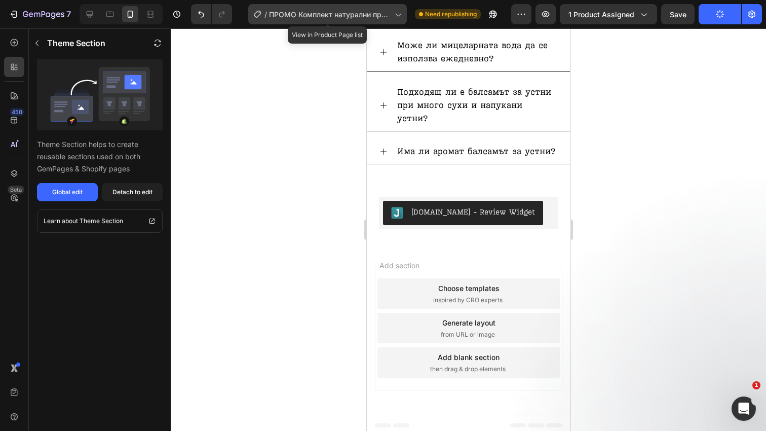
click at [368, 10] on span "ПРОМО Комплект натурални продукти за лице 50+" at bounding box center [330, 14] width 122 height 11
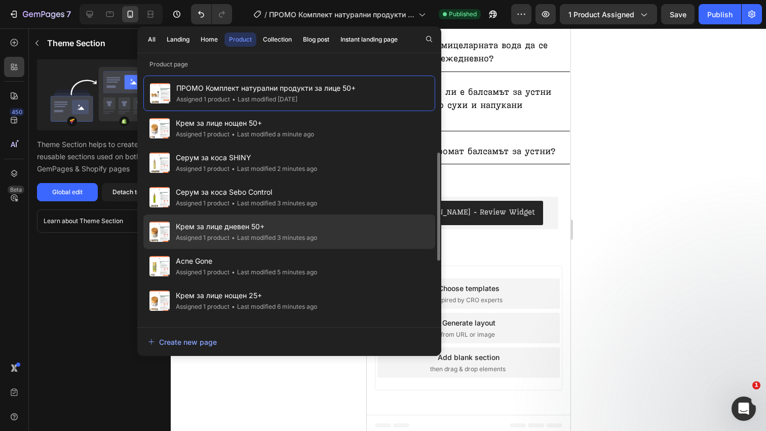
scroll to position [340, 0]
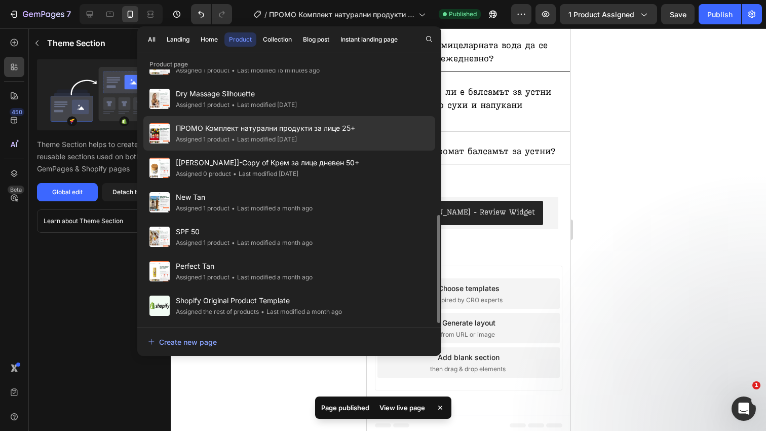
click at [334, 132] on span "ПРОМО Комплект натурални продукти за лице 25+" at bounding box center [265, 128] width 179 height 12
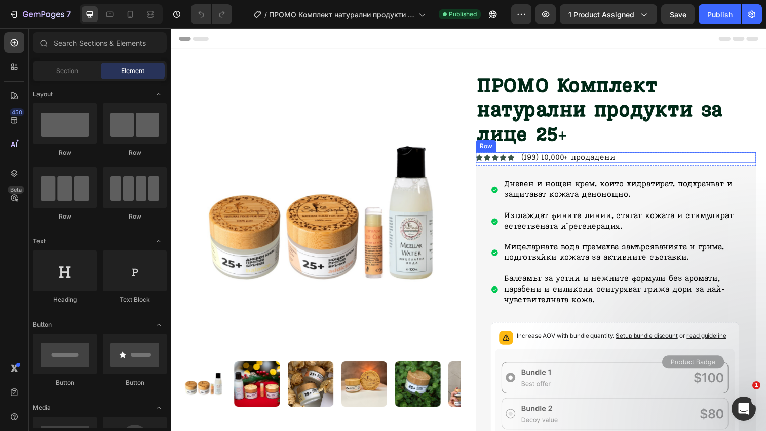
click at [647, 163] on div "Icon Icon Icon Icon Icon Icon List (193) 10,000+ продадени Text [GEOGRAPHIC_DAT…" at bounding box center [625, 160] width 286 height 11
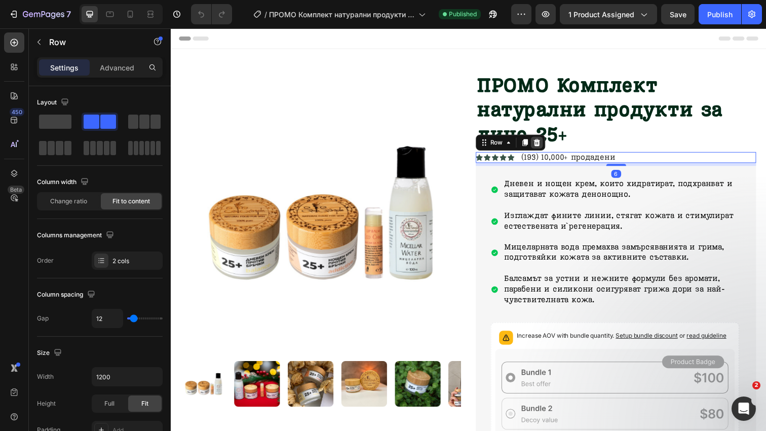
click at [546, 146] on icon at bounding box center [545, 144] width 7 height 7
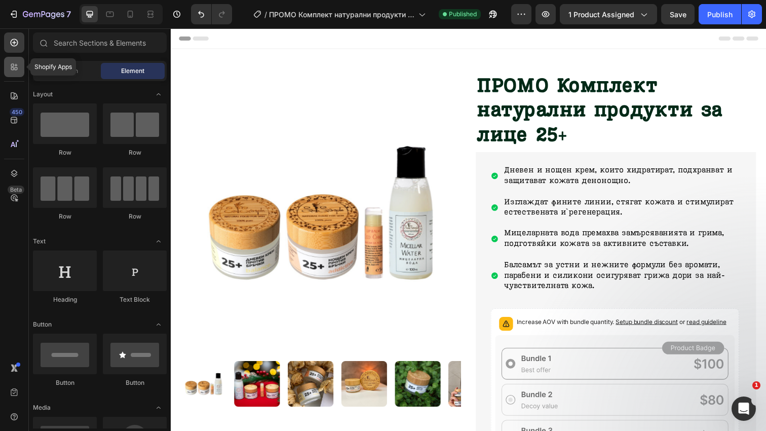
click at [11, 65] on icon at bounding box center [14, 67] width 10 height 10
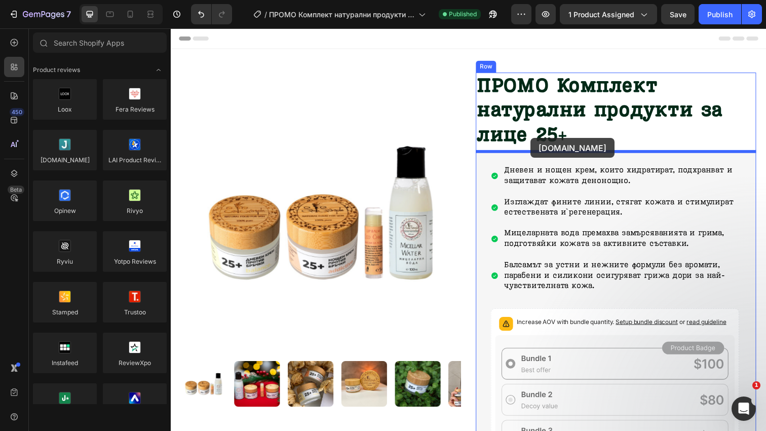
drag, startPoint x: 237, startPoint y: 176, endPoint x: 538, endPoint y: 140, distance: 303.7
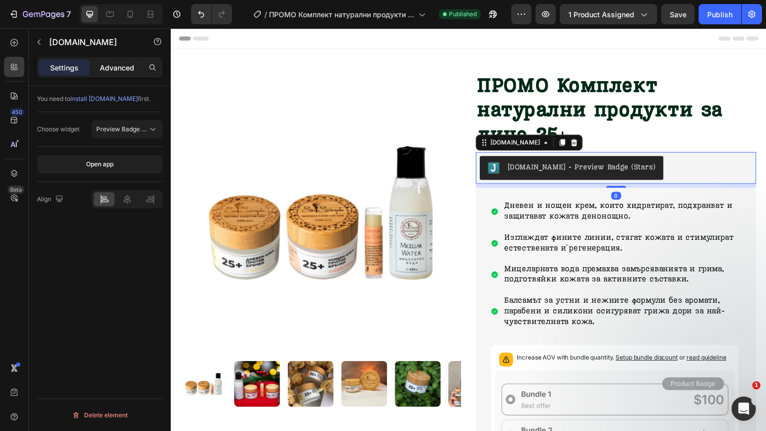
click at [119, 75] on div "Advanced" at bounding box center [117, 67] width 51 height 16
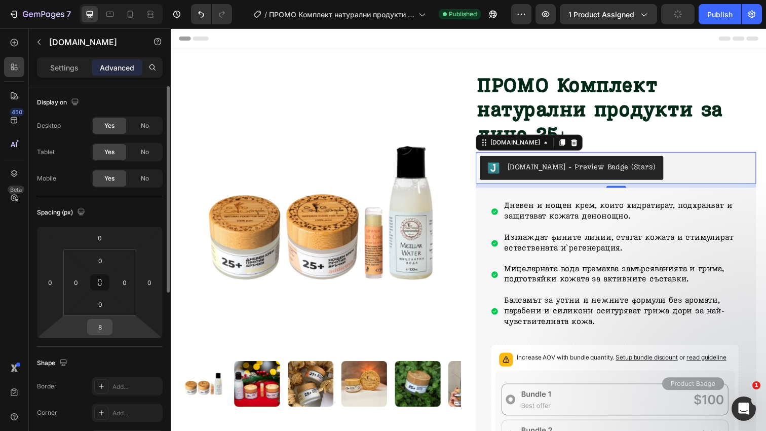
click at [103, 327] on input "8" at bounding box center [100, 326] width 20 height 15
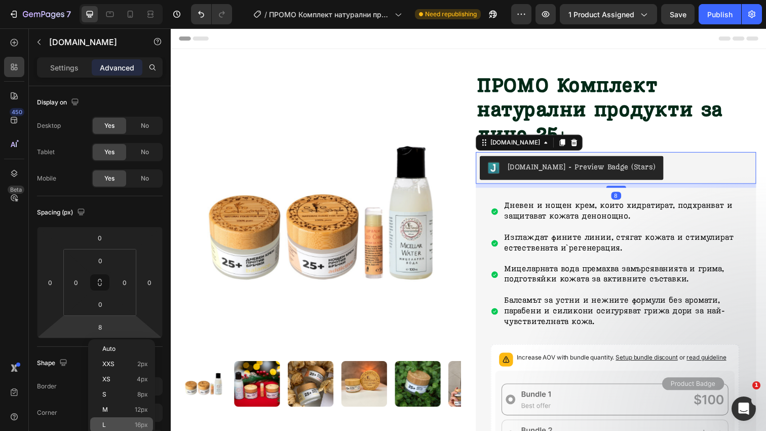
click at [122, 420] on div "L 16px" at bounding box center [121, 424] width 63 height 15
type input "16"
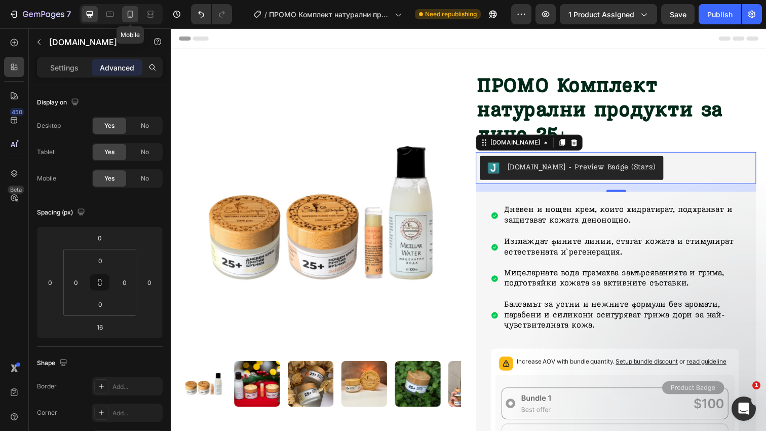
click at [134, 15] on icon at bounding box center [130, 14] width 10 height 10
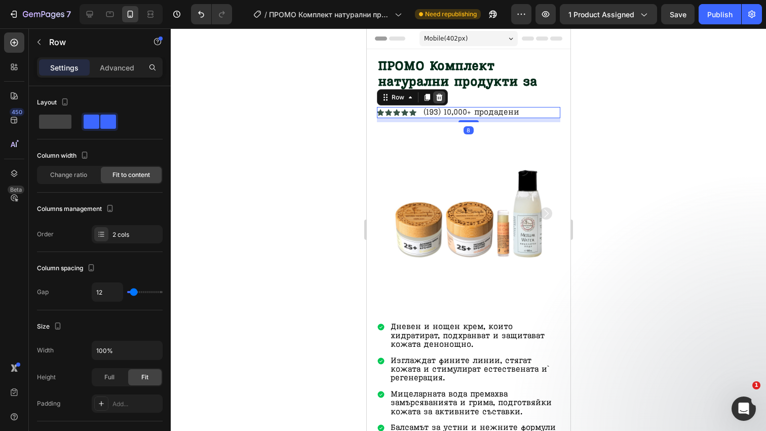
click at [442, 94] on icon at bounding box center [439, 97] width 8 height 8
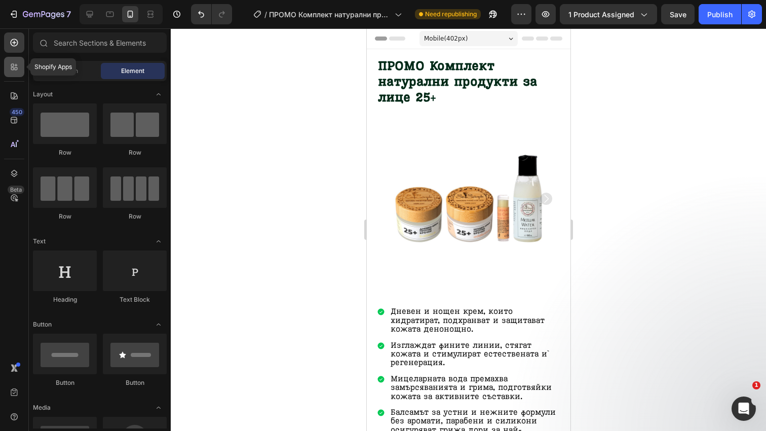
click at [18, 66] on icon at bounding box center [14, 67] width 10 height 10
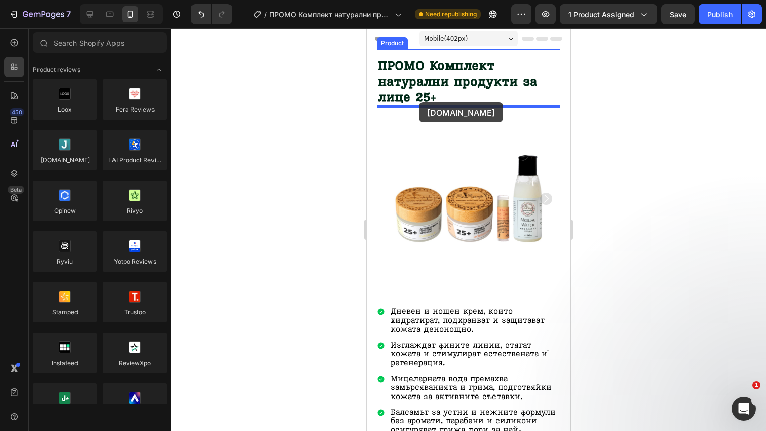
drag, startPoint x: 428, startPoint y: 189, endPoint x: 419, endPoint y: 102, distance: 86.6
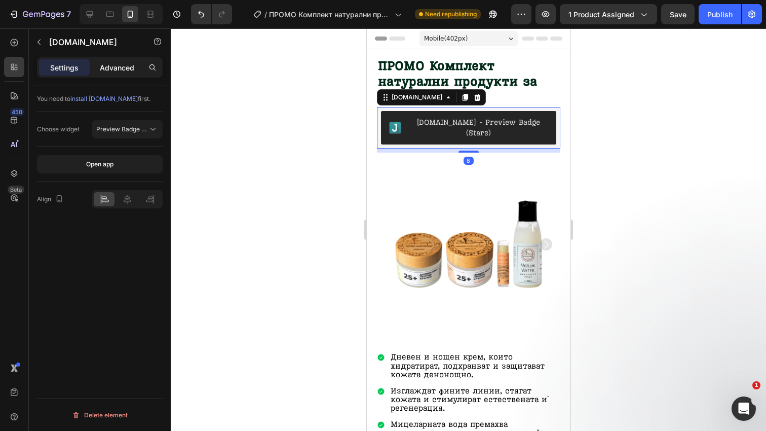
click at [115, 59] on div "Advanced" at bounding box center [117, 67] width 51 height 16
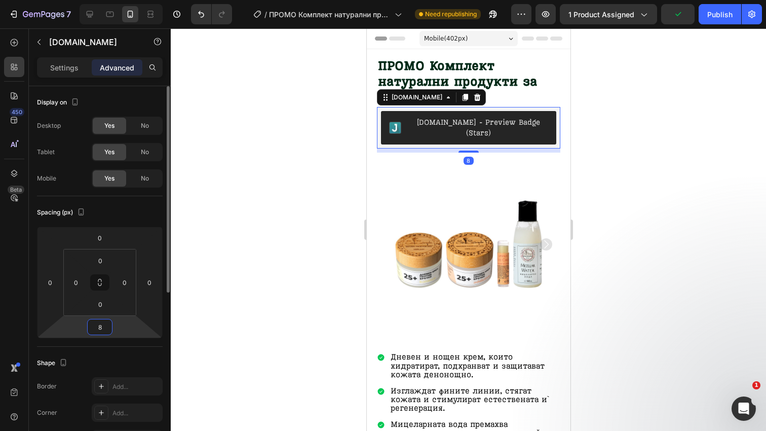
click at [102, 330] on input "8" at bounding box center [100, 326] width 20 height 15
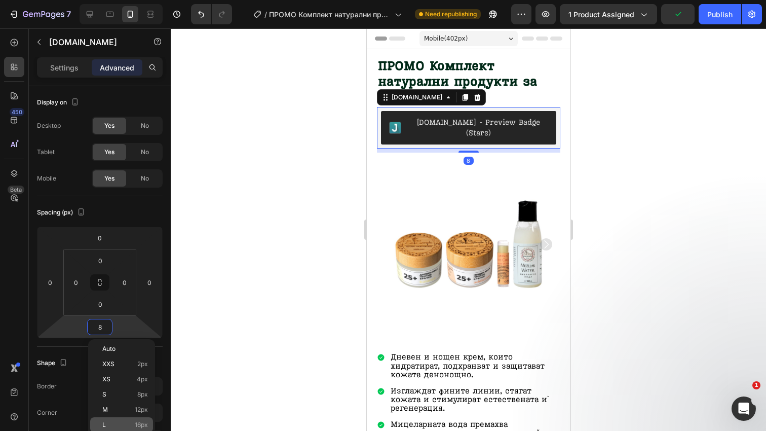
click at [120, 418] on div "L 16px" at bounding box center [121, 424] width 63 height 15
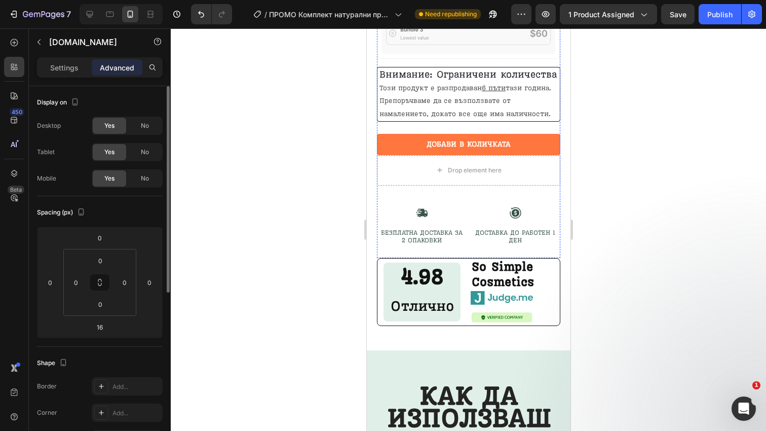
scroll to position [1249, 0]
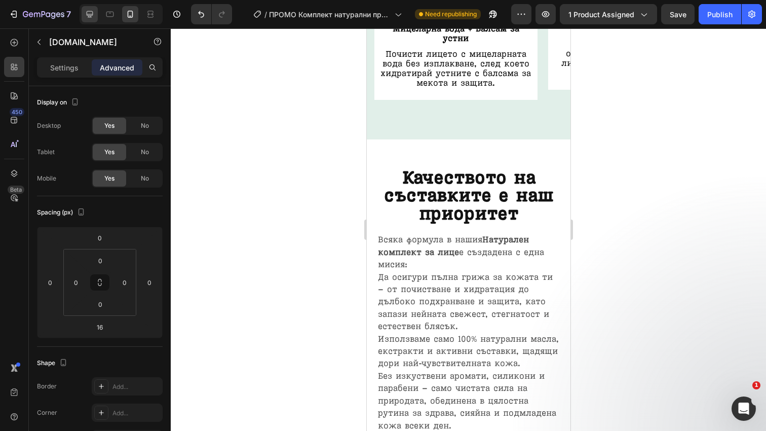
click at [93, 14] on icon at bounding box center [90, 14] width 7 height 7
type input "8"
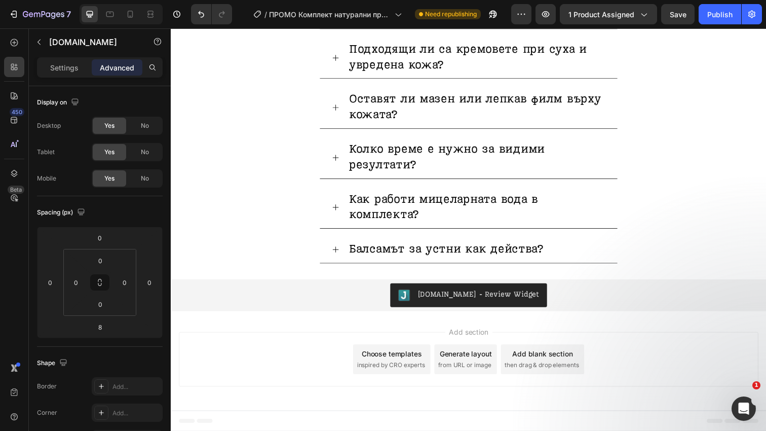
scroll to position [2925, 0]
click at [290, 311] on div "[DOMAIN_NAME] - Review Widget" at bounding box center [475, 300] width 600 height 24
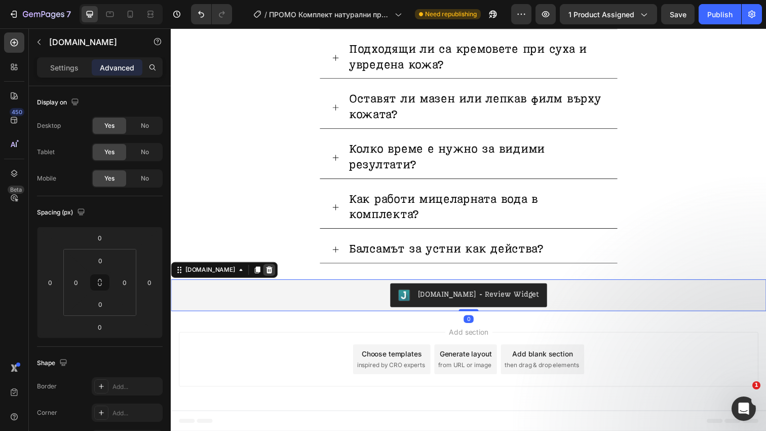
click at [268, 273] on icon at bounding box center [271, 274] width 7 height 7
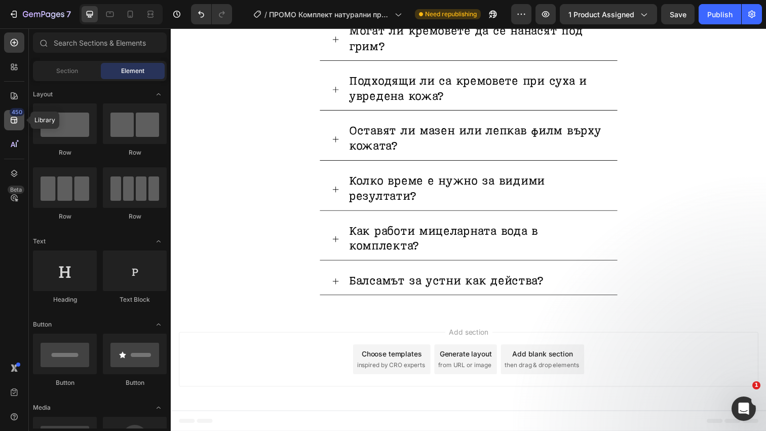
click at [14, 119] on icon at bounding box center [14, 120] width 7 height 7
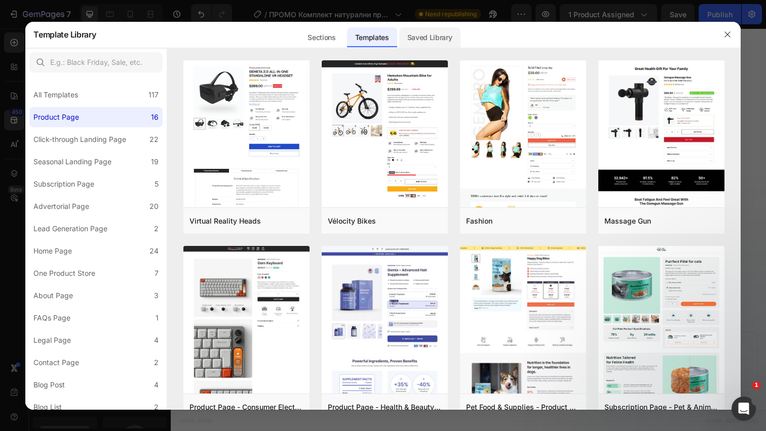
click at [433, 41] on div "Saved Library" at bounding box center [429, 37] width 61 height 20
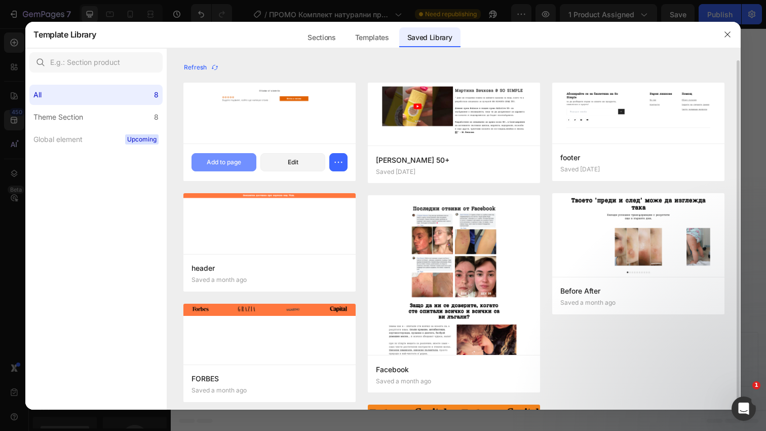
click at [224, 158] on div "Add to page" at bounding box center [224, 162] width 34 height 9
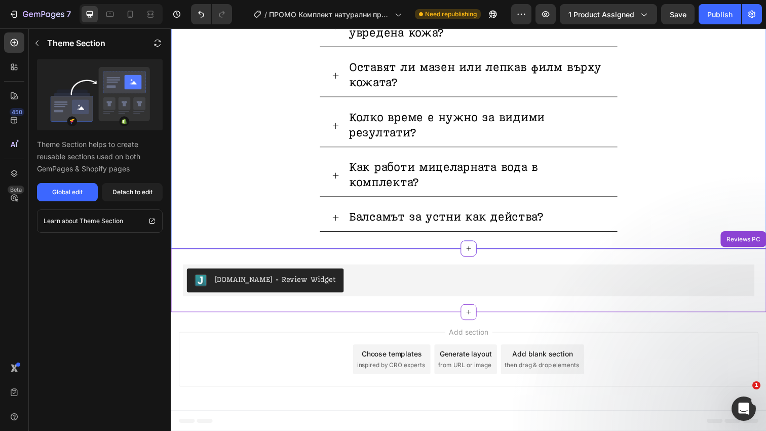
scroll to position [2957, 0]
click at [684, 17] on span "Save" at bounding box center [678, 14] width 17 height 9
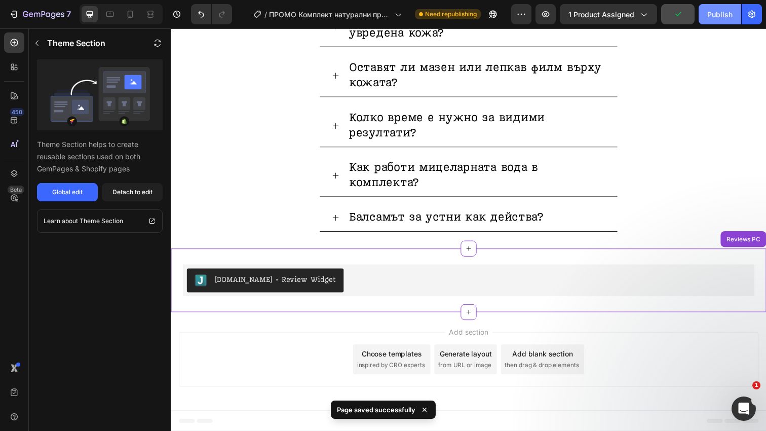
click at [722, 18] on div "Publish" at bounding box center [719, 14] width 25 height 11
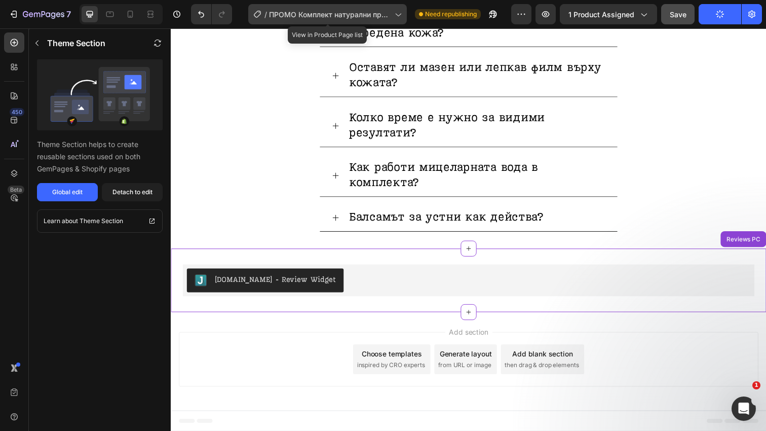
click at [347, 18] on span "ПРОМО Комплект натурални продукти за лице 25+" at bounding box center [330, 14] width 122 height 11
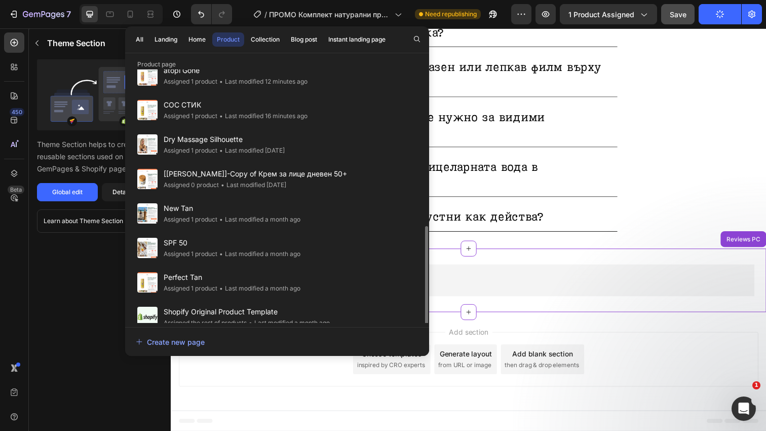
scroll to position [340, 0]
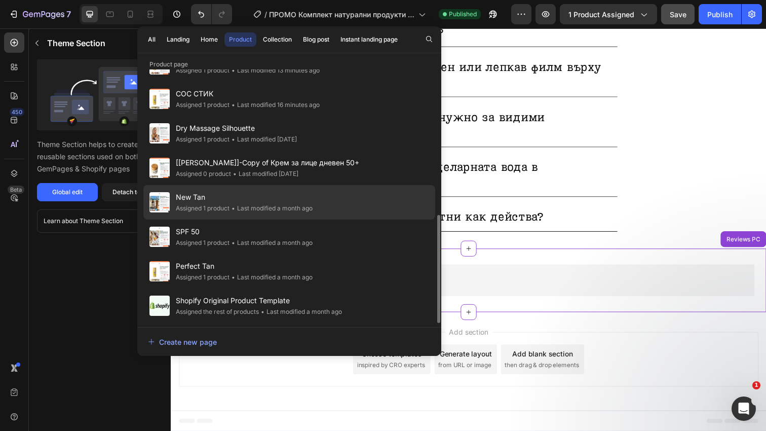
click at [325, 219] on div "New Tan Assigned 1 product • Last modified a month ago" at bounding box center [289, 236] width 292 height 34
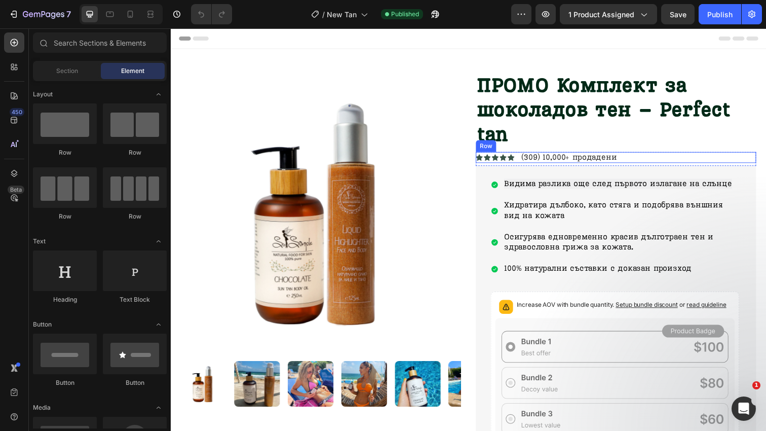
click at [651, 158] on div "Icon Icon Icon Icon Icon Icon List (309) 10,000+ продадени Text [GEOGRAPHIC_DAT…" at bounding box center [625, 160] width 286 height 11
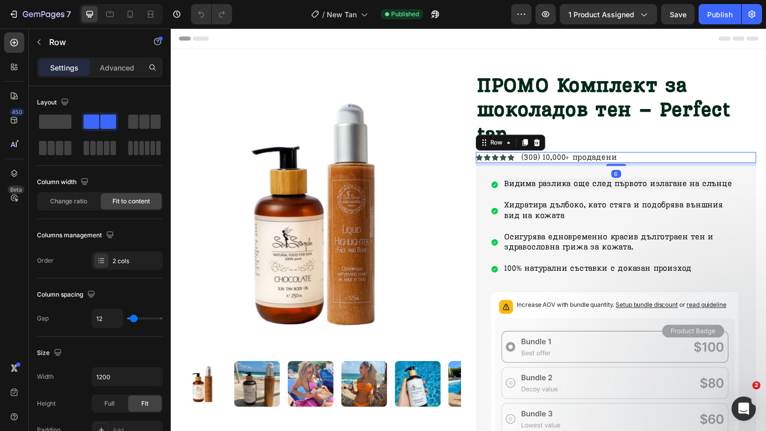
click at [552, 143] on div "Row" at bounding box center [517, 145] width 71 height 16
drag, startPoint x: 18, startPoint y: 68, endPoint x: 42, endPoint y: 114, distance: 51.0
click at [18, 68] on icon at bounding box center [14, 67] width 10 height 10
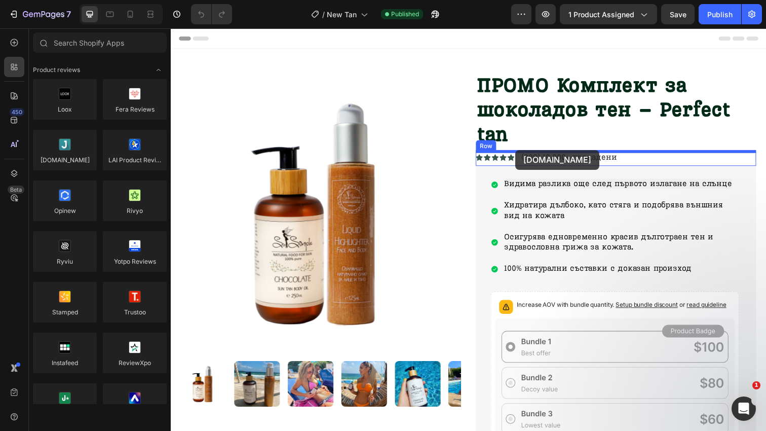
drag, startPoint x: 233, startPoint y: 180, endPoint x: 523, endPoint y: 153, distance: 291.2
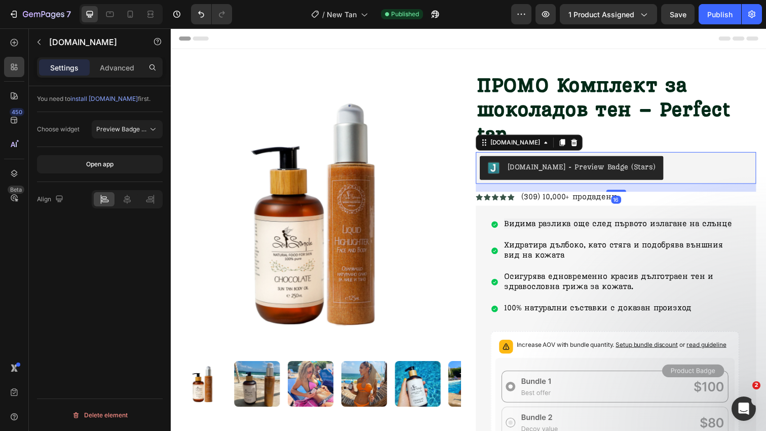
click at [647, 193] on div "16" at bounding box center [625, 191] width 286 height 8
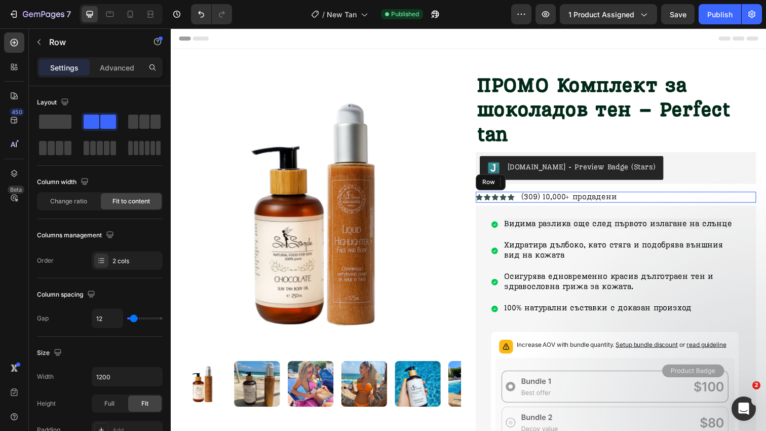
click at [647, 198] on div "Icon Icon Icon Icon Icon Icon List (309) 10,000+ продадени Text Block Row" at bounding box center [625, 200] width 286 height 11
click at [546, 183] on icon at bounding box center [545, 185] width 7 height 7
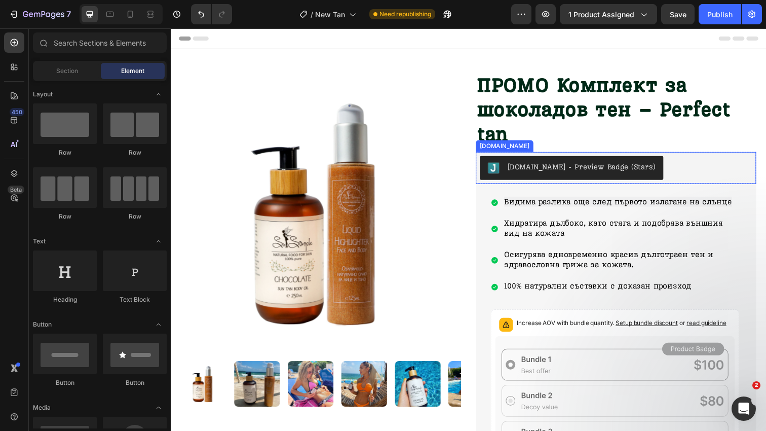
click at [657, 168] on div "[DOMAIN_NAME] - Preview Badge (Stars)" at bounding box center [626, 171] width 278 height 24
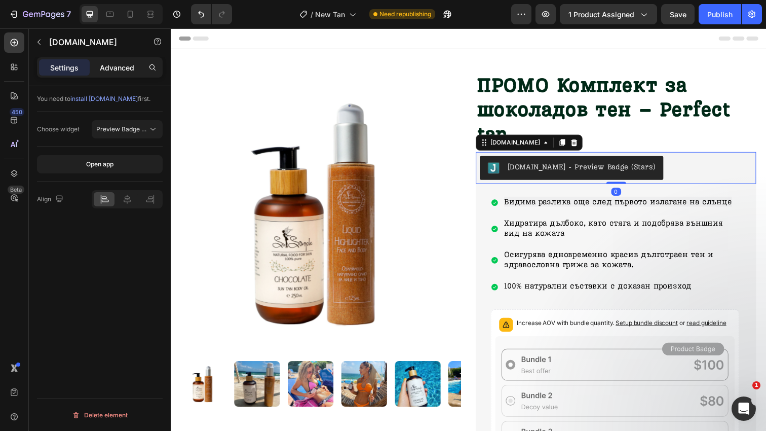
click at [116, 63] on p "Advanced" at bounding box center [117, 67] width 34 height 11
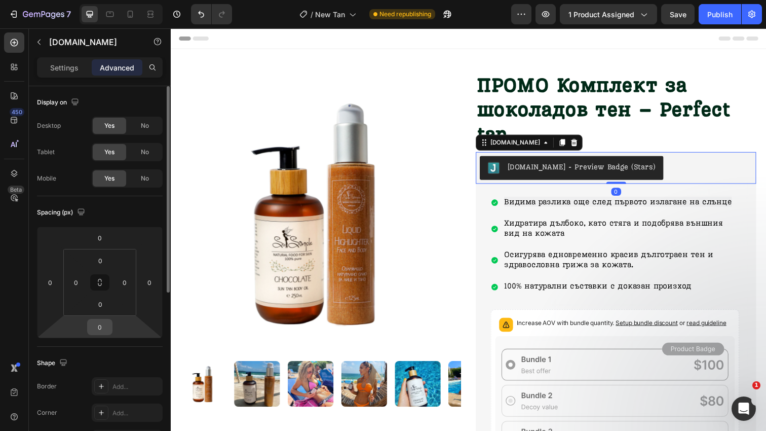
click at [99, 326] on input "0" at bounding box center [100, 326] width 20 height 15
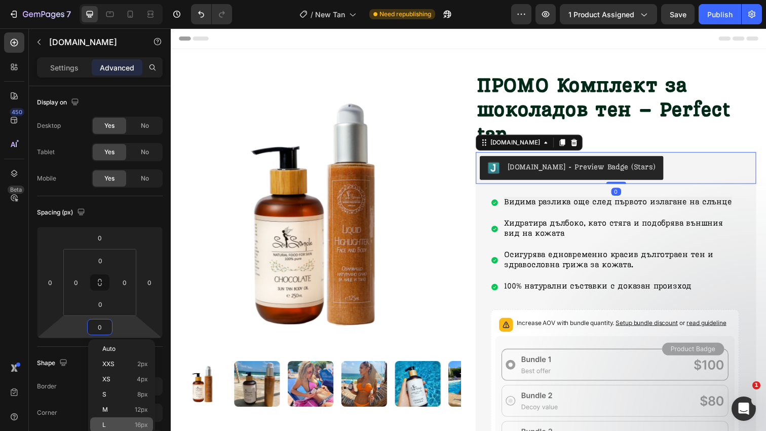
click at [115, 422] on p "L 16px" at bounding box center [125, 424] width 46 height 7
type input "16"
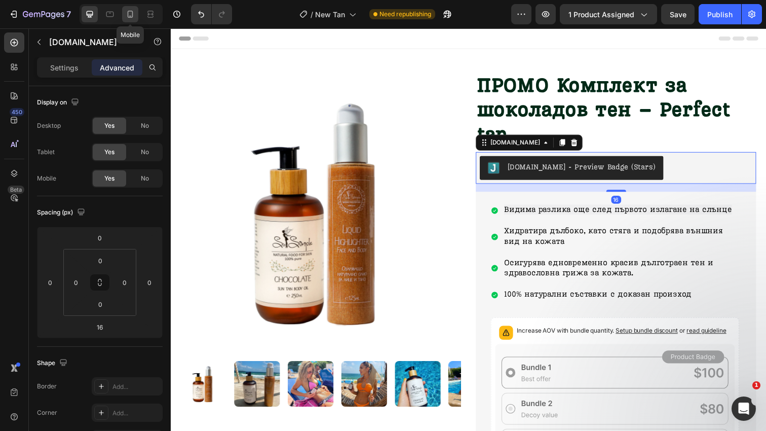
click at [129, 13] on icon at bounding box center [130, 14] width 10 height 10
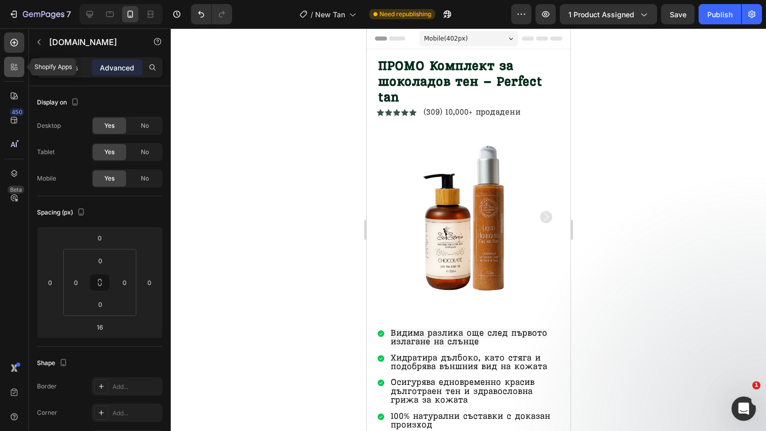
click at [16, 64] on icon at bounding box center [16, 65] width 3 height 3
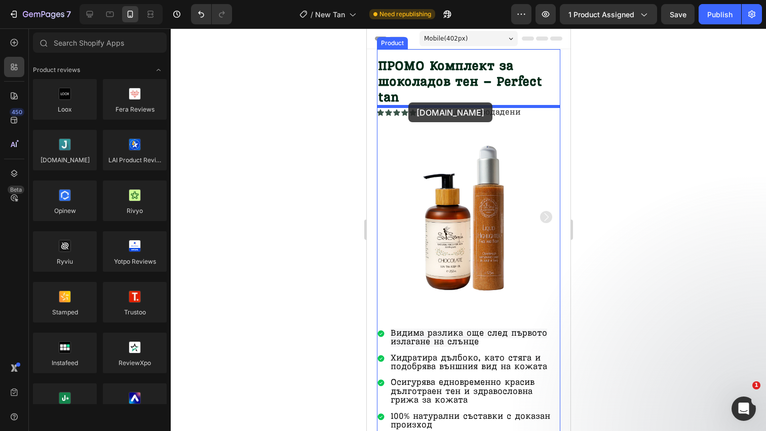
drag, startPoint x: 440, startPoint y: 178, endPoint x: 408, endPoint y: 102, distance: 82.0
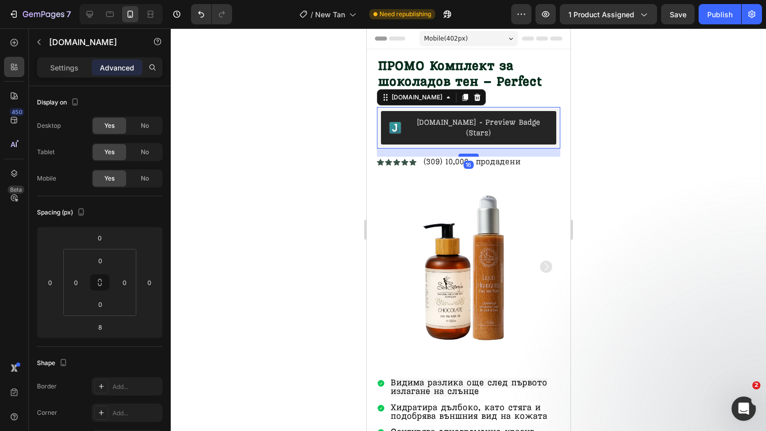
click at [471, 154] on div at bounding box center [468, 155] width 20 height 3
type input "16"
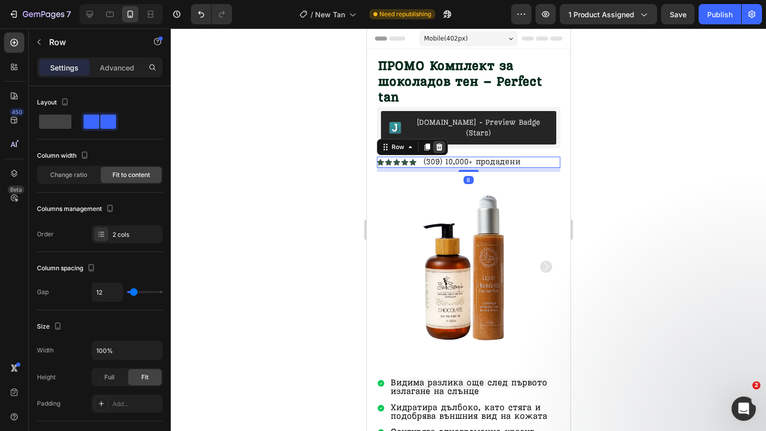
click at [438, 143] on icon at bounding box center [439, 146] width 7 height 7
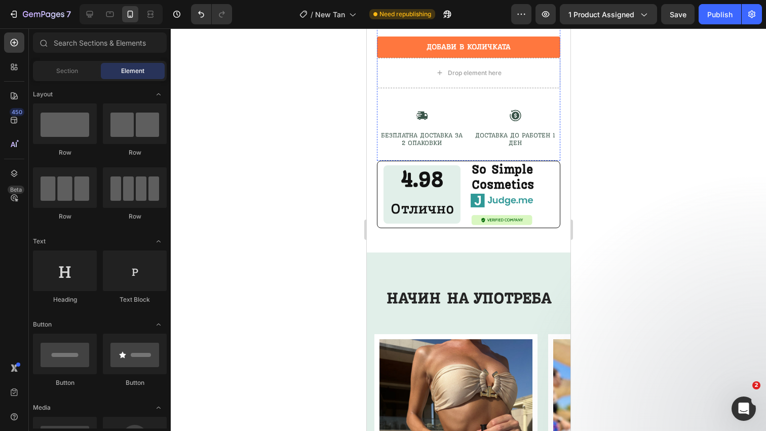
scroll to position [1204, 0]
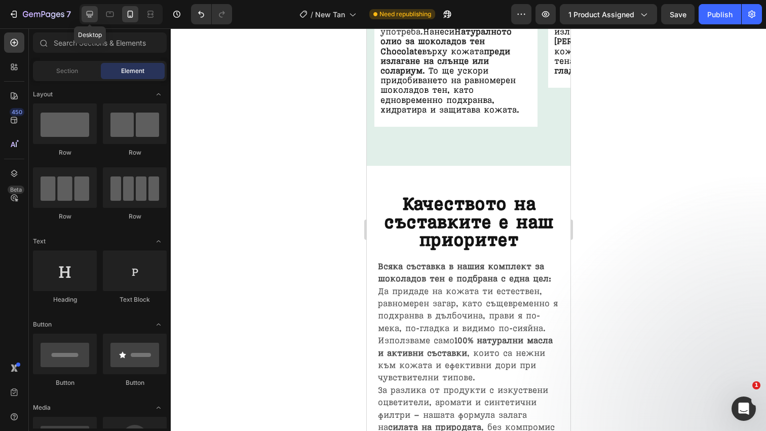
click at [91, 7] on div at bounding box center [90, 14] width 16 height 16
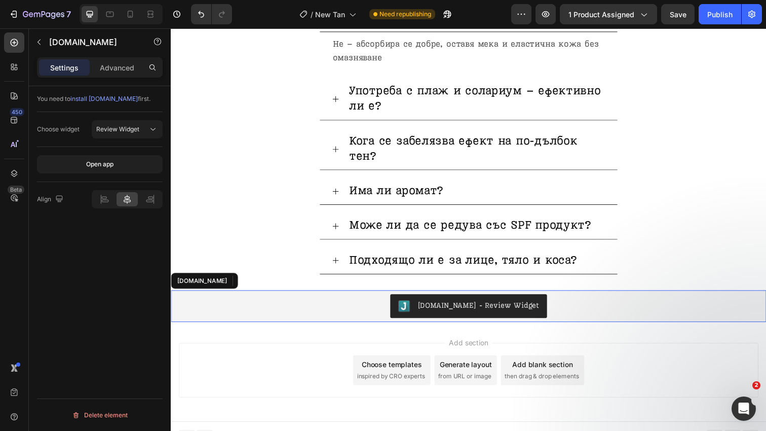
click at [350, 324] on div "[DOMAIN_NAME] - Review Widget" at bounding box center [475, 312] width 600 height 24
click at [268, 290] on icon at bounding box center [271, 286] width 7 height 7
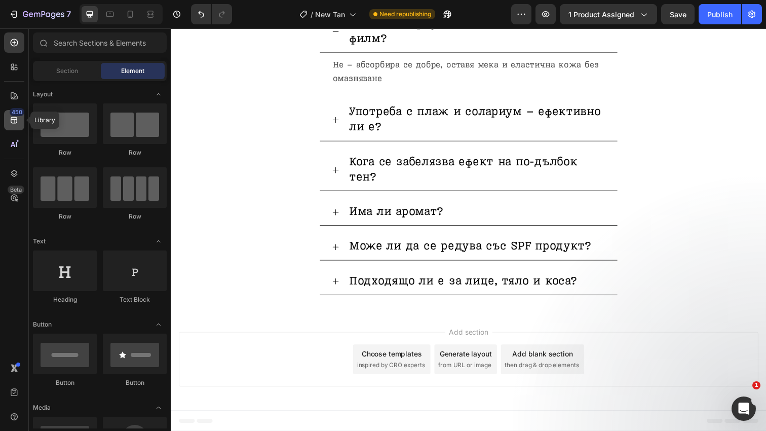
click at [16, 119] on icon at bounding box center [14, 120] width 10 height 10
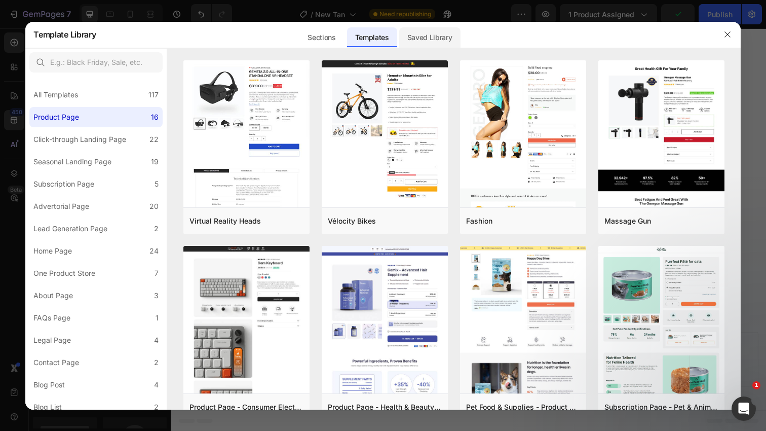
click at [439, 32] on div "Saved Library" at bounding box center [429, 37] width 61 height 20
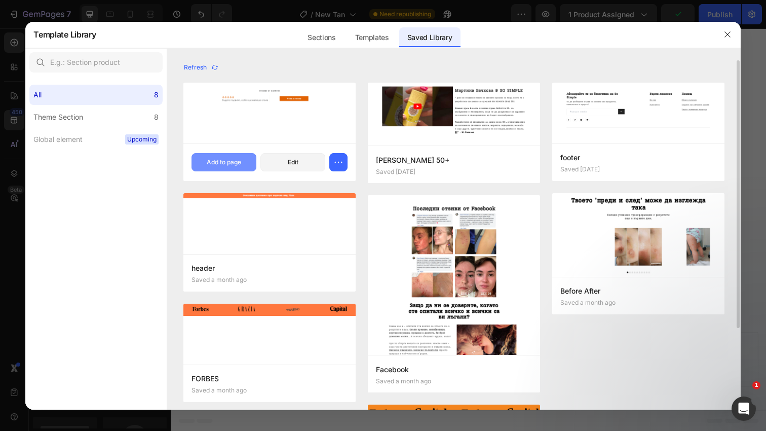
click at [247, 165] on button "Add to page" at bounding box center [224, 162] width 65 height 18
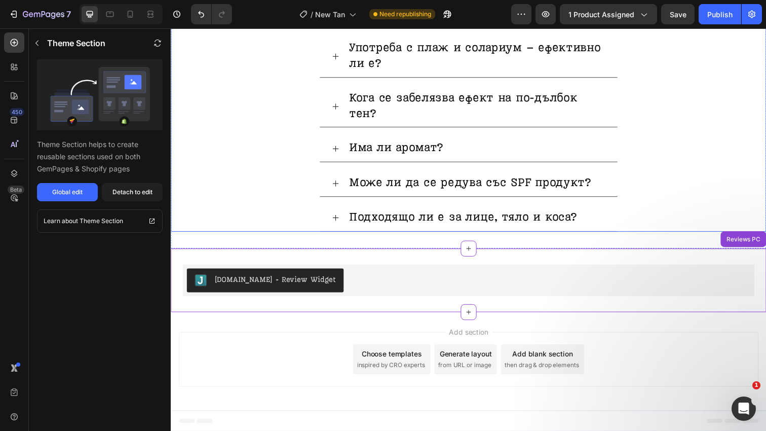
scroll to position [3135, 0]
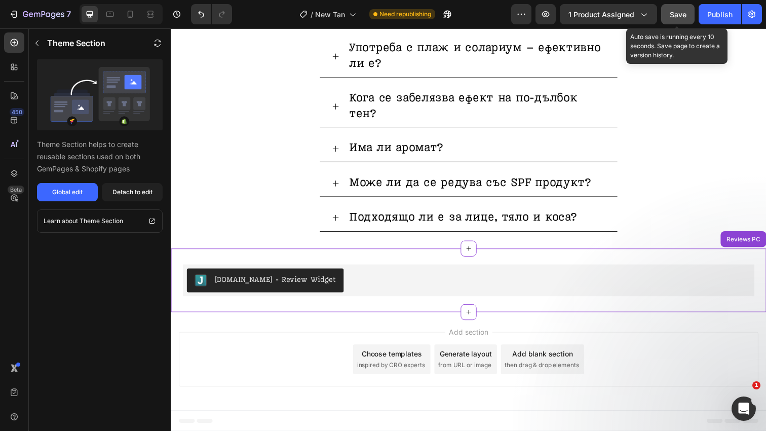
click at [686, 13] on span "Save" at bounding box center [678, 14] width 17 height 9
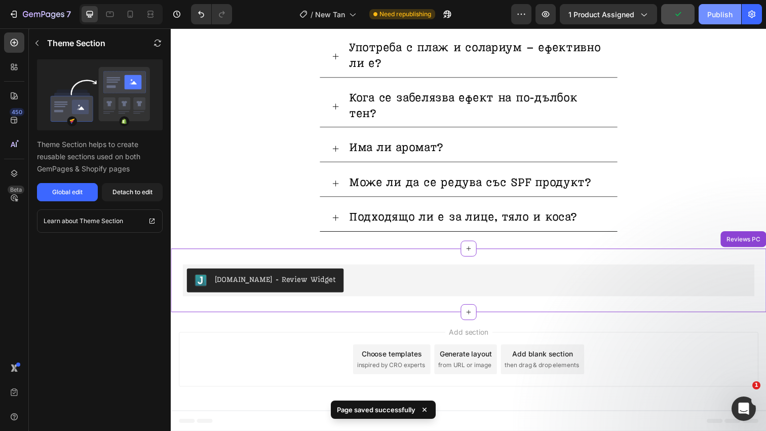
click at [715, 17] on div "Publish" at bounding box center [719, 14] width 25 height 11
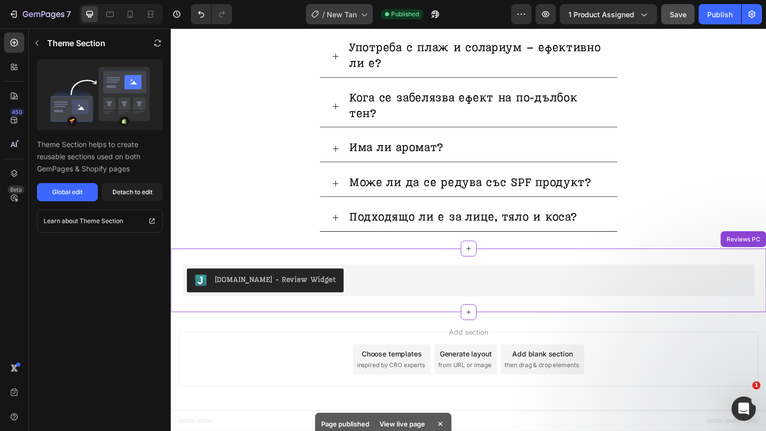
click at [369, 16] on icon at bounding box center [364, 14] width 10 height 10
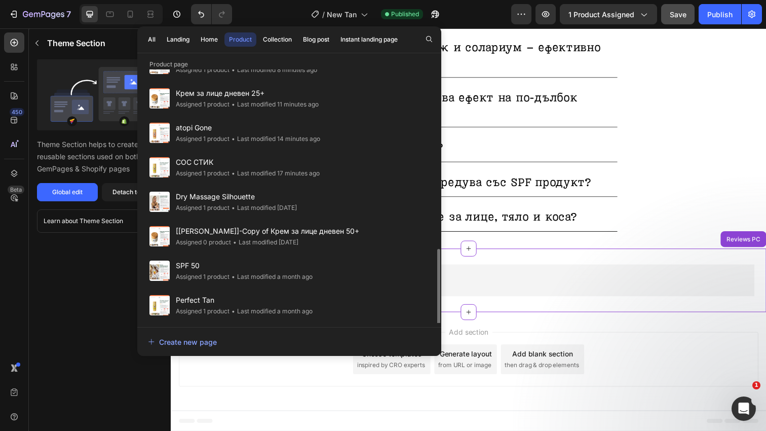
scroll to position [340, 0]
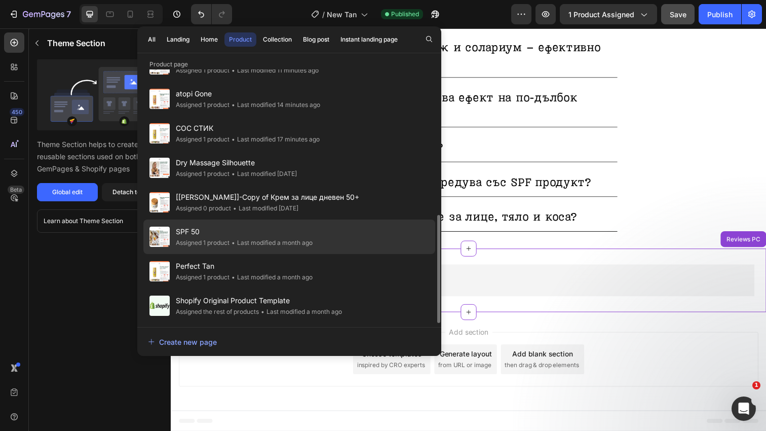
click at [289, 238] on div "• Last modified a month ago" at bounding box center [271, 243] width 83 height 10
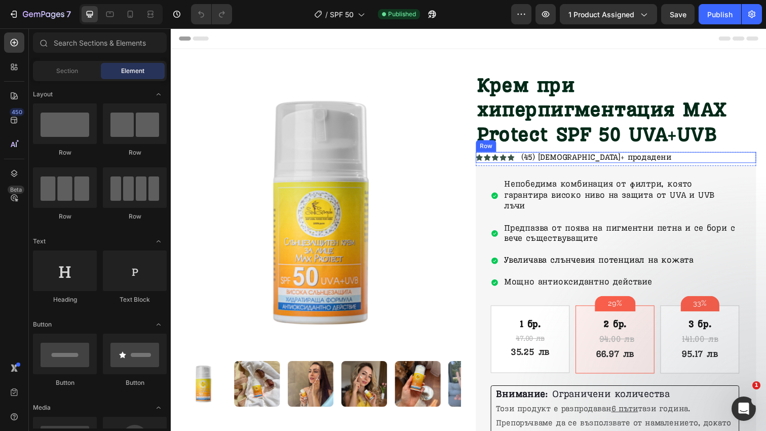
click at [653, 162] on div "Icon Icon Icon Icon Icon Icon List (45) [DEMOGRAPHIC_DATA]+ продадени Text Bloc…" at bounding box center [625, 160] width 286 height 11
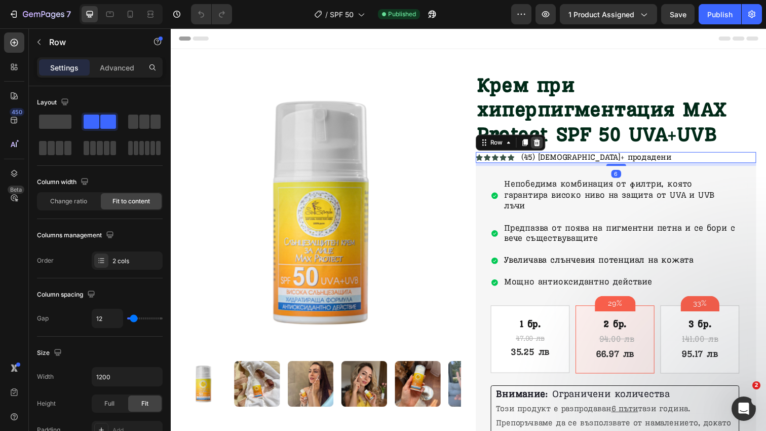
click at [546, 148] on icon at bounding box center [545, 144] width 7 height 7
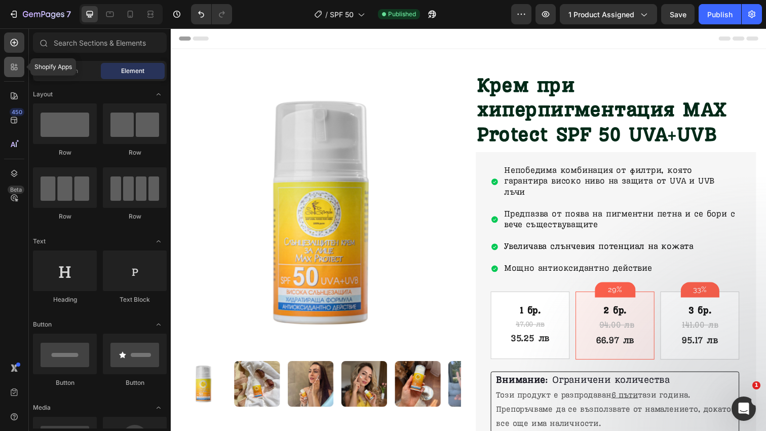
click at [18, 67] on icon at bounding box center [14, 67] width 10 height 10
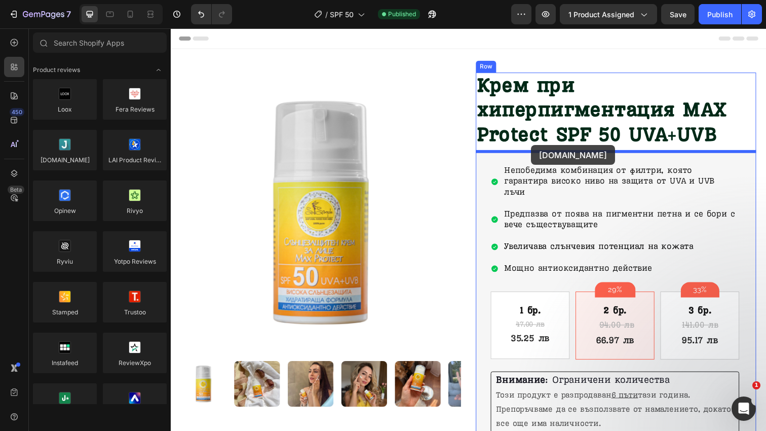
drag, startPoint x: 236, startPoint y: 187, endPoint x: 539, endPoint y: 147, distance: 305.1
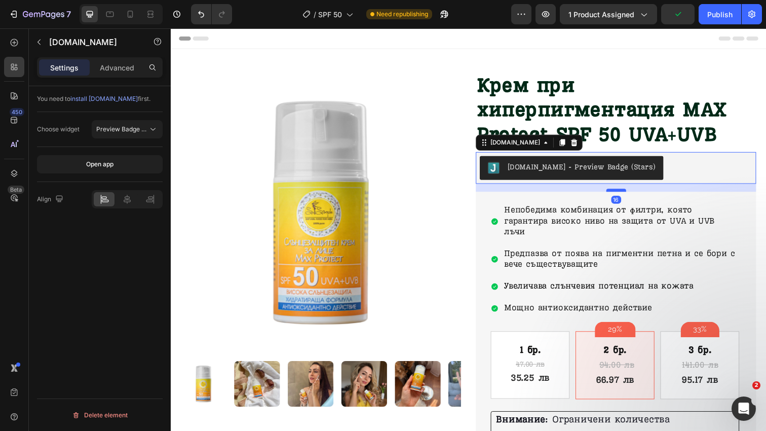
click at [625, 193] on div at bounding box center [626, 193] width 20 height 3
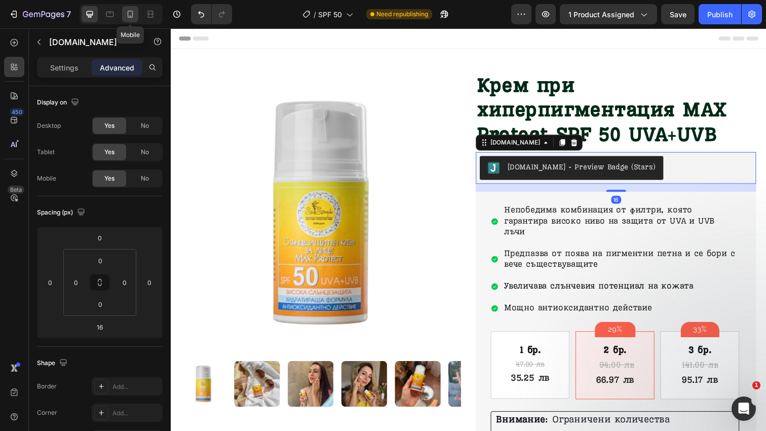
click at [133, 20] on div at bounding box center [130, 14] width 16 height 16
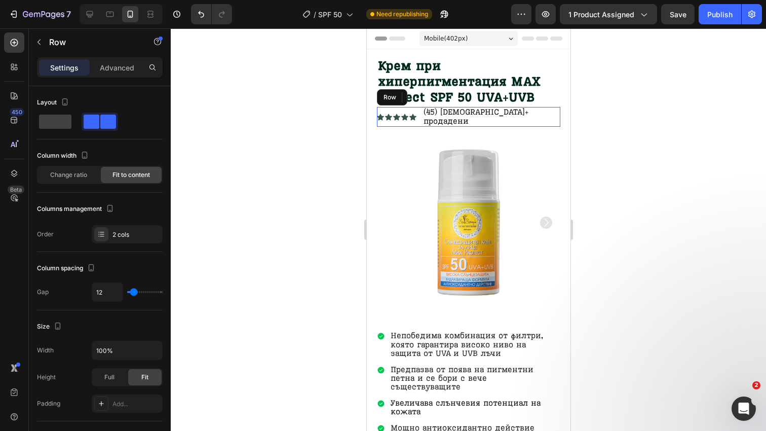
click at [531, 114] on div "Icon Icon Icon Icon Icon Icon List (45) [DEMOGRAPHIC_DATA]+ продадени Text Bloc…" at bounding box center [468, 117] width 183 height 20
click at [439, 93] on icon at bounding box center [439, 97] width 8 height 8
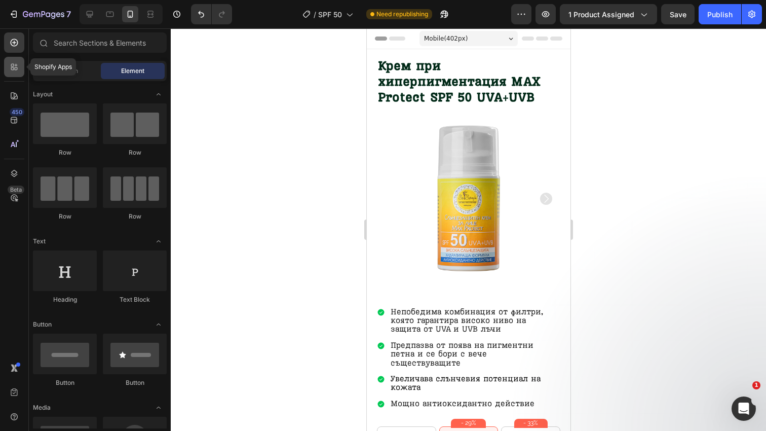
click at [19, 68] on icon at bounding box center [14, 67] width 10 height 10
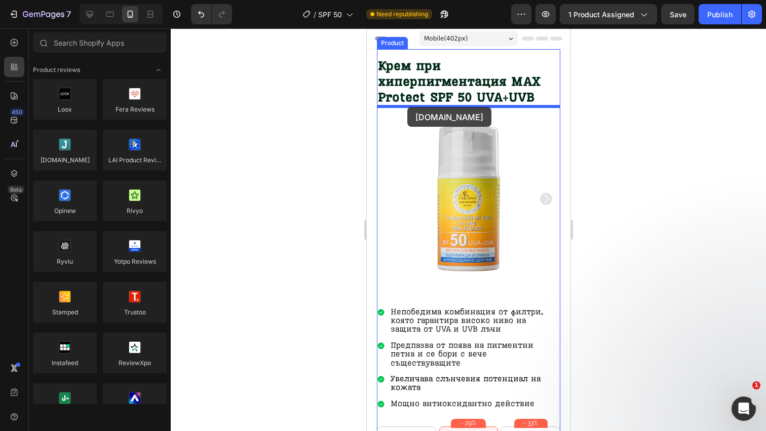
drag, startPoint x: 423, startPoint y: 181, endPoint x: 407, endPoint y: 107, distance: 75.7
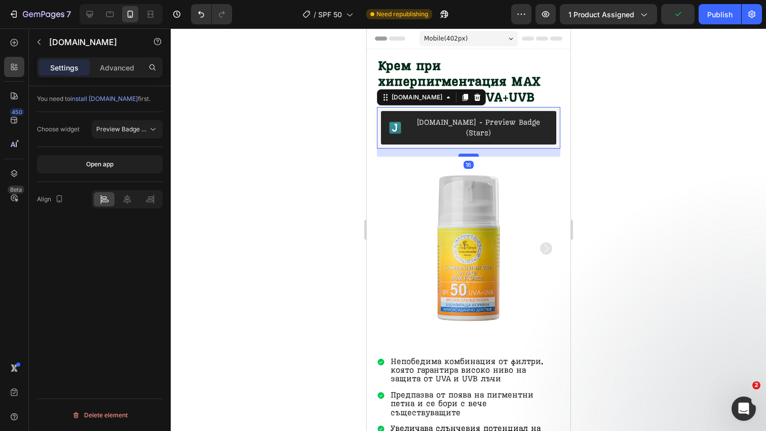
click at [474, 154] on div at bounding box center [468, 155] width 20 height 3
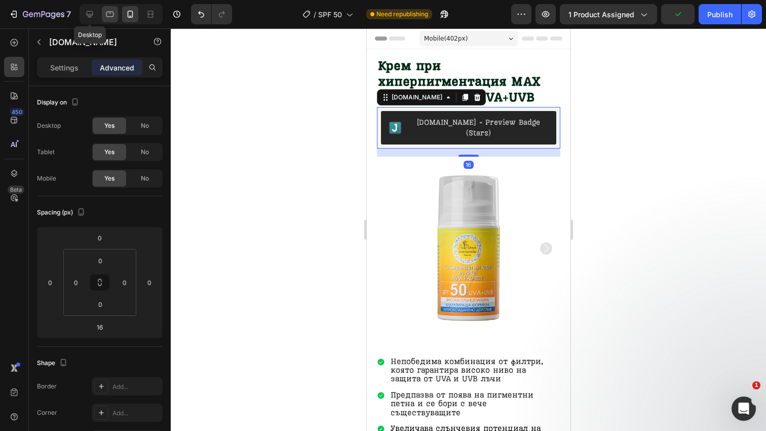
drag, startPoint x: 84, startPoint y: 19, endPoint x: 105, endPoint y: 21, distance: 21.9
click at [84, 18] on div at bounding box center [90, 14] width 16 height 16
type input "8"
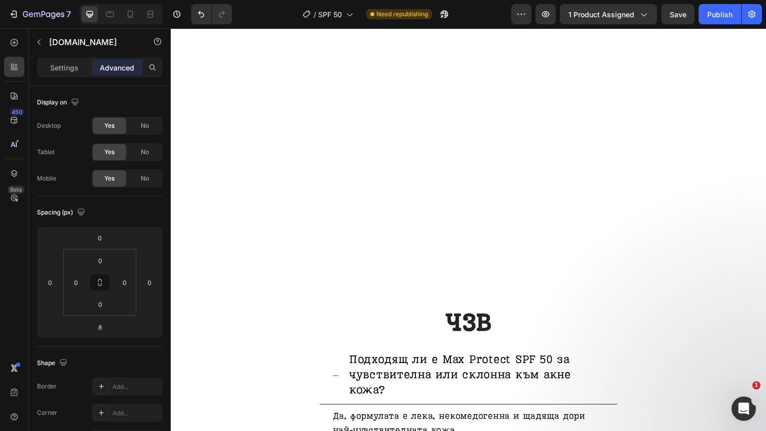
scroll to position [3339, 0]
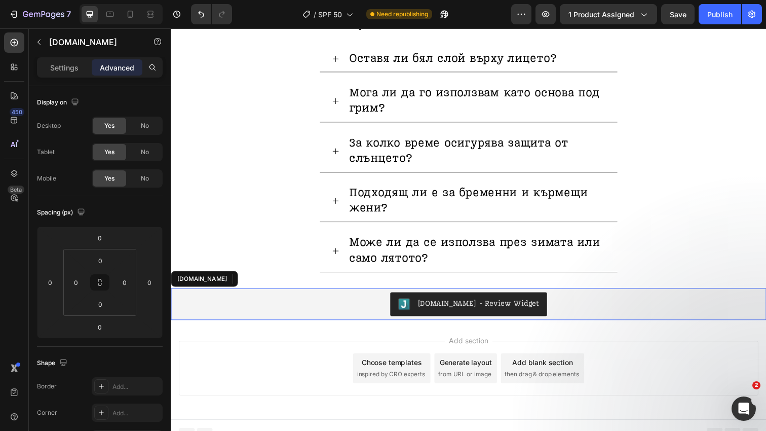
click at [382, 293] on div "[DOMAIN_NAME] - Review Widget" at bounding box center [475, 309] width 608 height 32
click at [268, 280] on icon at bounding box center [271, 283] width 7 height 7
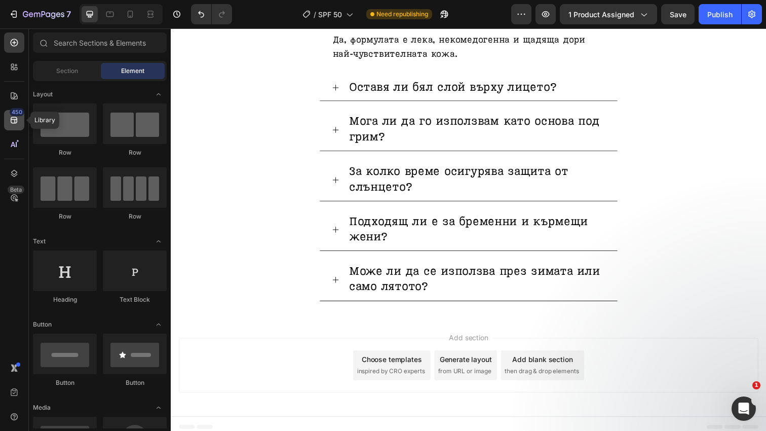
click at [18, 122] on icon at bounding box center [14, 120] width 10 height 10
